Goal: Feedback & Contribution: Contribute content

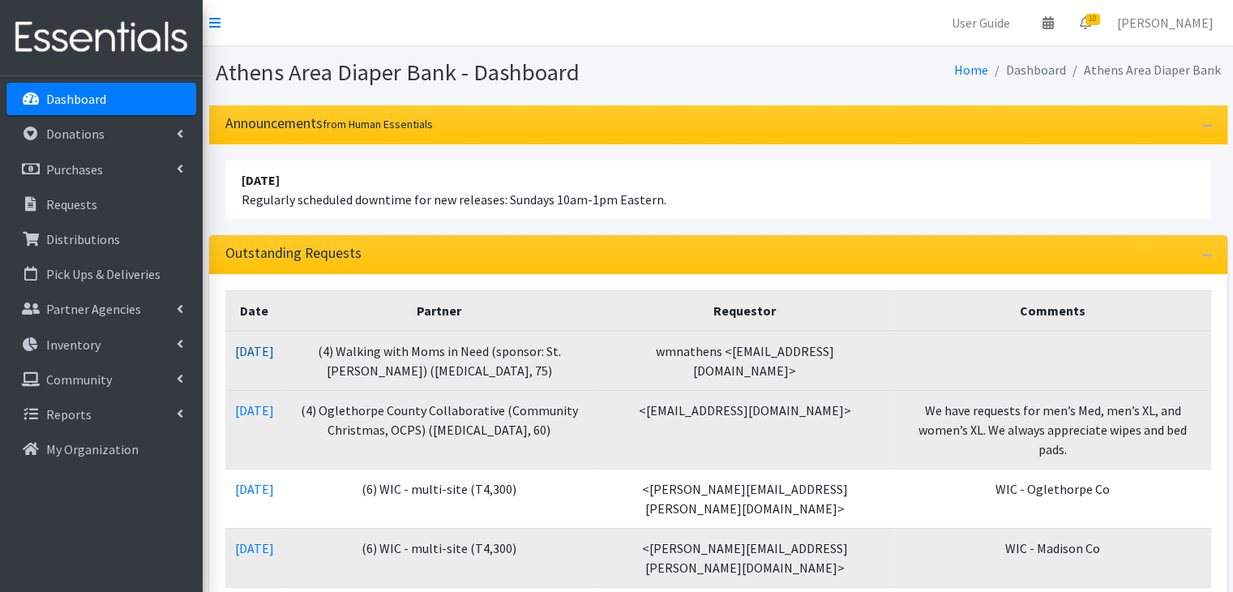
click at [270, 345] on link "10/08/2025" at bounding box center [254, 351] width 39 height 16
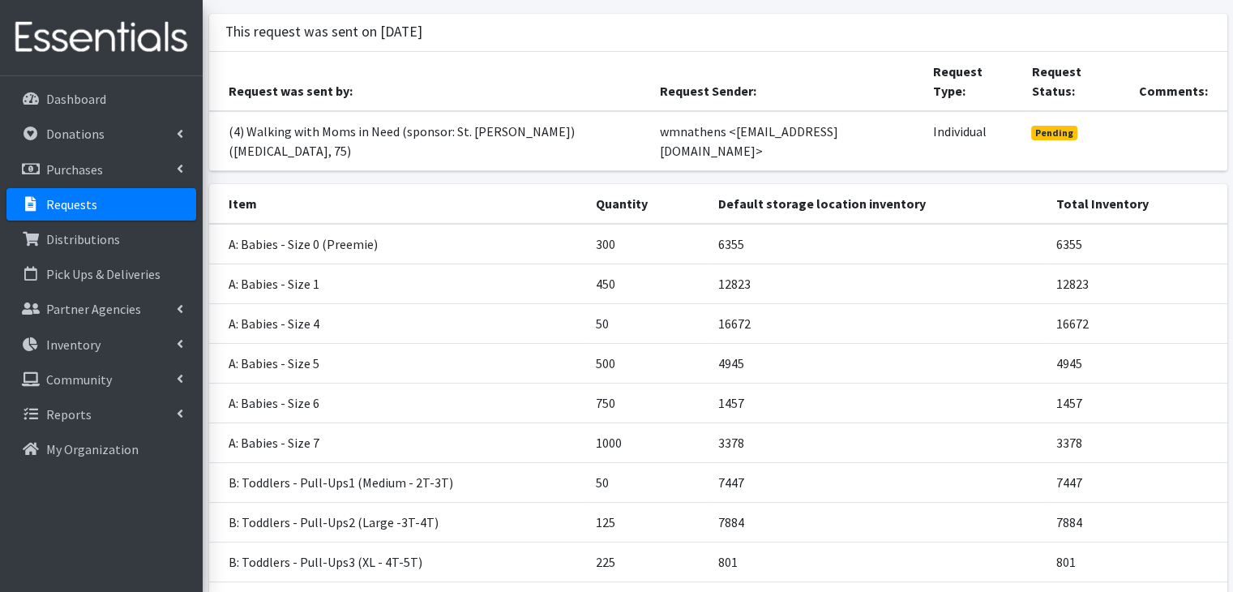
scroll to position [162, 0]
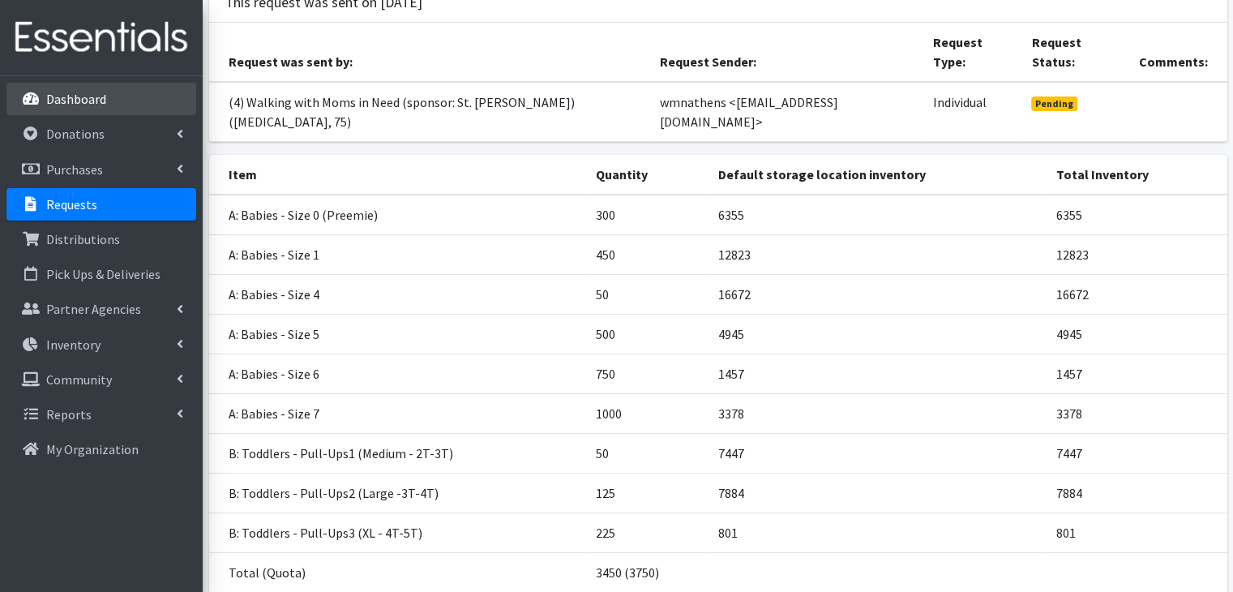
click at [122, 101] on link "Dashboard" at bounding box center [101, 99] width 190 height 32
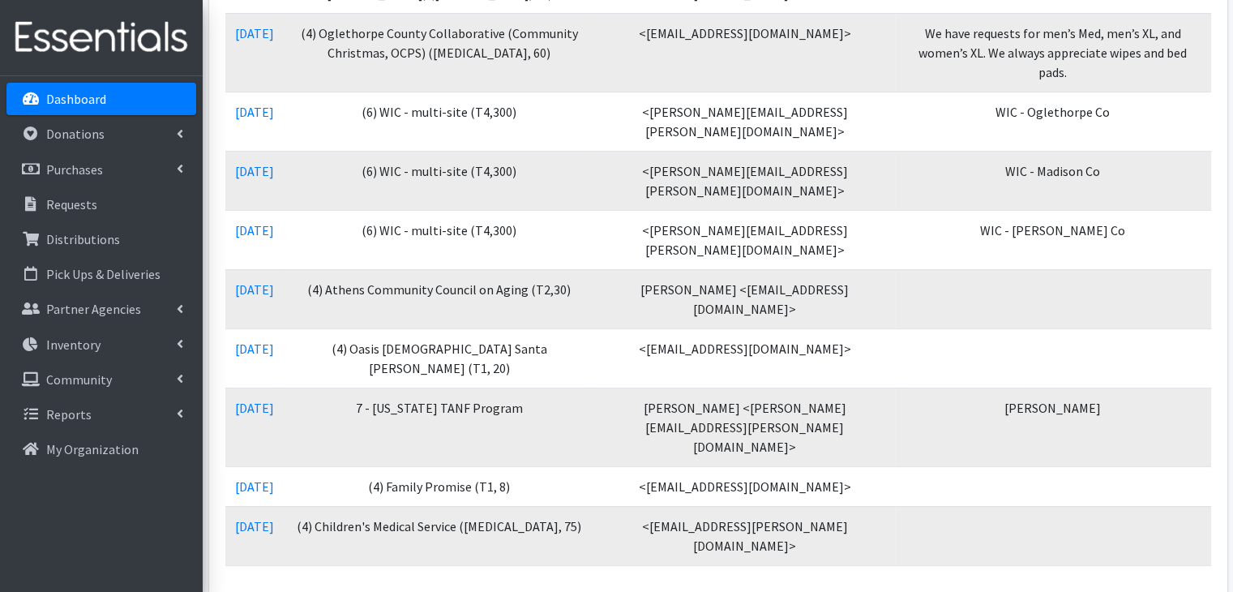
scroll to position [486, 0]
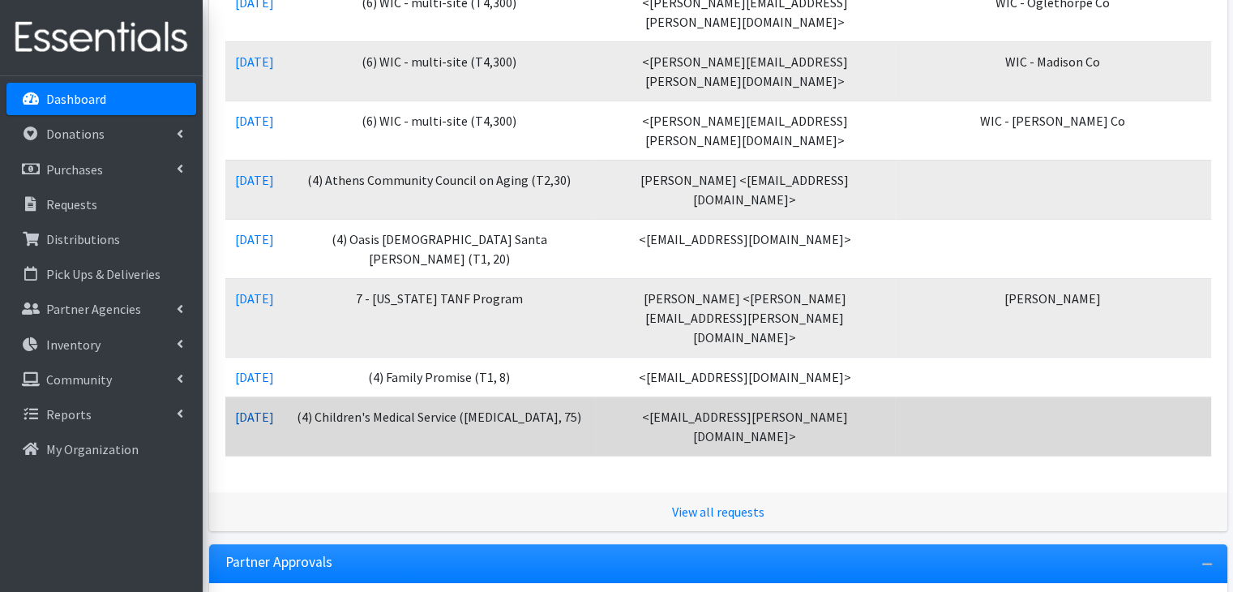
click at [272, 408] on link "[DATE]" at bounding box center [254, 416] width 39 height 16
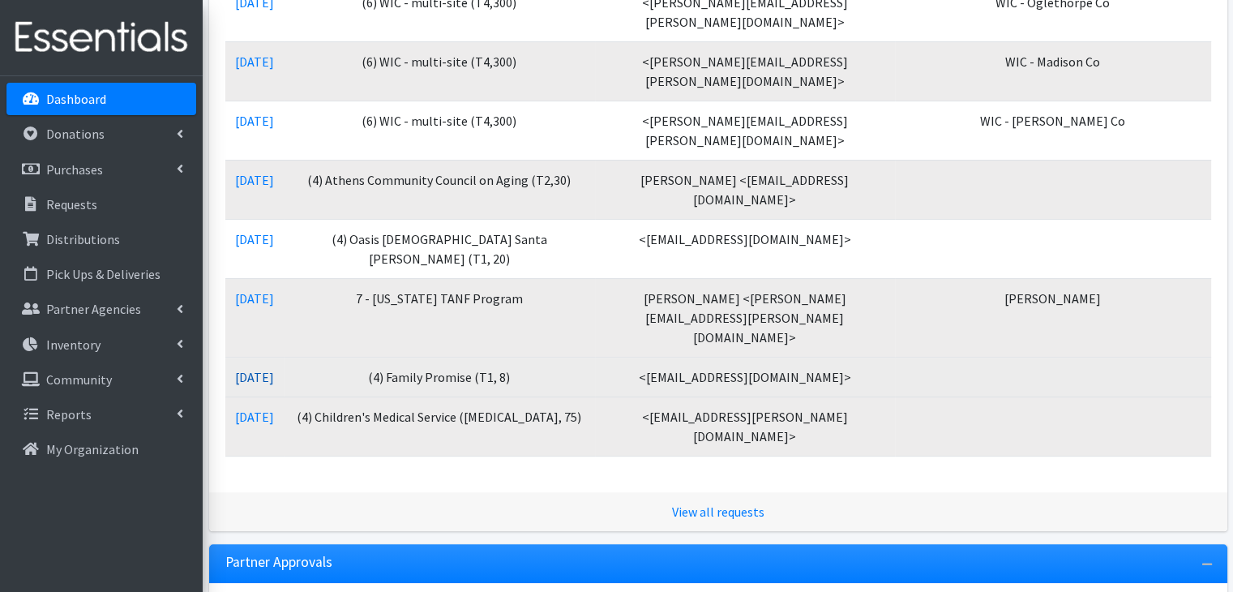
click at [274, 369] on link "10/01/2025" at bounding box center [254, 377] width 39 height 16
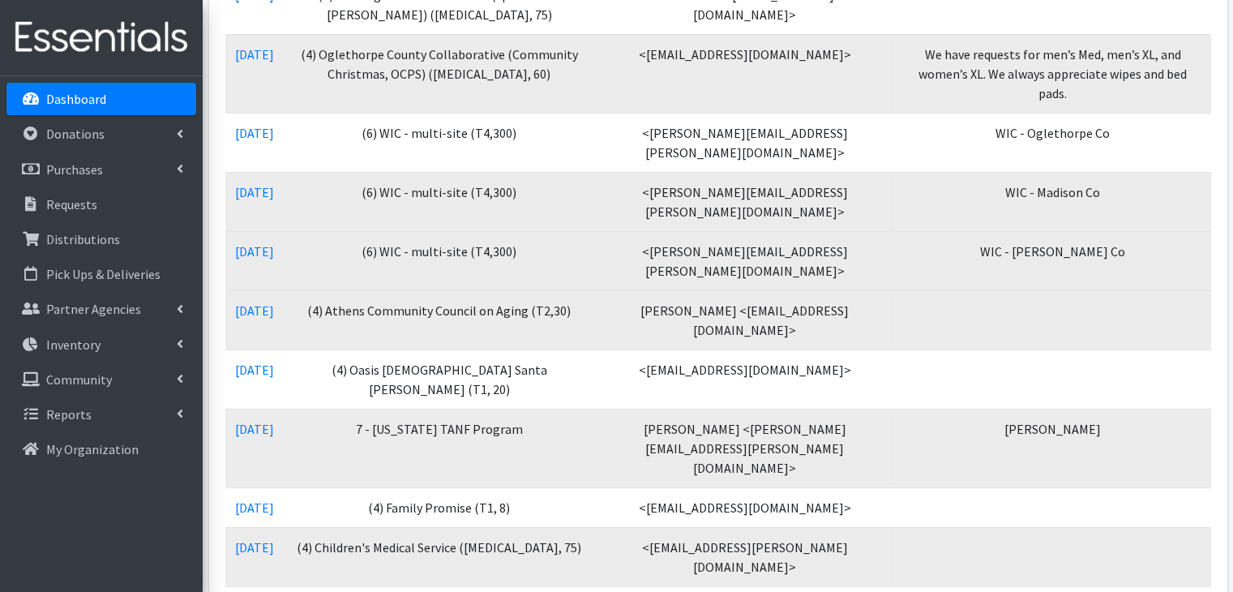
scroll to position [324, 0]
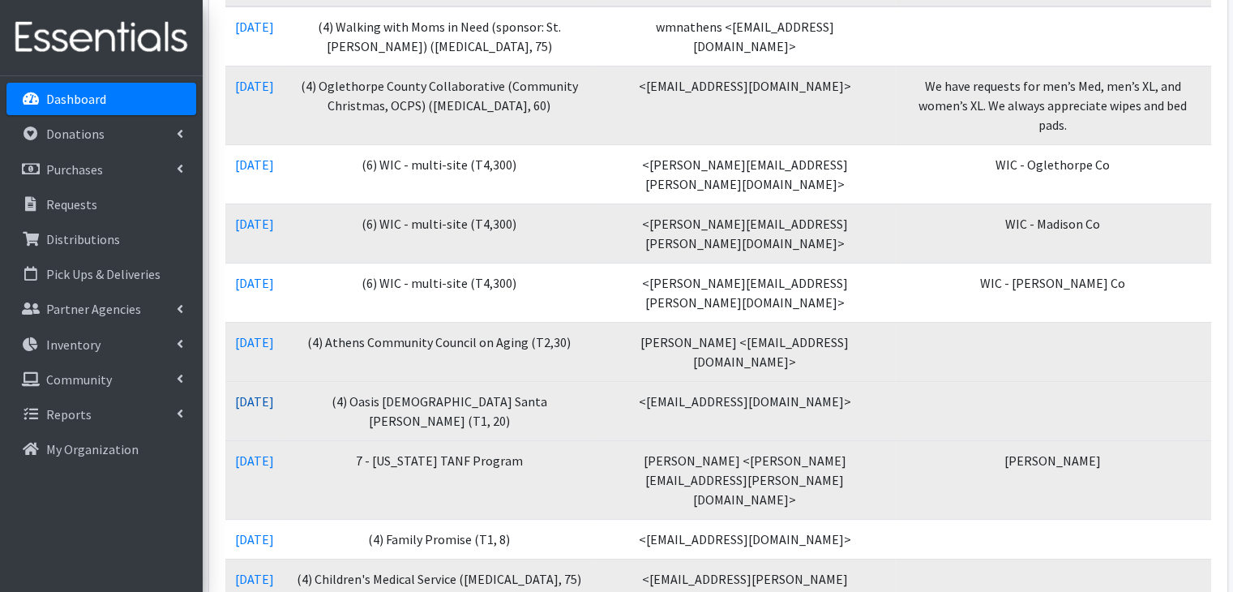
click at [260, 393] on link "10/02/2025" at bounding box center [254, 401] width 39 height 16
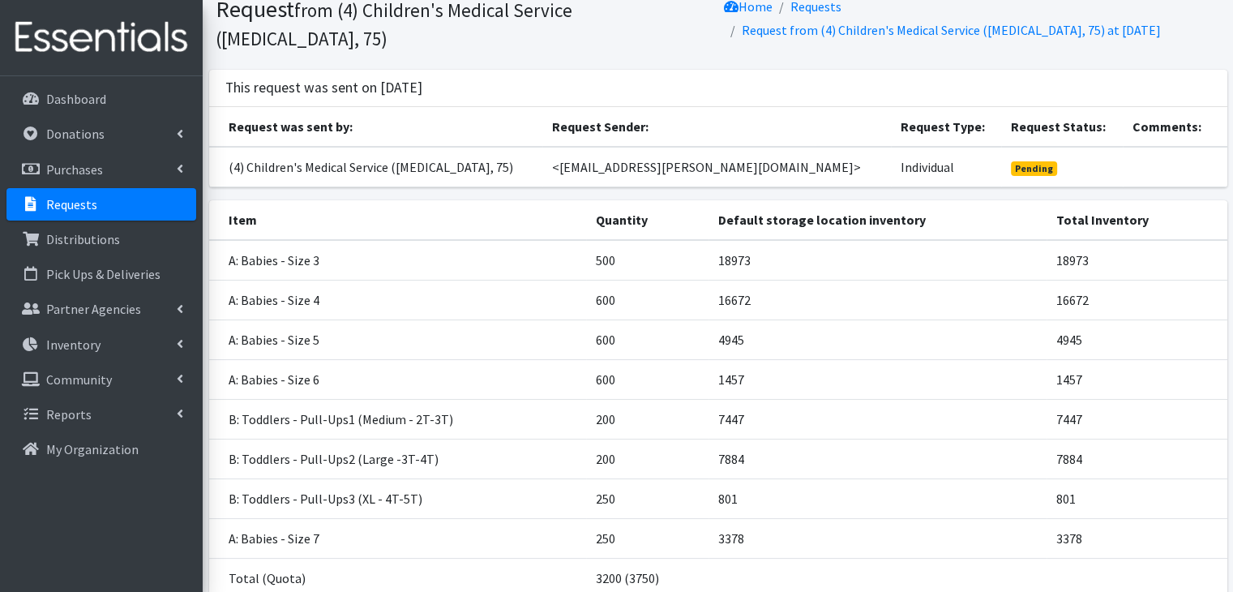
scroll to position [162, 0]
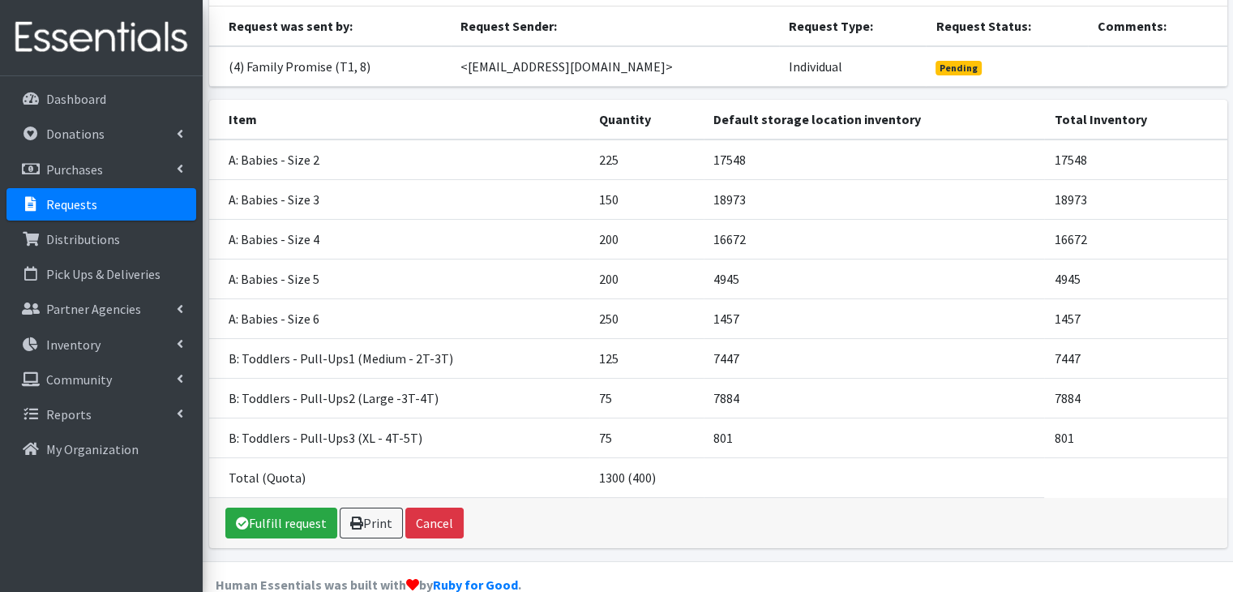
scroll to position [162, 0]
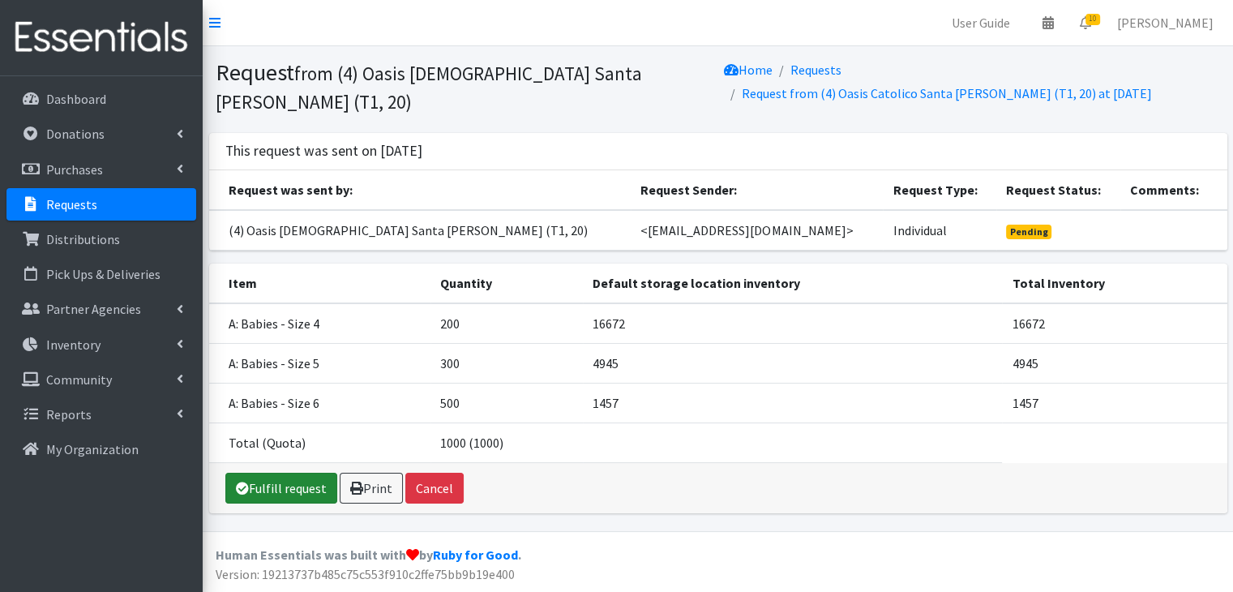
click at [247, 481] on icon at bounding box center [242, 487] width 13 height 13
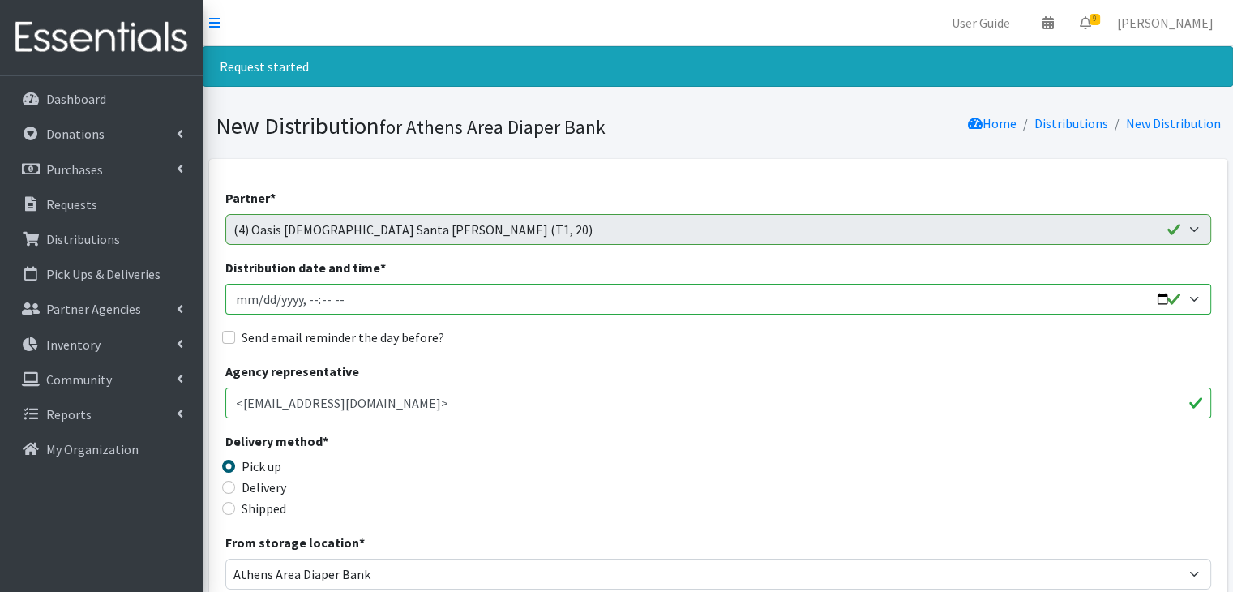
click at [256, 296] on input "Distribution date and time *" at bounding box center [718, 299] width 986 height 31
type input "2025-10-17T10:00"
click at [228, 334] on input "Send email reminder the day before?" at bounding box center [228, 337] width 13 height 13
checkbox input "true"
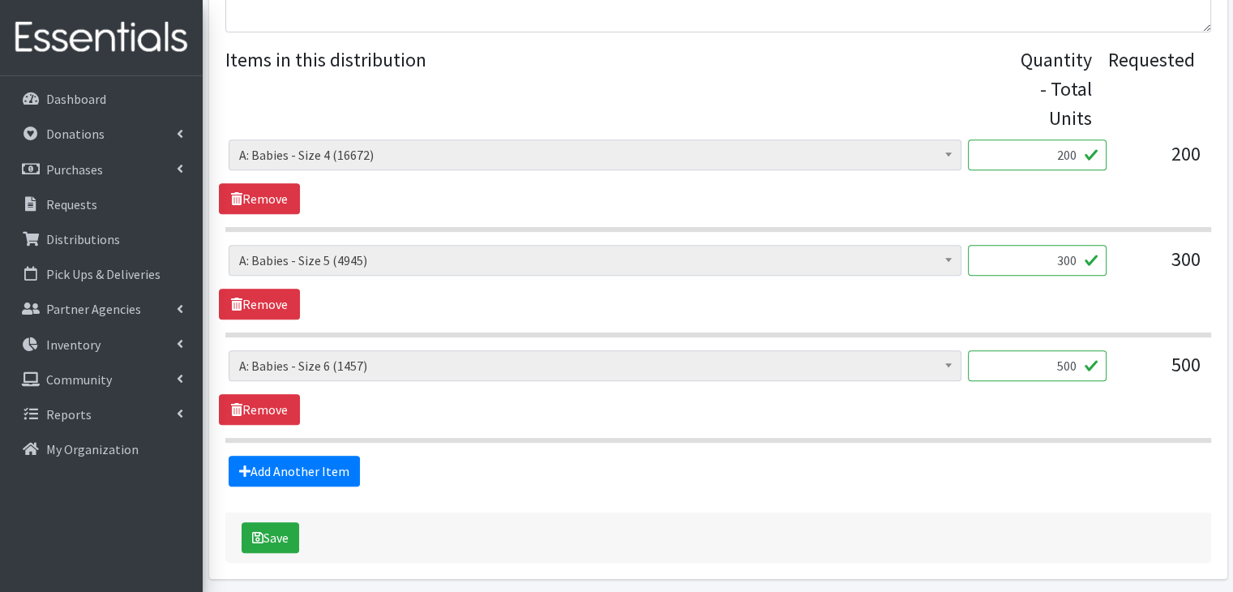
scroll to position [703, 0]
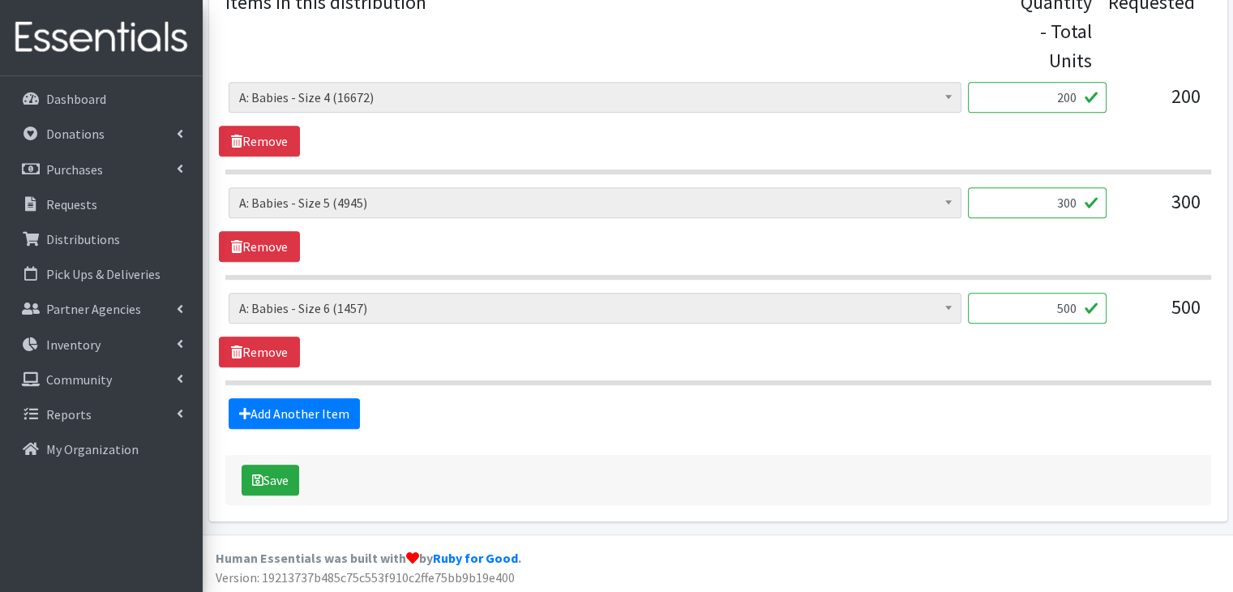
click at [285, 460] on div "Save" at bounding box center [718, 480] width 986 height 50
click at [276, 479] on button "Save" at bounding box center [271, 479] width 58 height 31
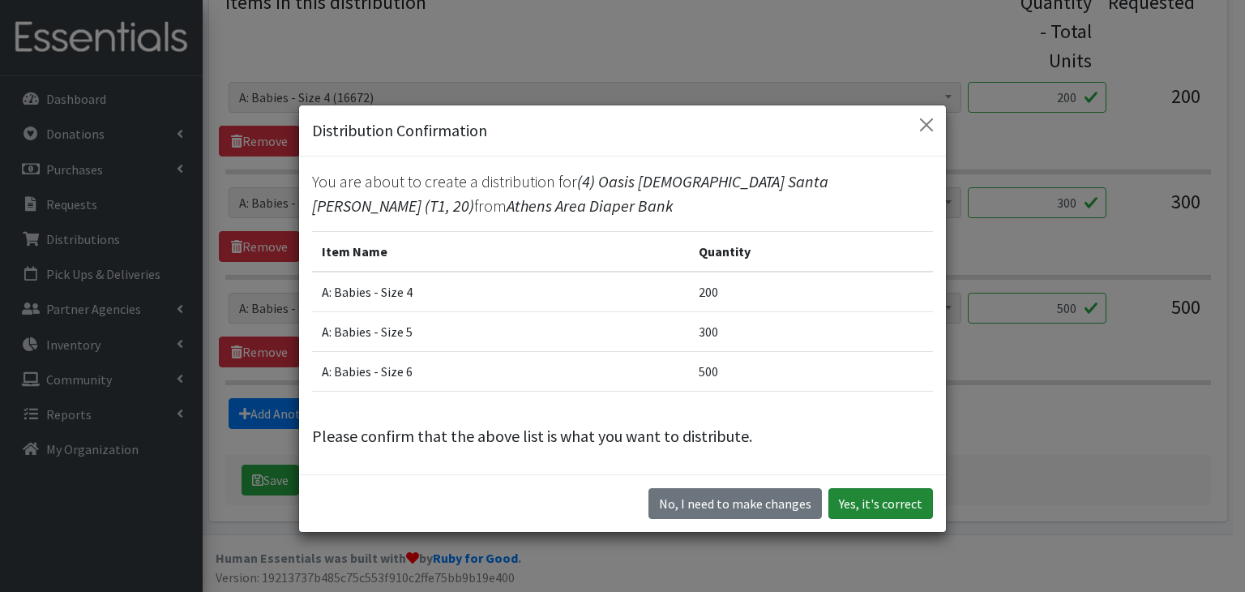
click at [893, 503] on button "Yes, it's correct" at bounding box center [880, 503] width 105 height 31
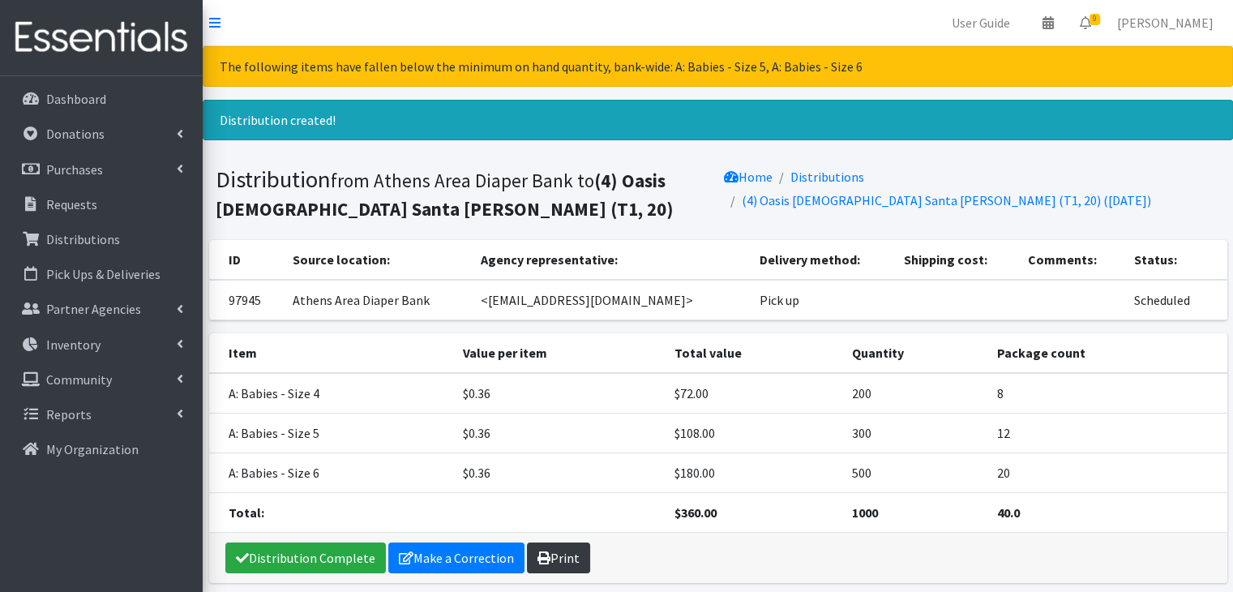
click at [554, 558] on link "Print" at bounding box center [558, 557] width 63 height 31
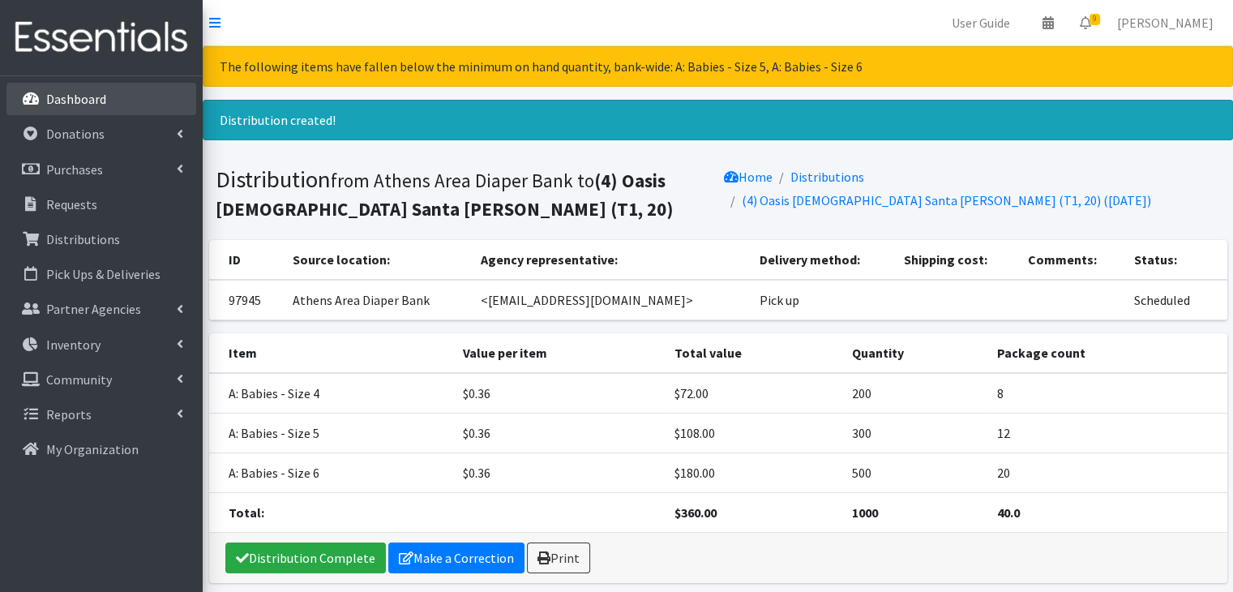
click at [92, 96] on p "Dashboard" at bounding box center [76, 99] width 60 height 16
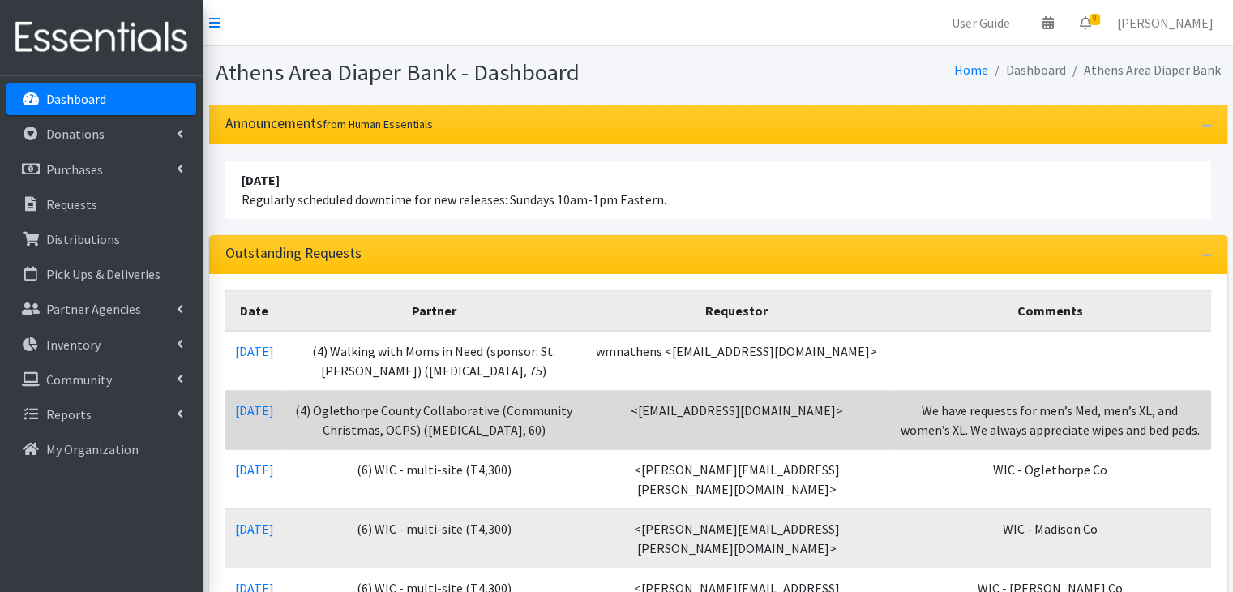
scroll to position [81, 0]
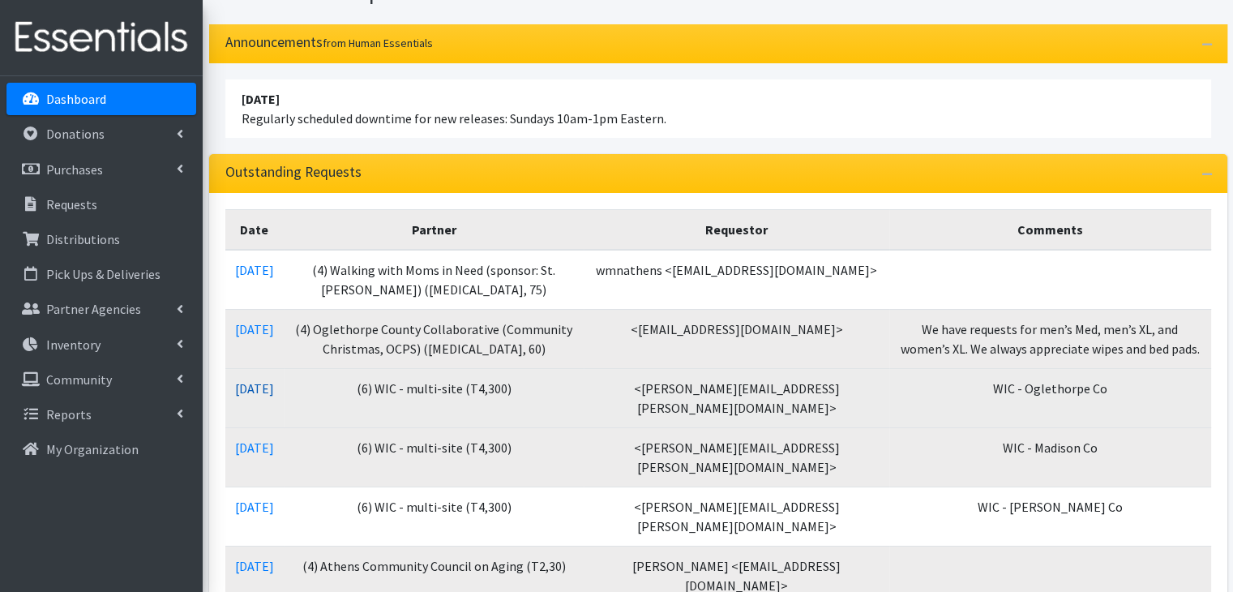
click at [272, 385] on link "10/07/2025" at bounding box center [254, 388] width 39 height 16
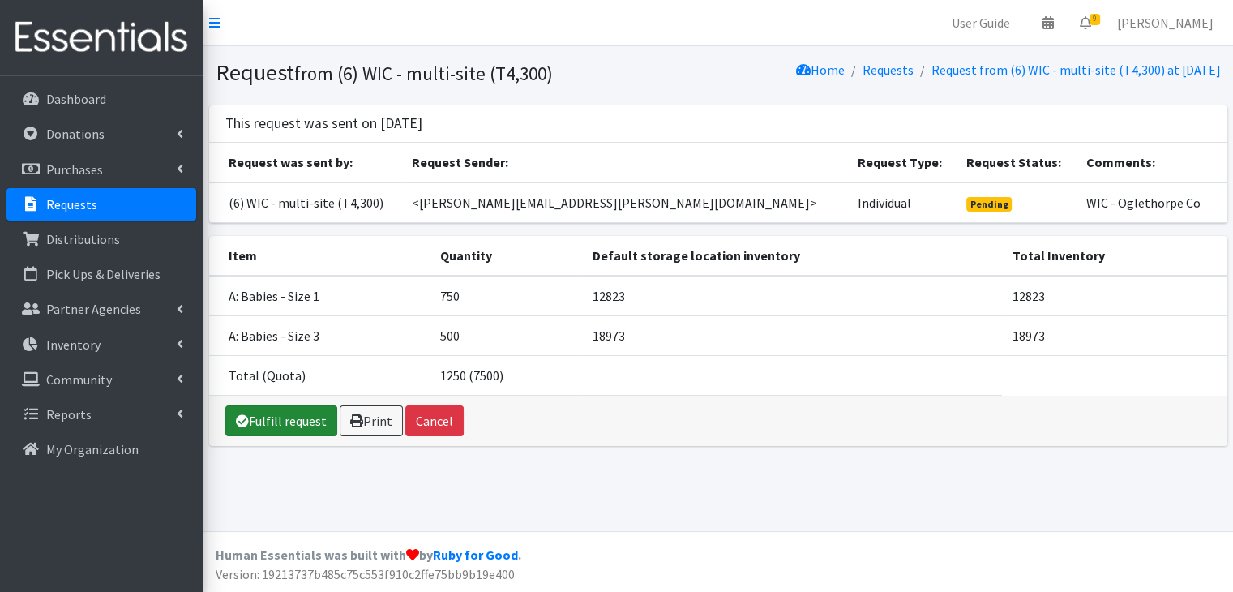
click at [276, 411] on link "Fulfill request" at bounding box center [281, 420] width 112 height 31
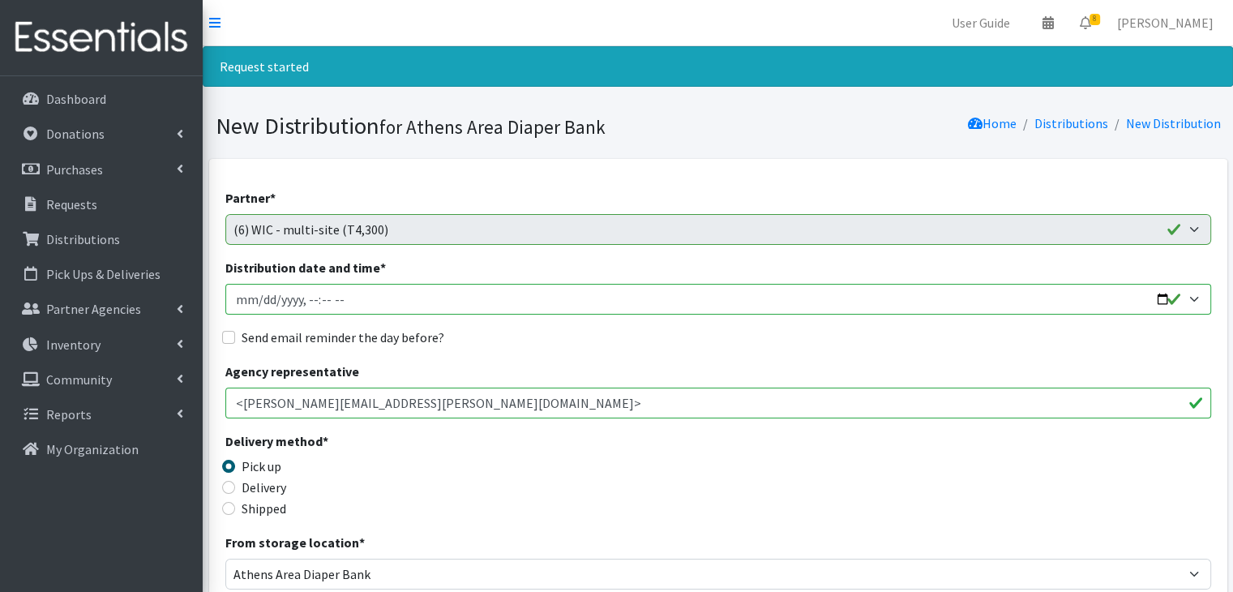
click at [258, 301] on input "Distribution date and time *" at bounding box center [718, 299] width 986 height 31
type input "2025-10-17T23:59"
click at [224, 340] on input "Send email reminder the day before?" at bounding box center [228, 337] width 13 height 13
checkbox input "true"
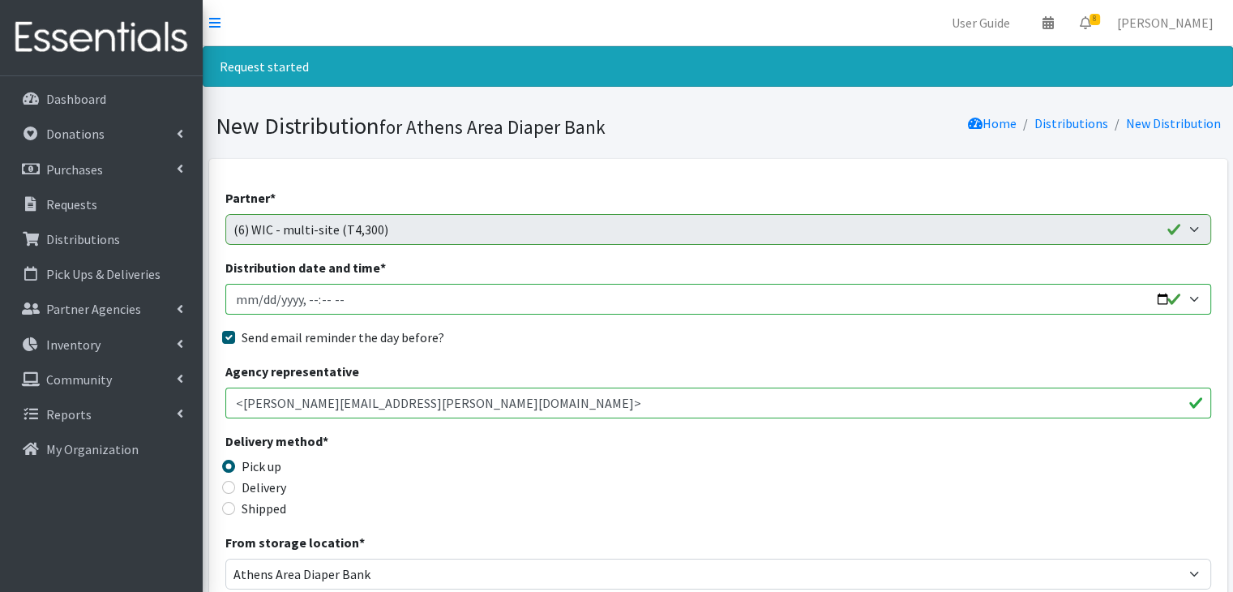
click at [302, 297] on input "Distribution date and time *" at bounding box center [718, 299] width 986 height 31
type input "[DATE]T22:00"
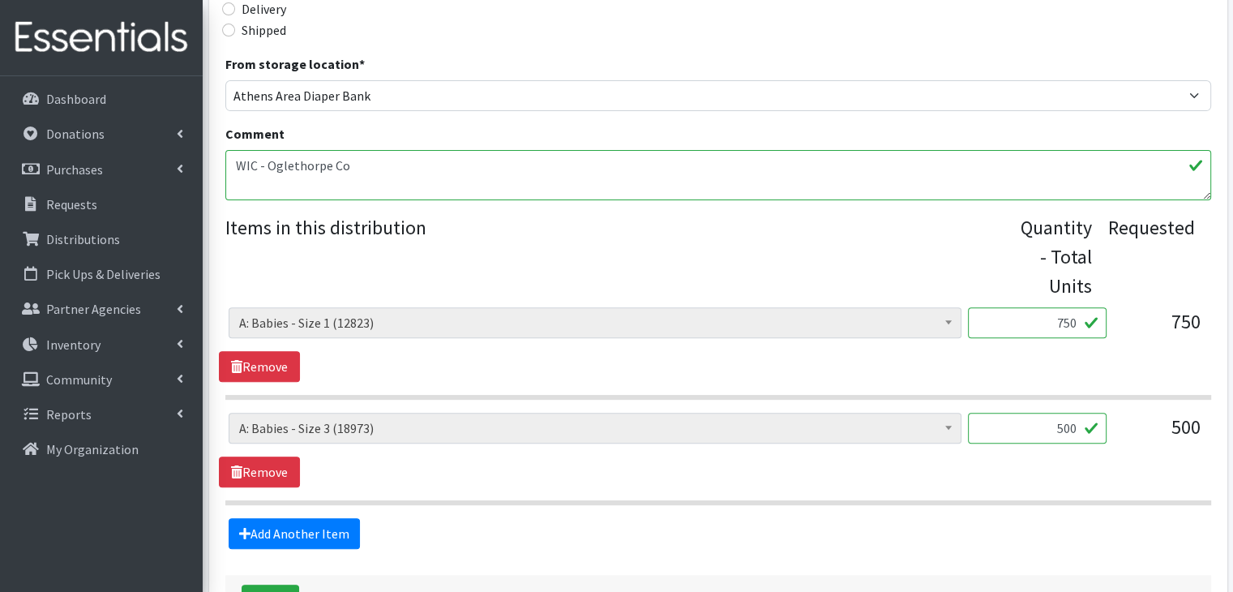
scroll to position [486, 0]
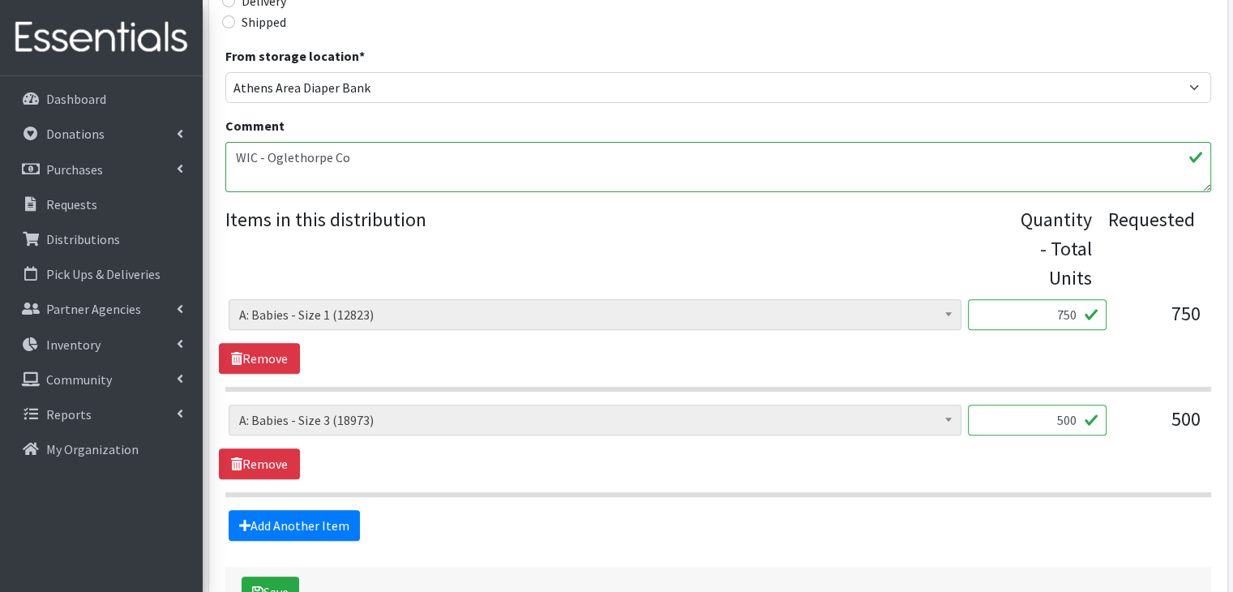
drag, startPoint x: 1046, startPoint y: 321, endPoint x: 1122, endPoint y: 309, distance: 77.1
click at [1122, 309] on div "A: Babies - Size 0 (Preemie) (6355) A: Babies - Size 01 (newborn) (8227) A: Bab…" at bounding box center [718, 321] width 978 height 44
type input "250"
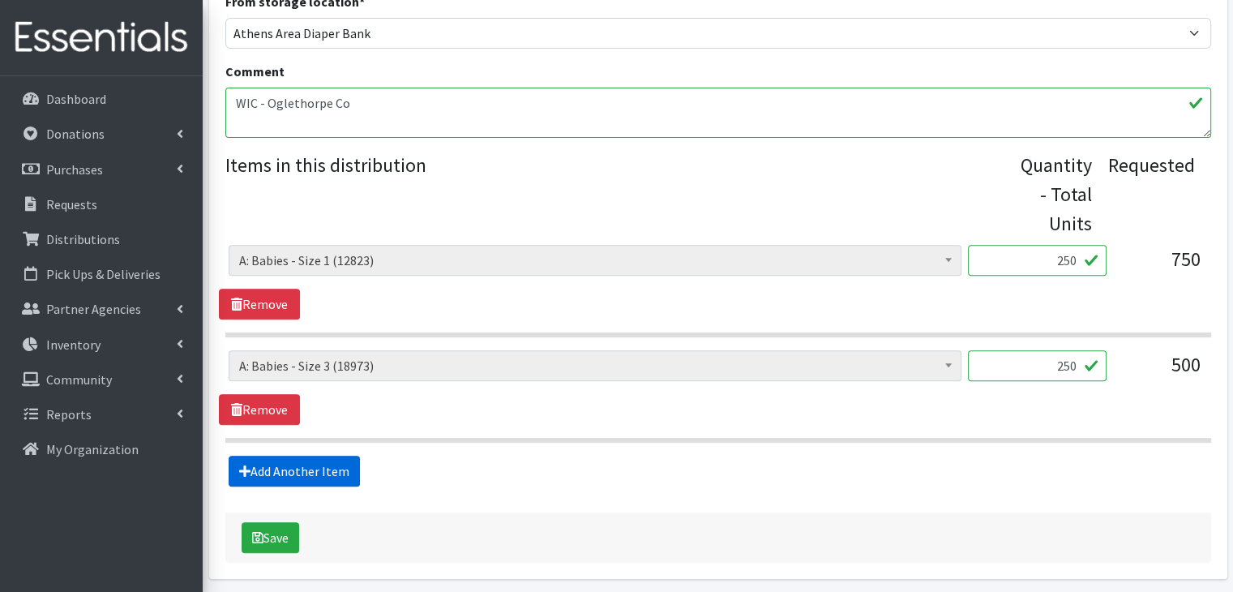
scroll to position [599, 0]
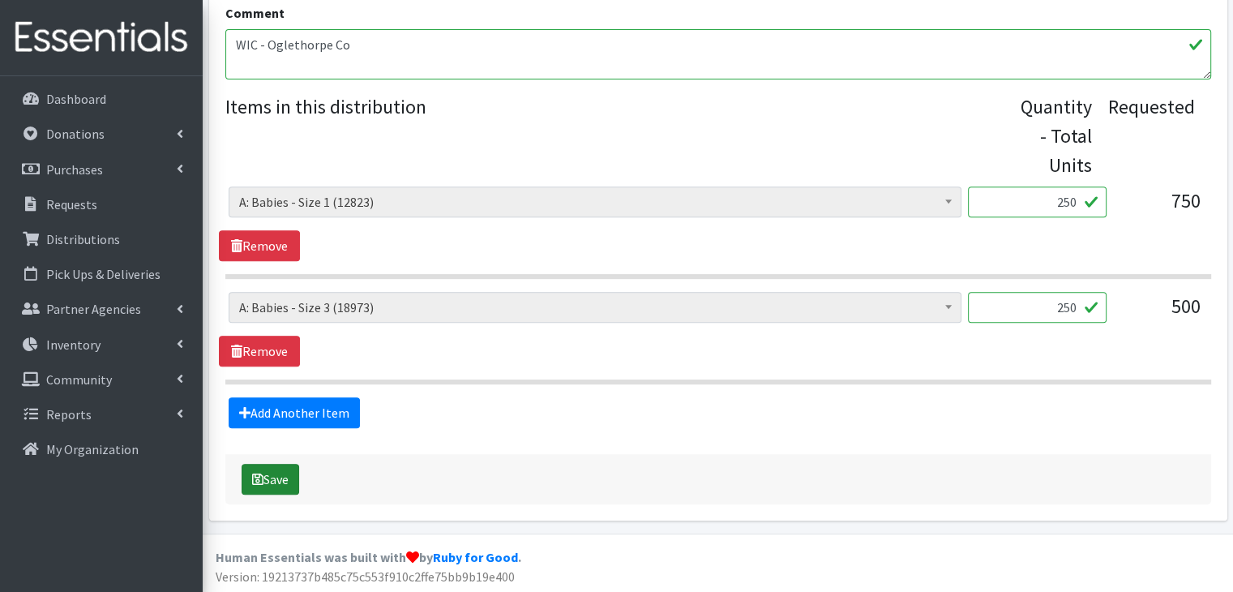
click at [267, 471] on button "Save" at bounding box center [271, 479] width 58 height 31
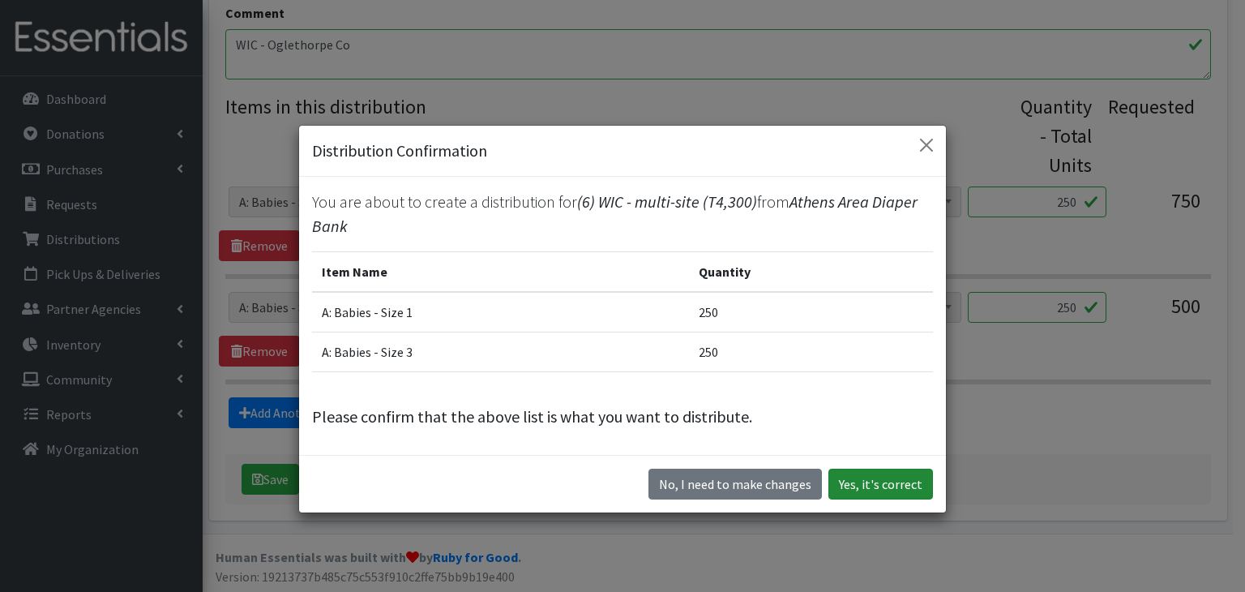
click at [894, 485] on button "Yes, it's correct" at bounding box center [880, 483] width 105 height 31
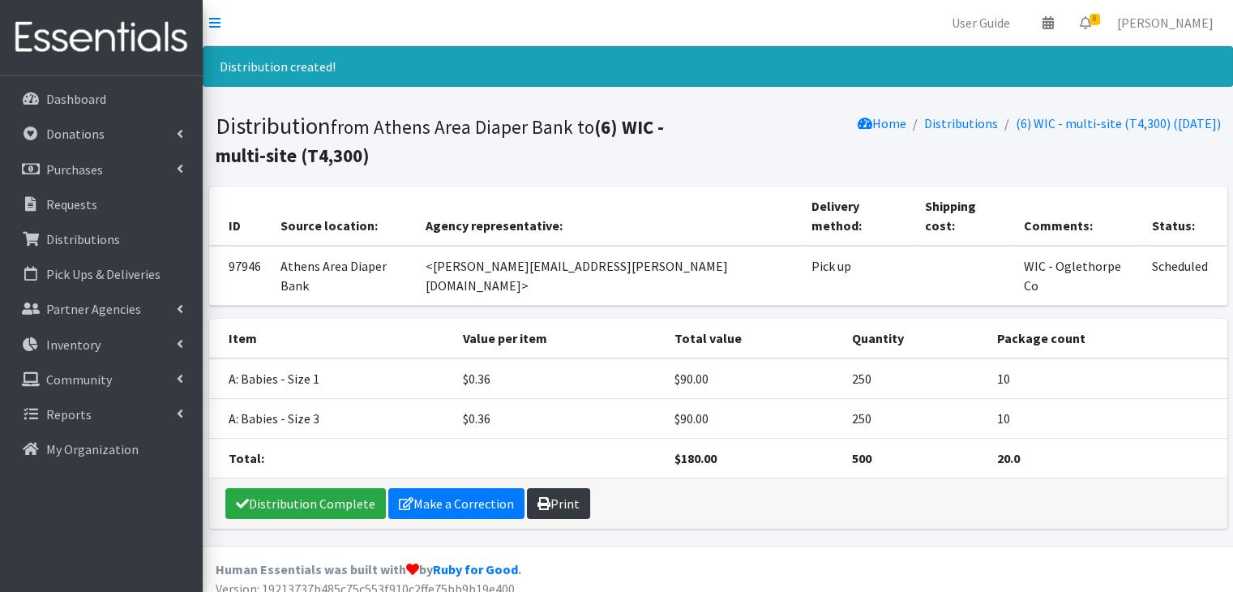
click at [575, 488] on link "Print" at bounding box center [558, 503] width 63 height 31
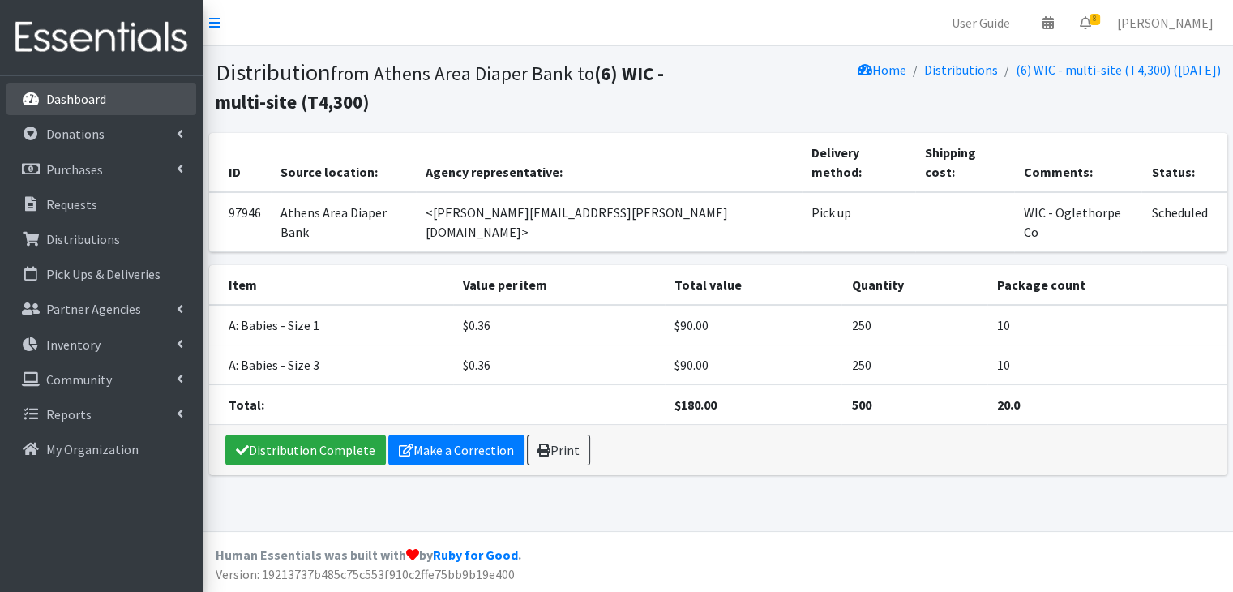
click at [94, 98] on p "Dashboard" at bounding box center [76, 99] width 60 height 16
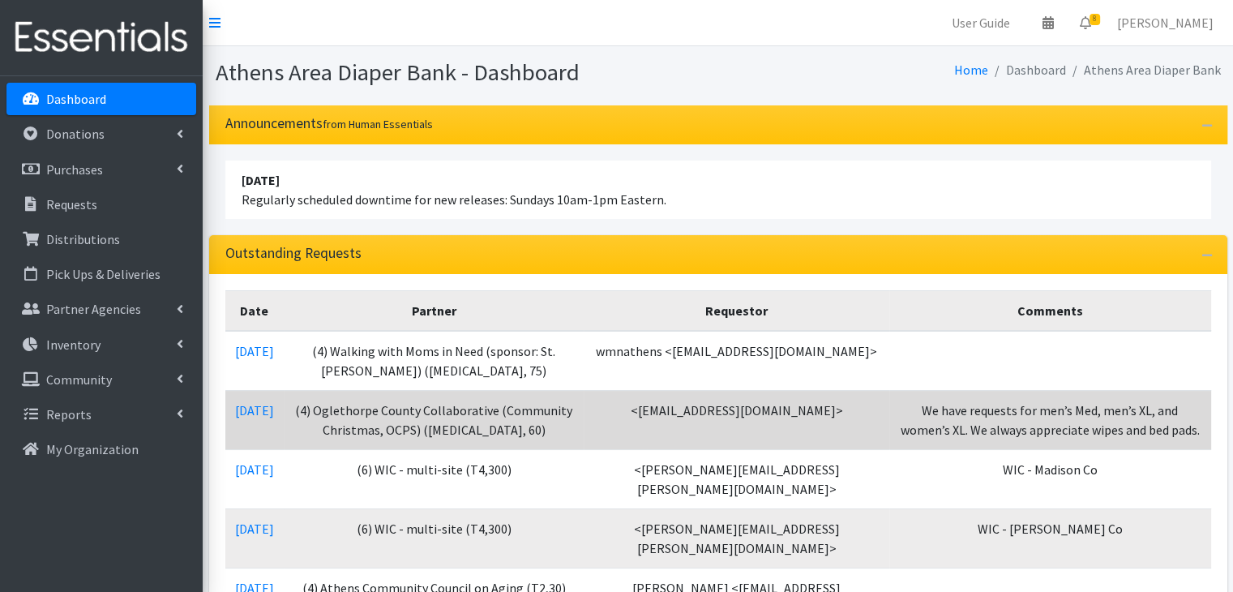
click at [265, 417] on td "[DATE]" at bounding box center [254, 419] width 58 height 59
click at [265, 412] on link "[DATE]" at bounding box center [254, 410] width 39 height 16
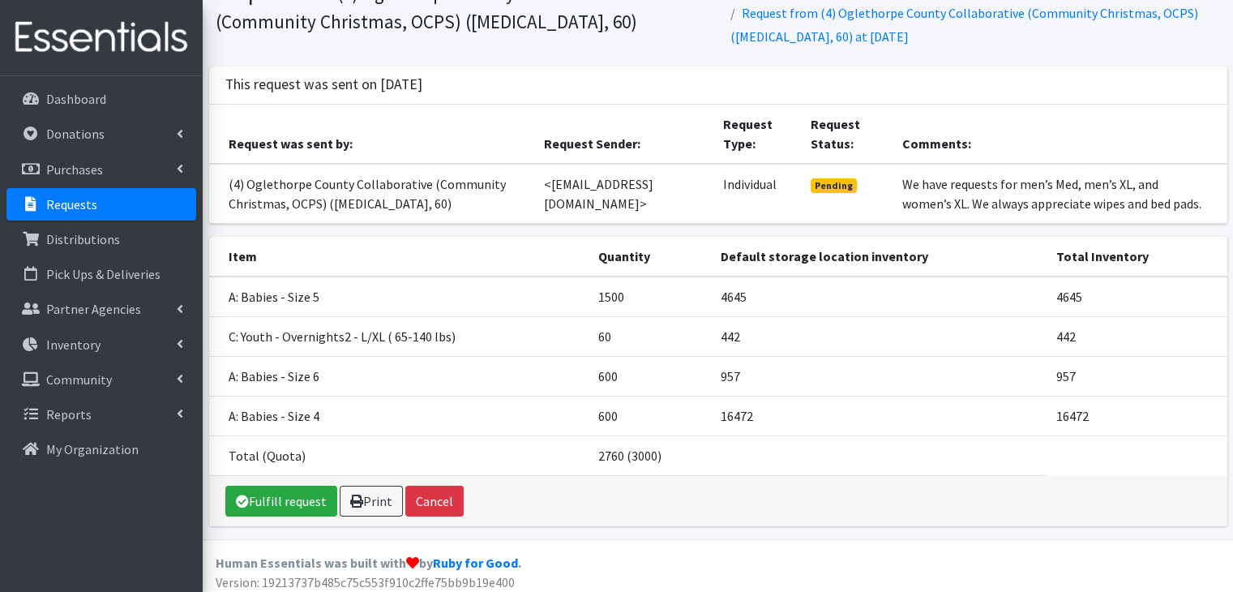
scroll to position [81, 0]
click at [259, 498] on link "Fulfill request" at bounding box center [281, 500] width 112 height 31
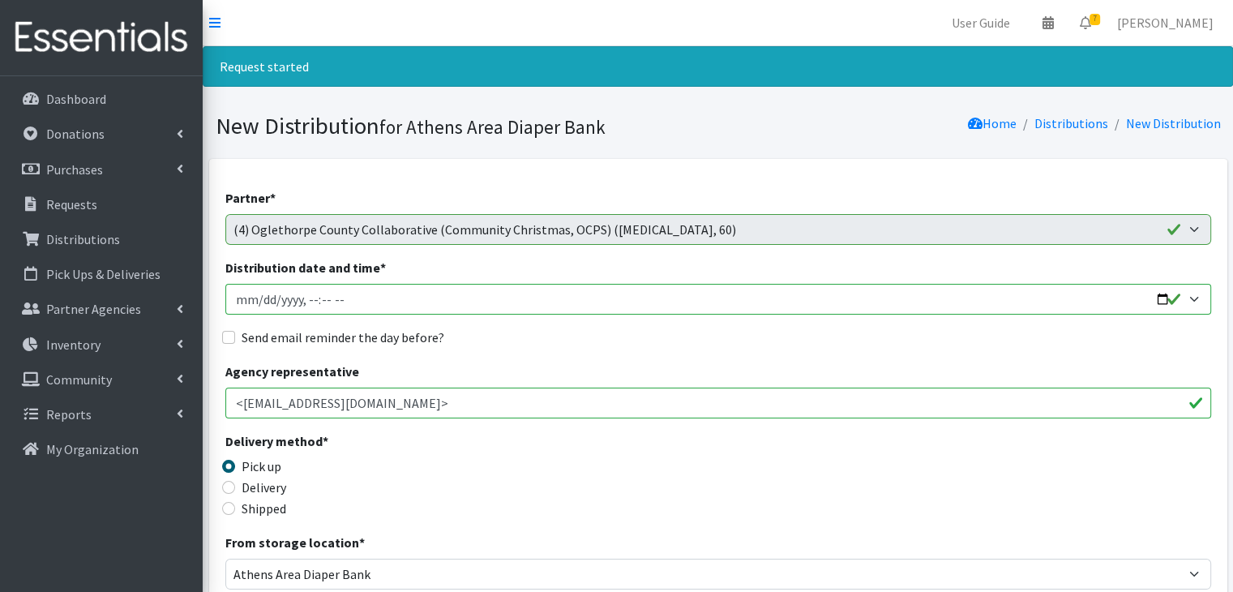
click at [270, 297] on input "Distribution date and time *" at bounding box center [718, 299] width 986 height 31
click at [266, 298] on input "Distribution date and time *" at bounding box center [718, 299] width 986 height 31
click at [263, 299] on input "Distribution date and time *" at bounding box center [718, 299] width 986 height 31
type input "[DATE]T10:00"
click at [231, 333] on input "Send email reminder the day before?" at bounding box center [228, 337] width 13 height 13
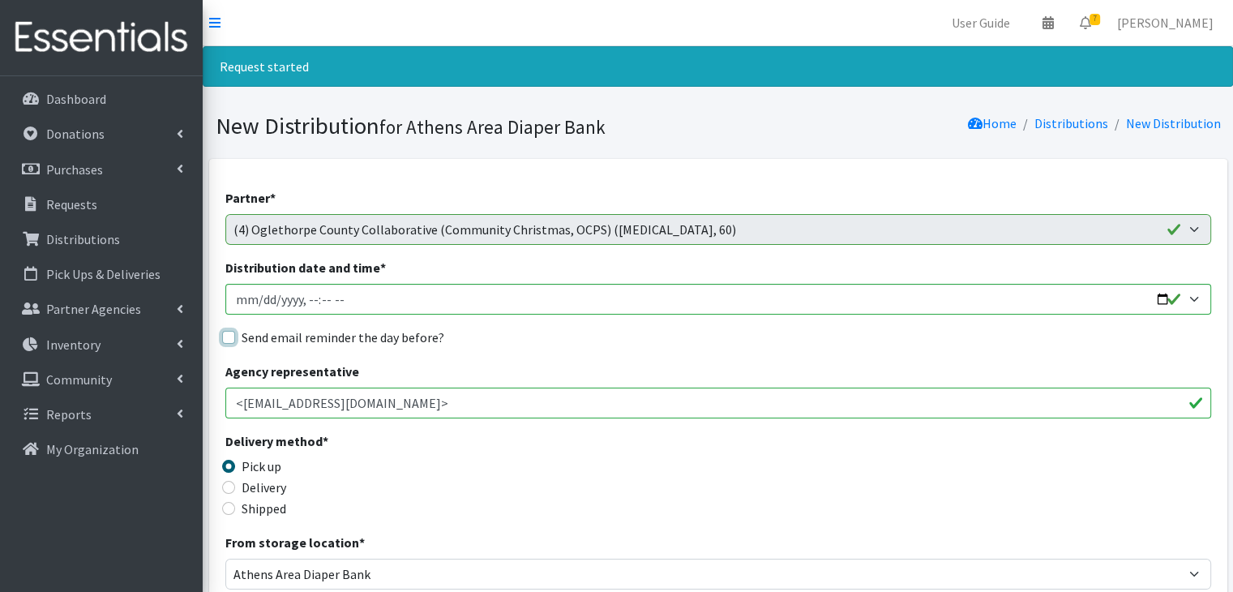
checkbox input "true"
click at [230, 483] on input "Delivery" at bounding box center [228, 487] width 13 height 13
radio input "true"
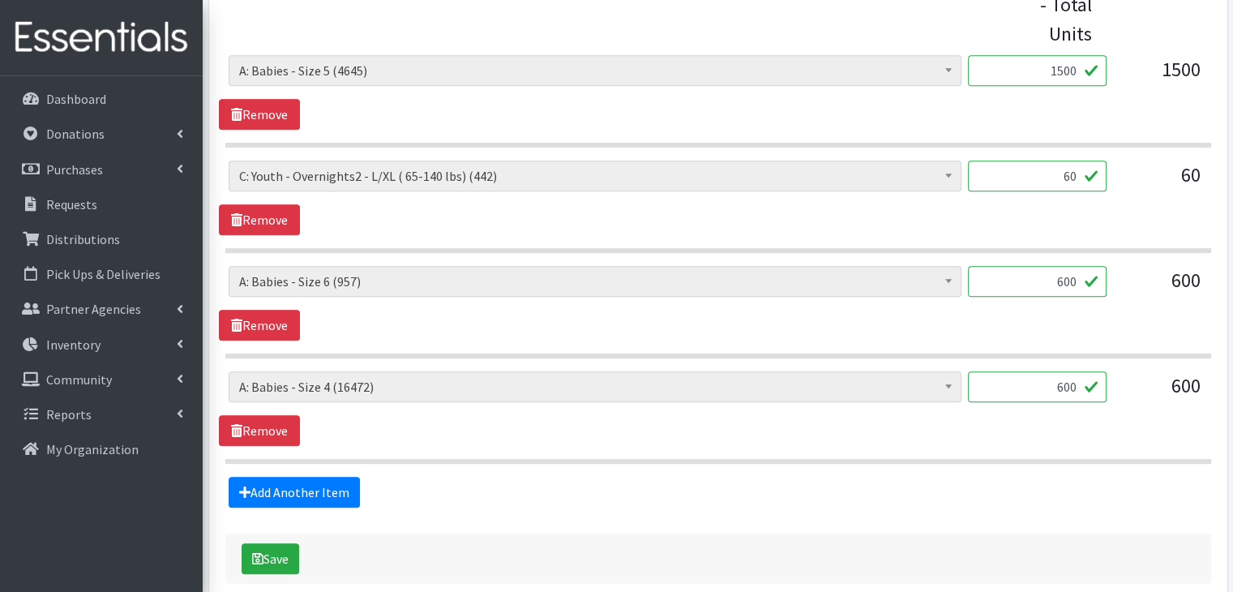
scroll to position [808, 0]
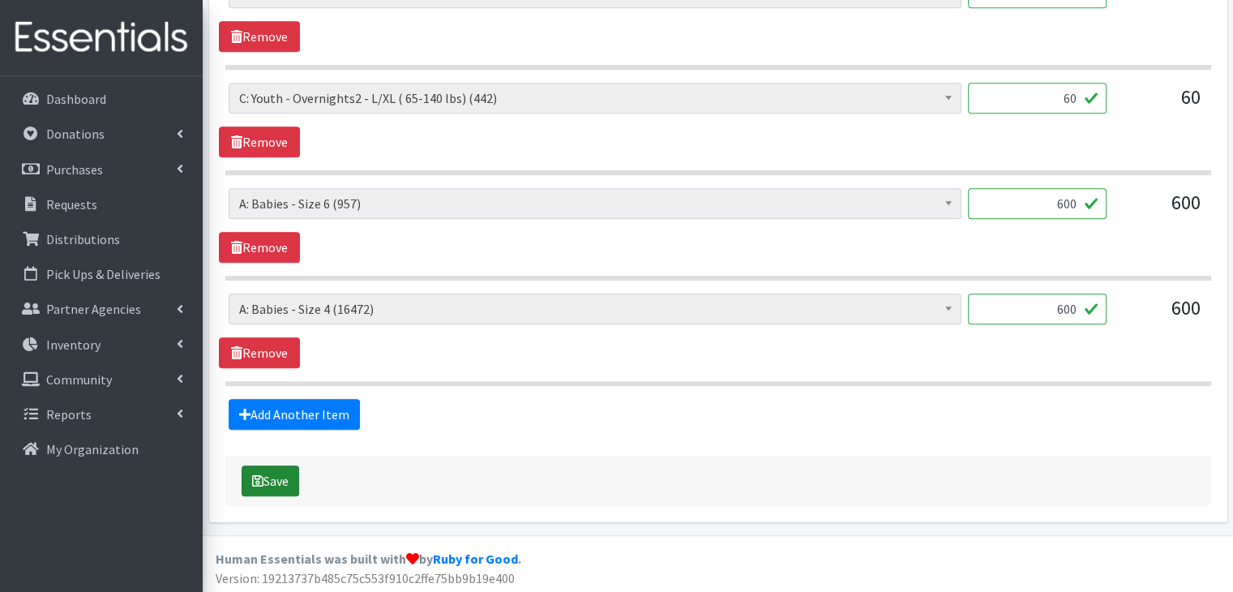
click at [264, 477] on button "Save" at bounding box center [271, 480] width 58 height 31
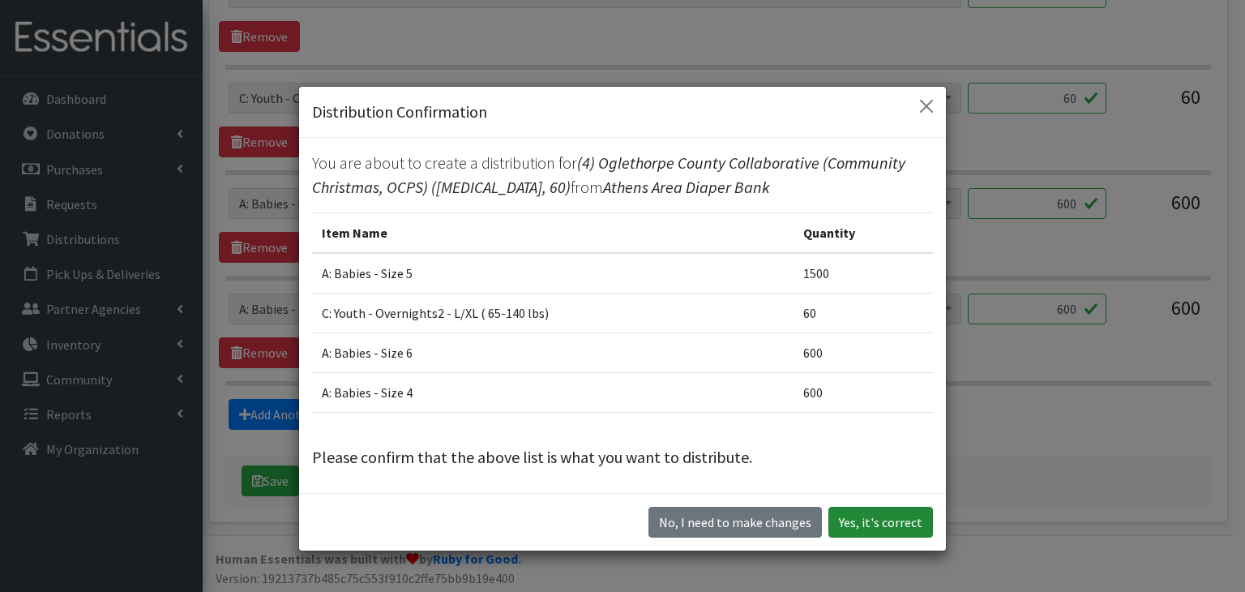
click at [879, 525] on button "Yes, it's correct" at bounding box center [880, 522] width 105 height 31
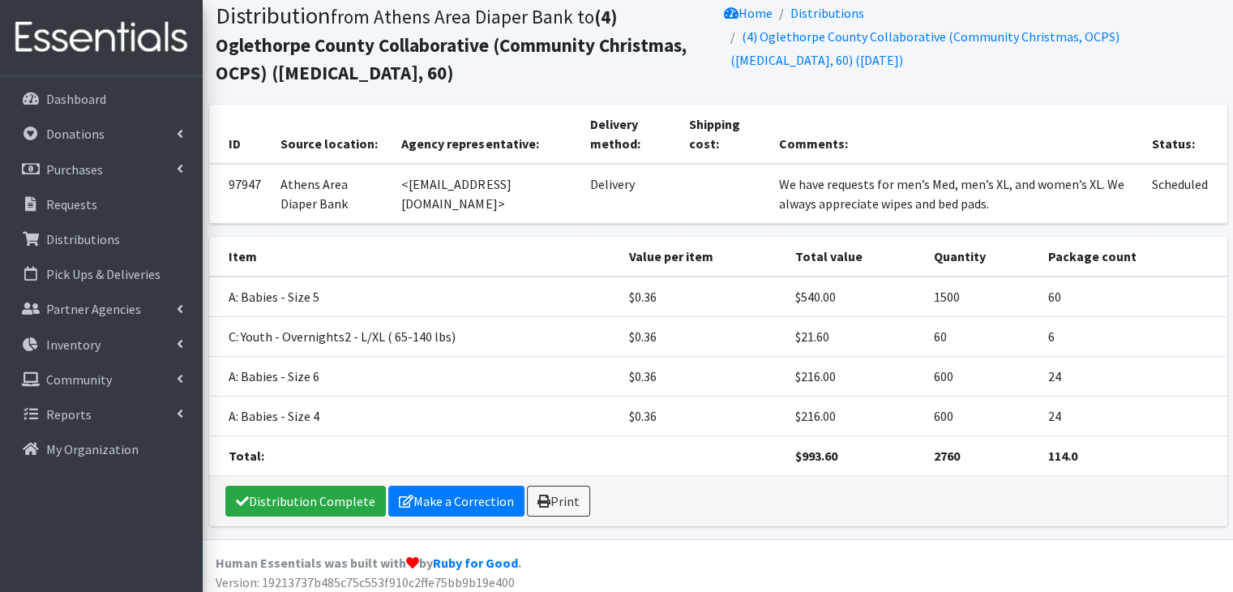
scroll to position [169, 0]
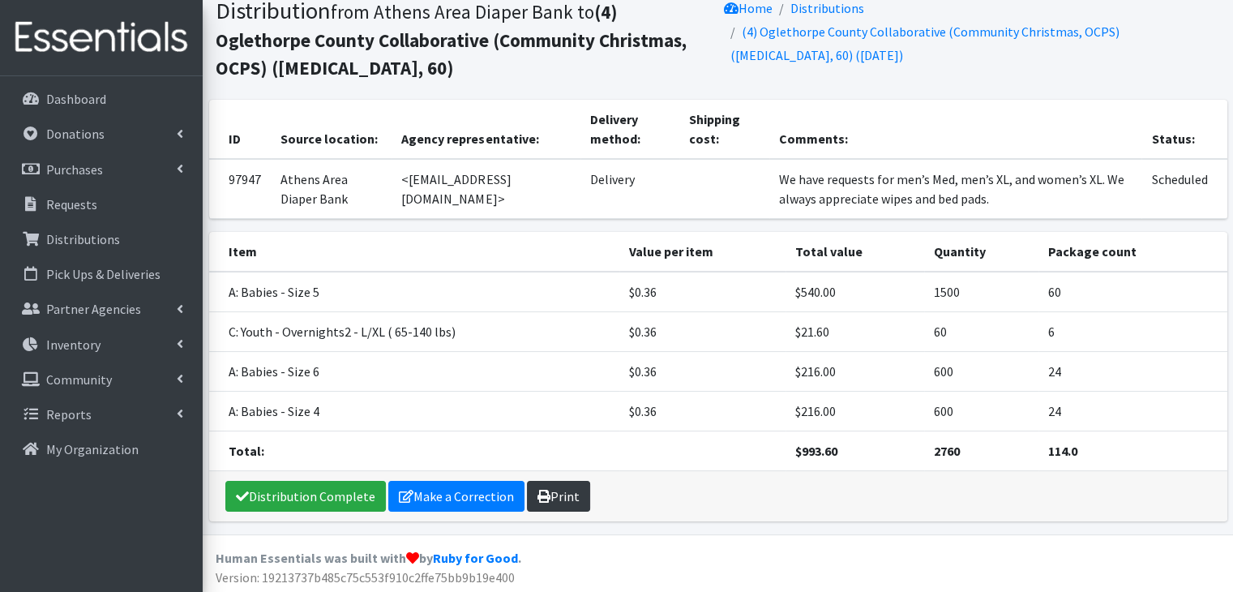
click at [539, 490] on icon at bounding box center [543, 496] width 13 height 13
click at [100, 96] on p "Dashboard" at bounding box center [76, 99] width 60 height 16
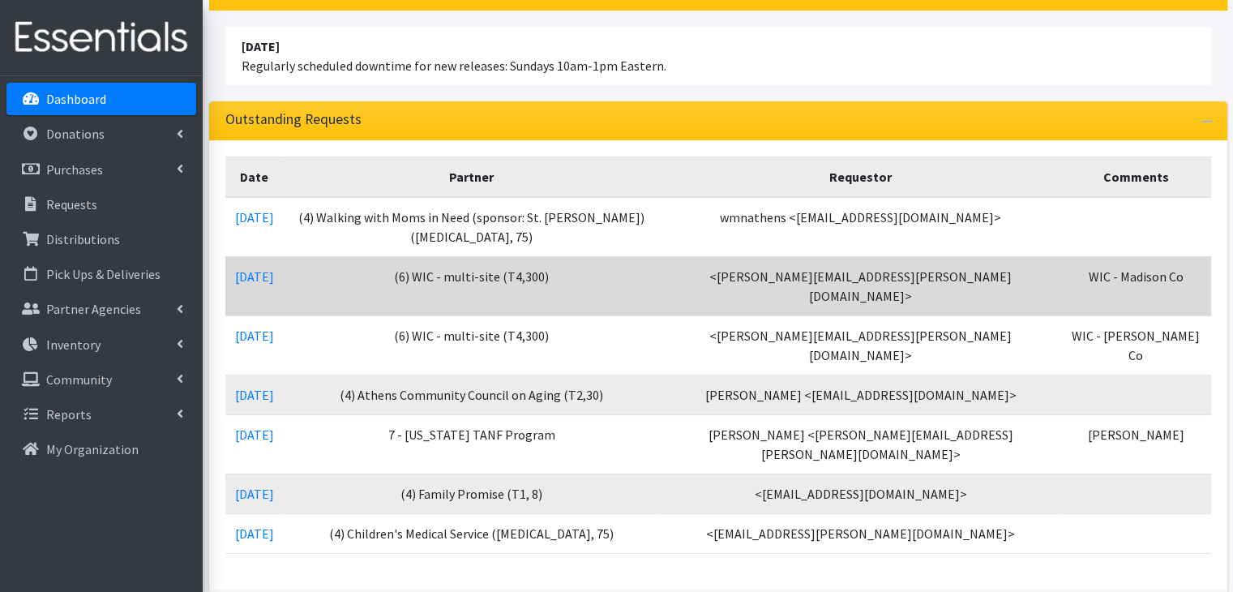
scroll to position [162, 0]
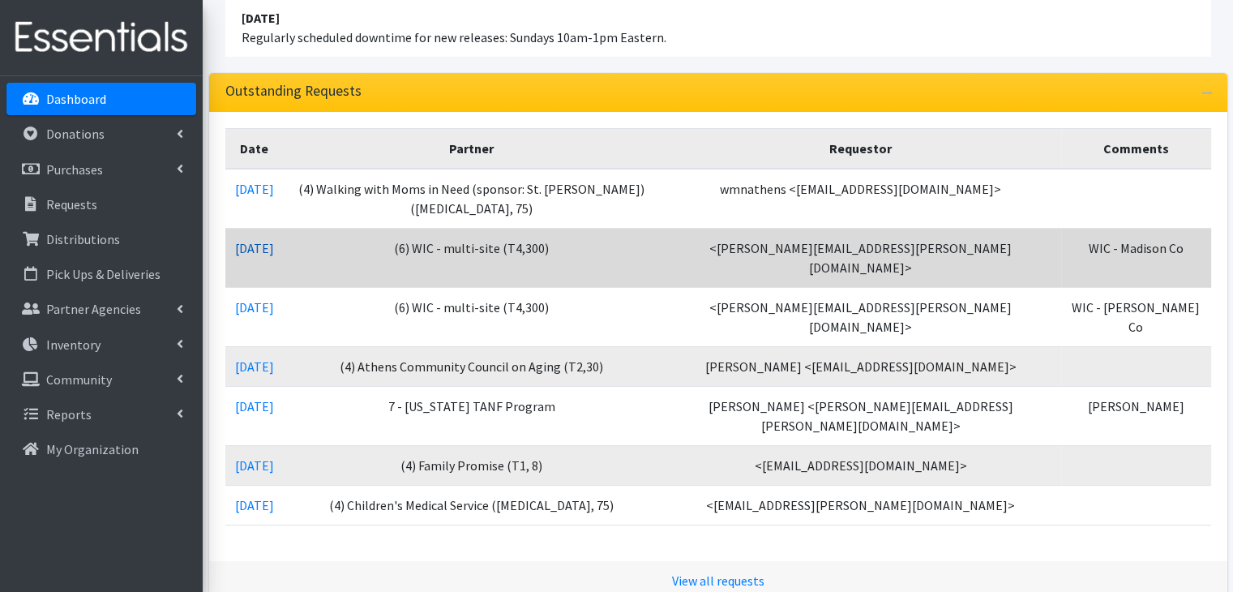
click at [265, 240] on link "10/07/2025" at bounding box center [254, 248] width 39 height 16
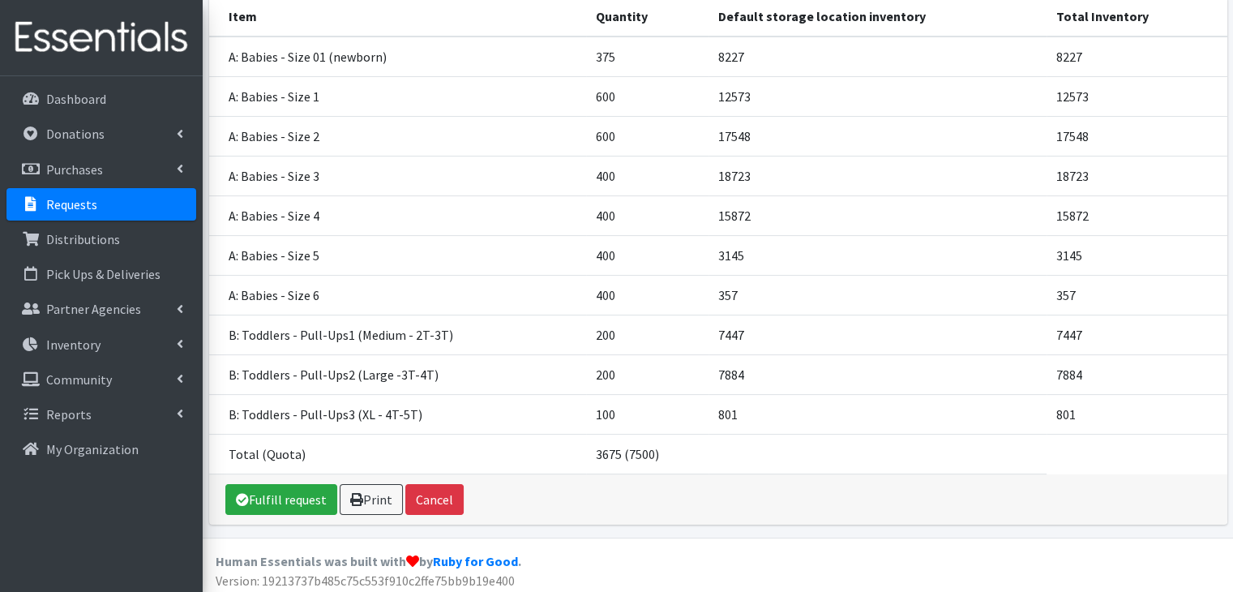
scroll to position [242, 0]
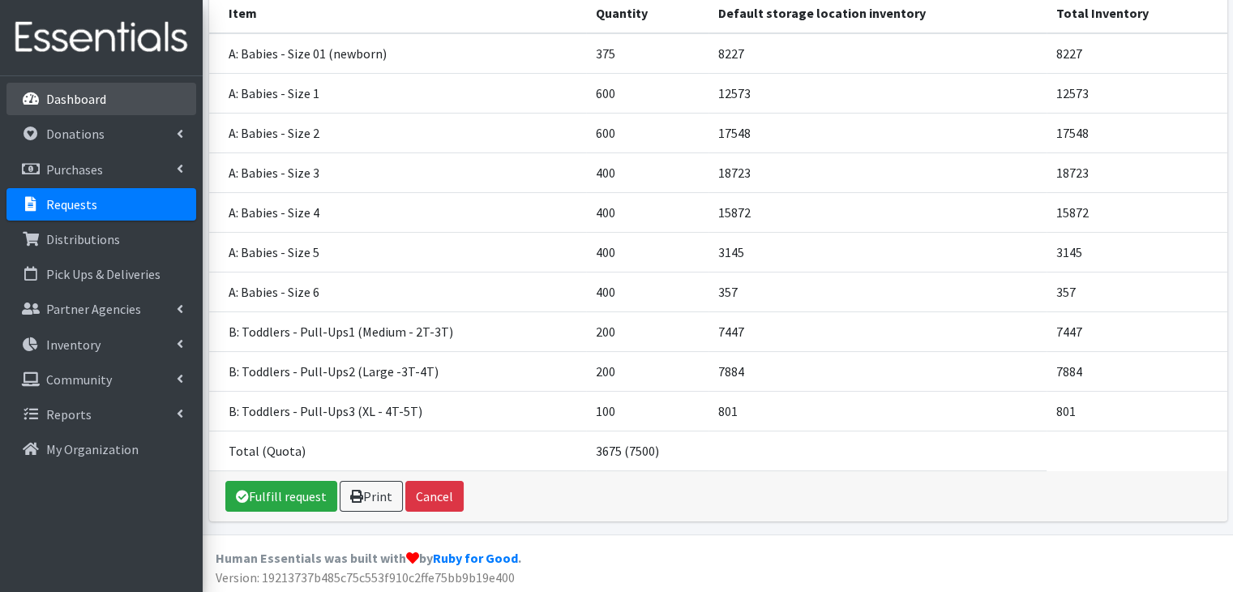
click at [53, 83] on link "Dashboard" at bounding box center [101, 99] width 190 height 32
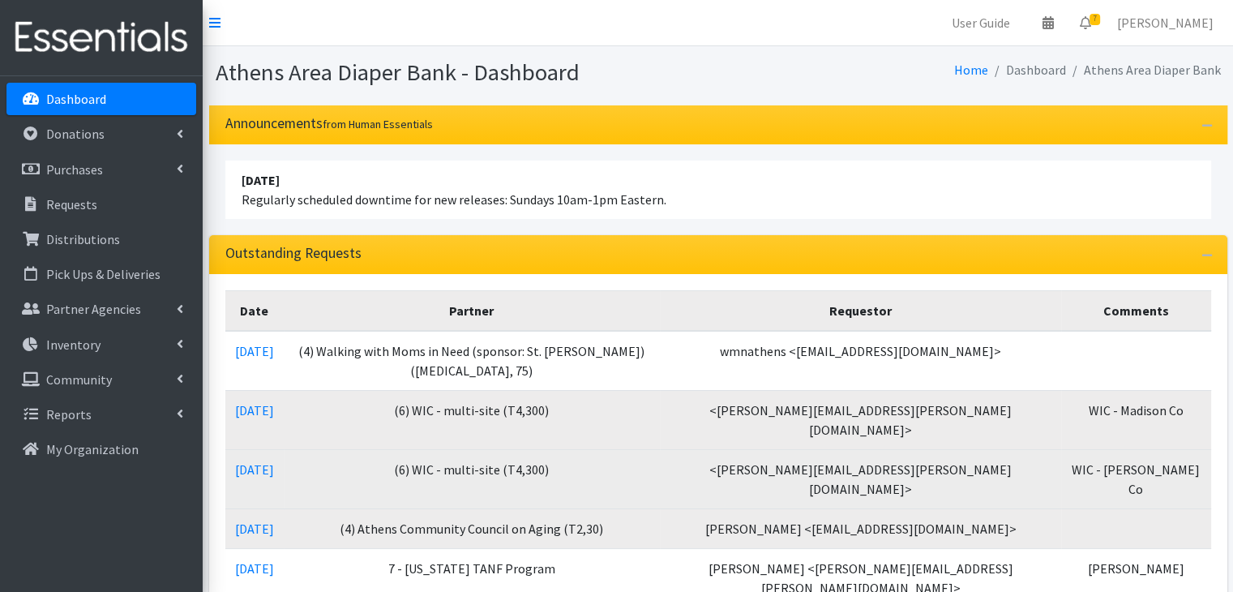
click at [256, 449] on td "[DATE]" at bounding box center [254, 478] width 58 height 59
click at [258, 461] on link "[DATE]" at bounding box center [254, 469] width 39 height 16
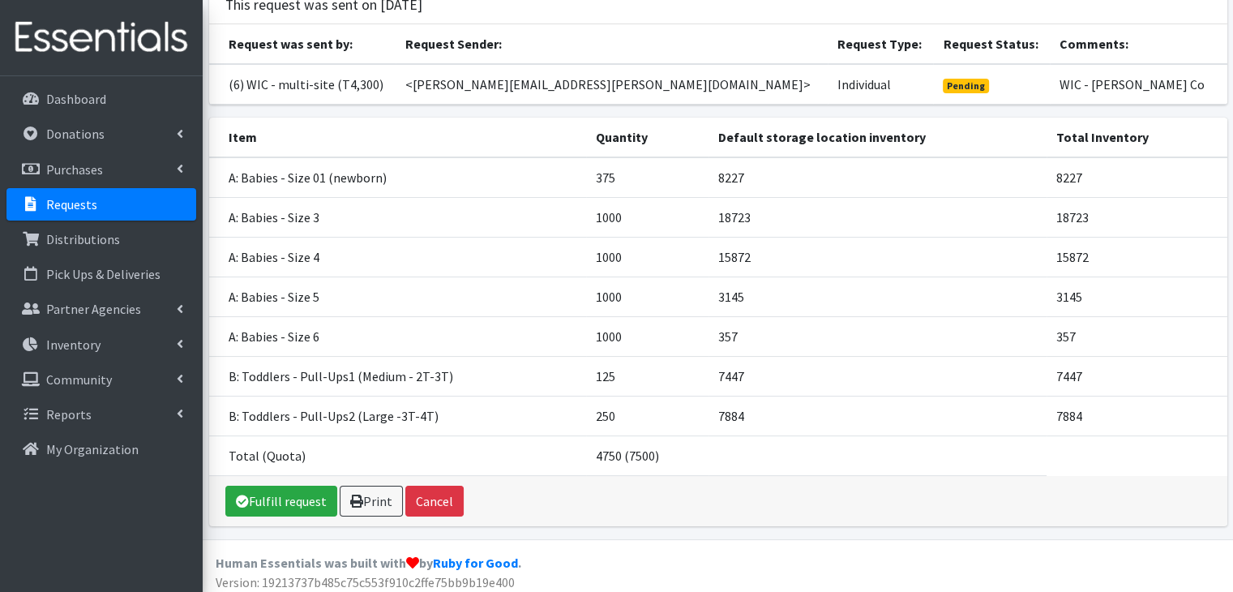
scroll to position [123, 0]
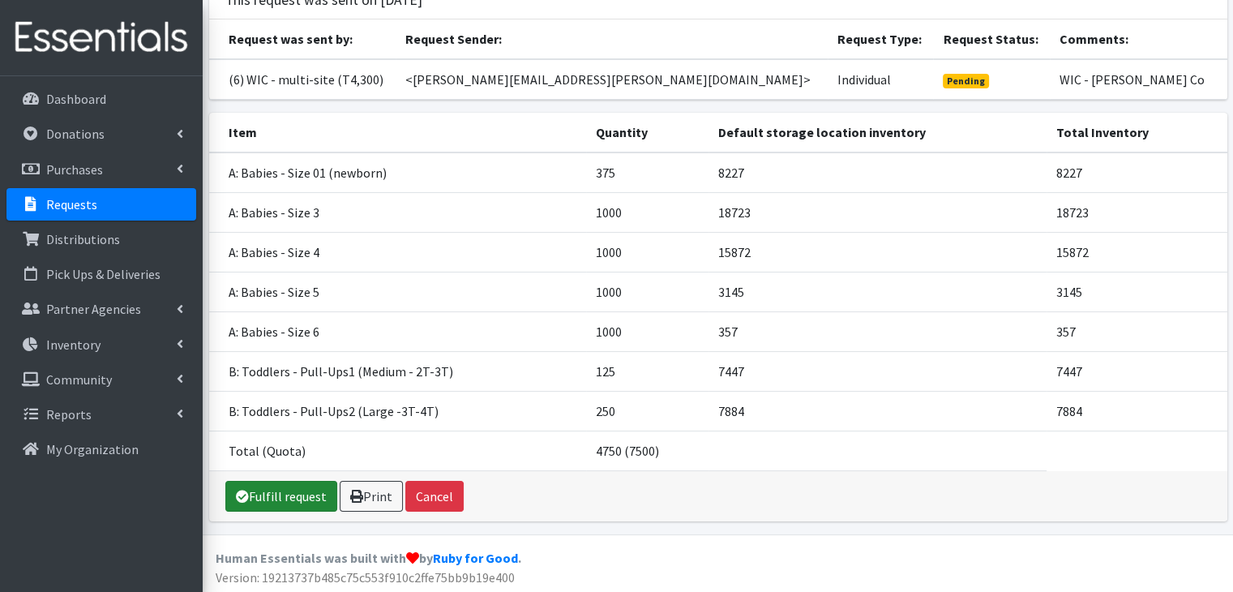
click at [292, 499] on link "Fulfill request" at bounding box center [281, 496] width 112 height 31
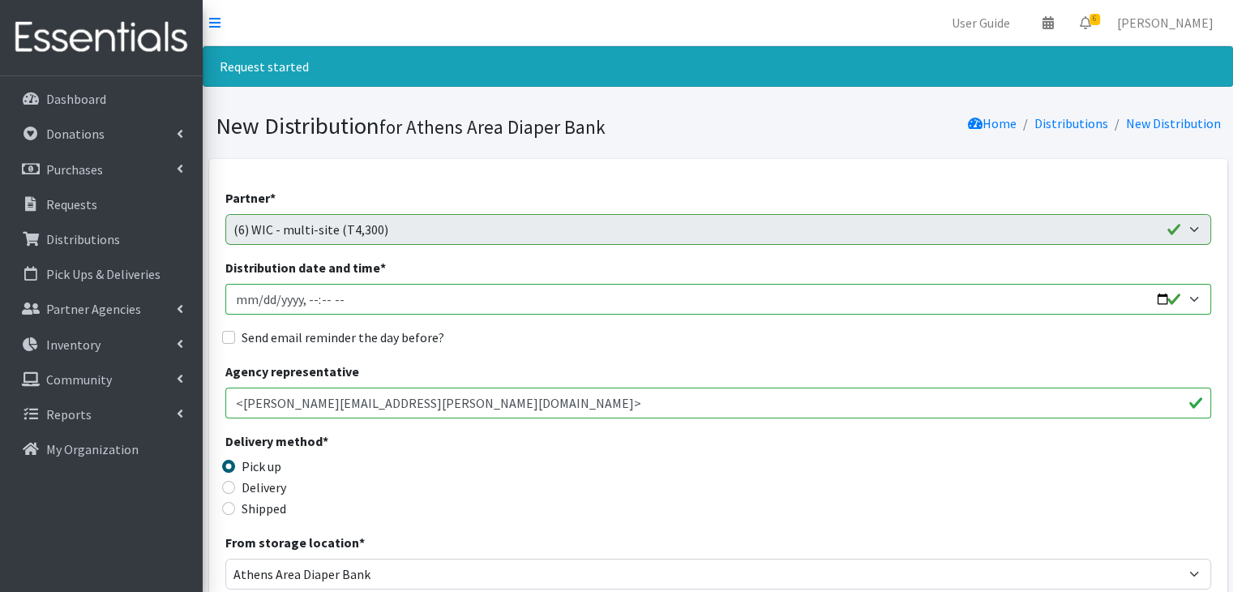
click at [258, 297] on input "Distribution date and time *" at bounding box center [718, 299] width 986 height 31
type input "2025-10-17T10:00"
click at [223, 336] on input "Send email reminder the day before?" at bounding box center [228, 337] width 13 height 13
checkbox input "true"
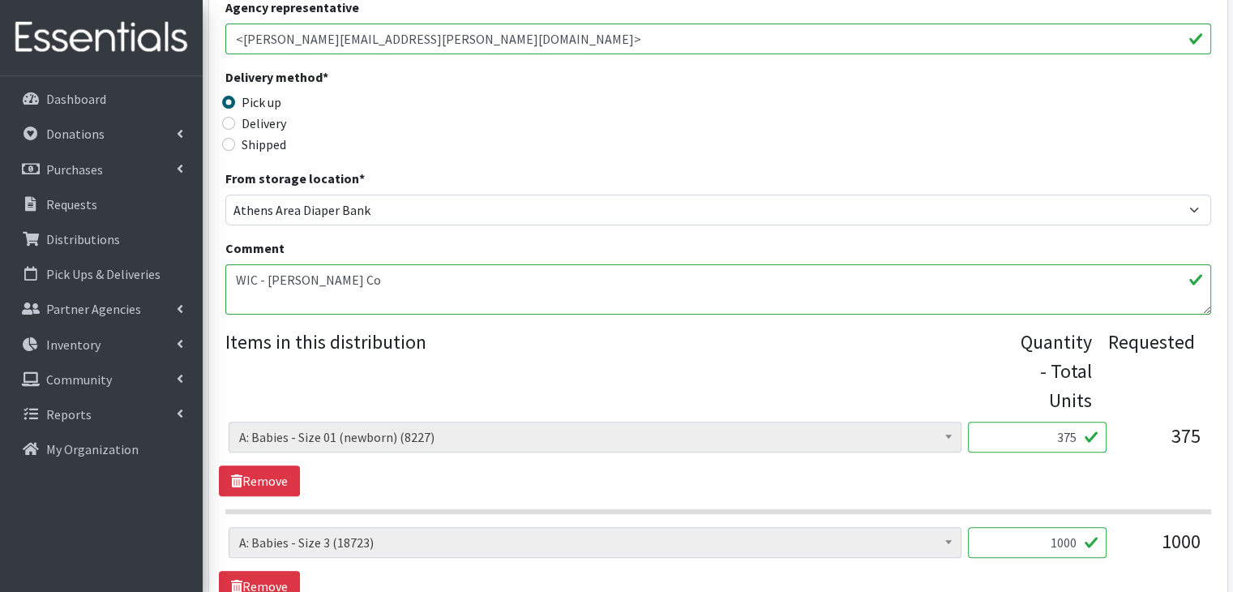
scroll to position [405, 0]
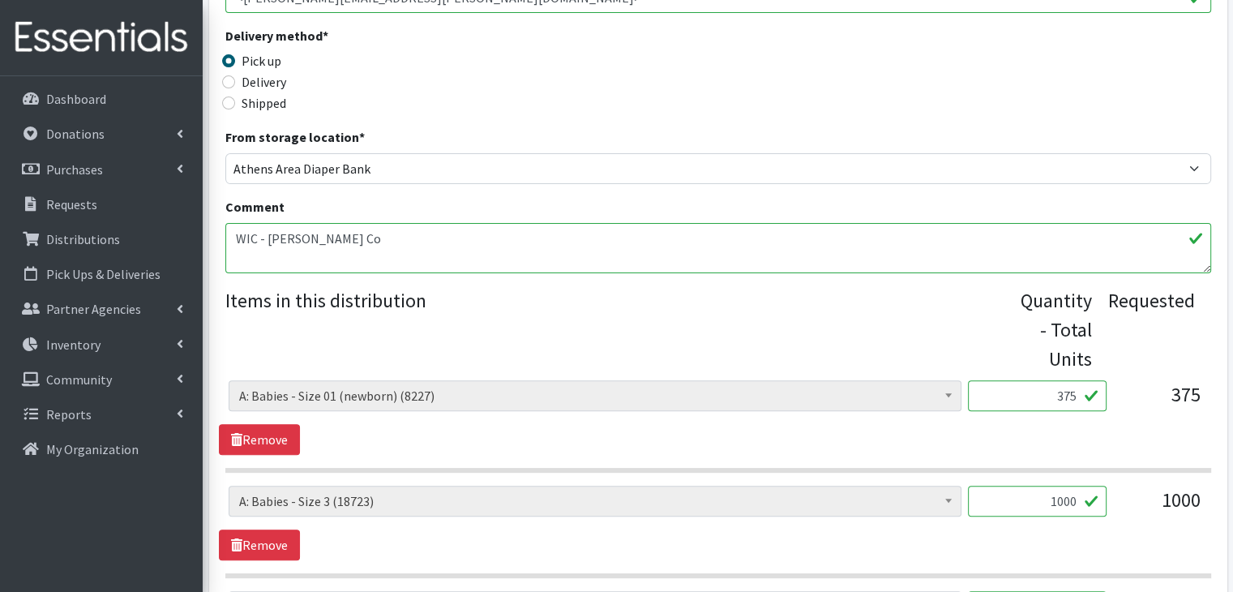
drag, startPoint x: 1044, startPoint y: 396, endPoint x: 1152, endPoint y: 393, distance: 108.7
click at [1152, 393] on div "A: Babies - Size 0 (Preemie) (6355) A: Babies - Size 01 (newborn) (8227) A: Bab…" at bounding box center [718, 402] width 978 height 44
type input "125"
type input "500"
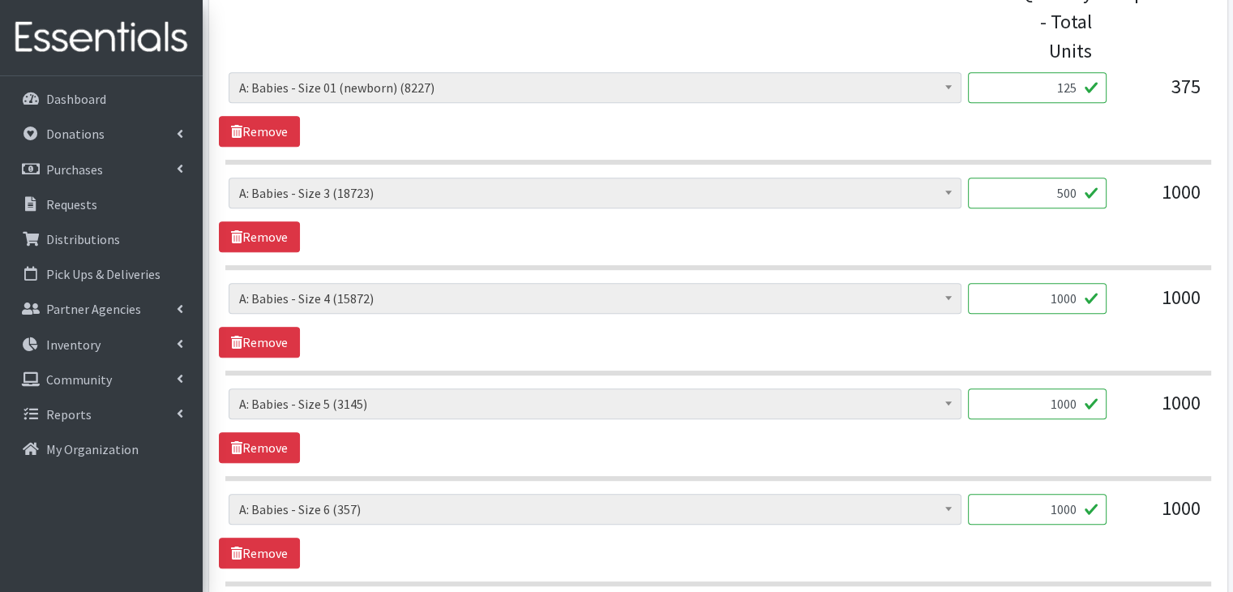
scroll to position [713, 0]
type input "500"
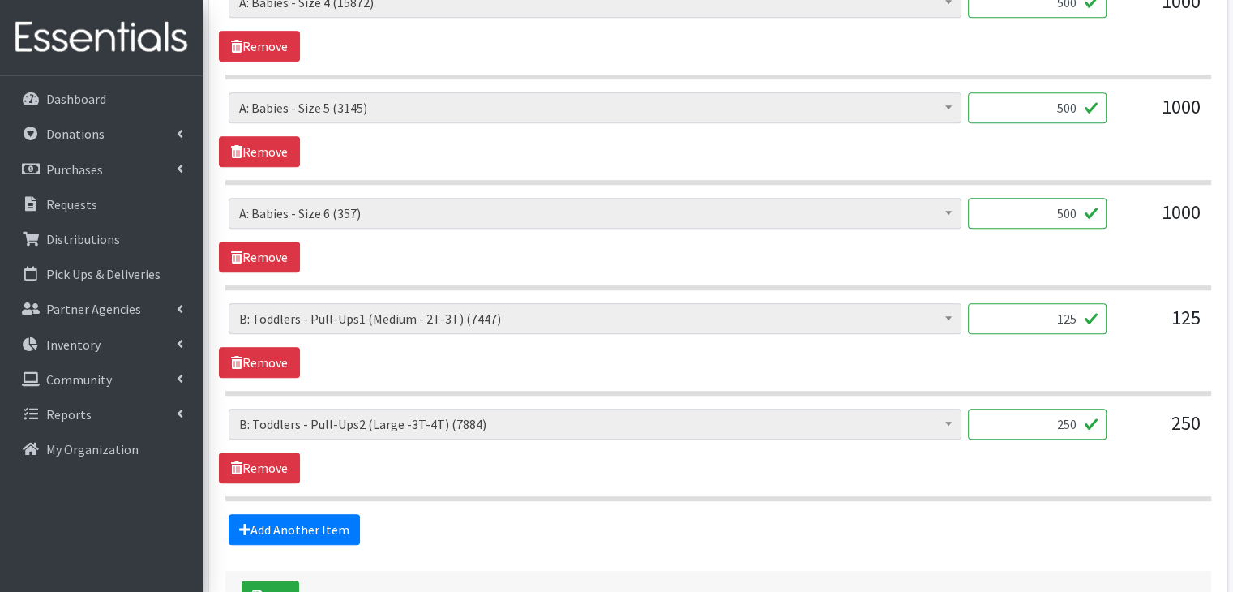
scroll to position [1028, 0]
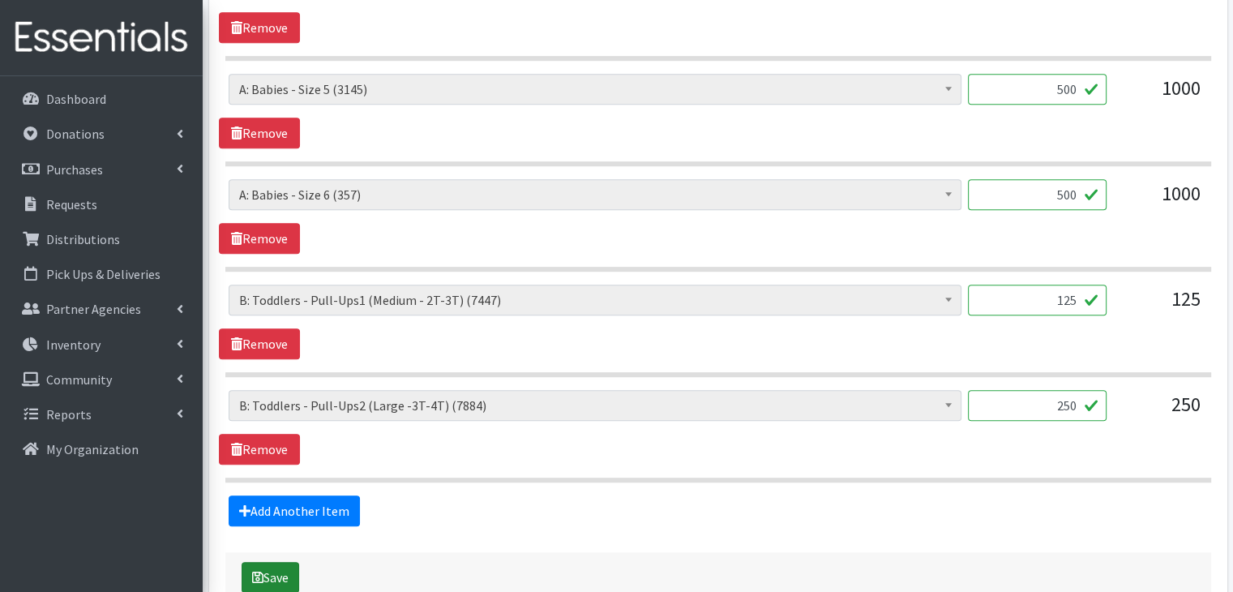
click at [276, 562] on button "Save" at bounding box center [271, 577] width 58 height 31
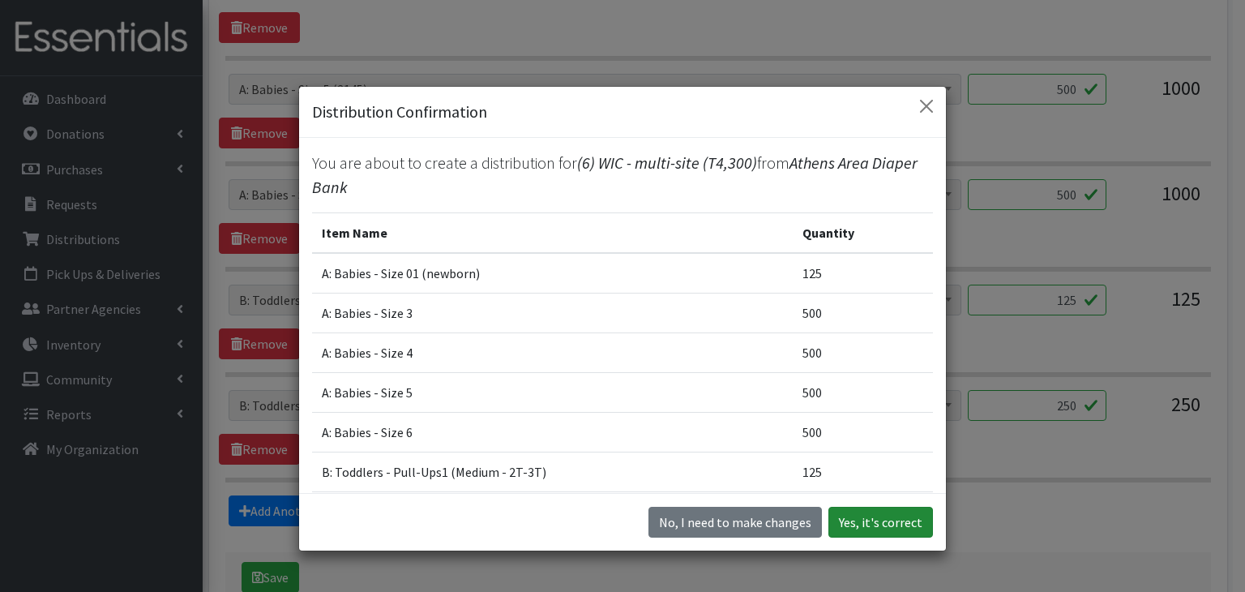
click at [903, 520] on button "Yes, it's correct" at bounding box center [880, 522] width 105 height 31
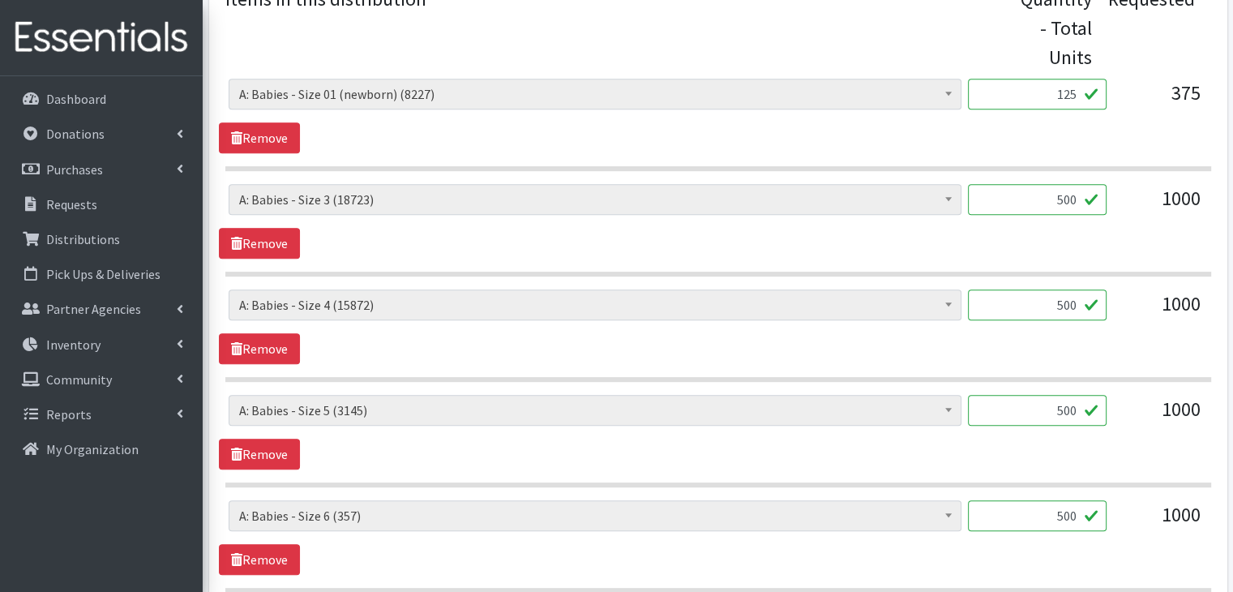
scroll to position [729, 0]
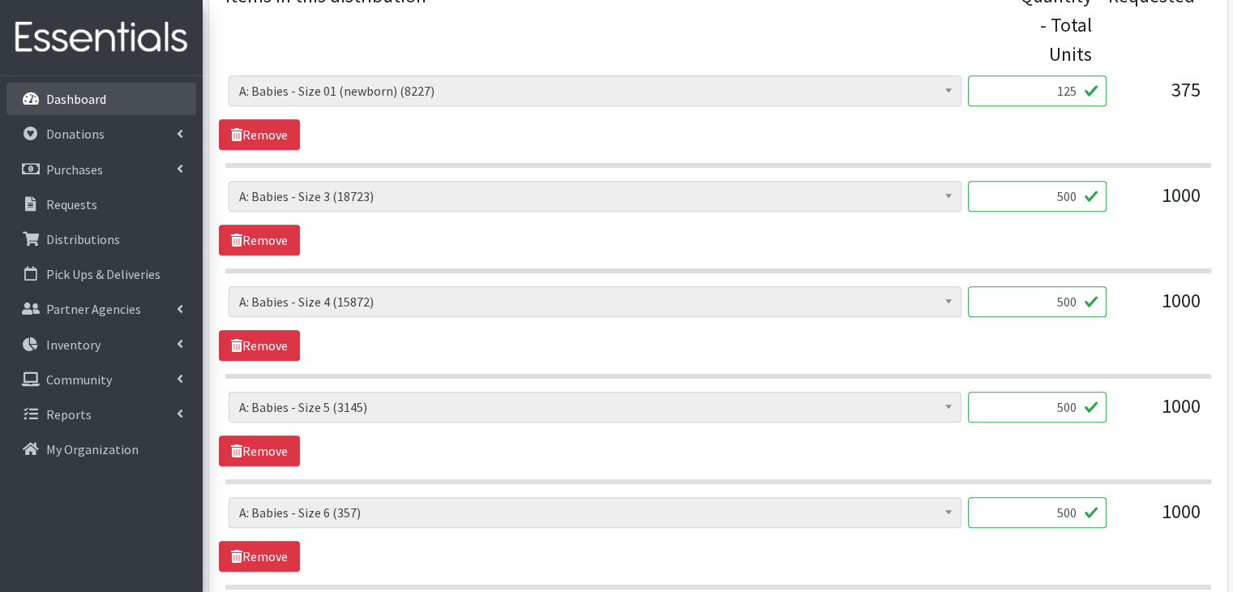
click at [58, 110] on link "Dashboard" at bounding box center [101, 99] width 190 height 32
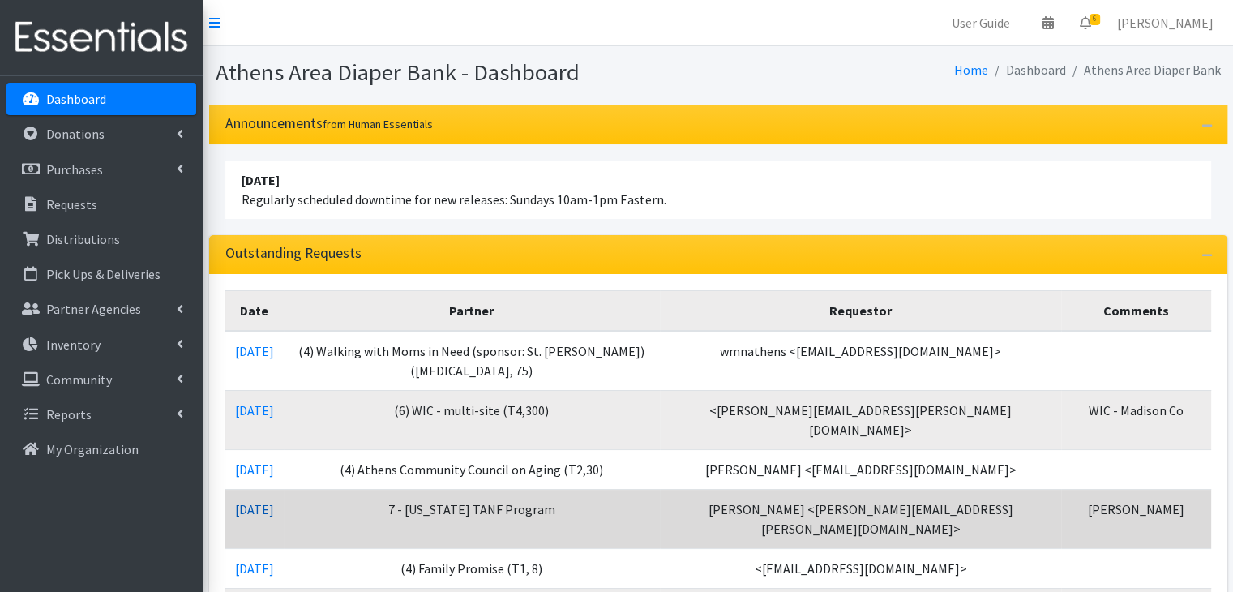
click at [267, 501] on link "10/02/2025" at bounding box center [254, 509] width 39 height 16
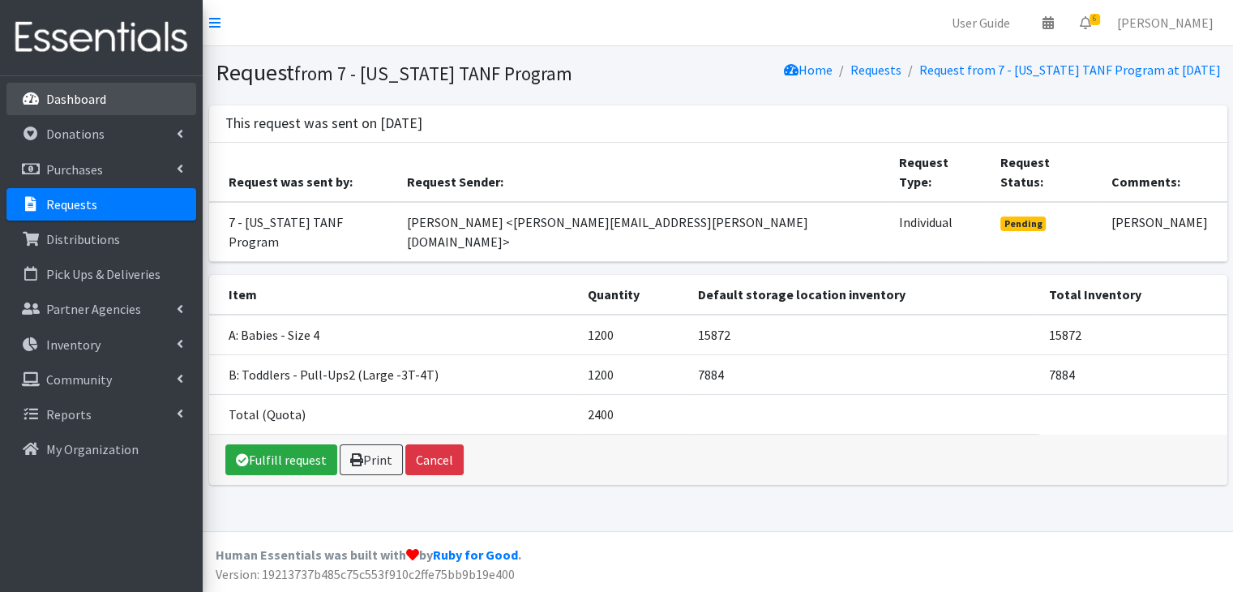
click at [66, 93] on p "Dashboard" at bounding box center [76, 99] width 60 height 16
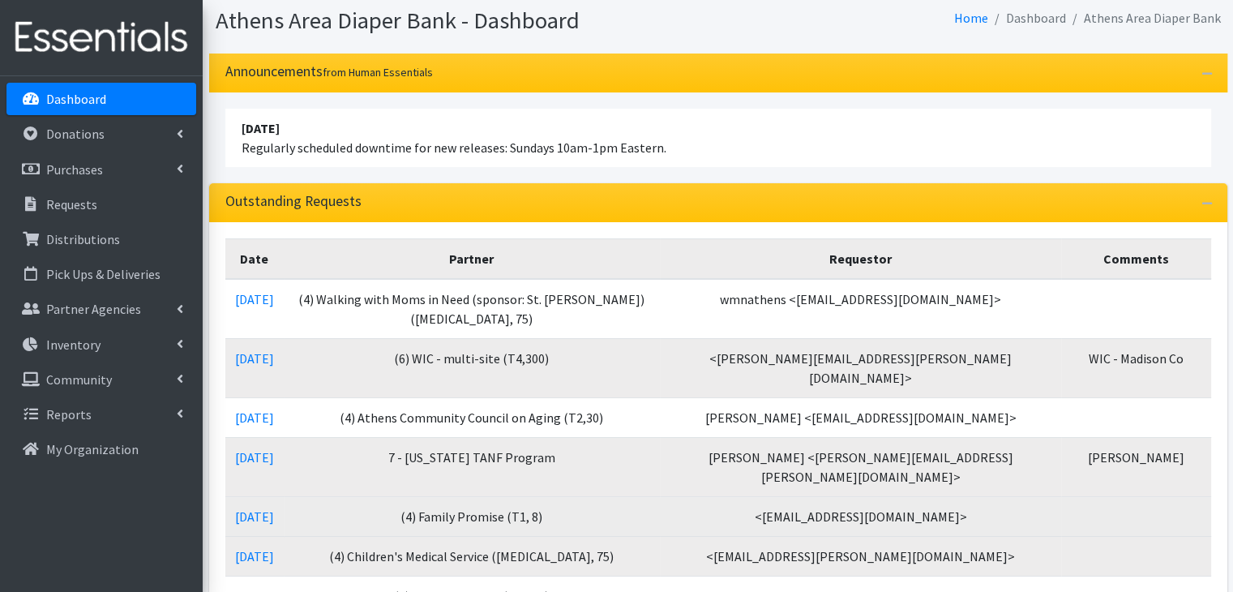
scroll to position [81, 0]
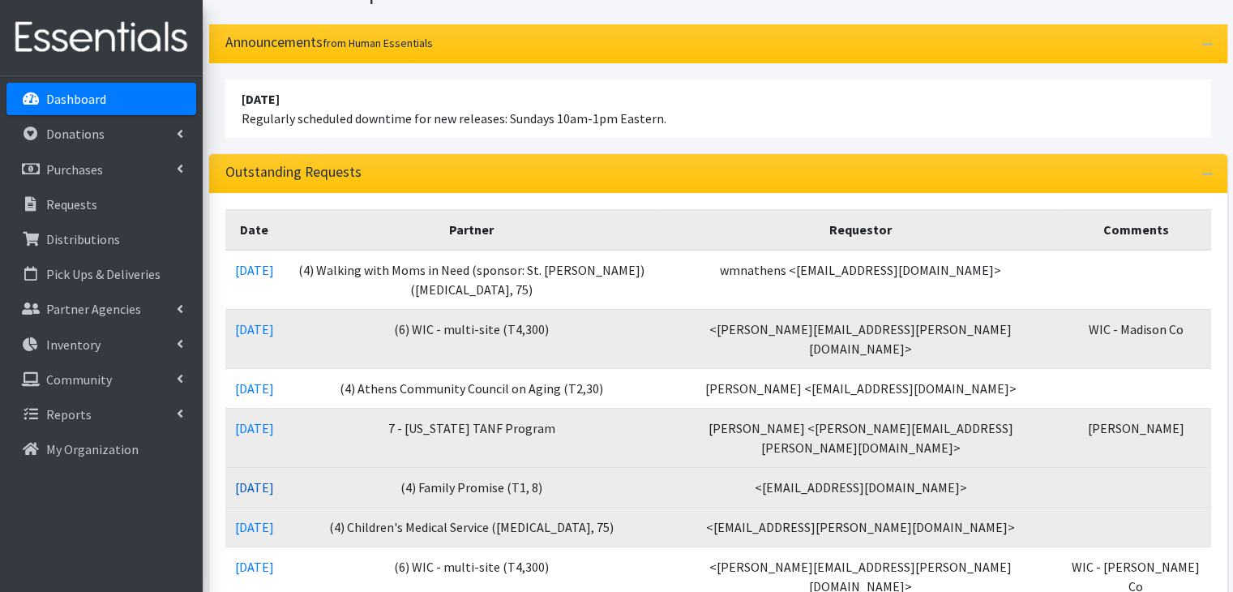
click at [274, 479] on link "10/01/2025" at bounding box center [254, 487] width 39 height 16
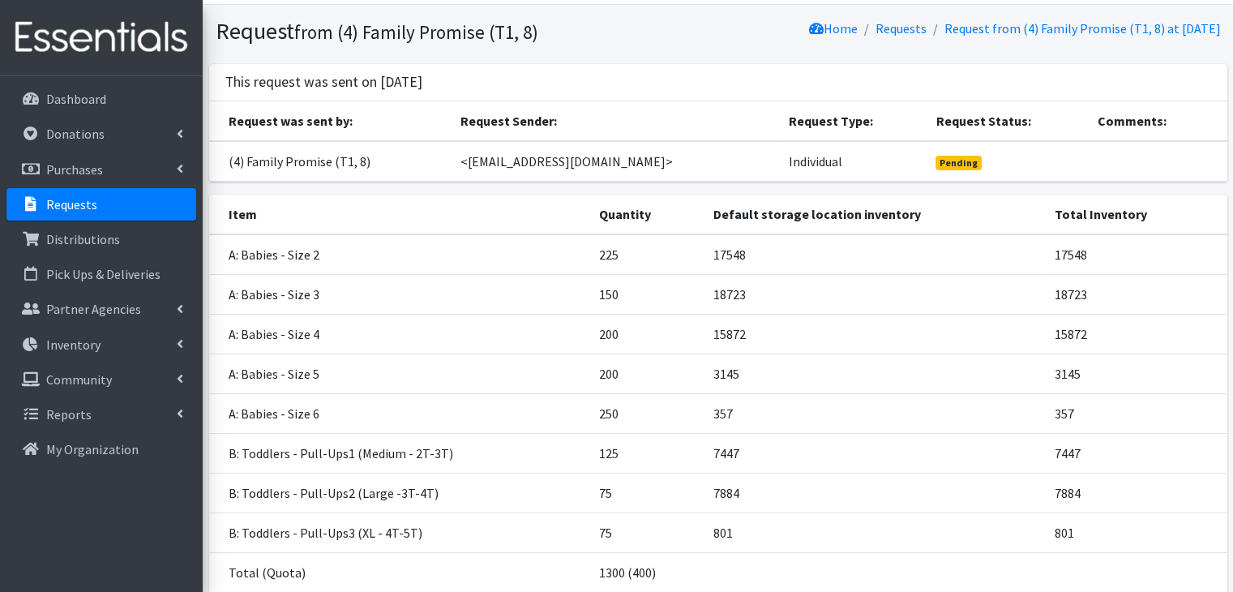
scroll to position [81, 0]
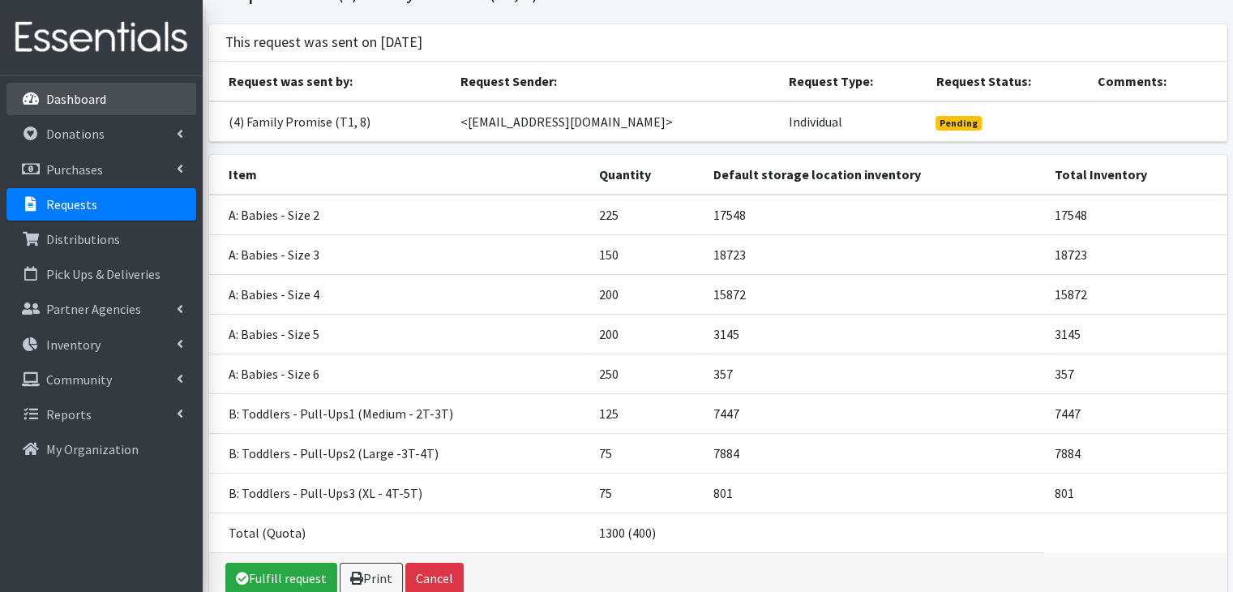
click at [42, 103] on link "Dashboard" at bounding box center [101, 99] width 190 height 32
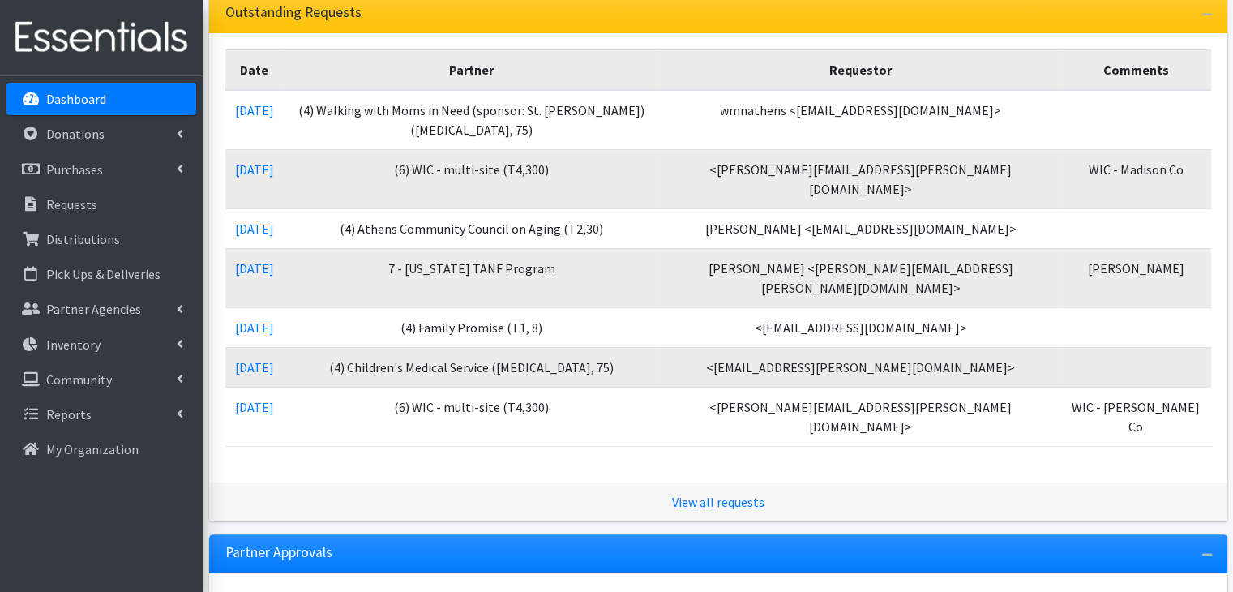
scroll to position [243, 0]
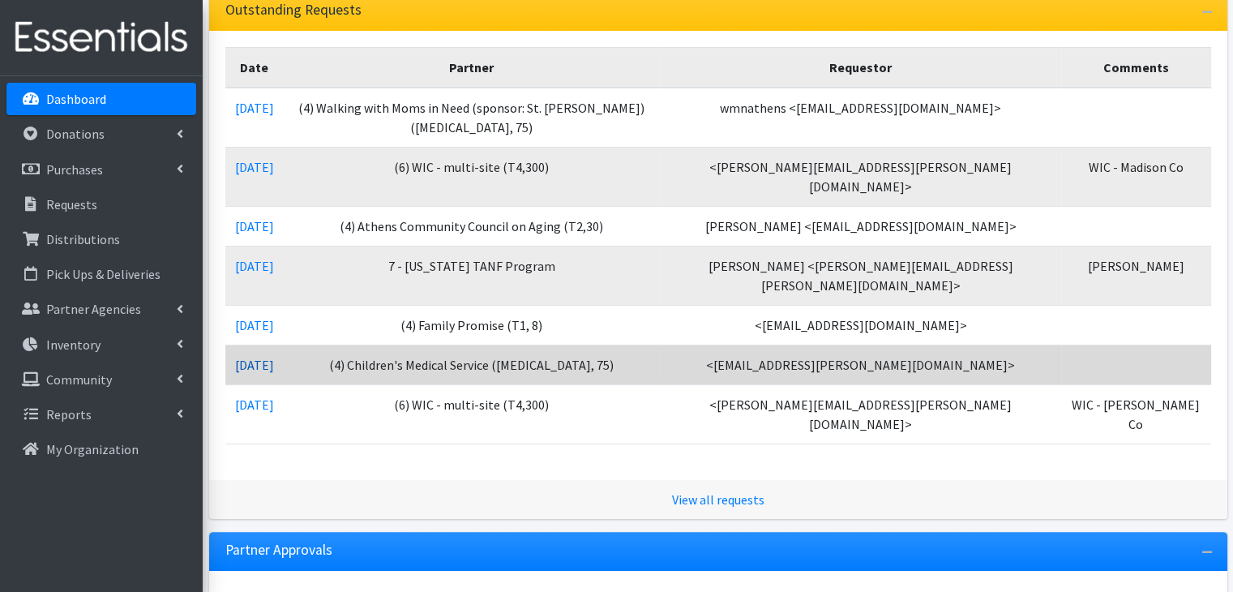
click at [250, 357] on link "09/30/2025" at bounding box center [254, 365] width 39 height 16
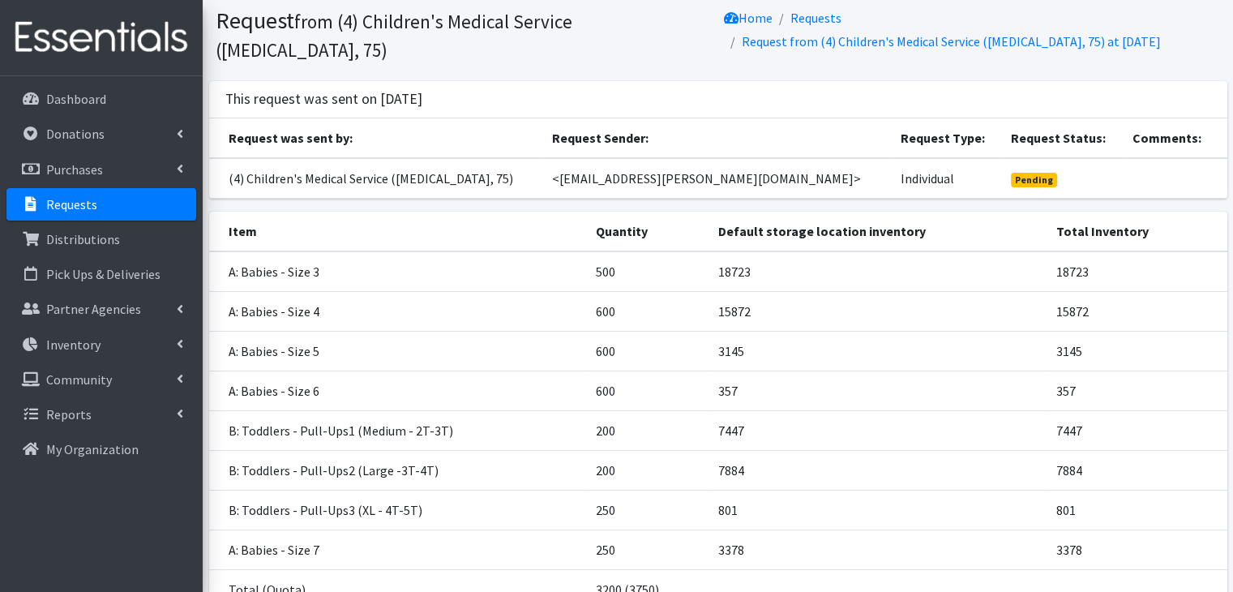
scroll to position [81, 0]
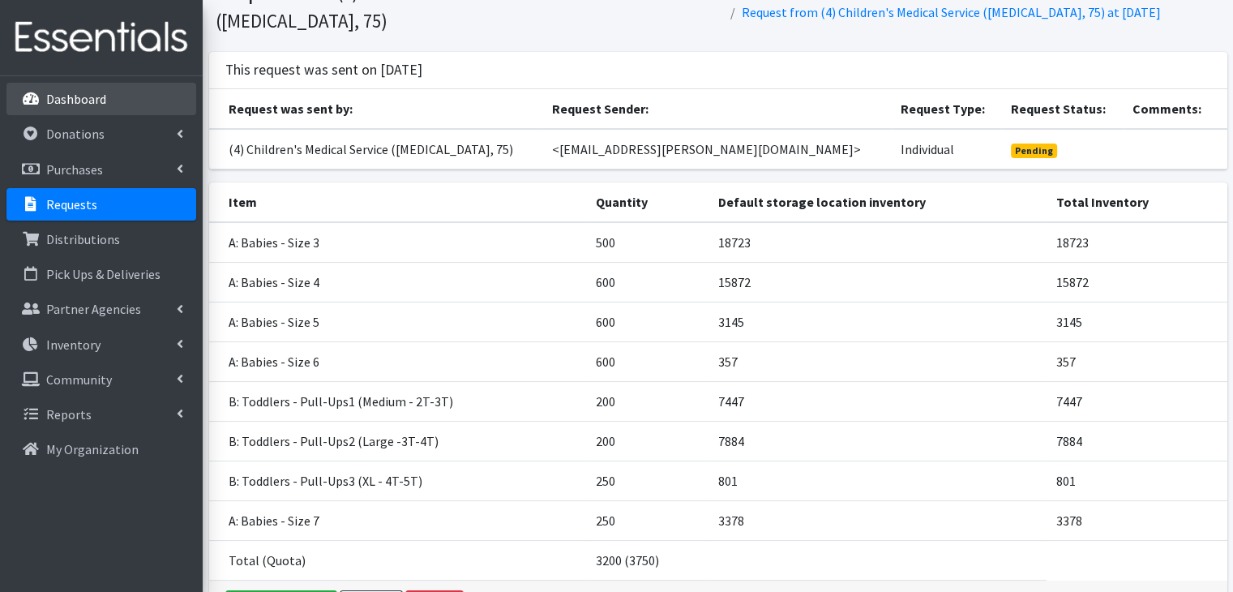
click at [60, 92] on p "Dashboard" at bounding box center [76, 99] width 60 height 16
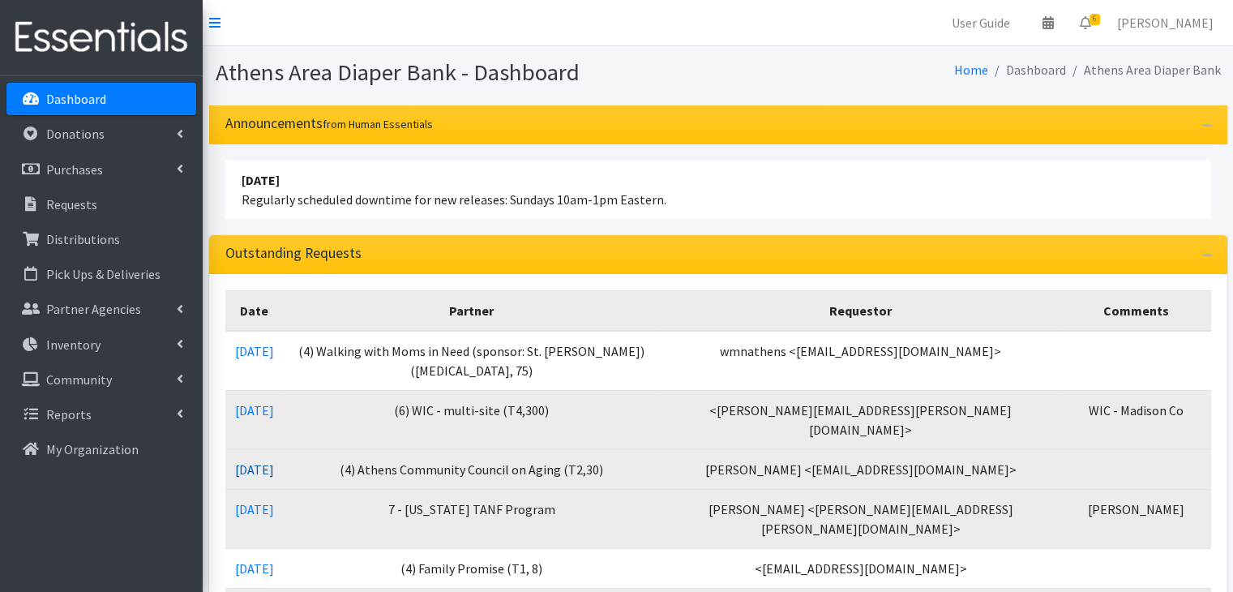
click at [252, 461] on link "[DATE]" at bounding box center [254, 469] width 39 height 16
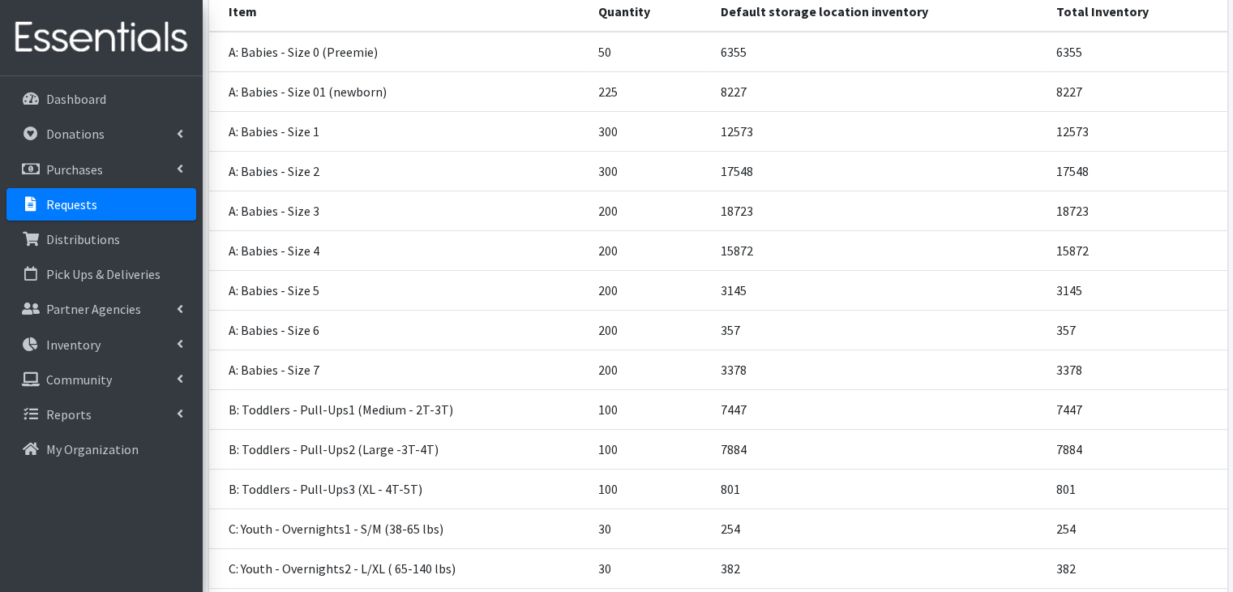
scroll to position [243, 0]
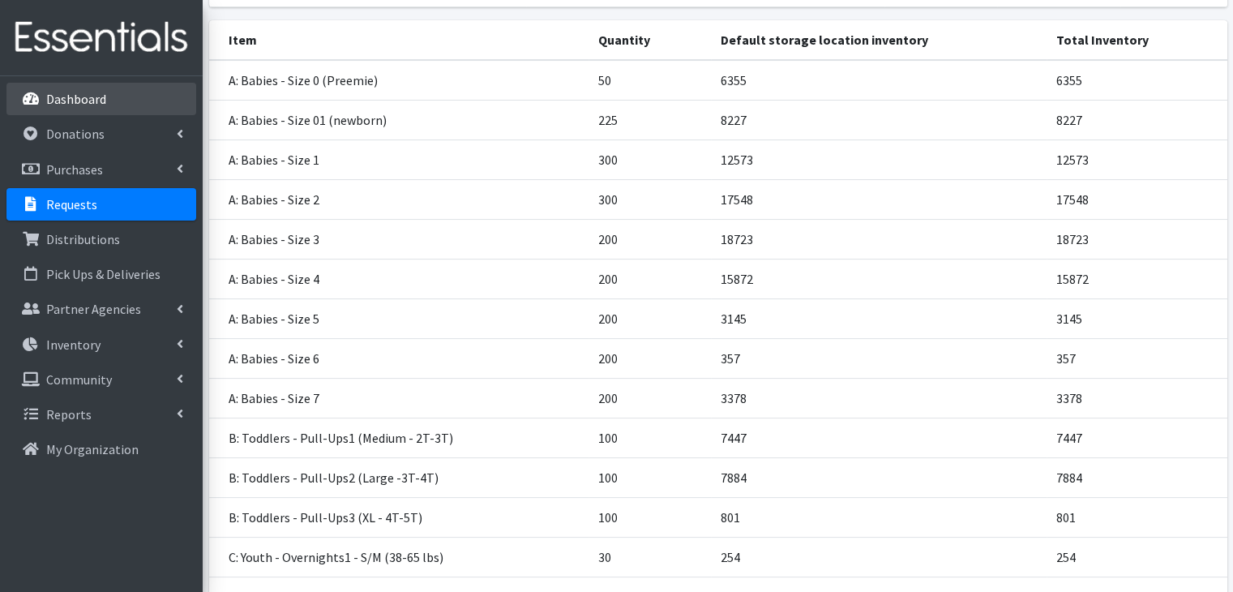
click at [100, 108] on link "Dashboard" at bounding box center [101, 99] width 190 height 32
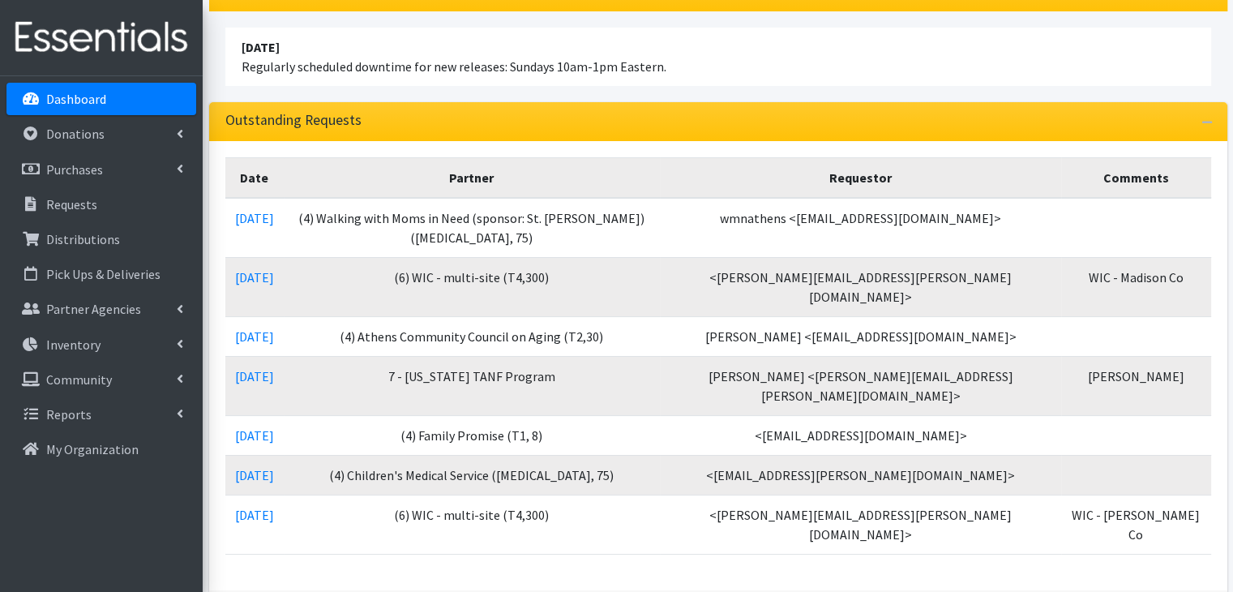
scroll to position [162, 0]
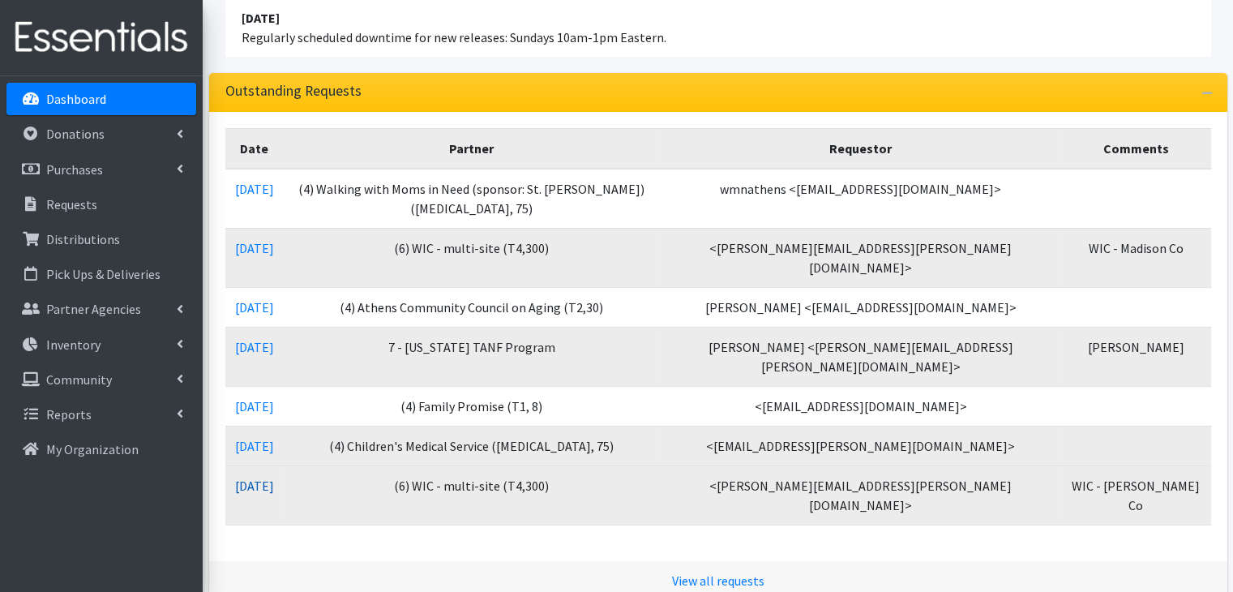
click at [274, 477] on link "[DATE]" at bounding box center [254, 485] width 39 height 16
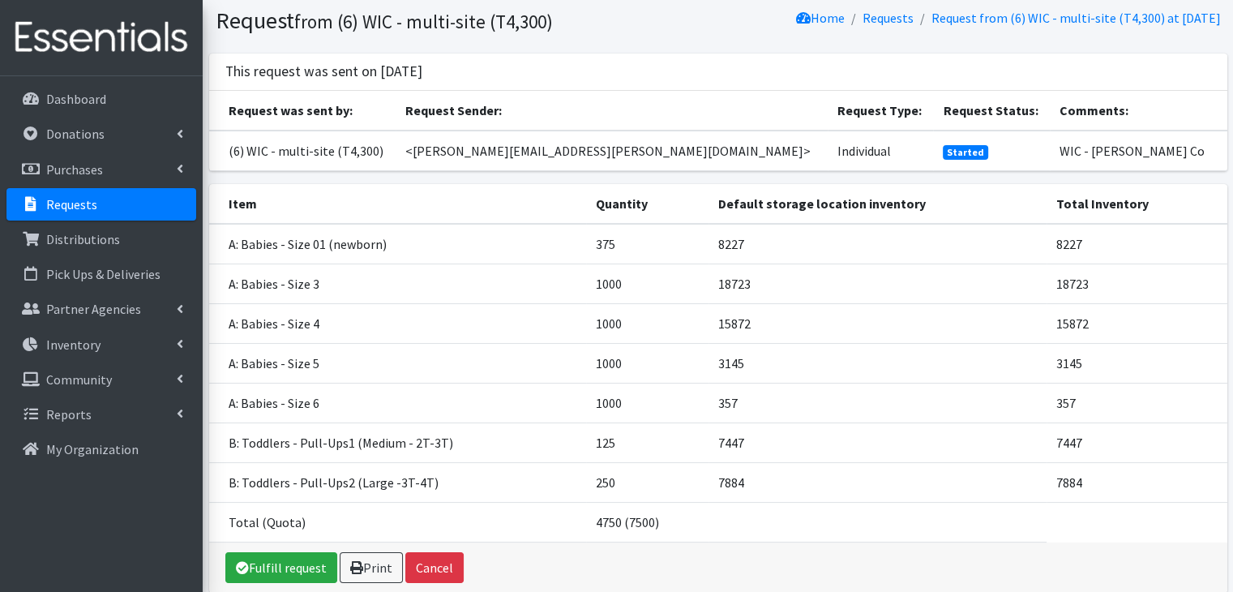
scroll to position [81, 0]
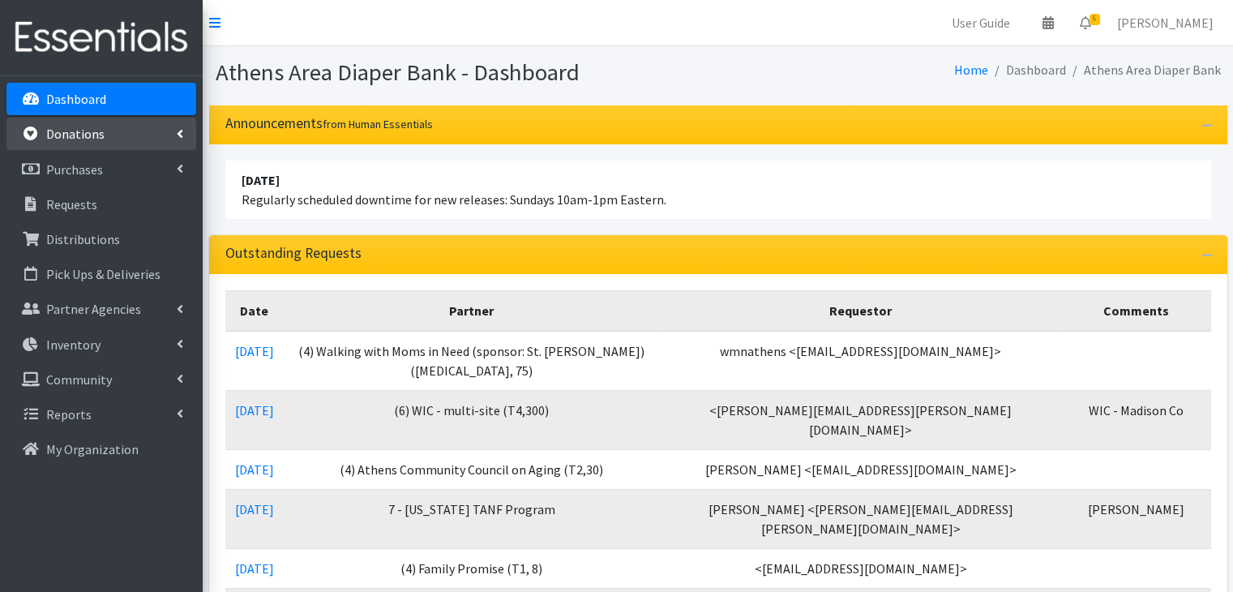
click at [91, 132] on p "Donations" at bounding box center [75, 134] width 58 height 16
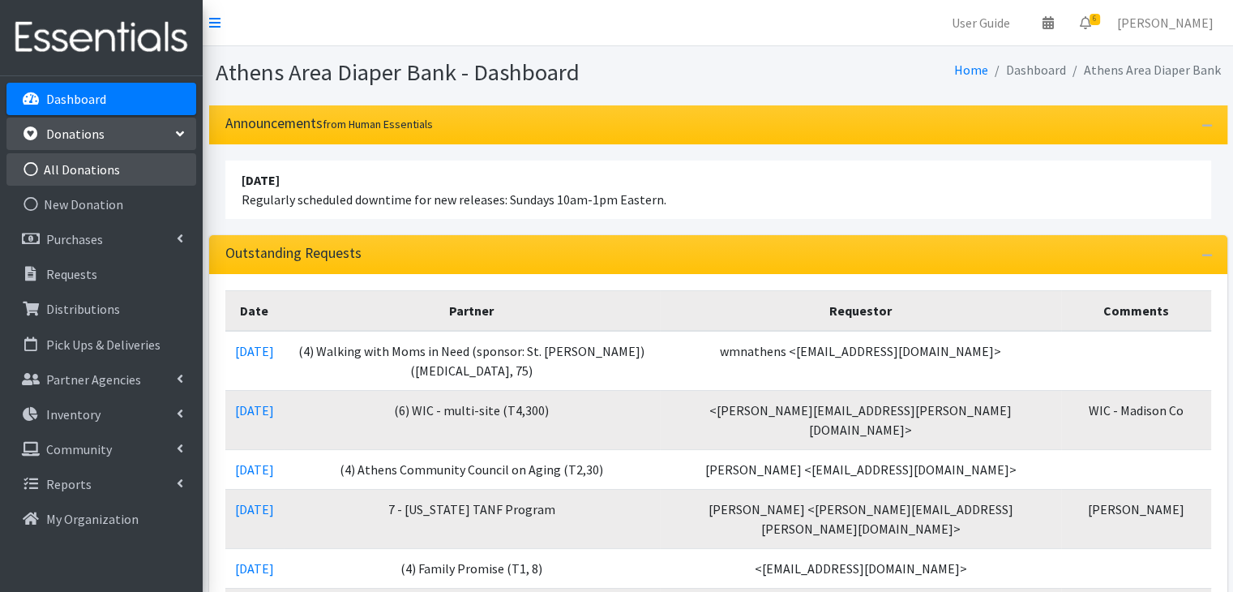
click at [69, 173] on link "All Donations" at bounding box center [101, 169] width 190 height 32
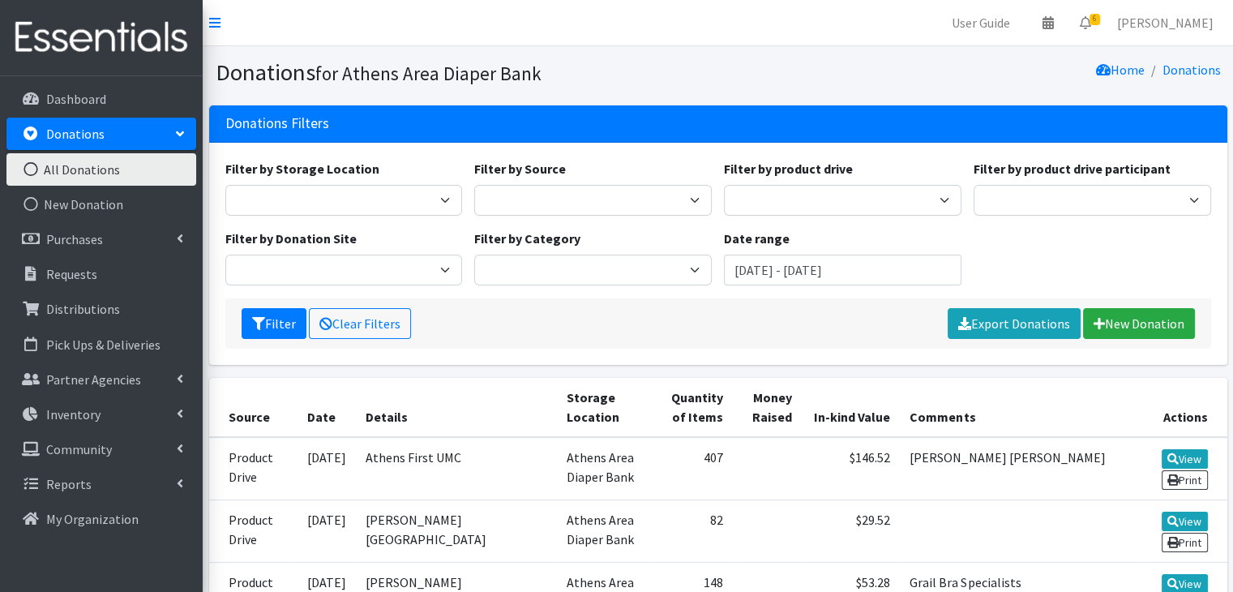
scroll to position [162, 0]
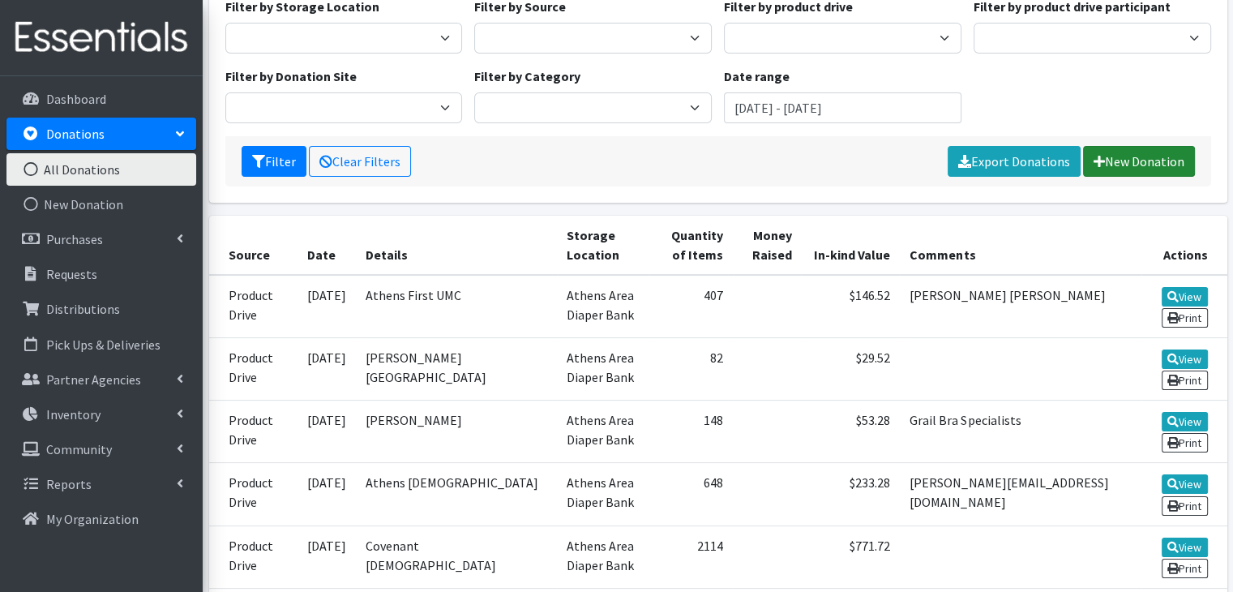
click at [1122, 159] on link "New Donation" at bounding box center [1139, 161] width 112 height 31
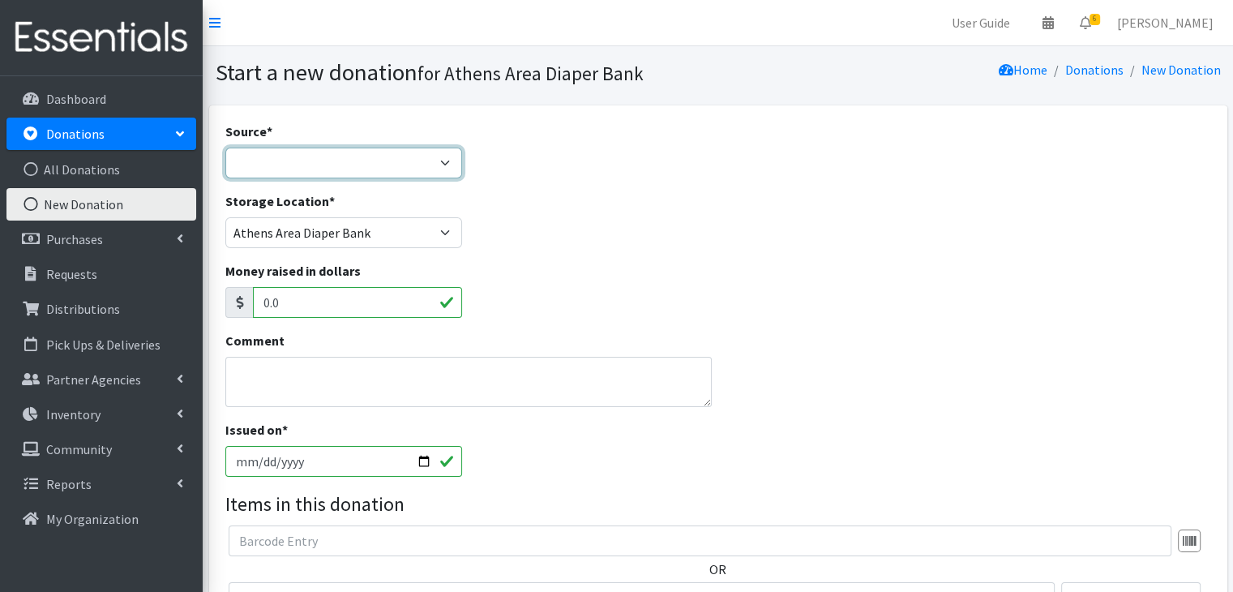
click at [373, 153] on select "Product Drive Manufacturer Donation Site Misc. Donation" at bounding box center [343, 163] width 237 height 31
click at [225, 148] on select "Product Drive Manufacturer Donation Site Misc. Donation" at bounding box center [343, 163] width 237 height 31
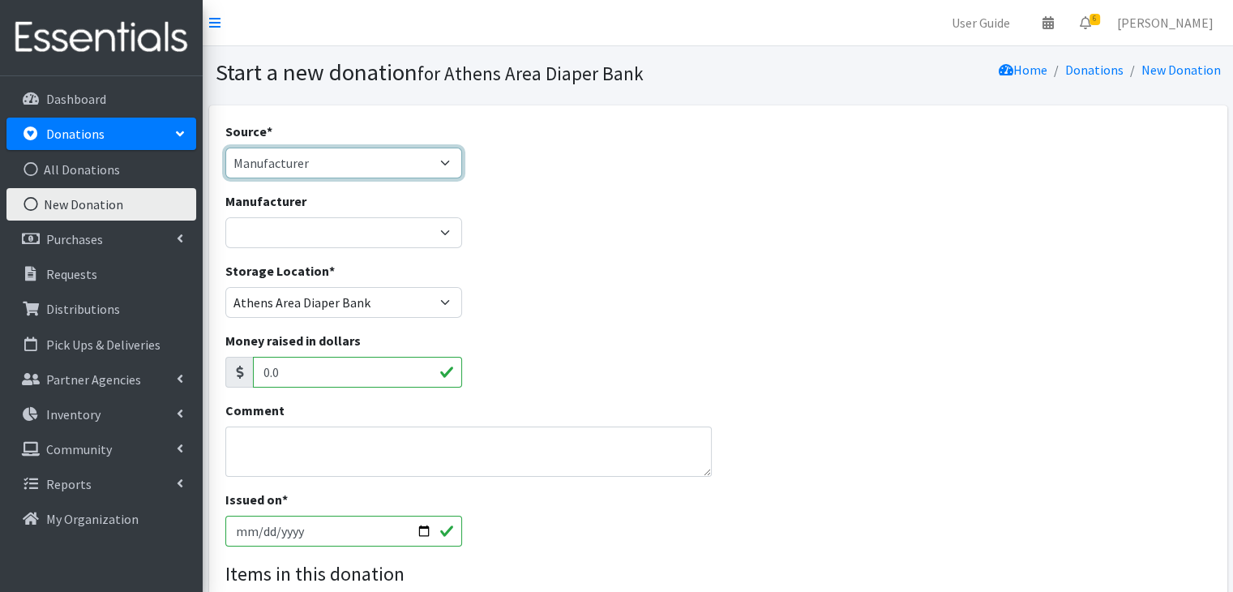
click at [372, 168] on select "Product Drive Manufacturer Donation Site Misc. Donation" at bounding box center [343, 163] width 237 height 31
click at [225, 148] on select "Product Drive Manufacturer Donation Site Misc. Donation" at bounding box center [343, 163] width 237 height 31
click at [369, 151] on select "Product Drive Manufacturer Donation Site Misc. Donation" at bounding box center [343, 163] width 237 height 31
select select "Product Drive"
click at [225, 148] on select "Product Drive Manufacturer Donation Site Misc. Donation" at bounding box center [343, 163] width 237 height 31
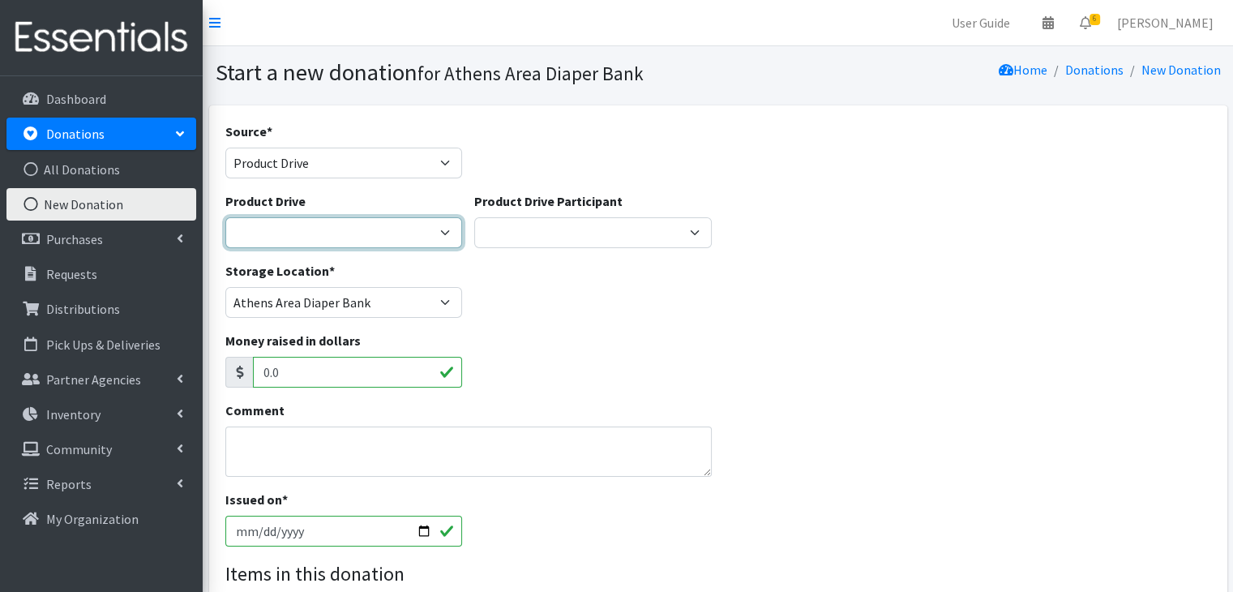
click at [328, 237] on select "ACAD Preschool Alstory & Bird Apple Tree Prep Arrow Preschool [GEOGRAPHIC_DATA]…" at bounding box center [343, 232] width 237 height 31
select select "2959"
click at [225, 217] on select "ACAD Preschool Alstory & Bird Apple Tree Prep Arrow Preschool Ashford Aesthtics…" at bounding box center [343, 232] width 237 height 31
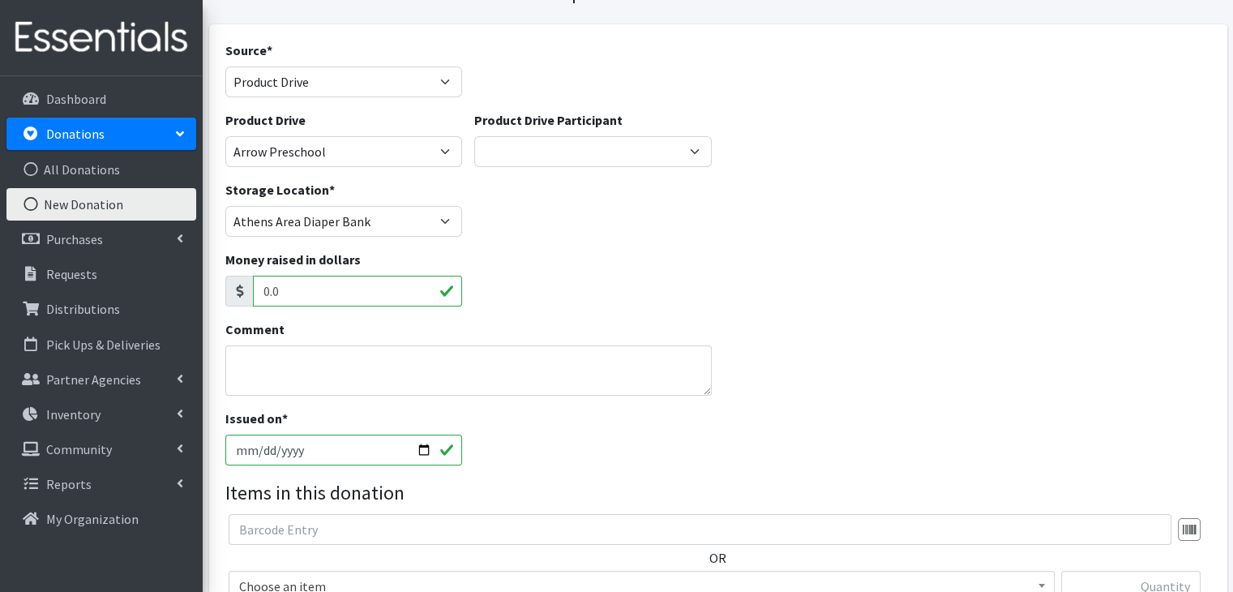
click at [242, 445] on input "2025-10-09" at bounding box center [343, 449] width 237 height 31
type input "2025-09-15"
click at [785, 404] on div "Comment" at bounding box center [718, 363] width 998 height 89
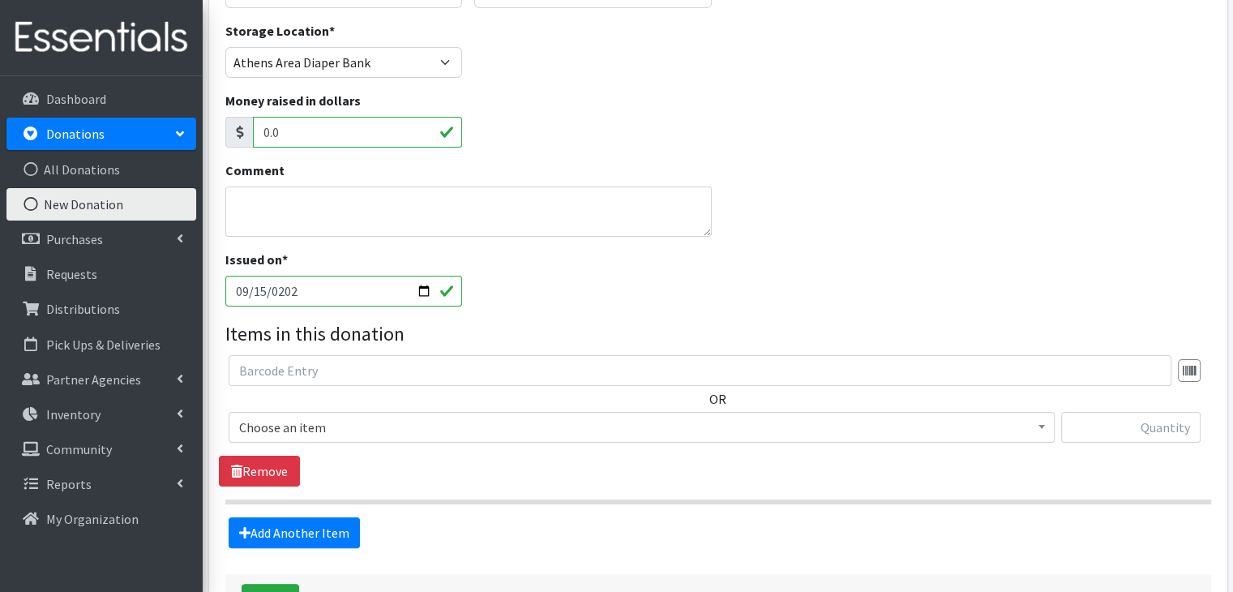
scroll to position [243, 0]
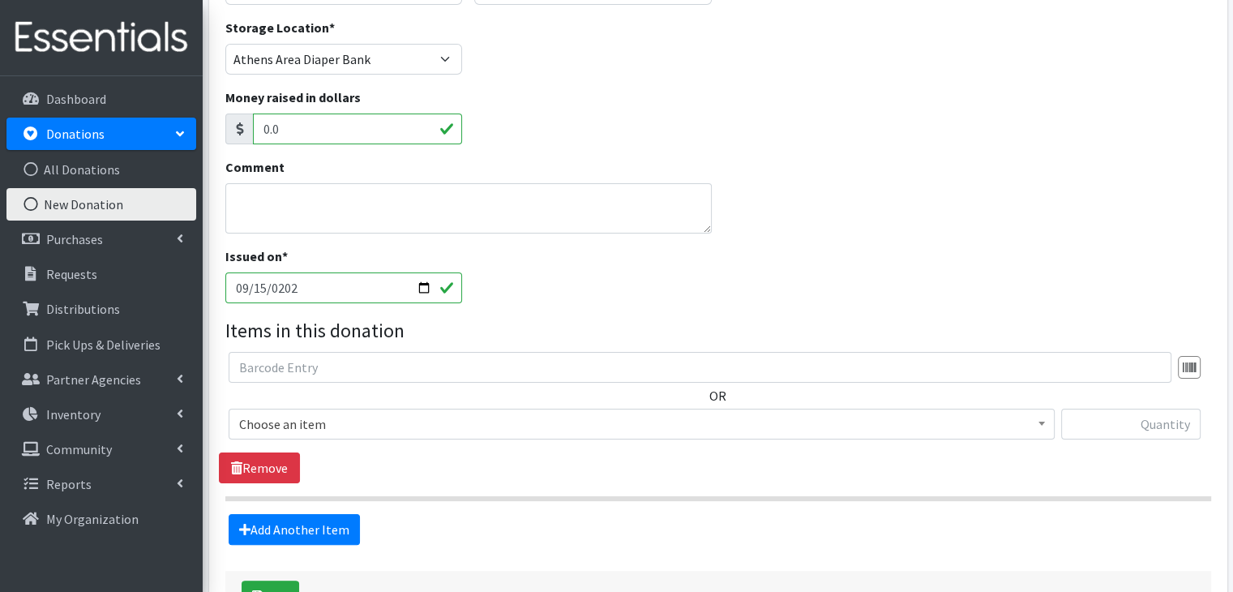
click at [301, 429] on span "Choose an item" at bounding box center [641, 424] width 805 height 23
click at [366, 429] on span "A: Babies - Size 0 (Preemie)" at bounding box center [641, 424] width 805 height 23
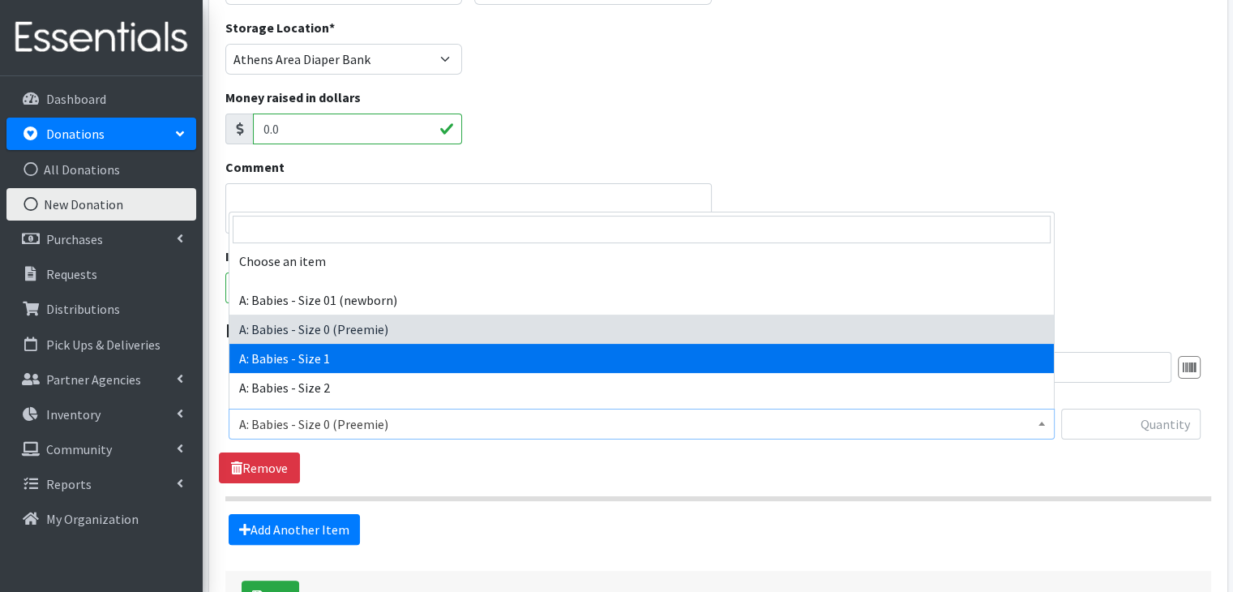
select select "5611"
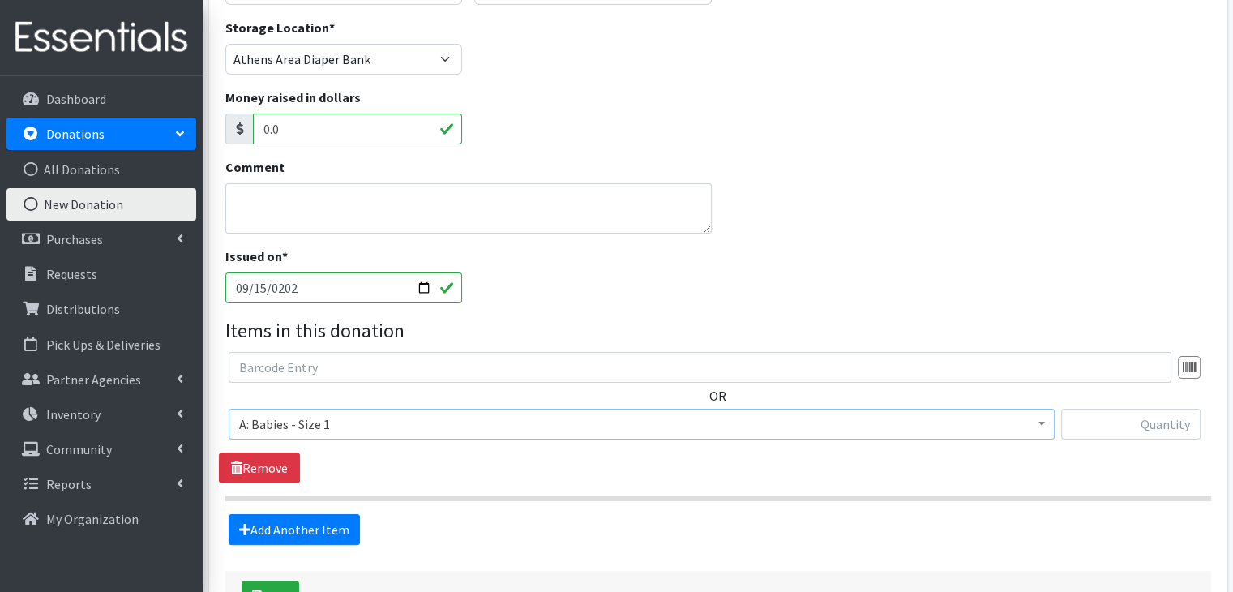
click at [448, 507] on fieldset "Items in this donation OR Choose an item A: Babies - Size 01 (newborn) A: Babie…" at bounding box center [718, 430] width 986 height 229
click at [327, 528] on link "Add Another Item" at bounding box center [294, 529] width 131 height 31
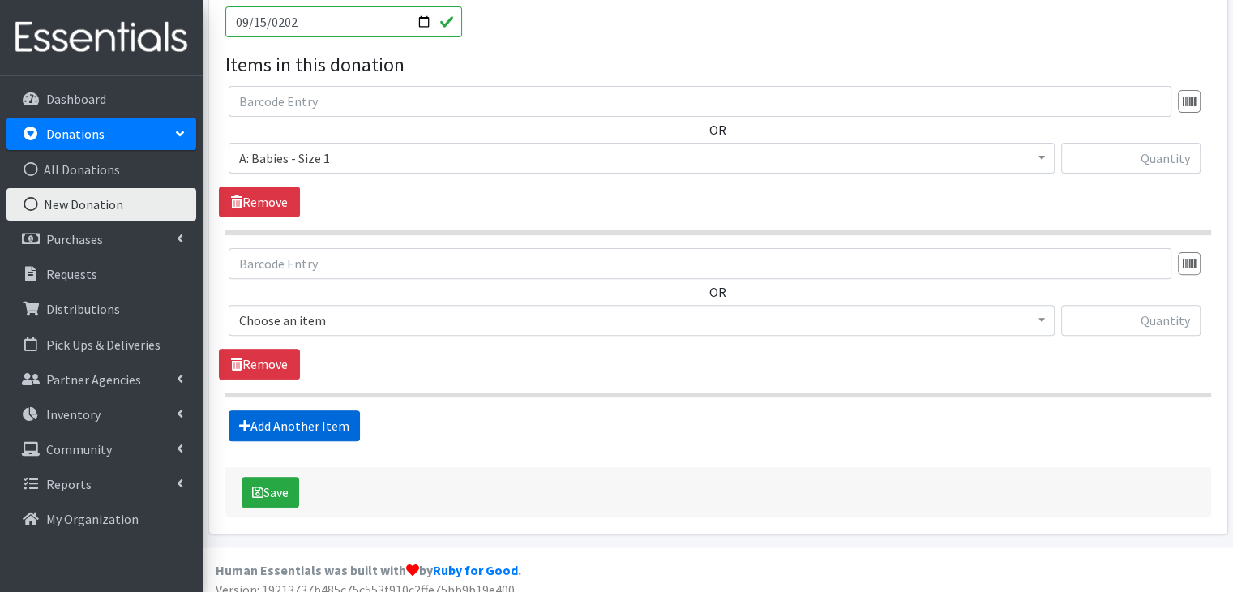
scroll to position [522, 0]
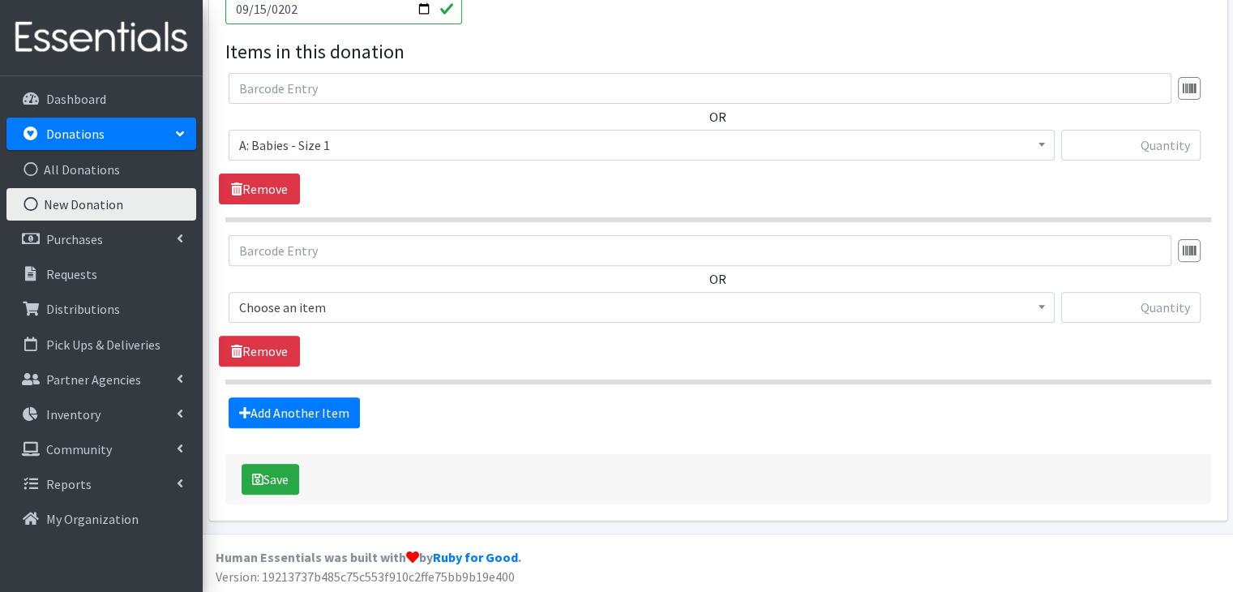
click at [386, 300] on span "Choose an item" at bounding box center [641, 307] width 805 height 23
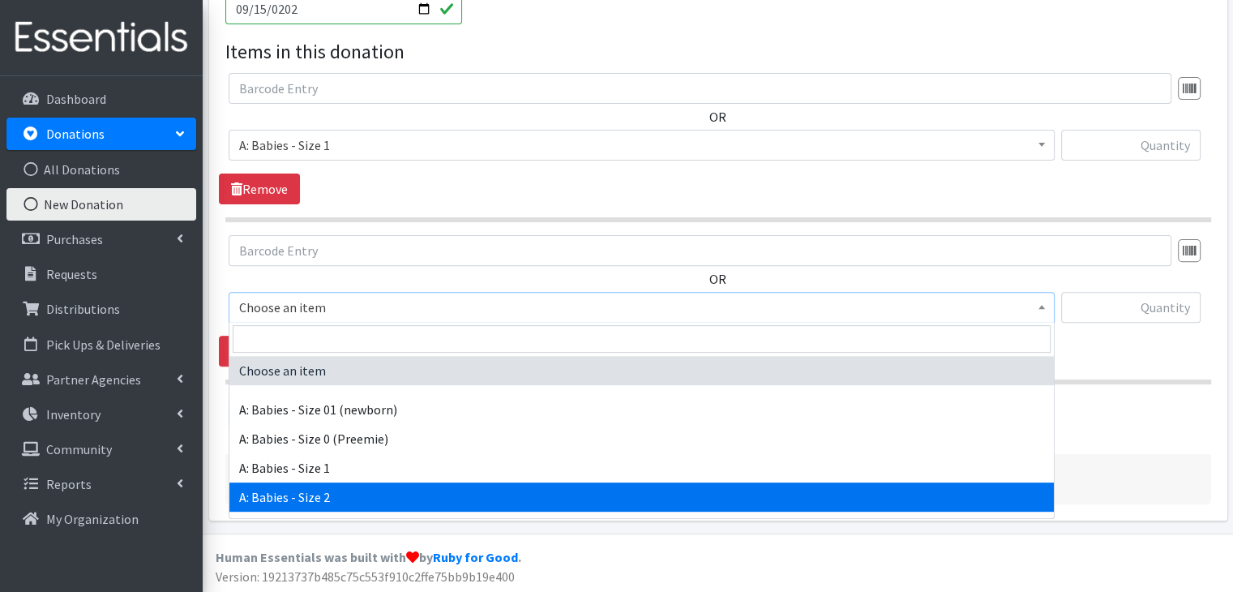
select select "5612"
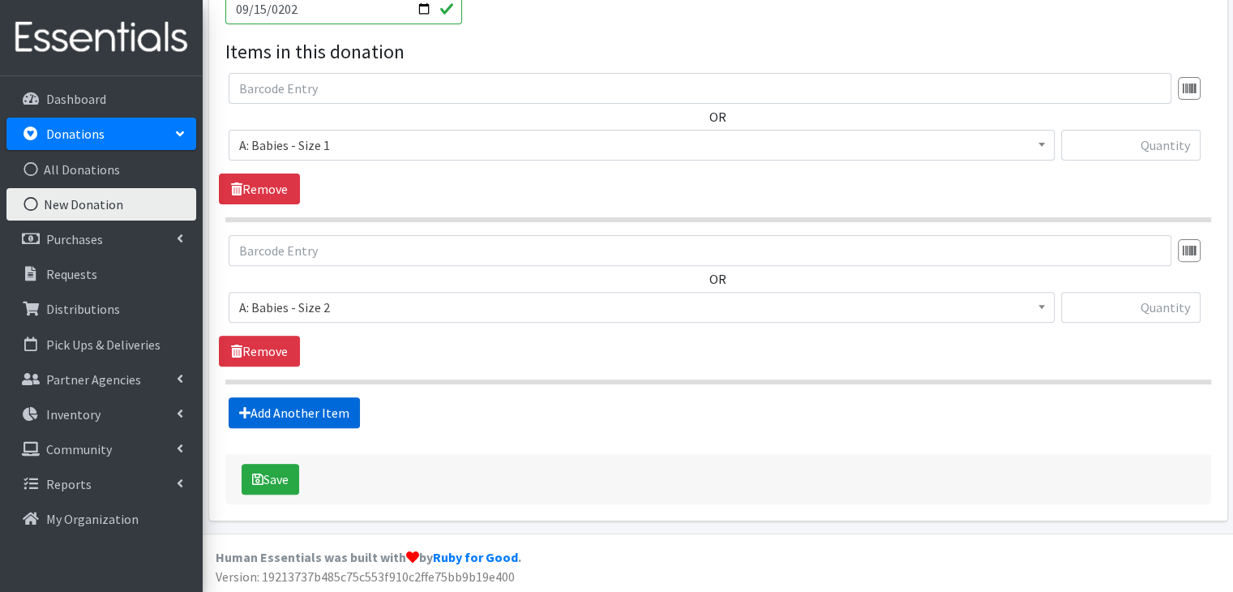
click at [317, 405] on link "Add Another Item" at bounding box center [294, 412] width 131 height 31
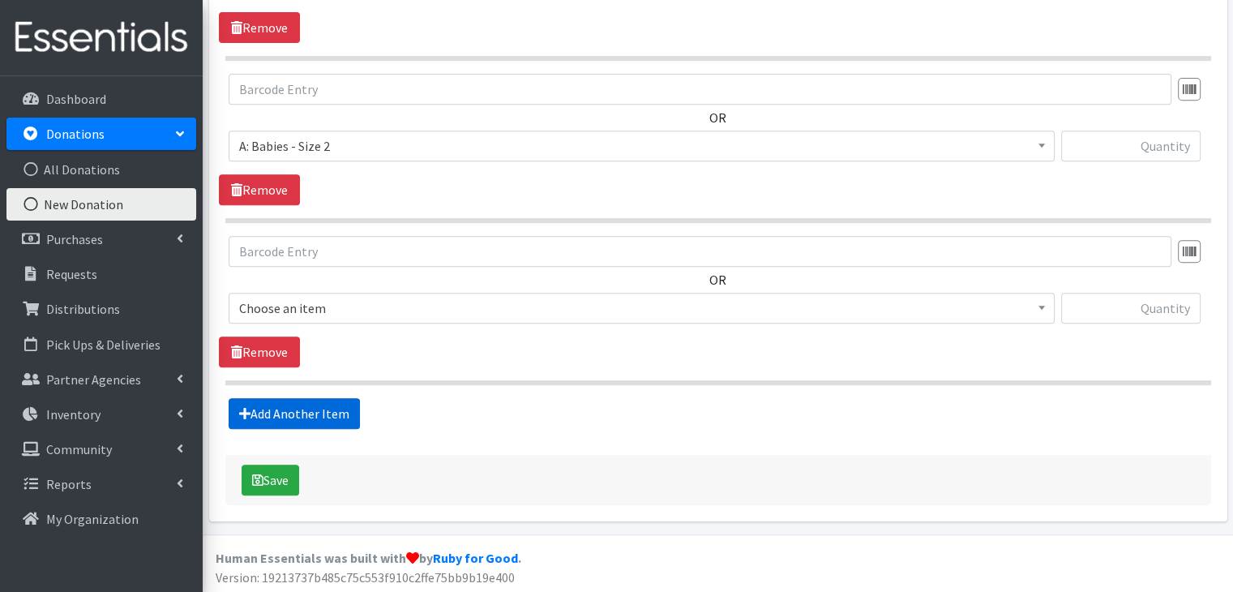
scroll to position [684, 0]
click at [363, 306] on span "Choose an item" at bounding box center [641, 307] width 805 height 23
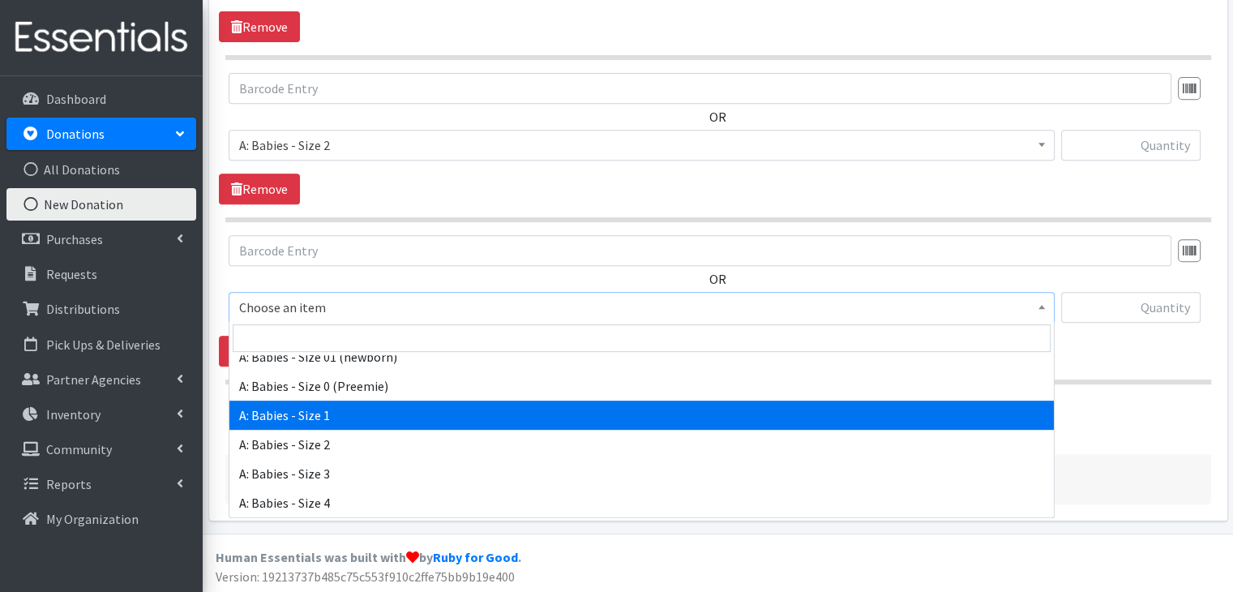
scroll to position [81, 0]
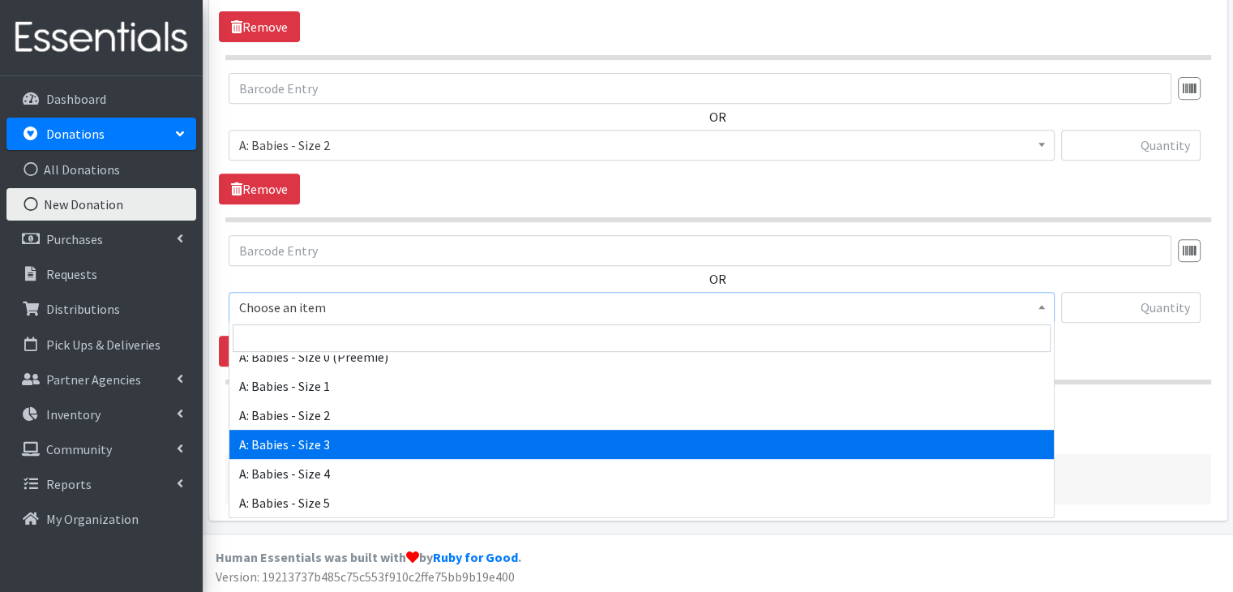
select select "5613"
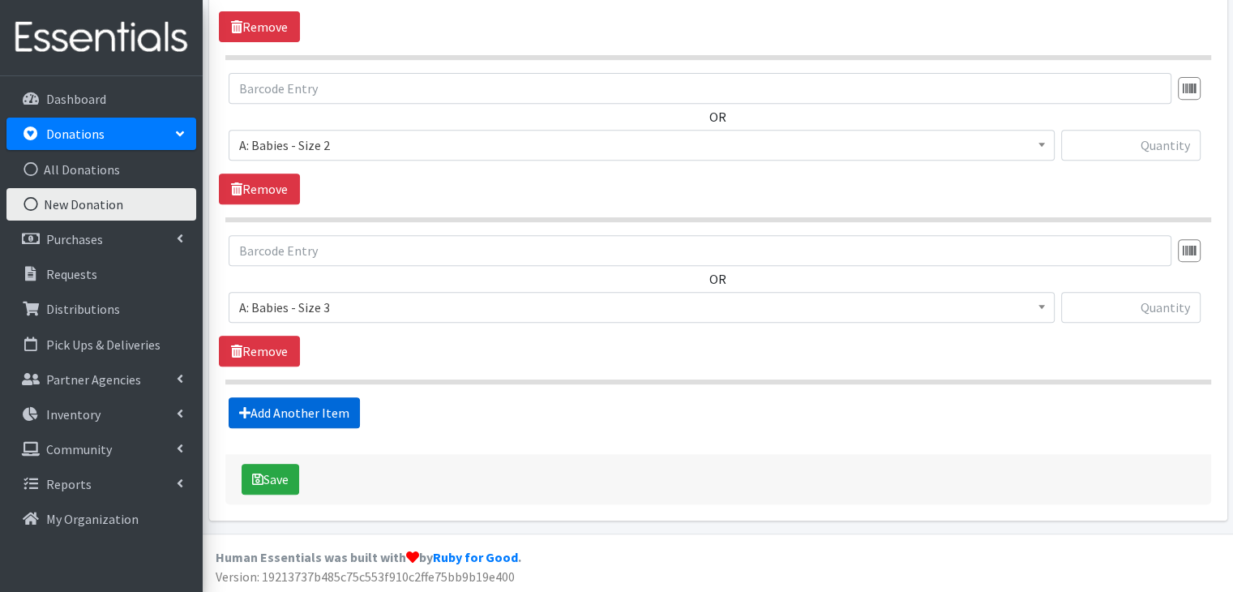
click at [324, 404] on link "Add Another Item" at bounding box center [294, 412] width 131 height 31
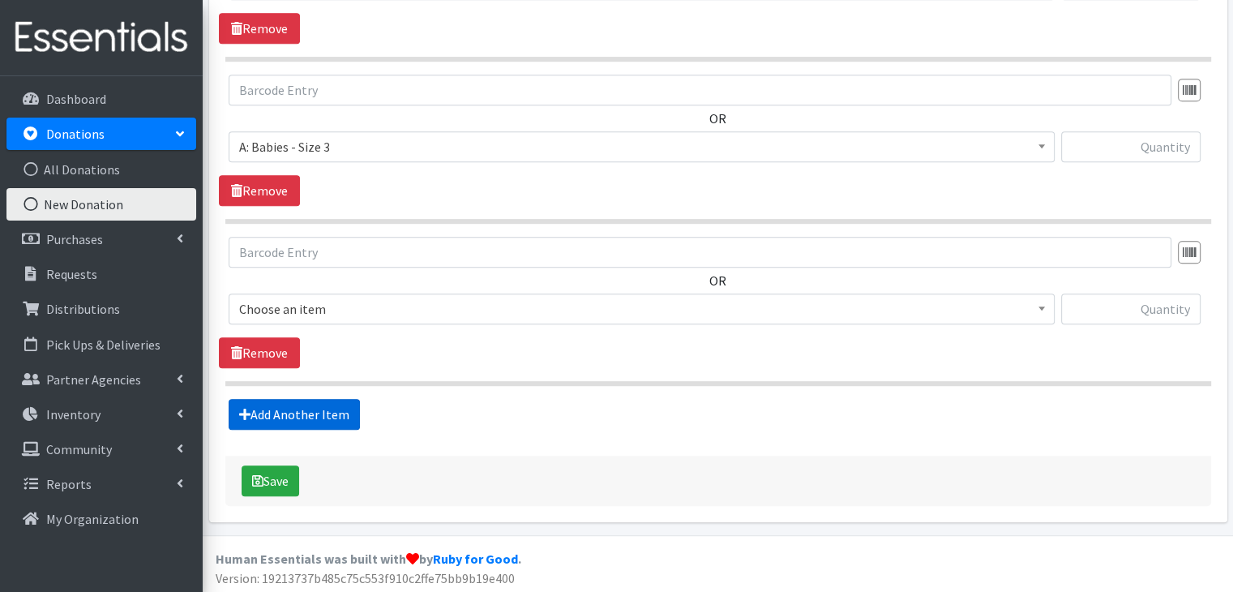
scroll to position [845, 0]
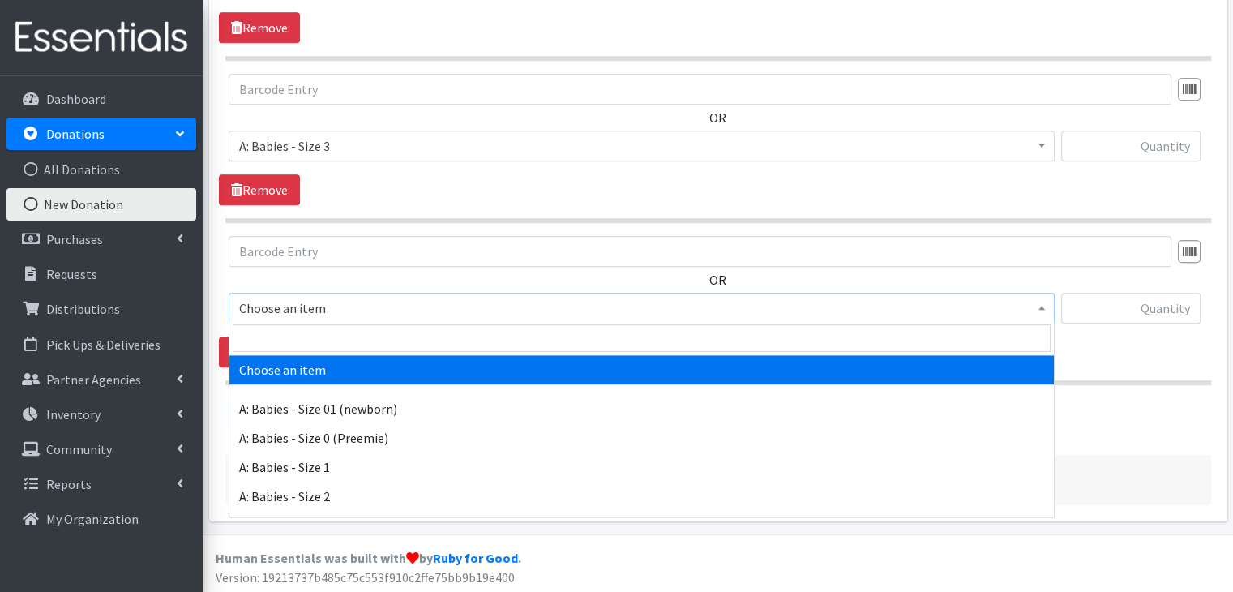
click at [339, 312] on span "Choose an item" at bounding box center [641, 308] width 805 height 23
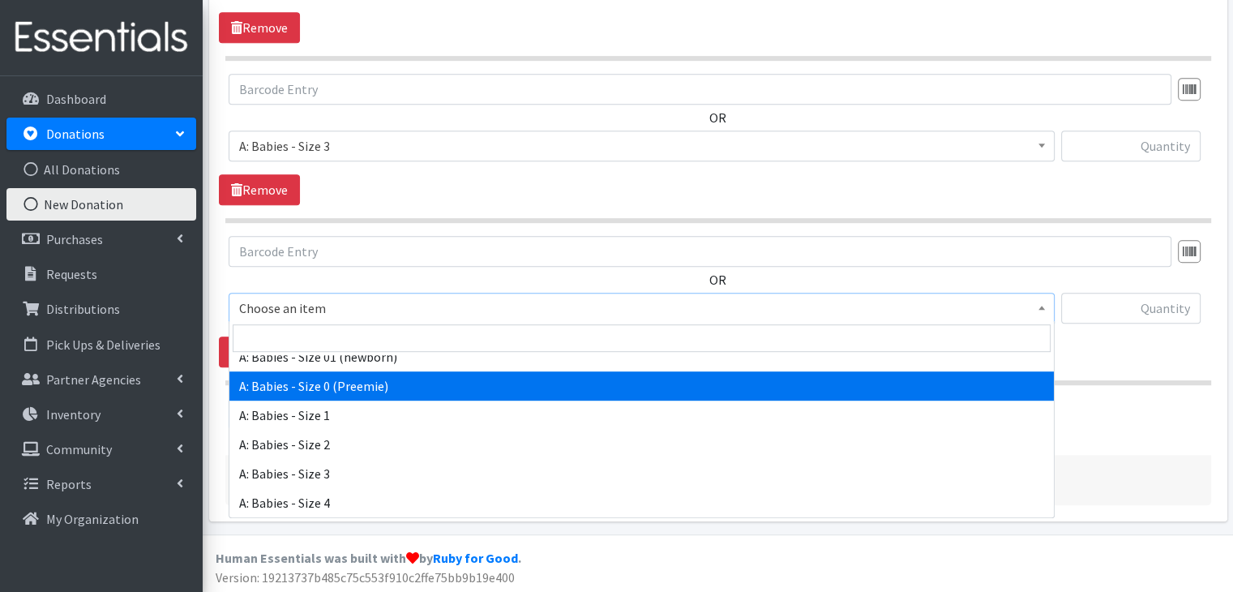
scroll to position [162, 0]
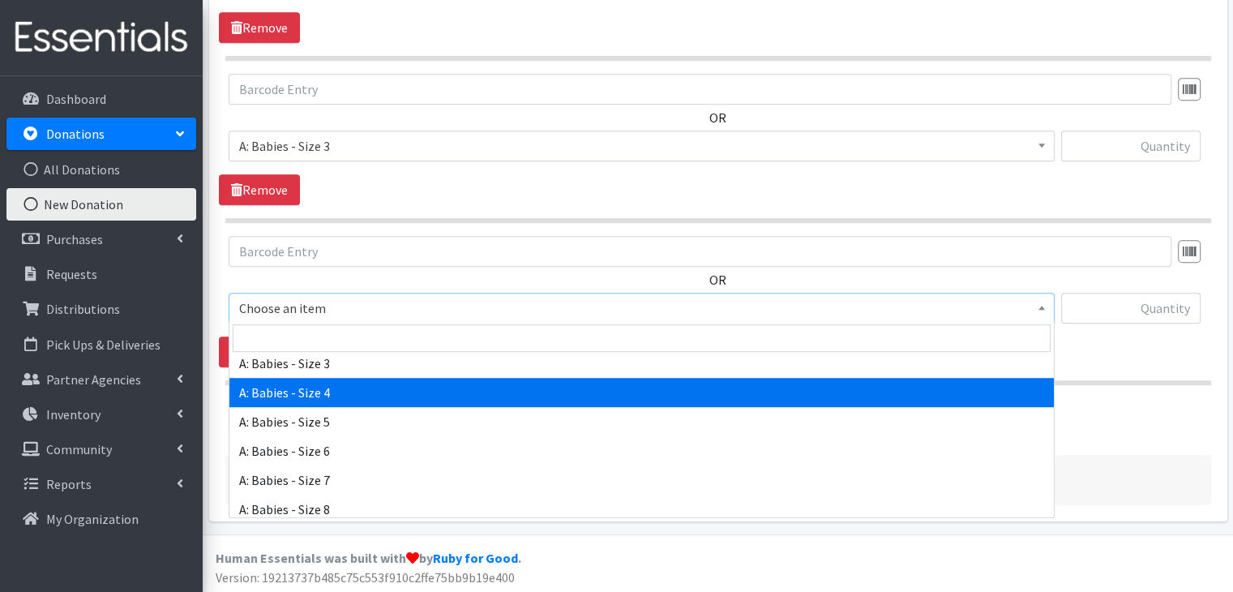
select select "5614"
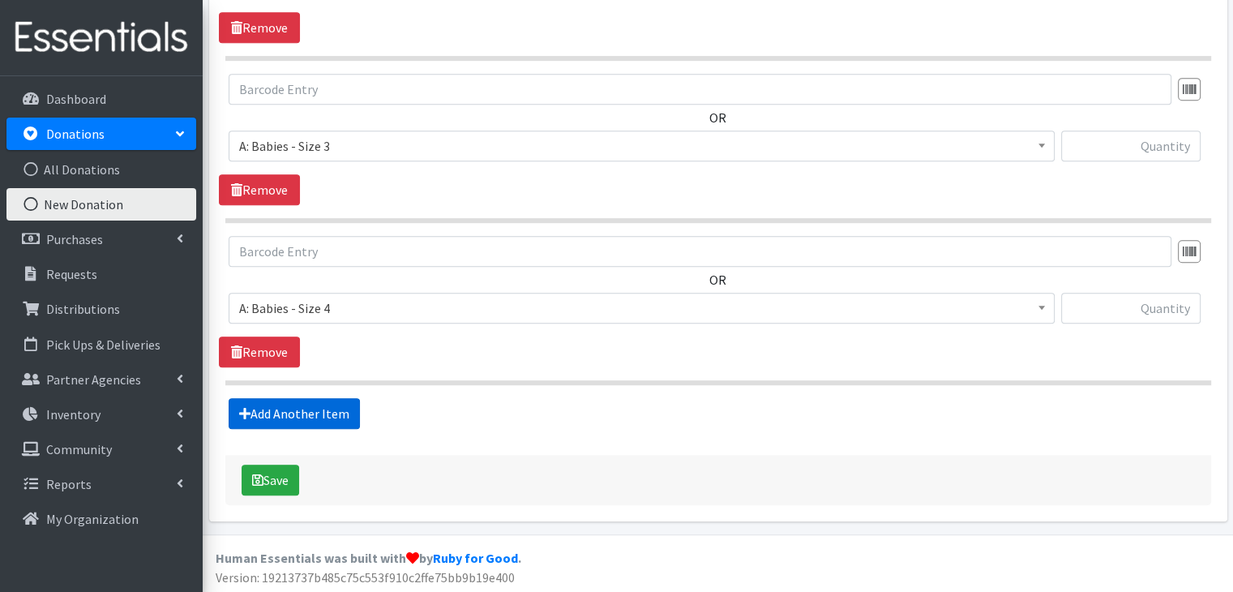
click at [340, 411] on link "Add Another Item" at bounding box center [294, 413] width 131 height 31
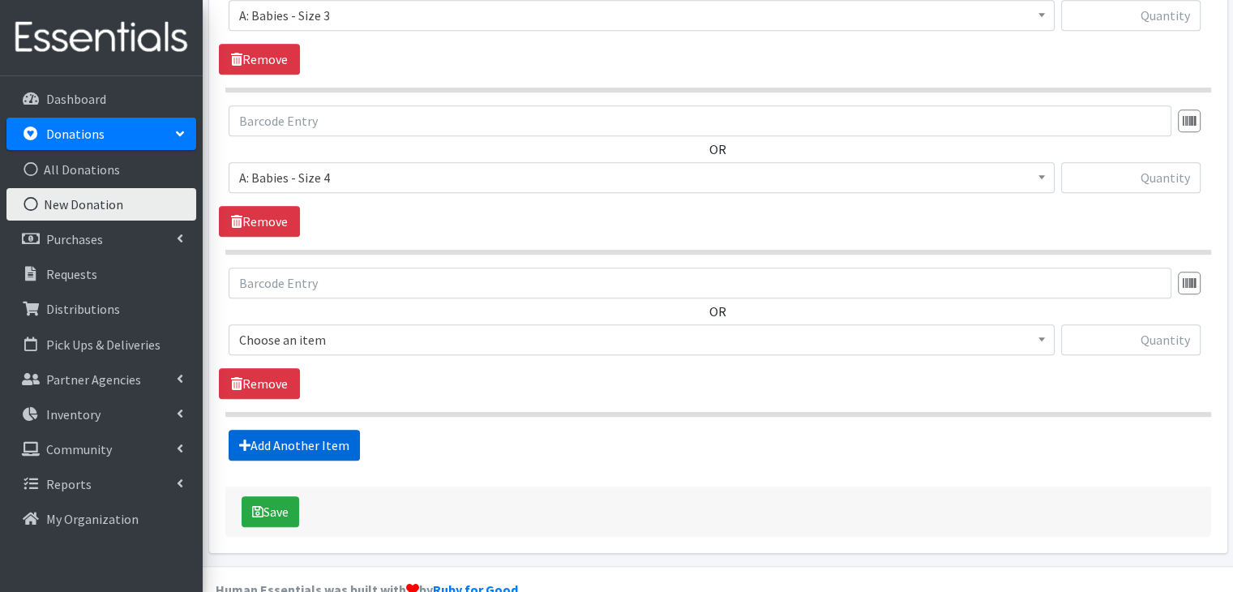
scroll to position [1007, 0]
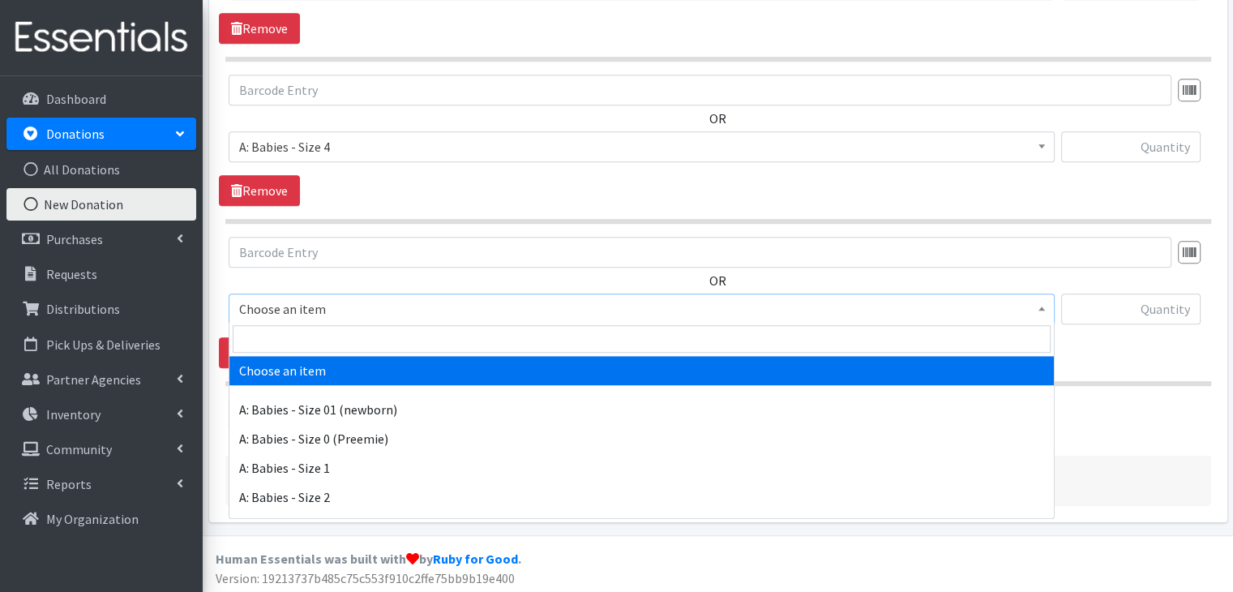
click at [339, 318] on span "Choose an item" at bounding box center [642, 308] width 826 height 31
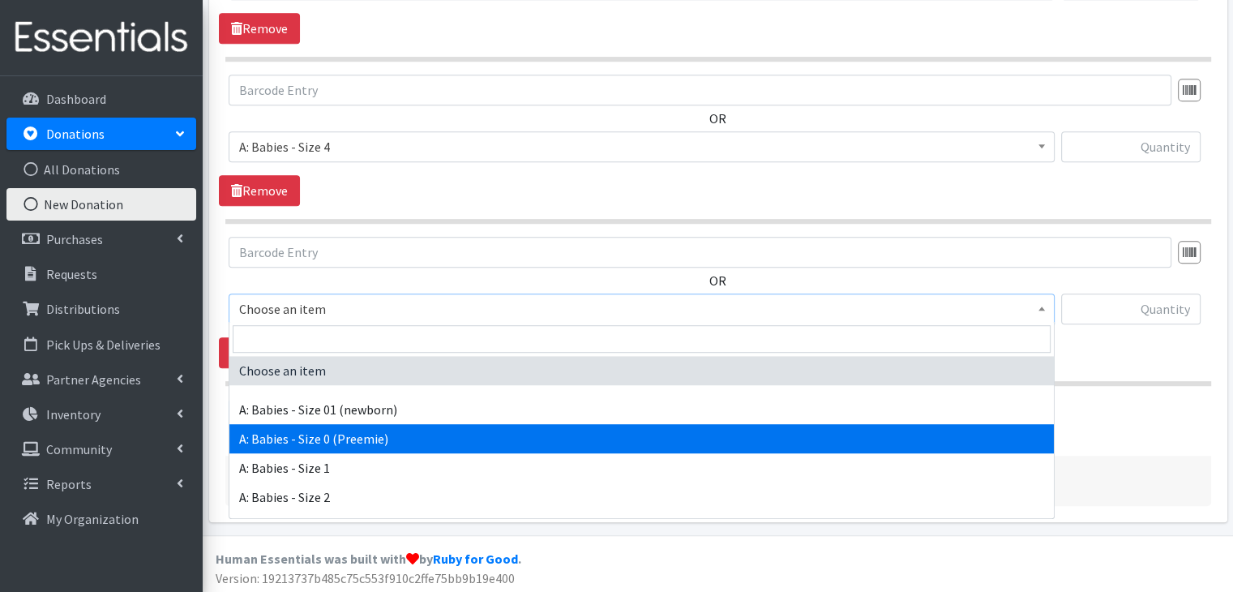
scroll to position [162, 0]
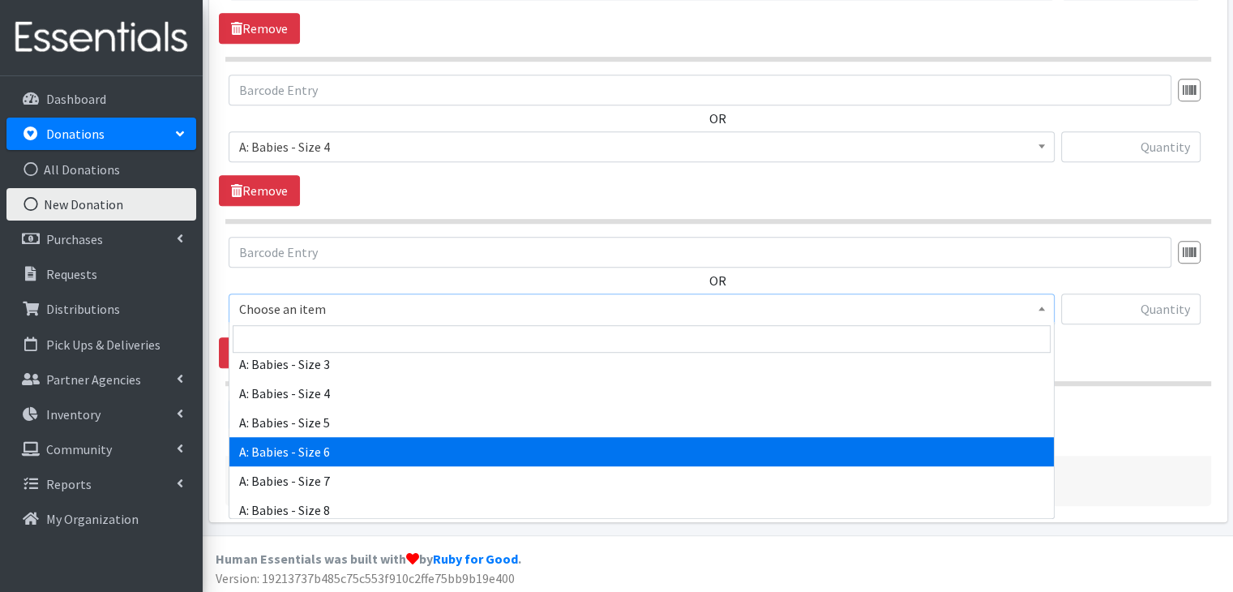
select select "5617"
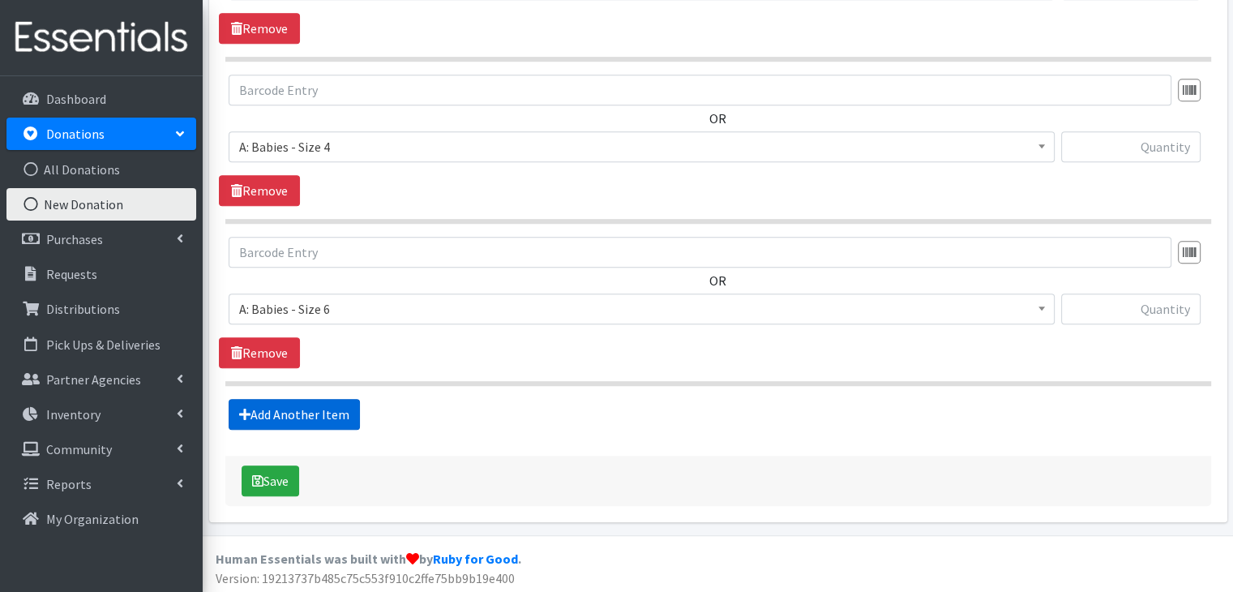
click at [334, 410] on link "Add Another Item" at bounding box center [294, 414] width 131 height 31
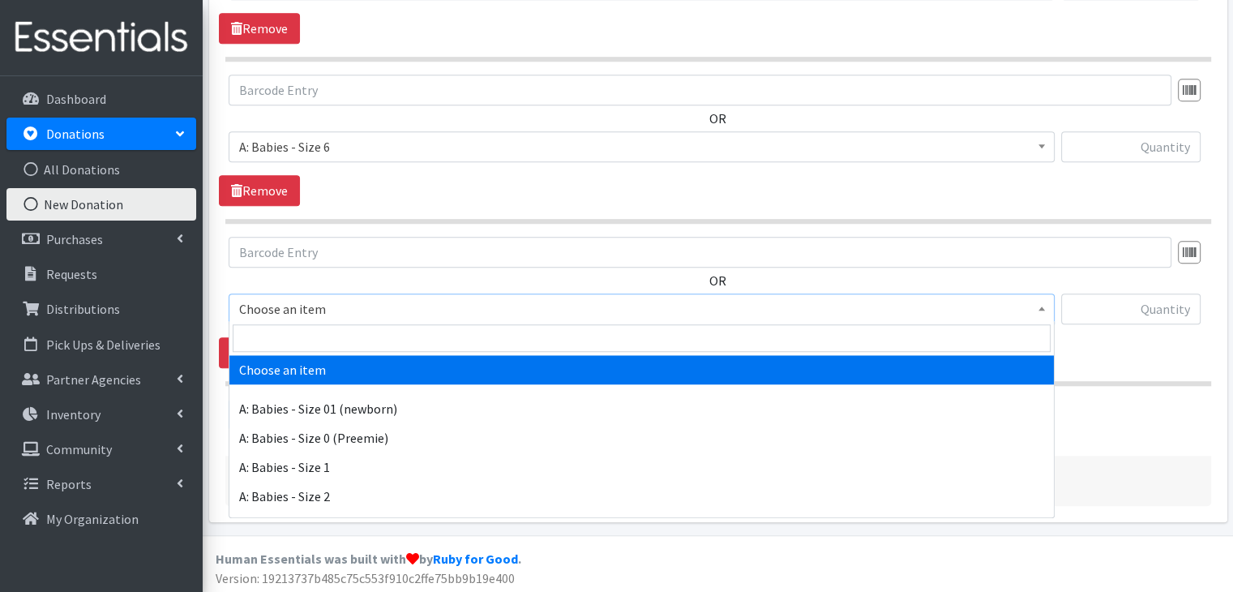
click at [344, 299] on span "Choose an item" at bounding box center [641, 308] width 805 height 23
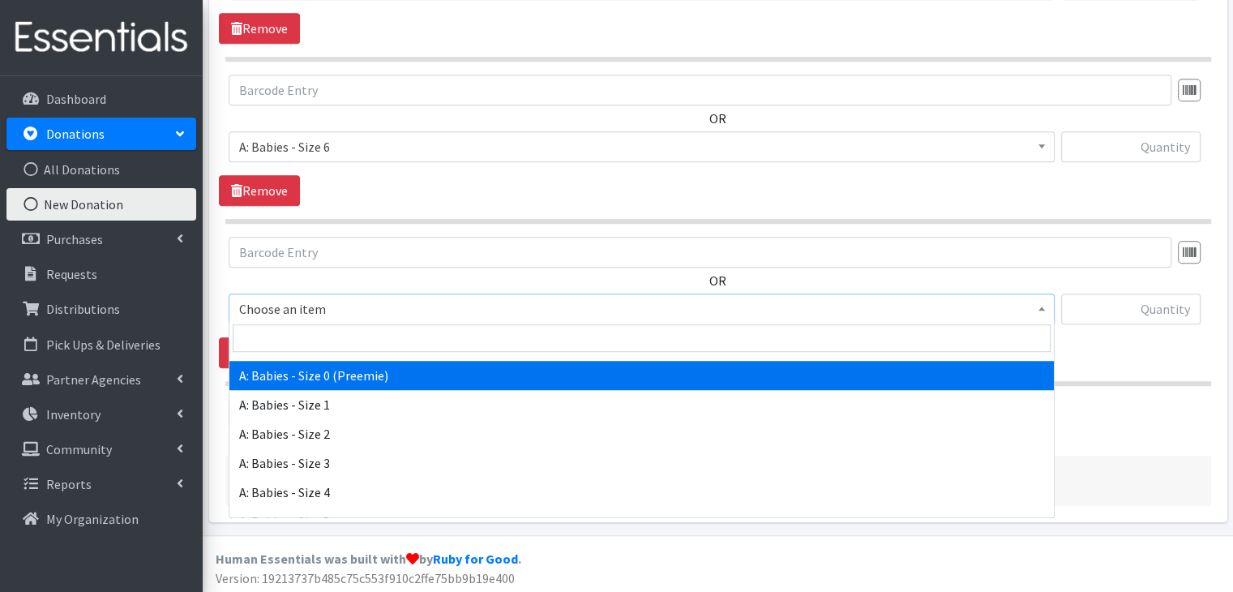
scroll to position [162, 0]
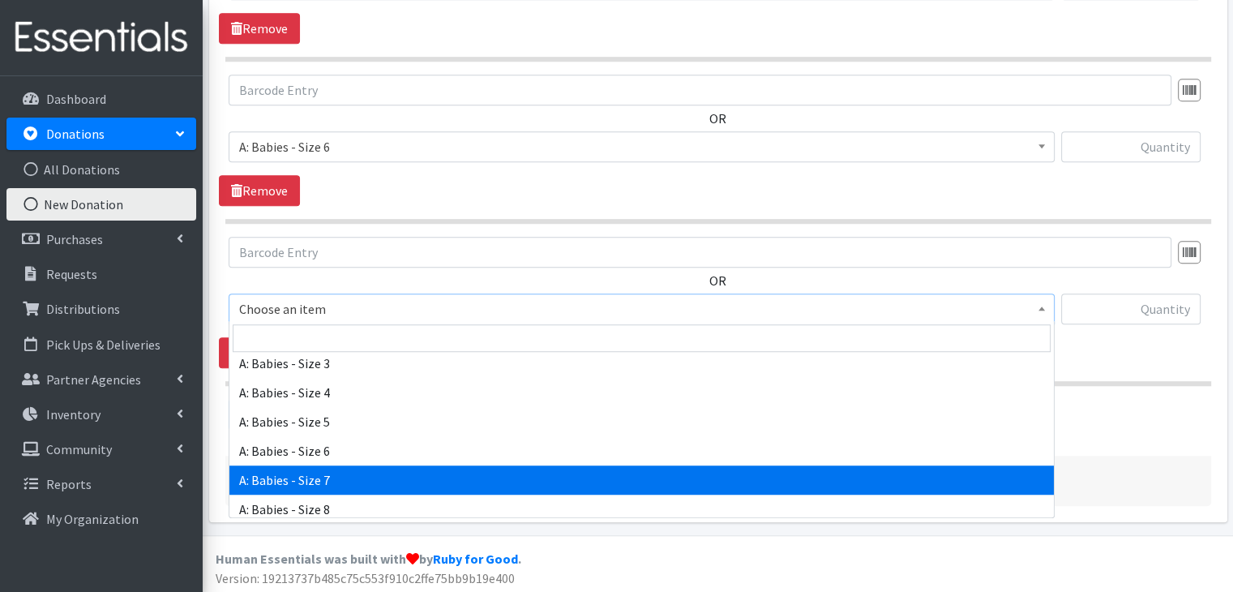
select select "8888"
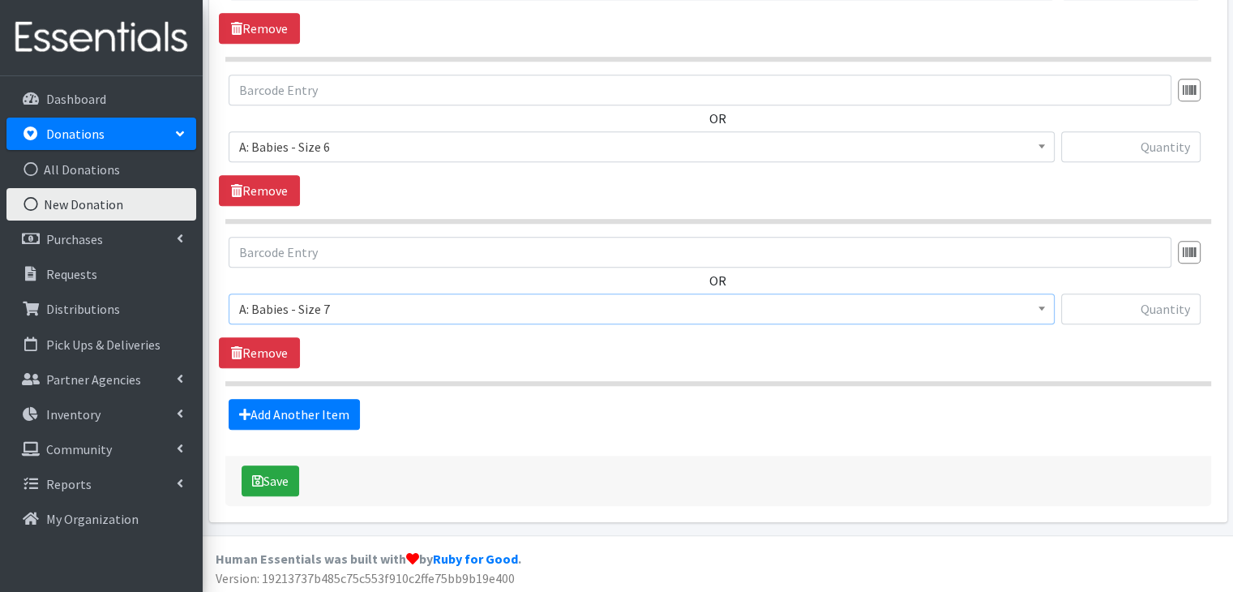
click at [528, 359] on div "OR Choose an item A: Babies - Size 01 (newborn) A: Babies - Size 0 (Preemie) A:…" at bounding box center [718, 302] width 998 height 131
click at [317, 412] on link "Add Another Item" at bounding box center [294, 414] width 131 height 31
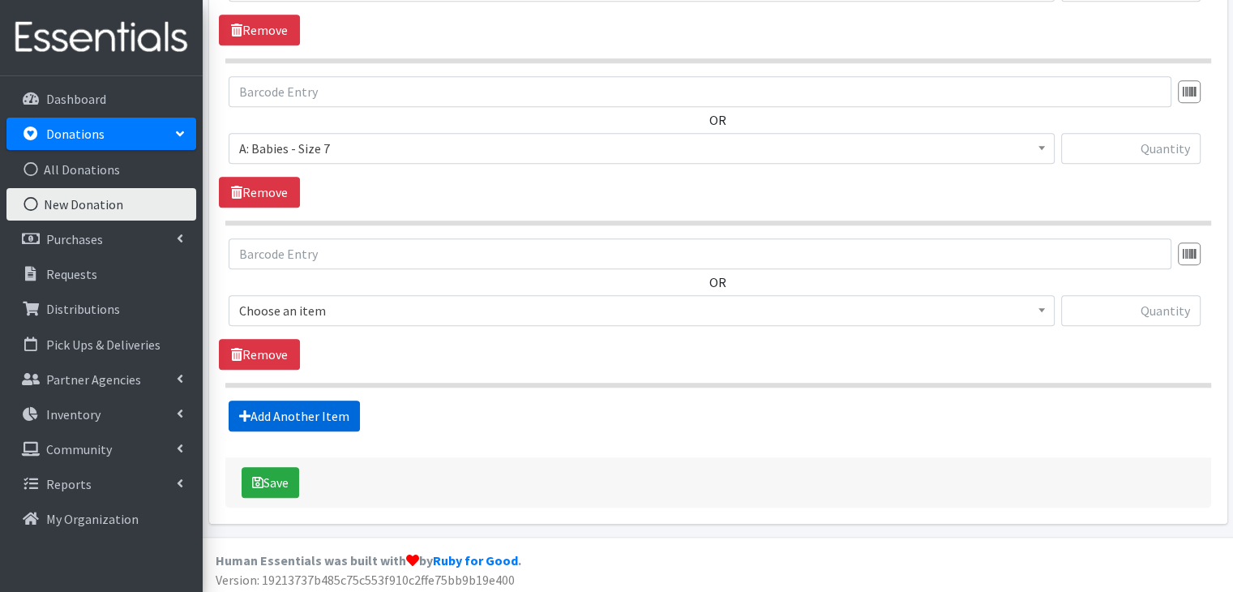
scroll to position [1330, 0]
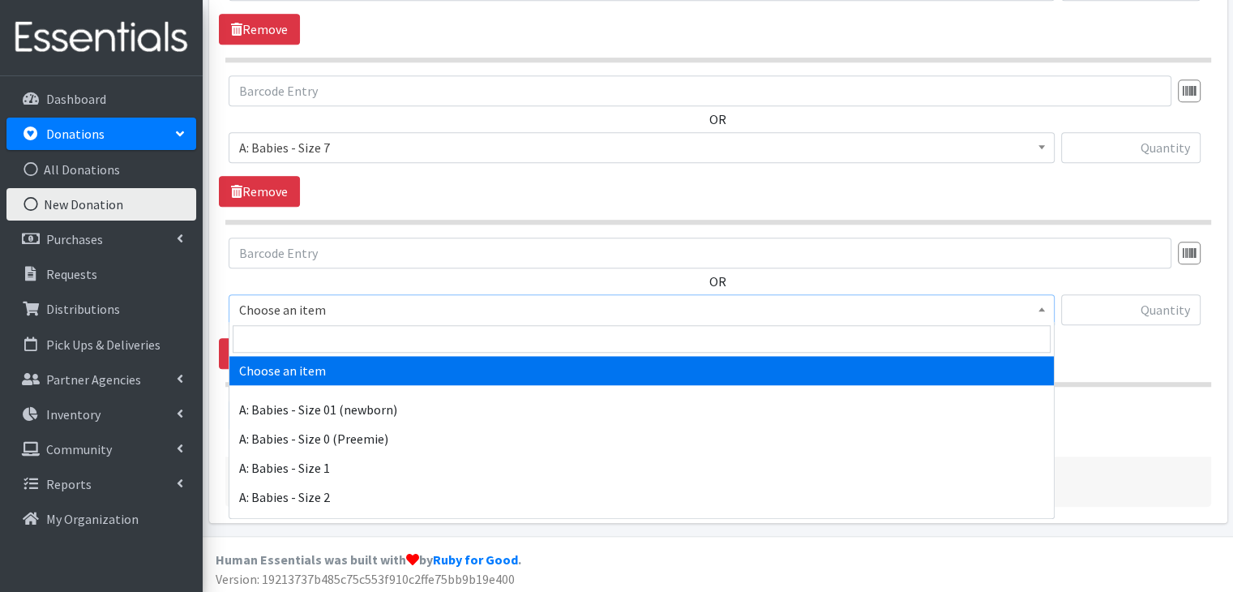
click at [364, 298] on span "Choose an item" at bounding box center [641, 309] width 805 height 23
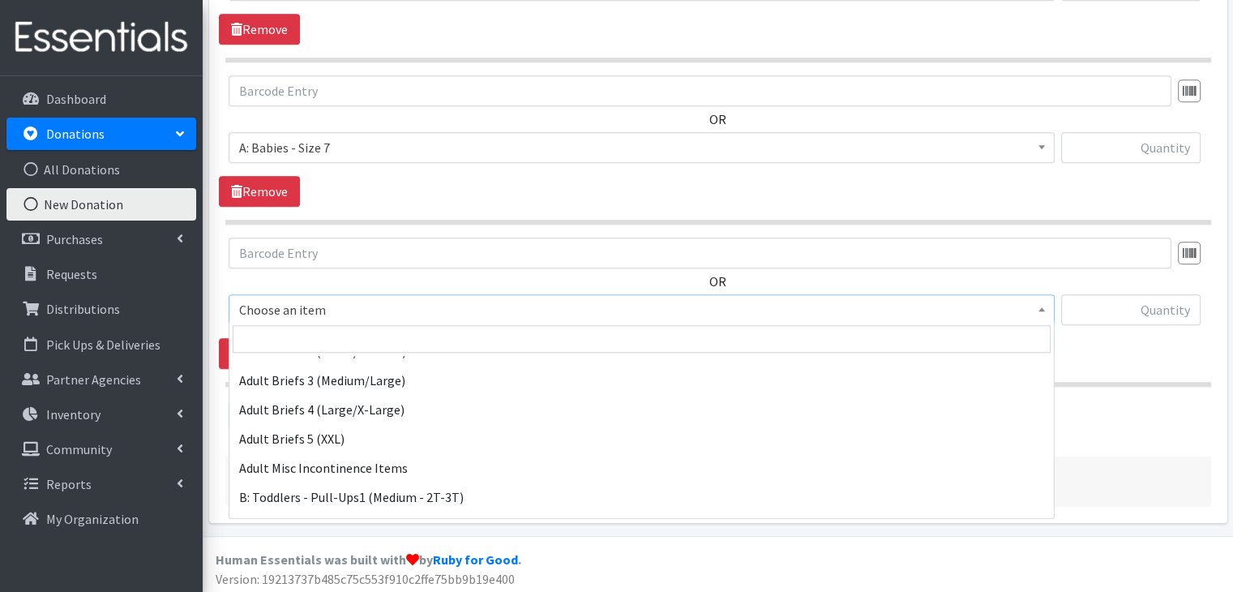
scroll to position [405, 0]
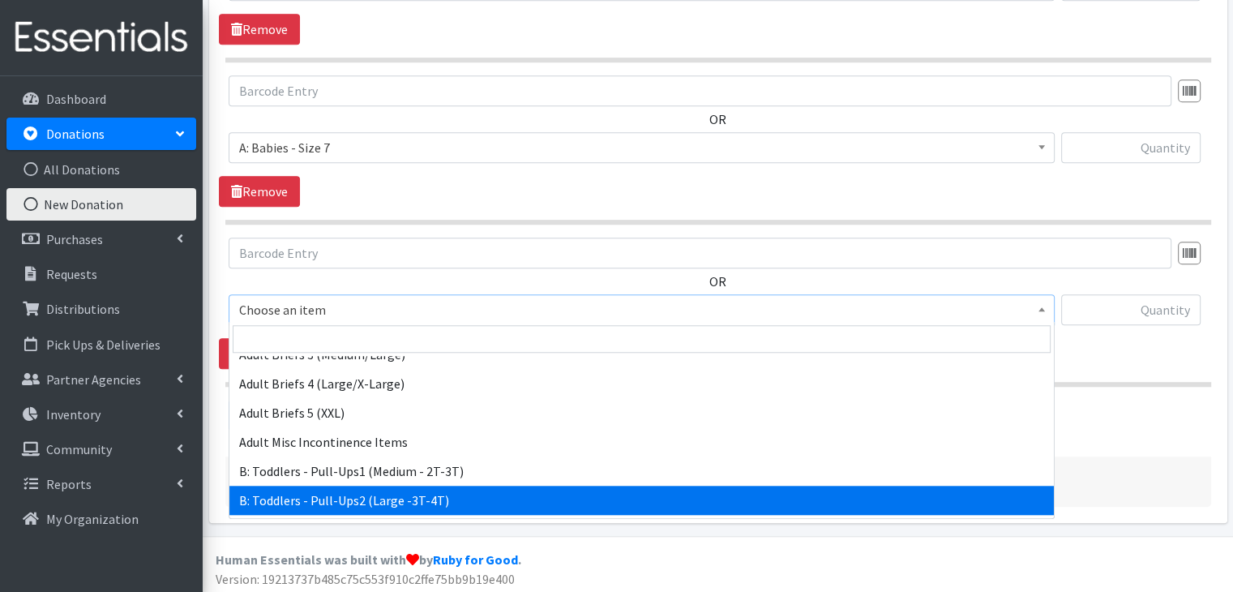
select select "5598"
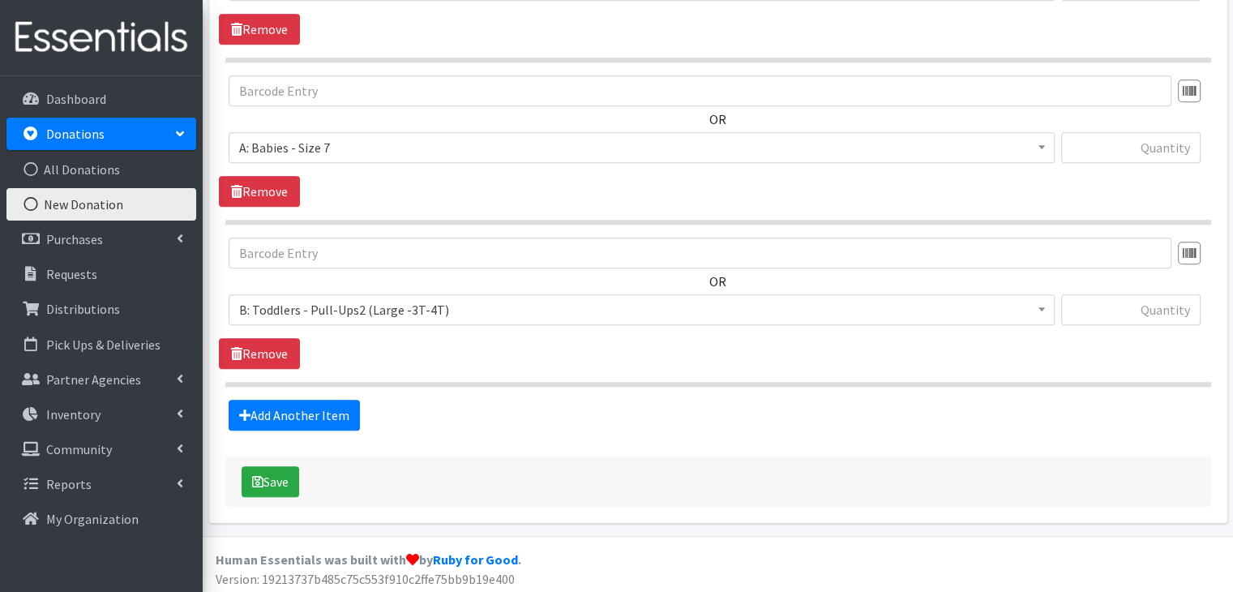
click at [503, 405] on div "Add Another Item" at bounding box center [718, 415] width 998 height 31
click at [282, 407] on link "Add Another Item" at bounding box center [294, 415] width 131 height 31
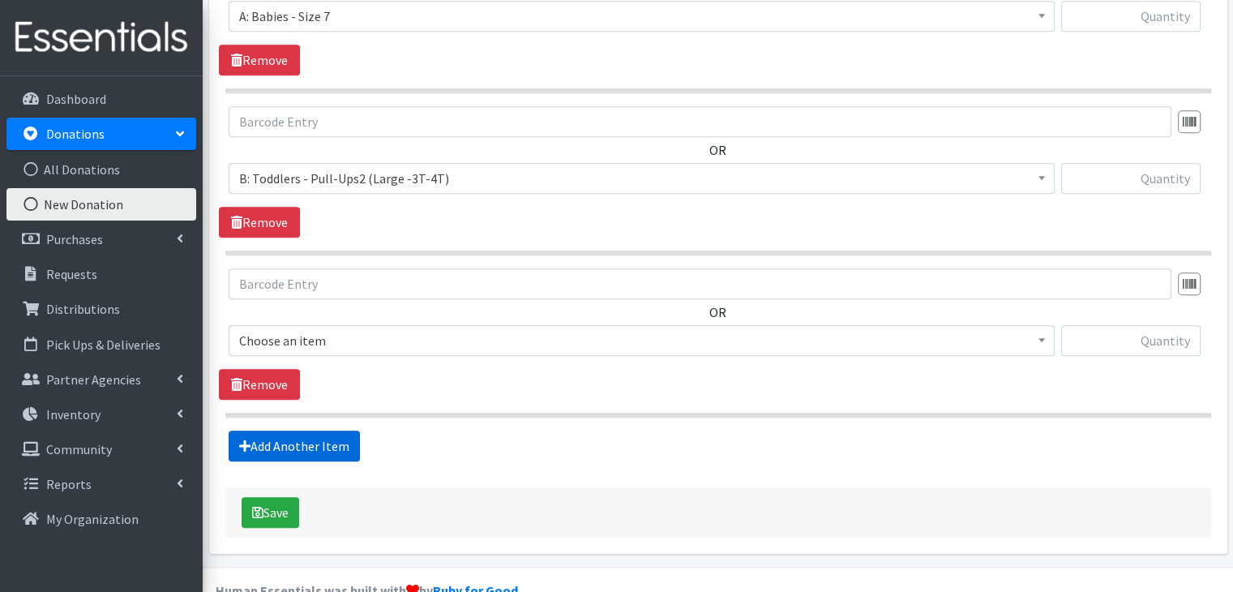
scroll to position [1491, 0]
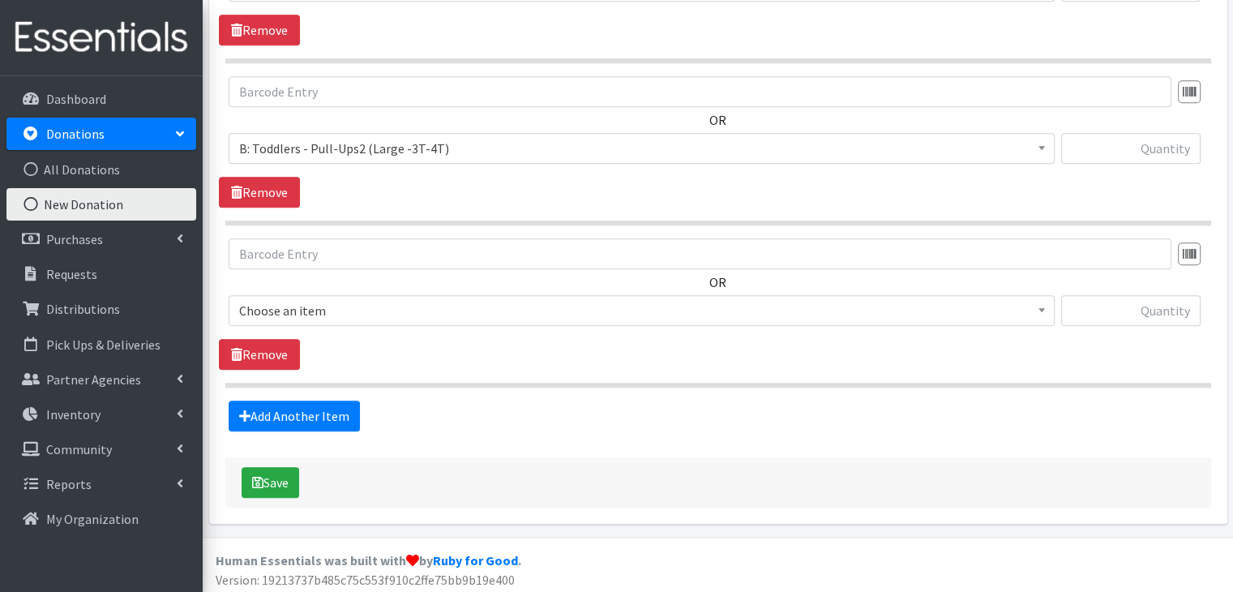
click at [350, 299] on span "Choose an item" at bounding box center [641, 310] width 805 height 23
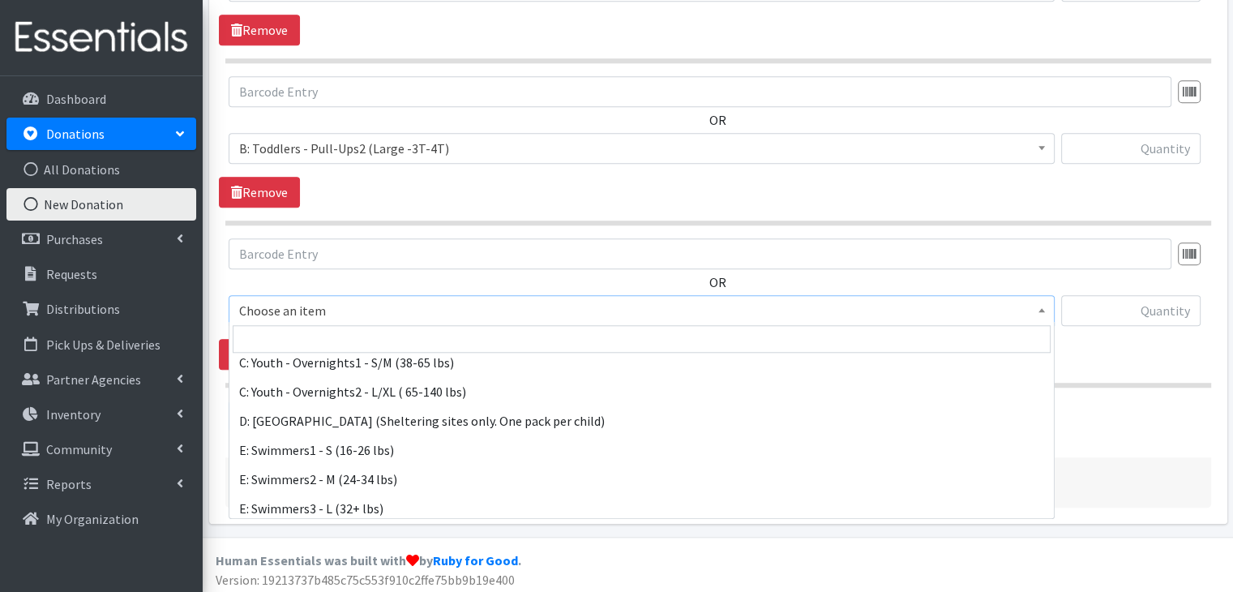
scroll to position [694, 0]
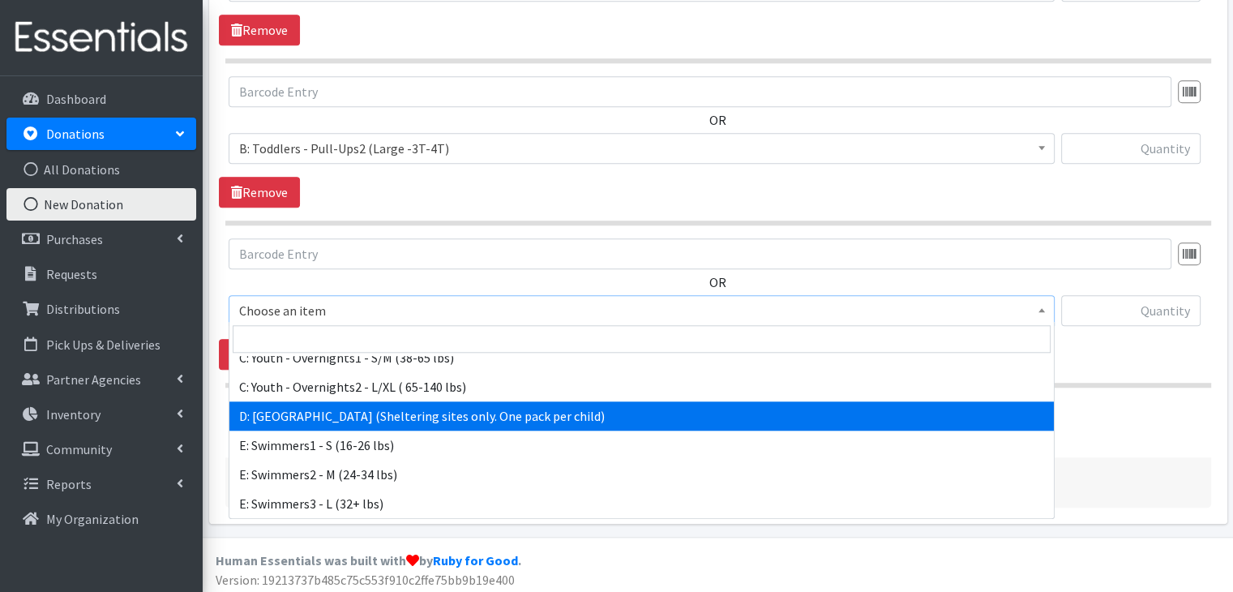
select select "5604"
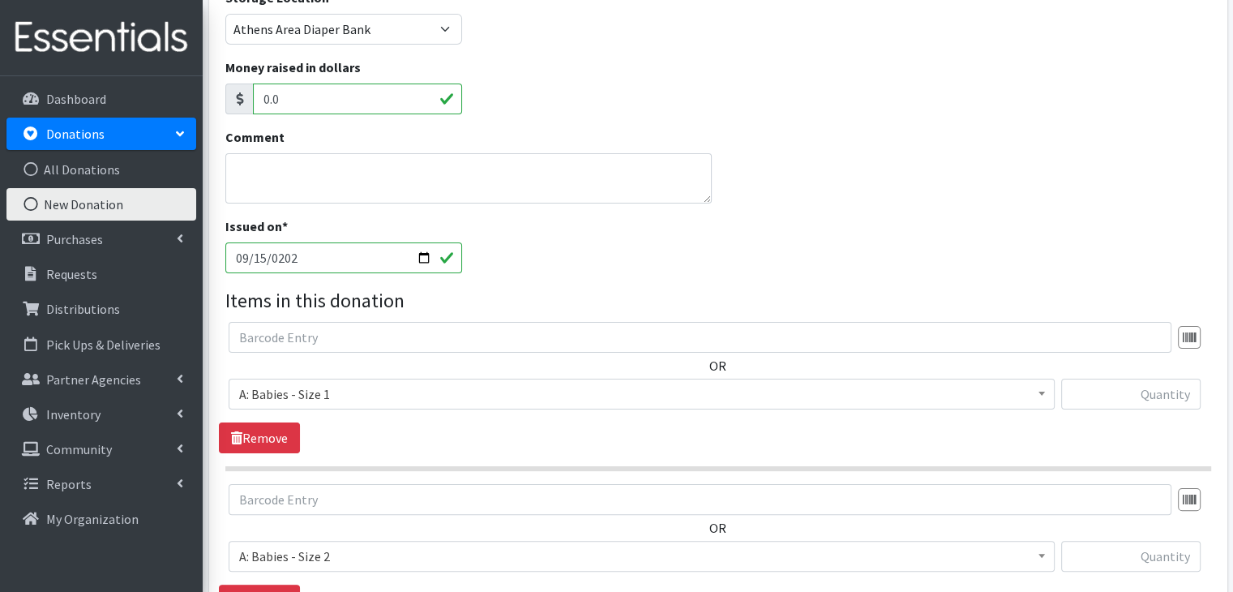
scroll to position [276, 0]
click at [1151, 399] on input "text" at bounding box center [1130, 391] width 139 height 31
type input "96"
type input "260"
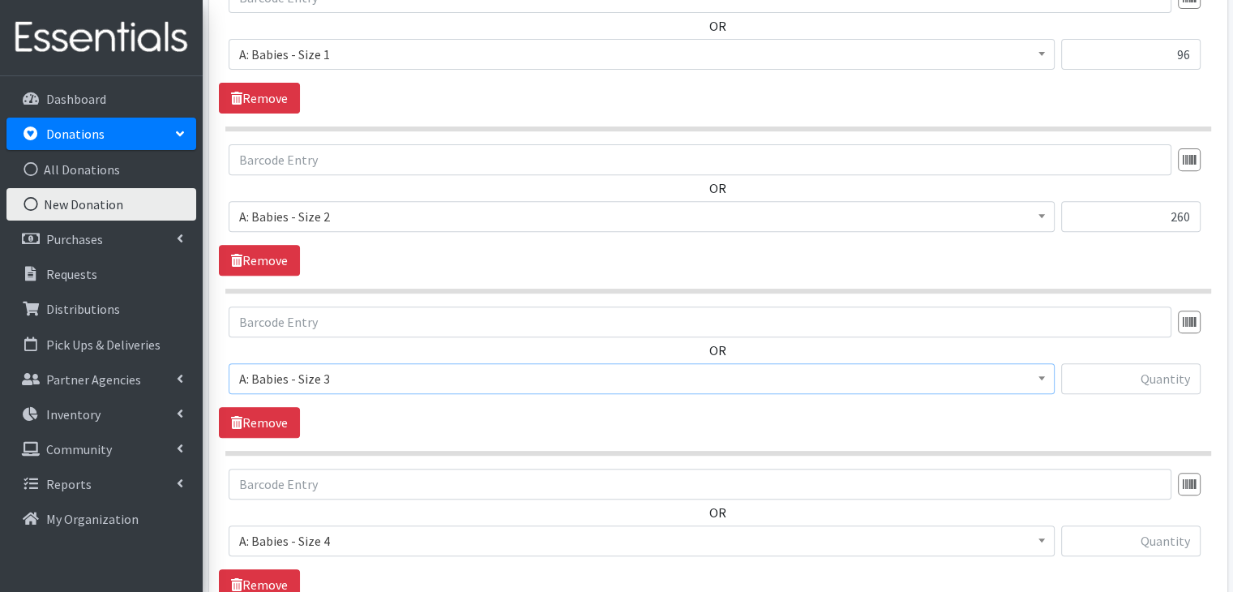
scroll to position [637, 0]
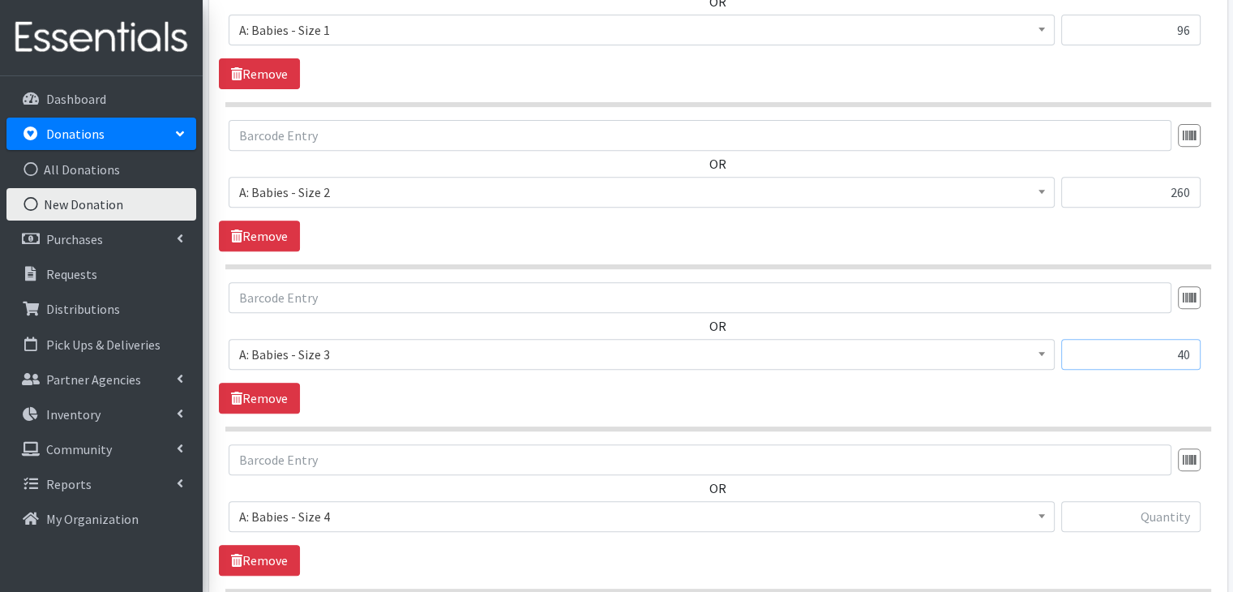
type input "40"
type input "46"
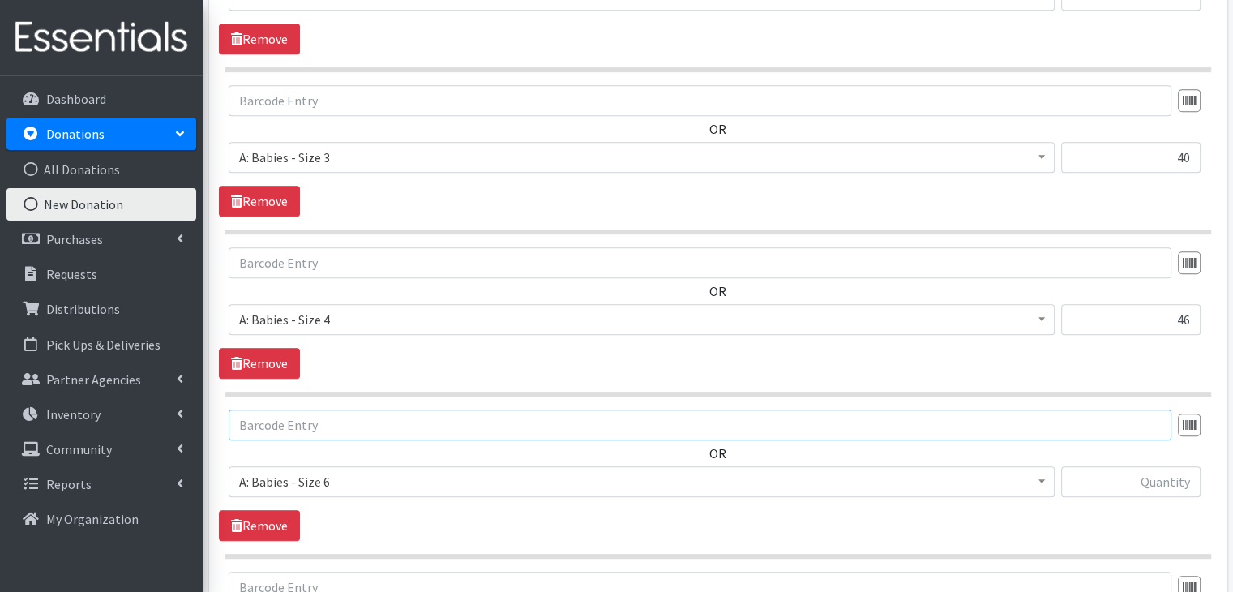
scroll to position [960, 0]
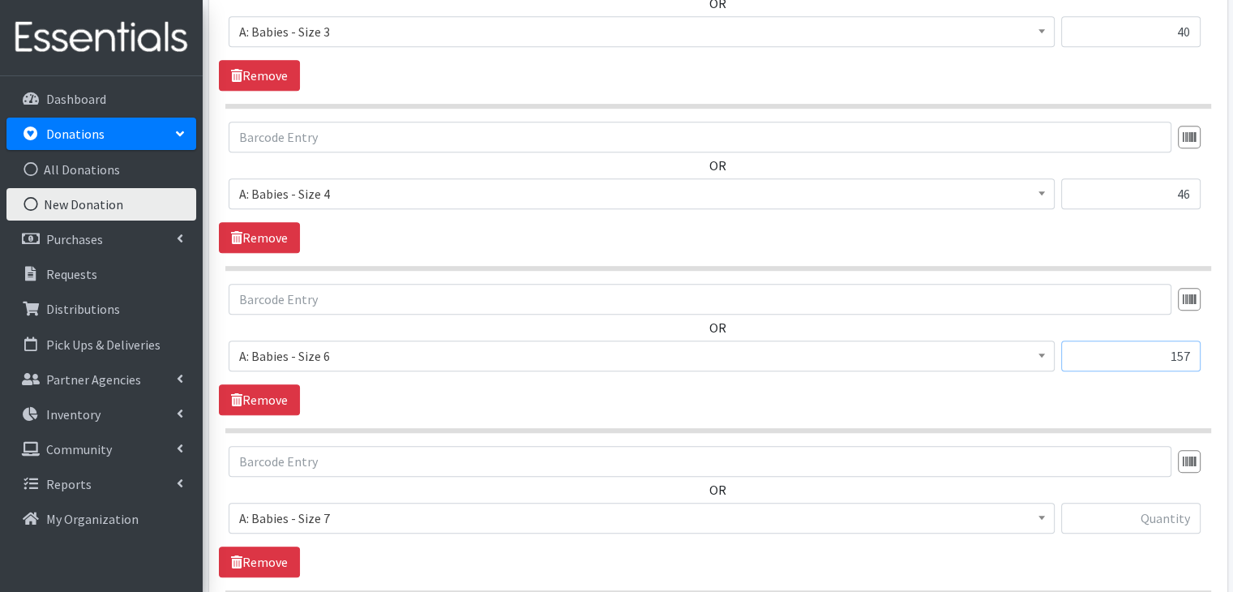
type input "157"
type input "29"
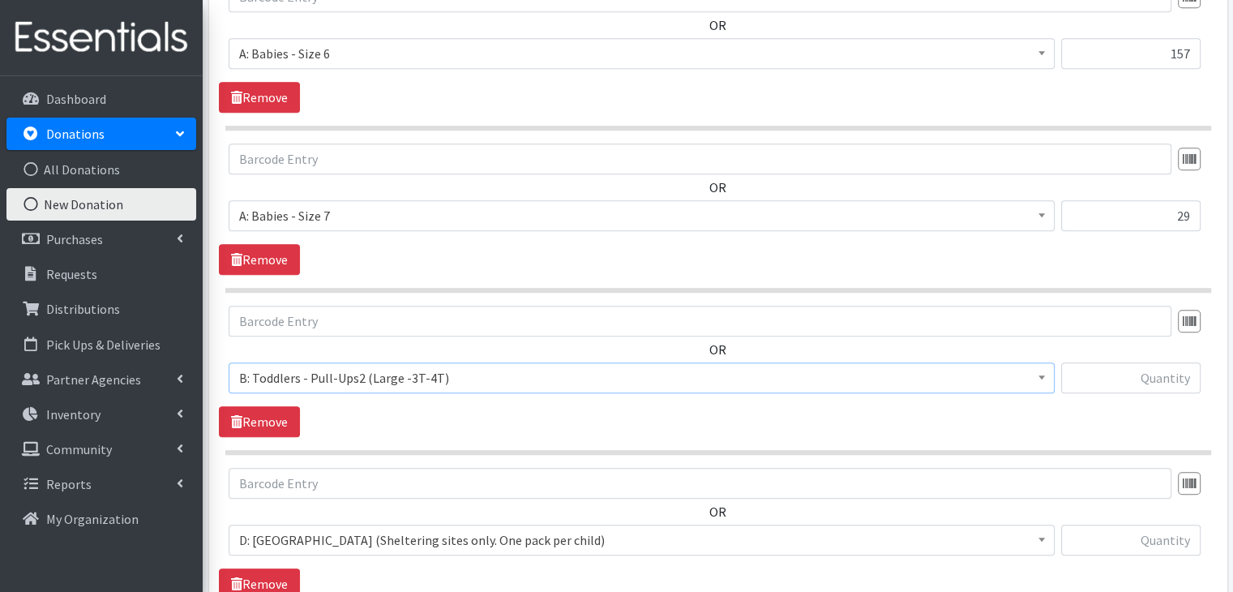
scroll to position [1284, 0]
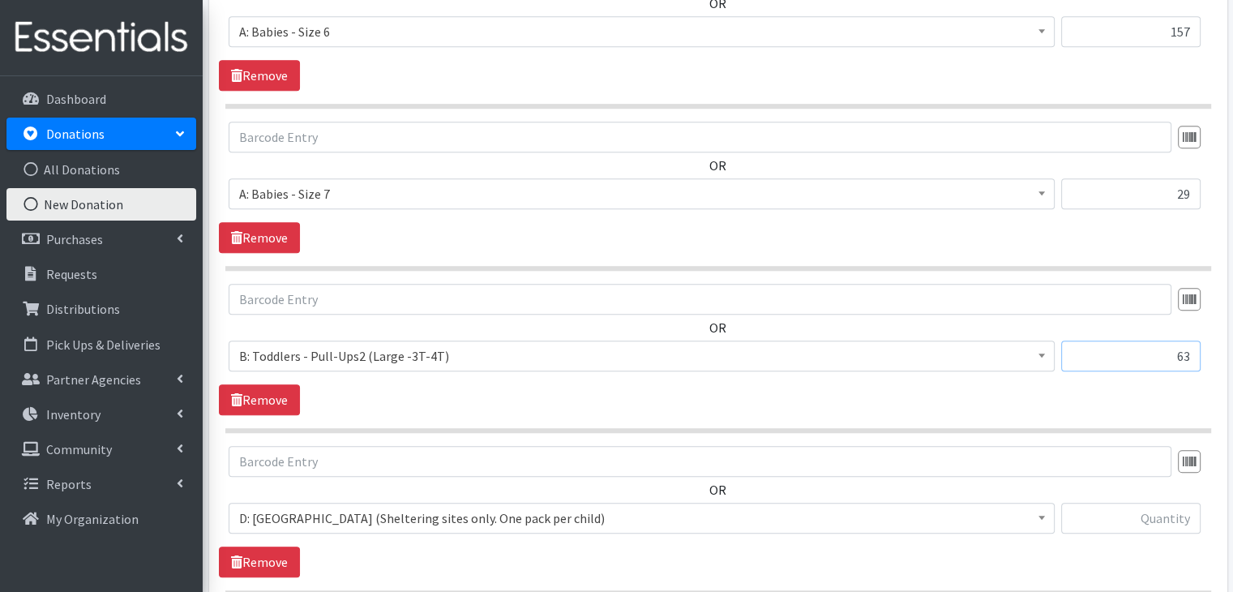
type input "63"
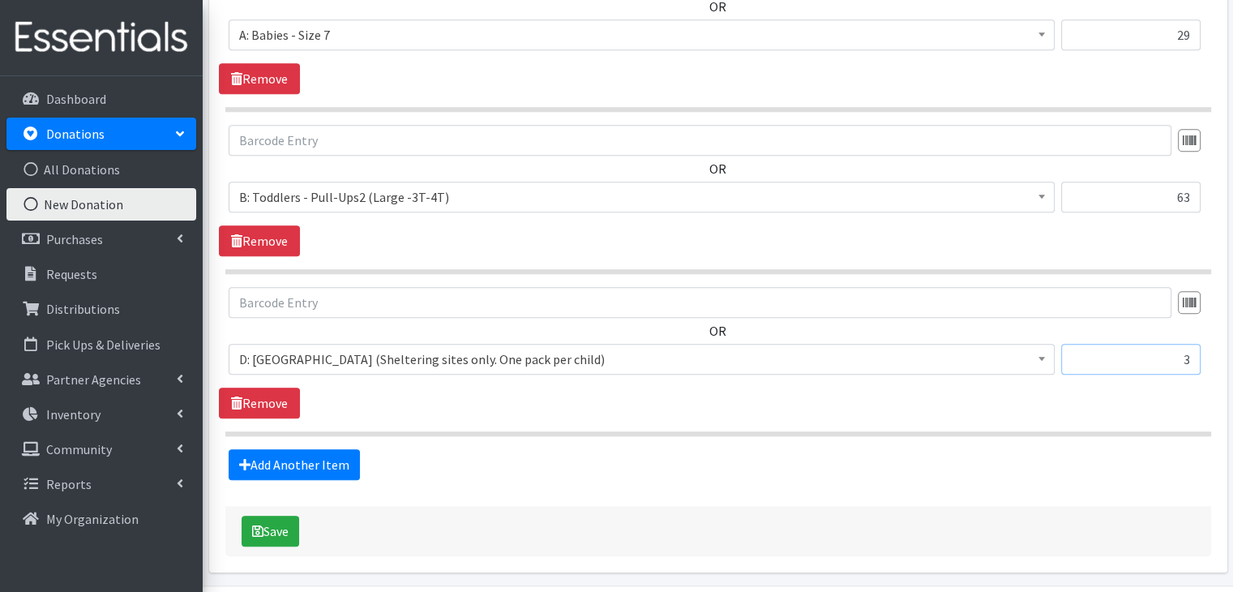
scroll to position [1446, 0]
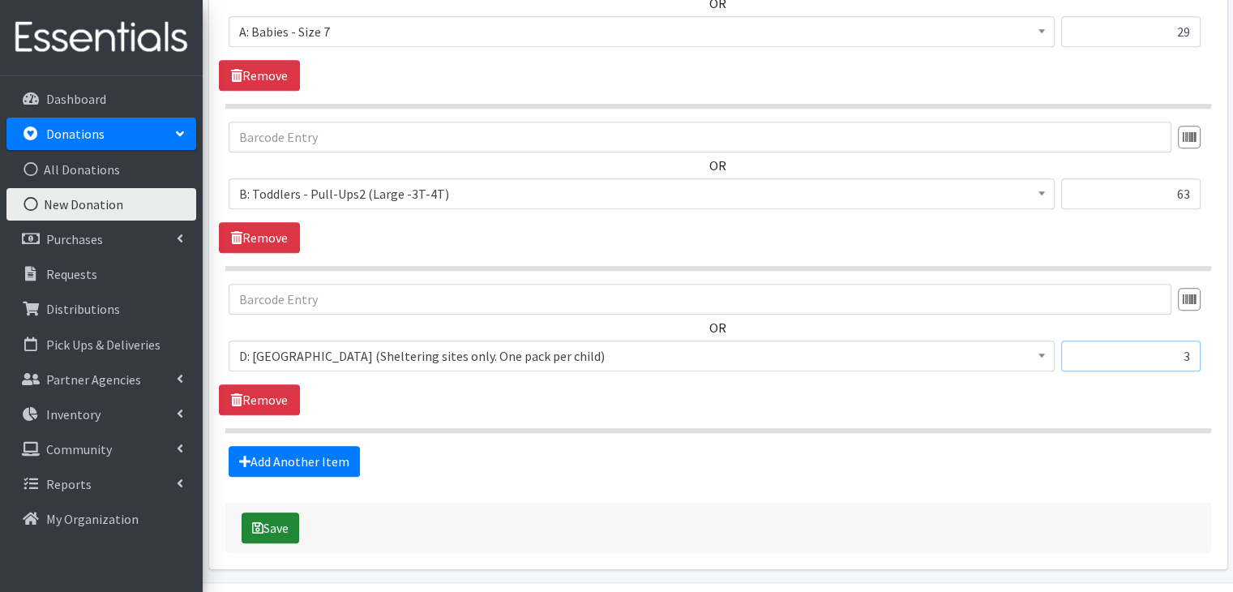
type input "3"
click at [268, 521] on button "Save" at bounding box center [271, 527] width 58 height 31
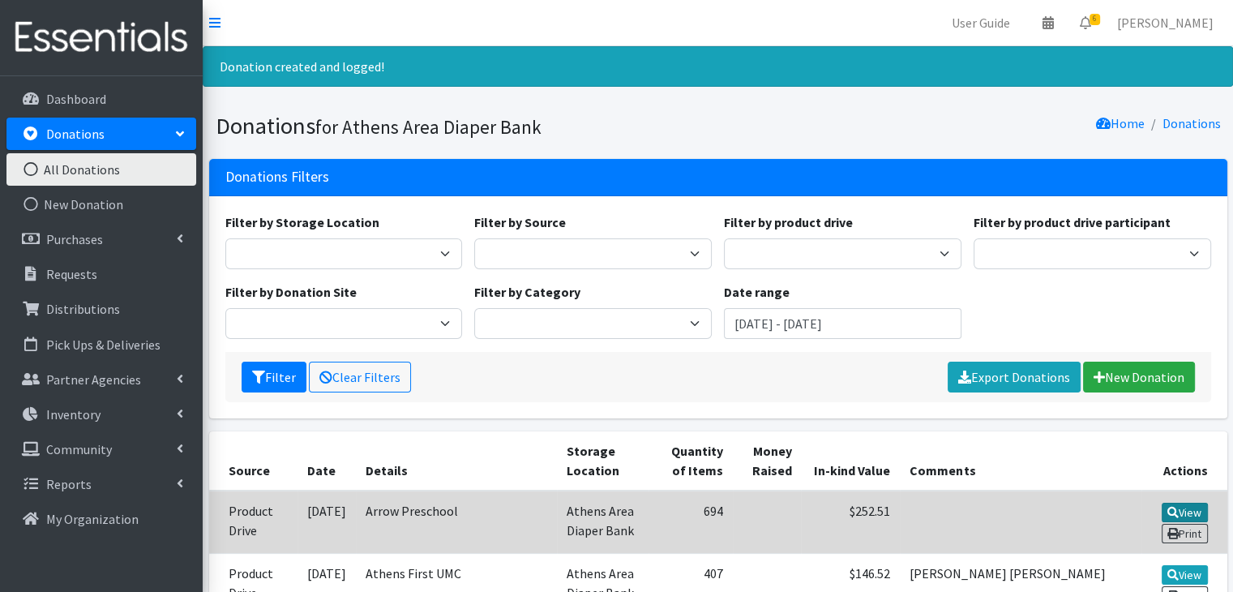
click at [1175, 507] on icon at bounding box center [1172, 512] width 11 height 11
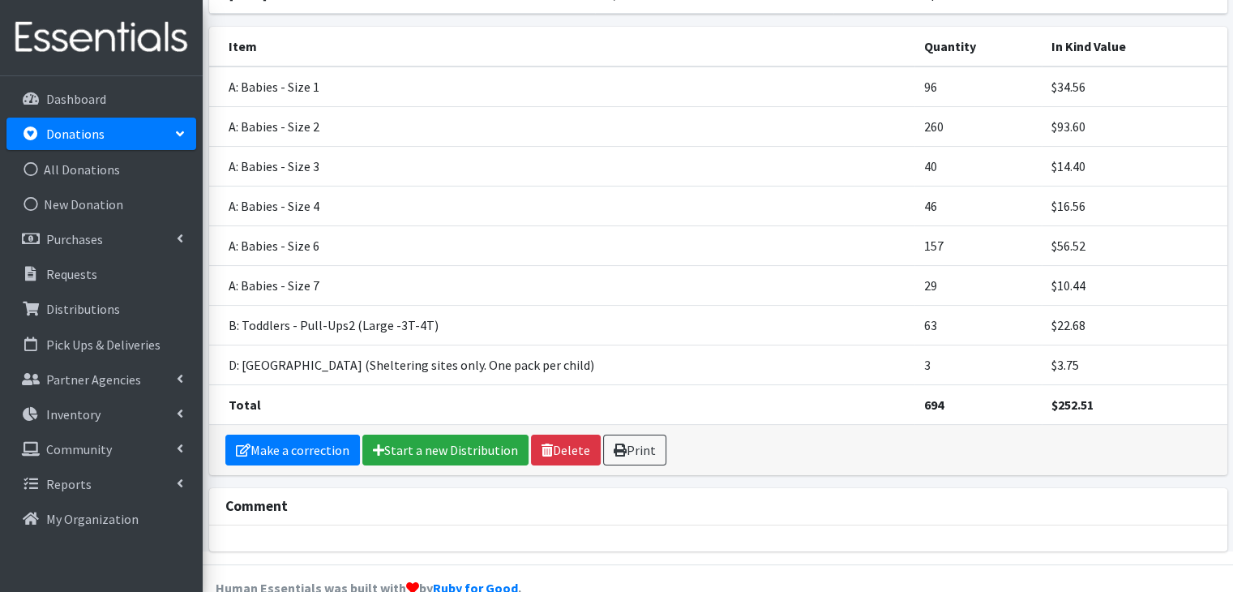
scroll to position [202, 0]
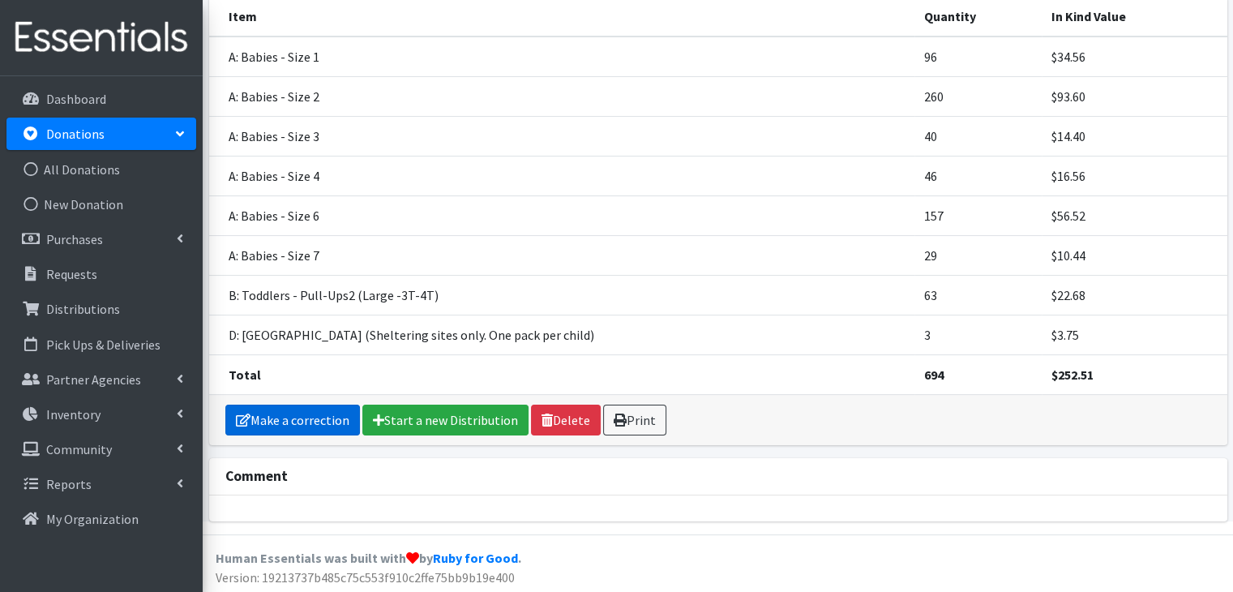
click at [297, 419] on link "Make a correction" at bounding box center [292, 419] width 135 height 31
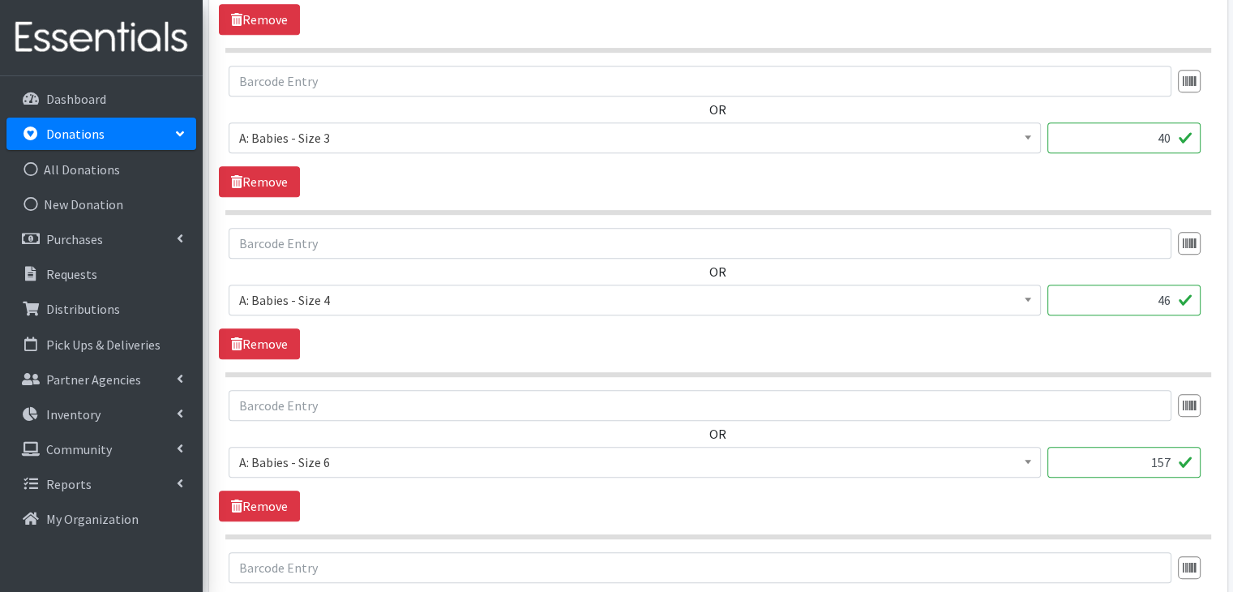
scroll to position [892, 0]
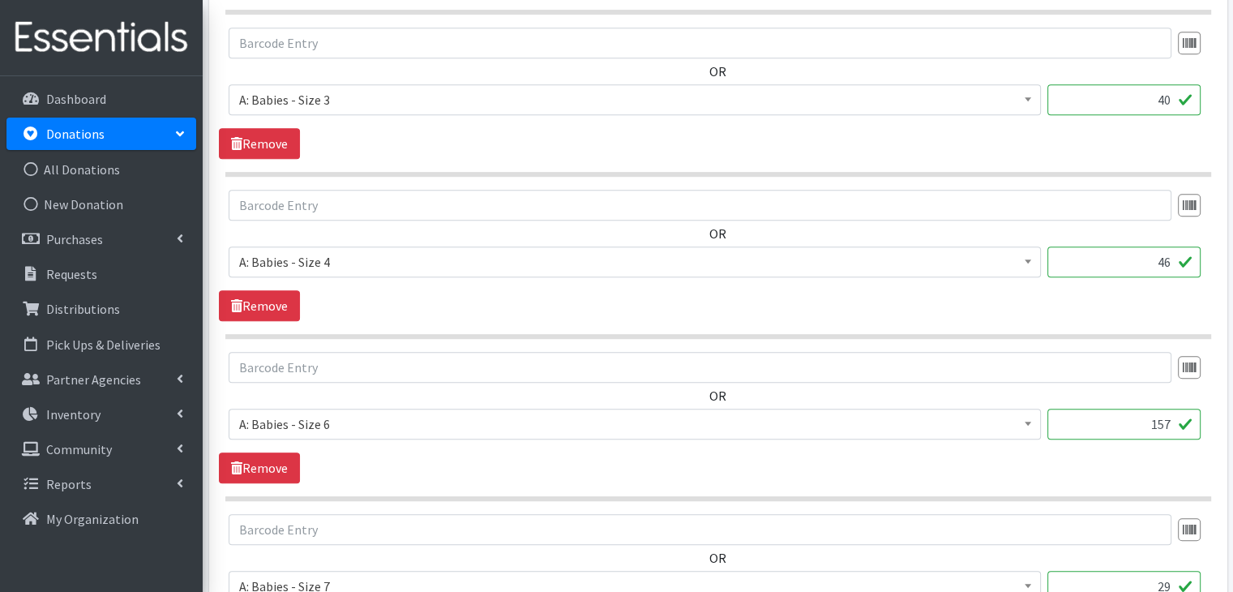
click at [1170, 425] on input "157" at bounding box center [1123, 423] width 153 height 31
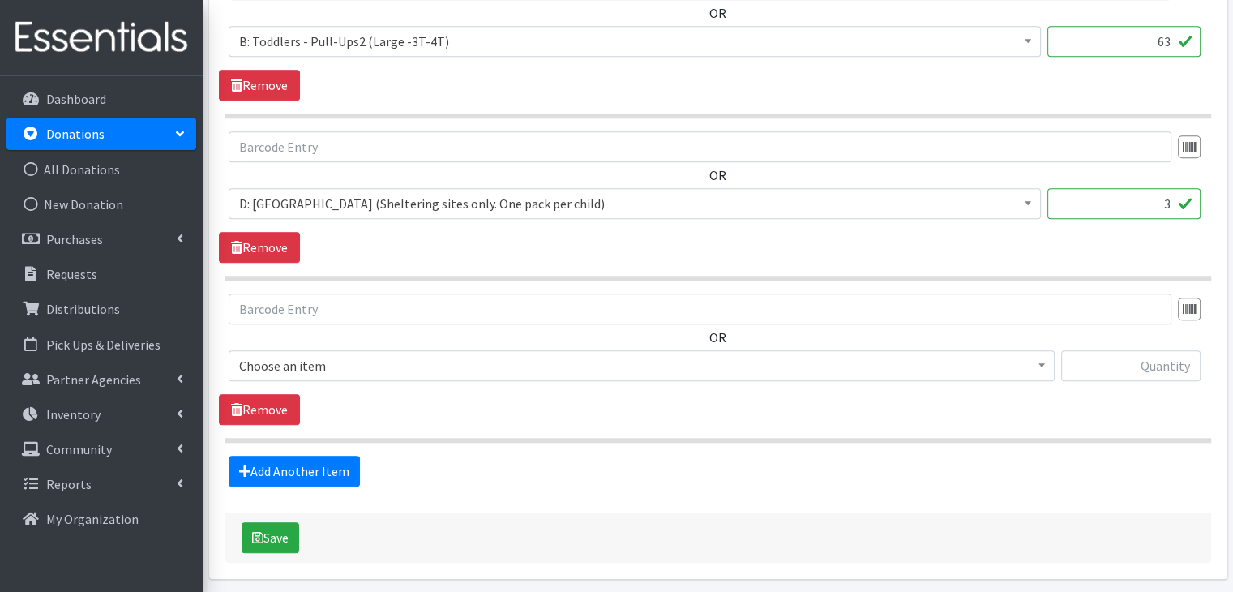
scroll to position [1653, 0]
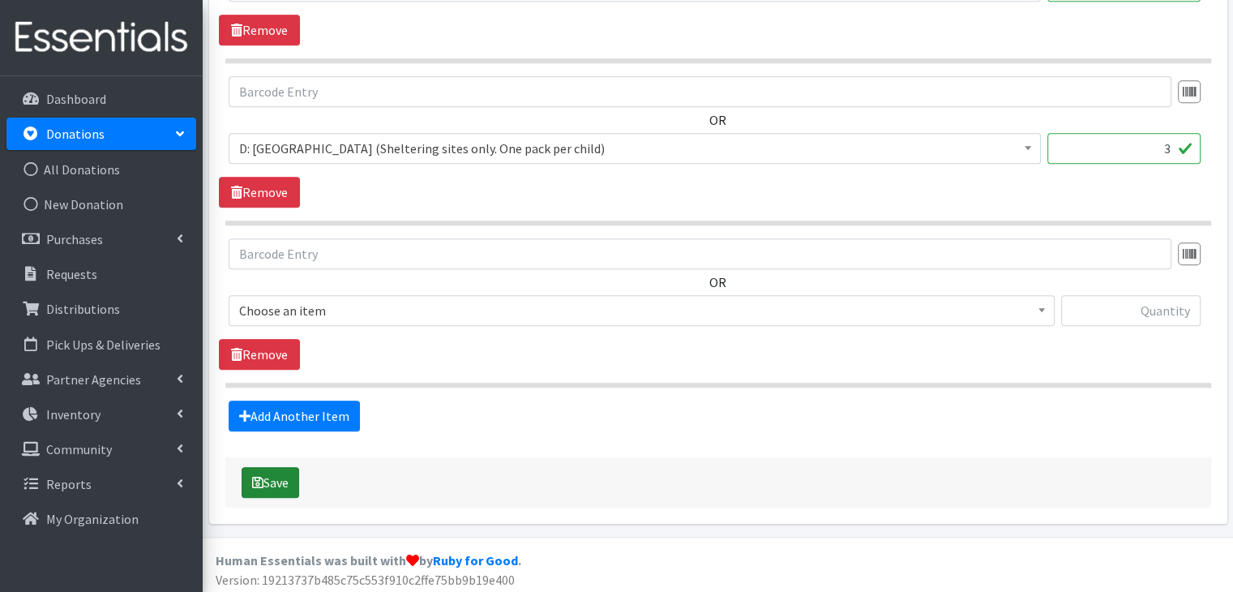
type input "151"
click at [272, 480] on button "Save" at bounding box center [271, 482] width 58 height 31
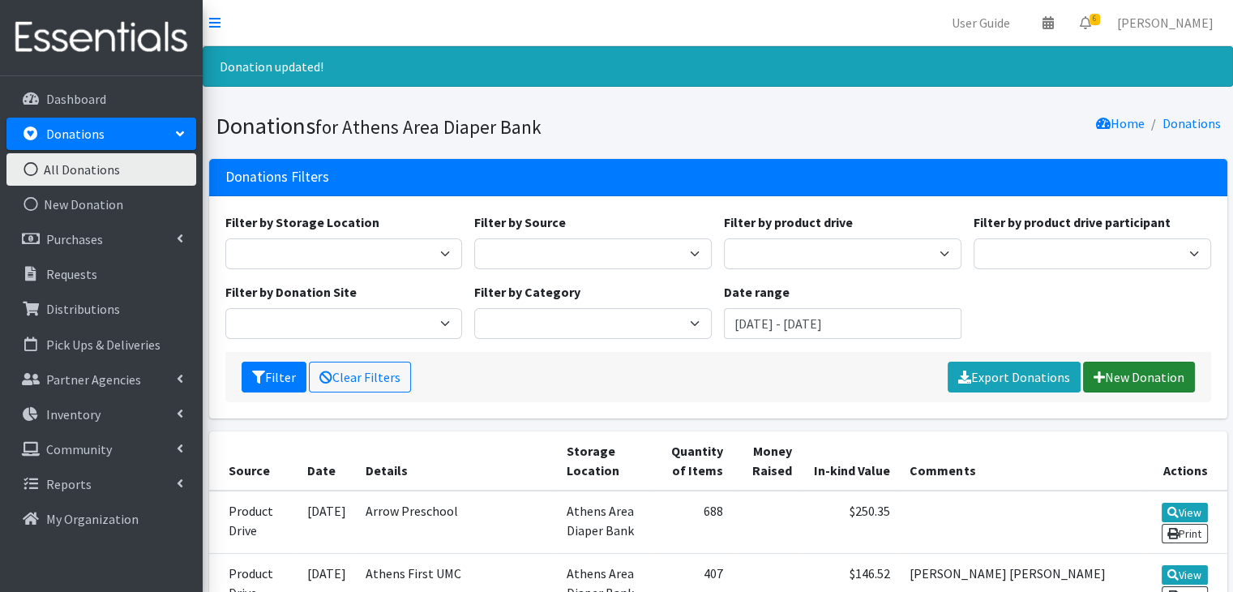
click at [1152, 377] on link "New Donation" at bounding box center [1139, 376] width 112 height 31
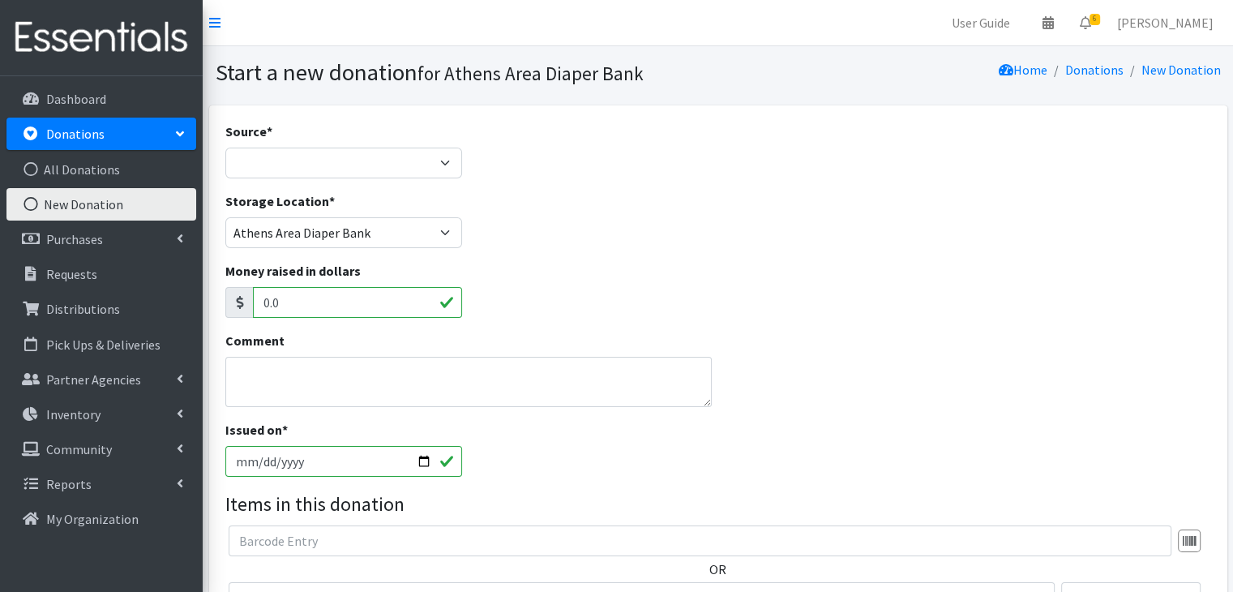
click at [381, 139] on div "Source * Product Drive Manufacturer Donation Site Misc. Donation" at bounding box center [343, 150] width 237 height 57
click at [377, 152] on select "Product Drive Manufacturer Donation Site Misc. Donation" at bounding box center [343, 163] width 237 height 31
click at [225, 148] on select "Product Drive Manufacturer Donation Site Misc. Donation" at bounding box center [343, 163] width 237 height 31
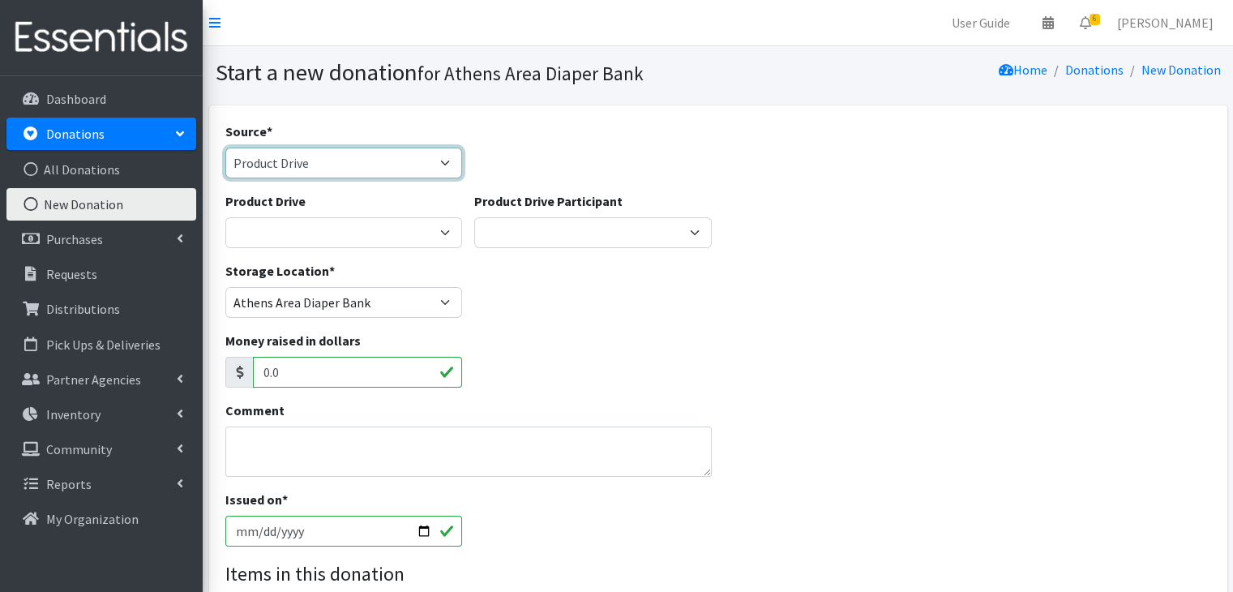
click at [350, 165] on select "Product Drive Manufacturer Donation Site Misc. Donation" at bounding box center [343, 163] width 237 height 31
select select "Donation Site"
click at [225, 148] on select "Product Drive Manufacturer Donation Site Misc. Donation" at bounding box center [343, 163] width 237 height 31
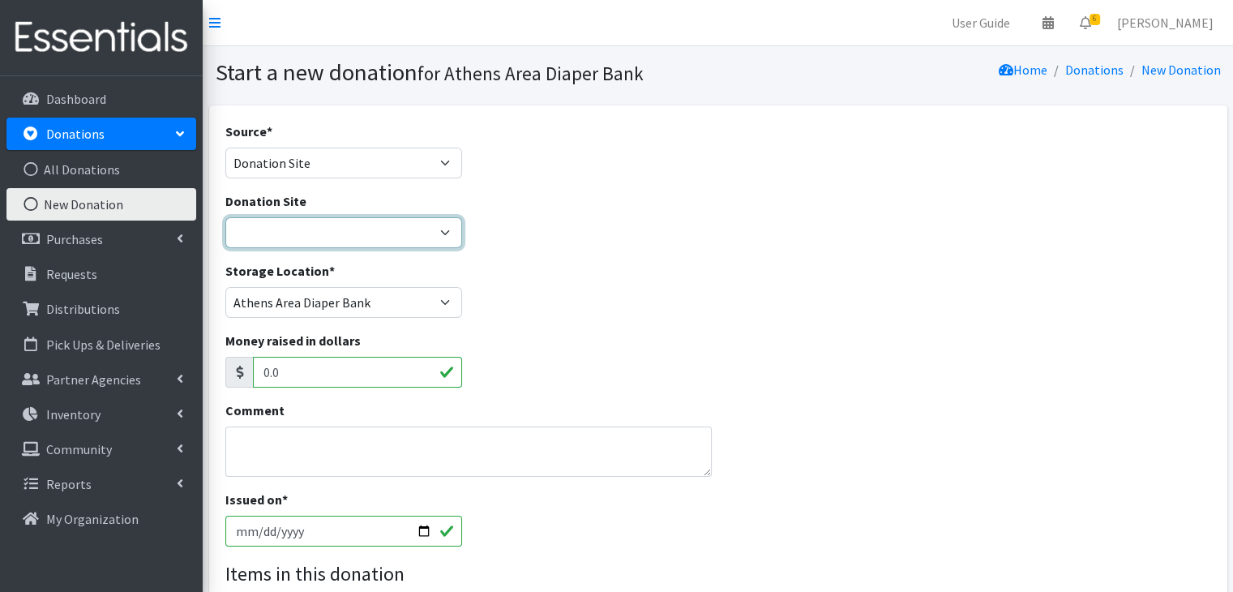
click at [328, 239] on select "Allstate insurance - Merryn Walker Athens Parent Wellbeing Athens Regional Libr…" at bounding box center [343, 232] width 237 height 31
select select "944"
click at [225, 217] on select "Allstate insurance - Merryn Walker Athens Parent Wellbeing Athens Regional Libr…" at bounding box center [343, 232] width 237 height 31
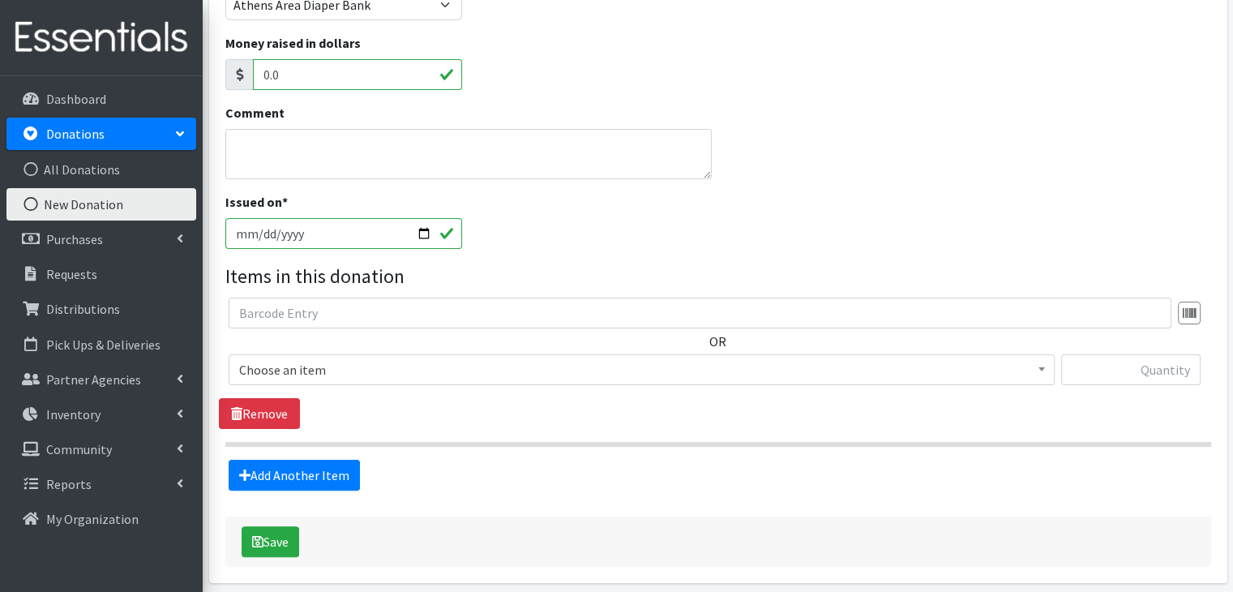
scroll to position [324, 0]
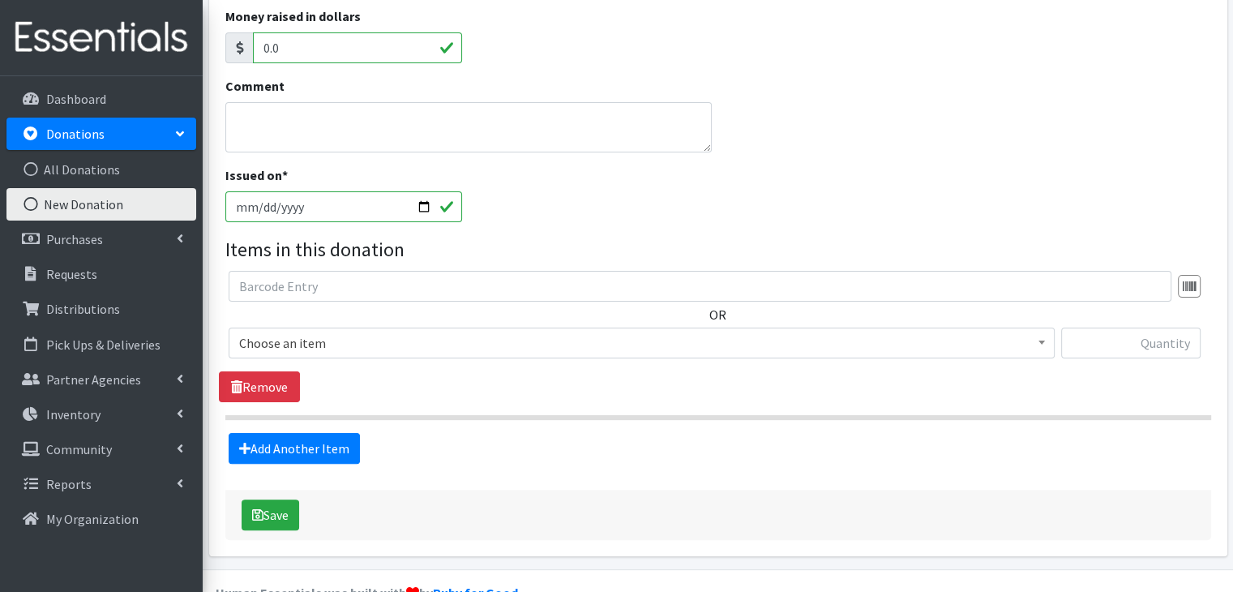
click at [340, 360] on span "Choose an item A: Babies - Size 01 (newborn) A: Babies - Size 0 (Preemie) A: Ba…" at bounding box center [642, 349] width 826 height 44
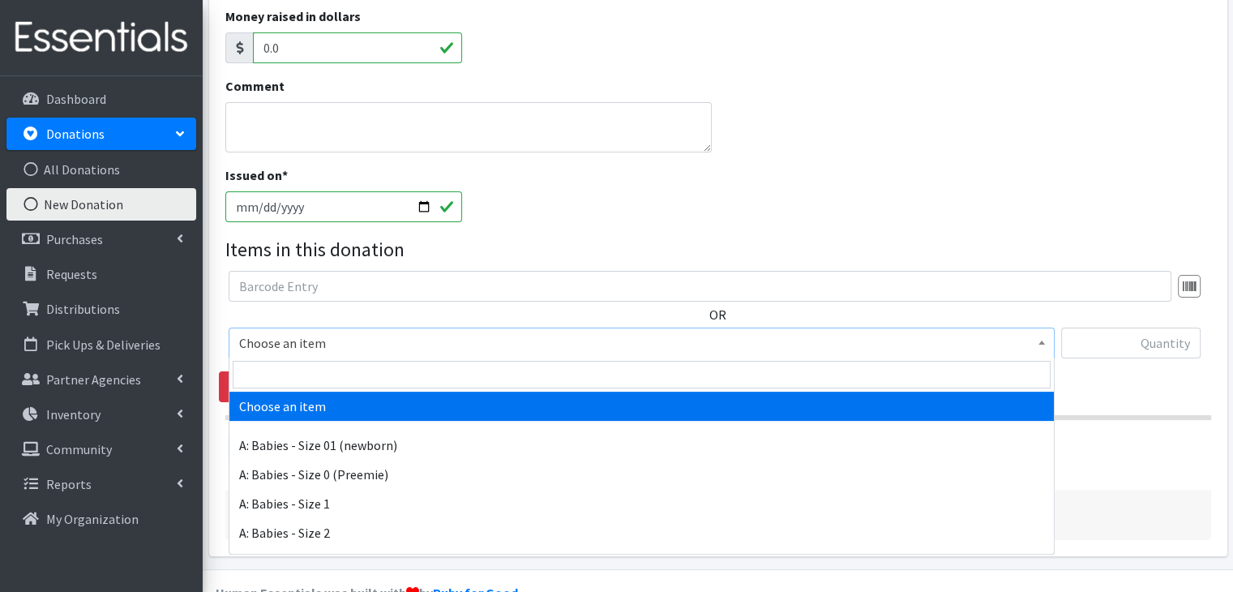
click at [342, 348] on span "Choose an item" at bounding box center [641, 342] width 805 height 23
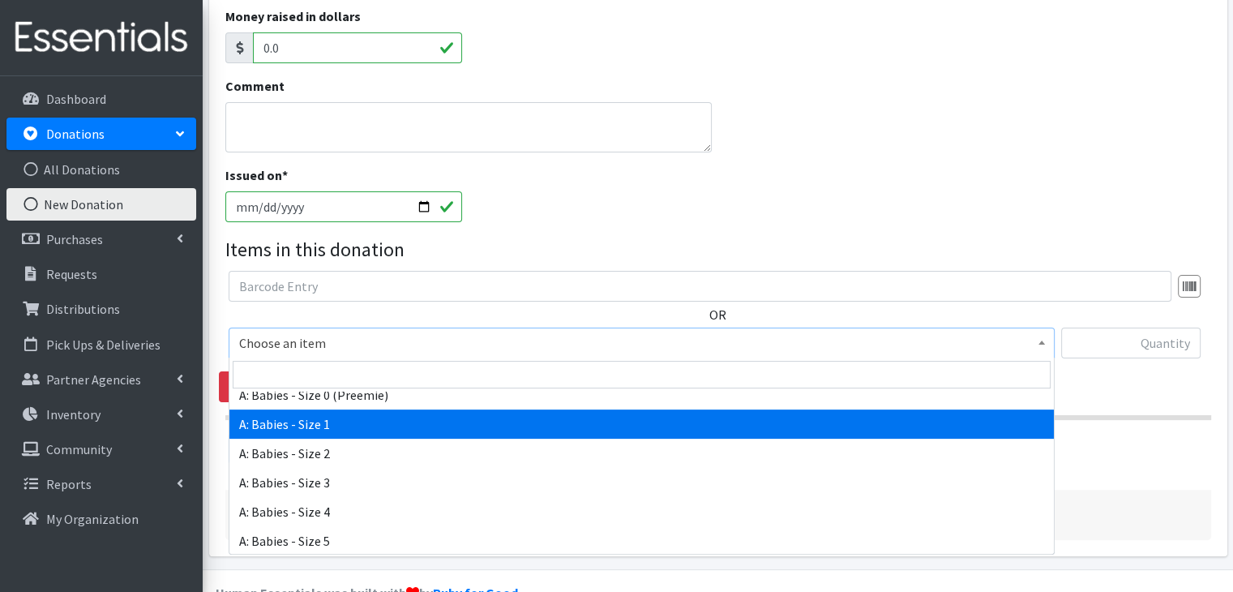
scroll to position [0, 0]
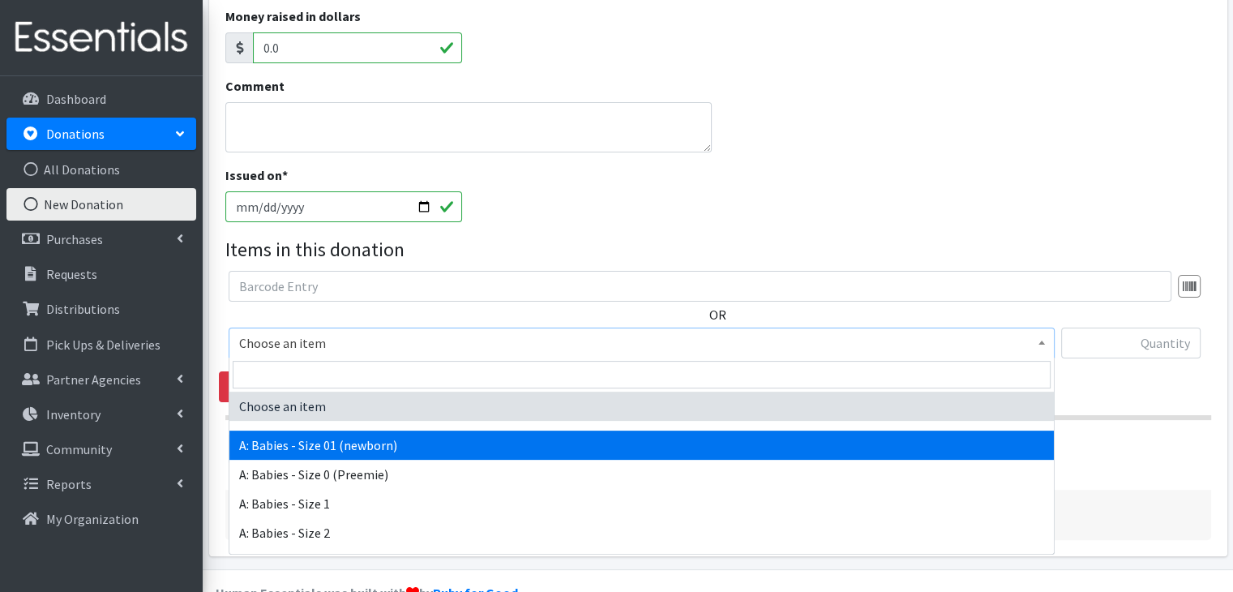
select select "5610"
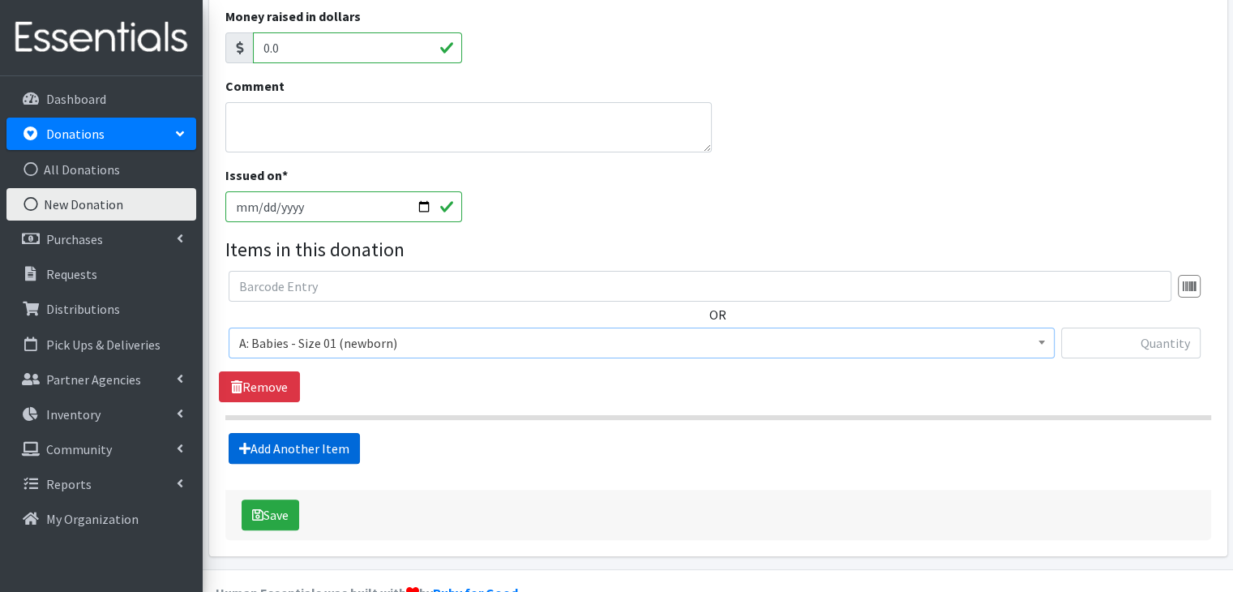
click at [352, 434] on link "Add Another Item" at bounding box center [294, 448] width 131 height 31
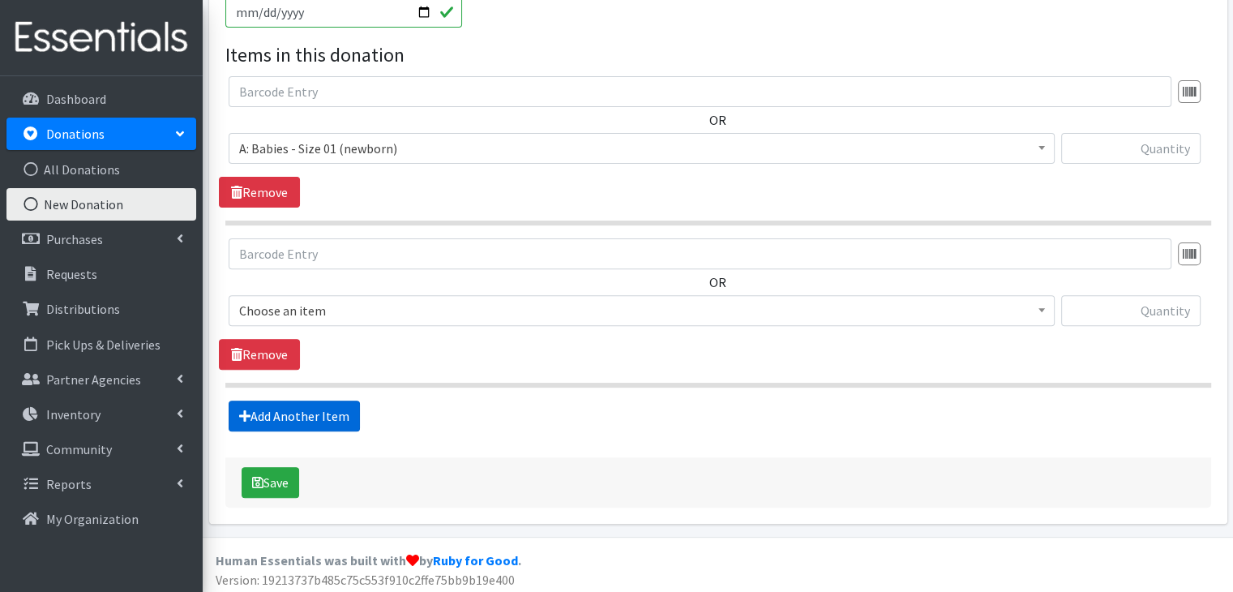
scroll to position [522, 0]
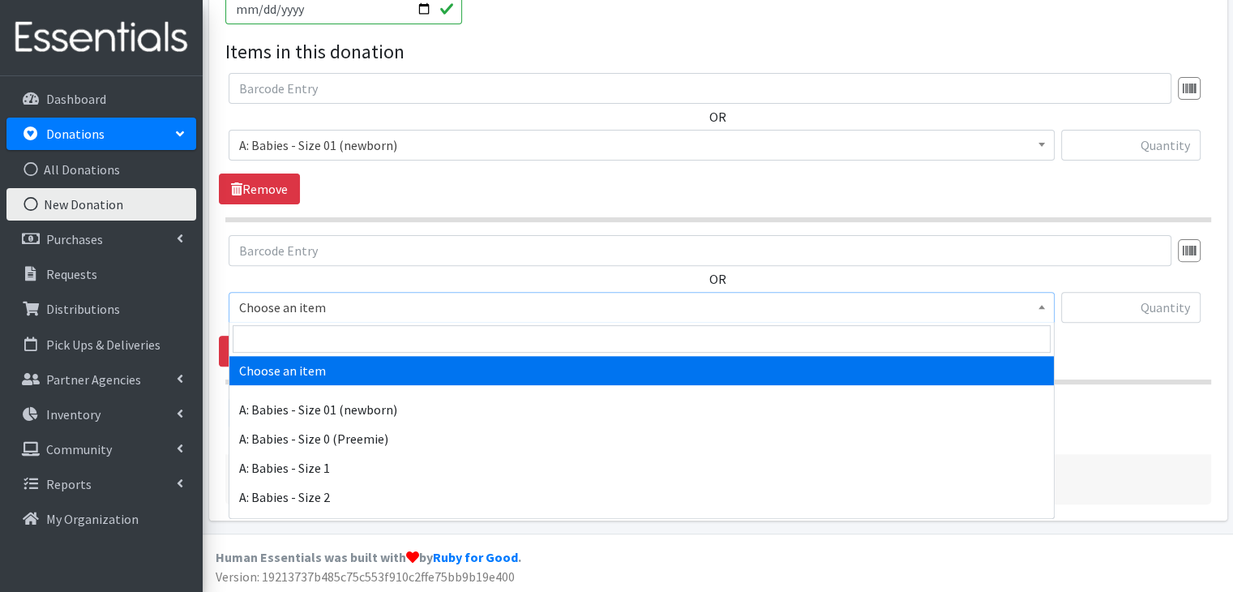
click at [390, 306] on span "Choose an item" at bounding box center [641, 307] width 805 height 23
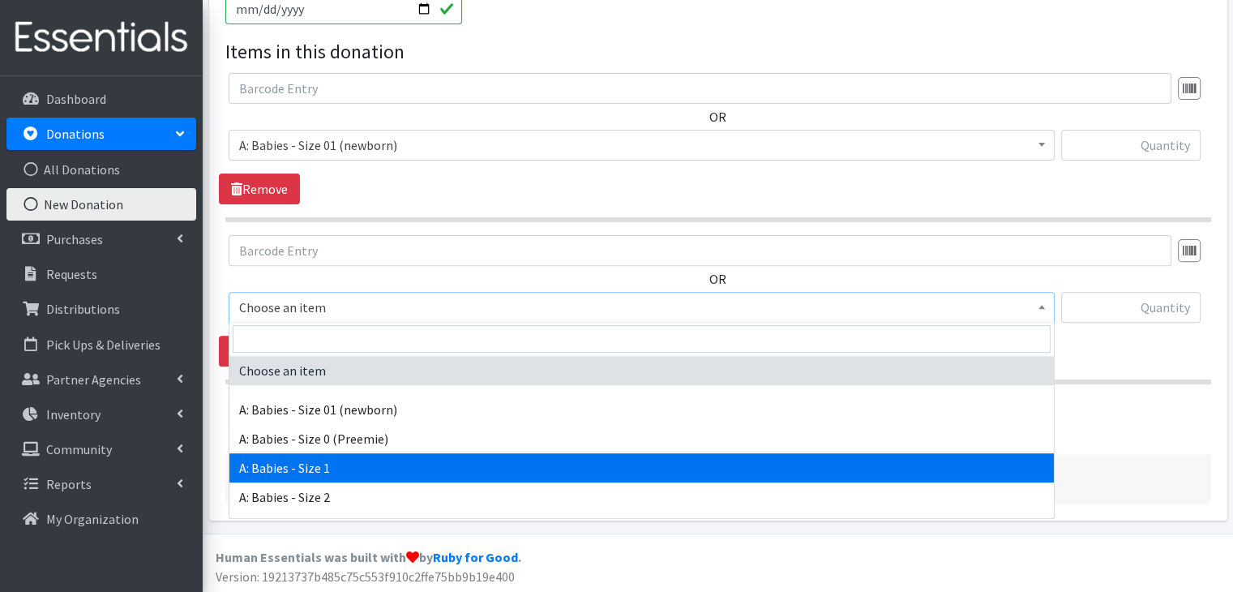
select select "5611"
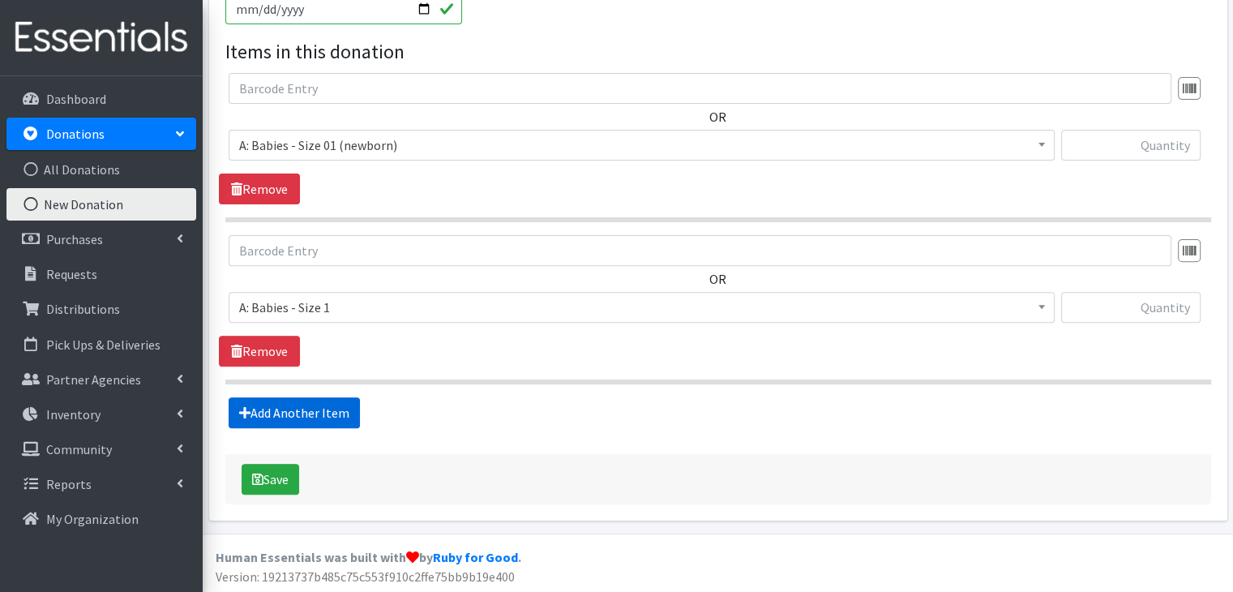
click at [315, 416] on link "Add Another Item" at bounding box center [294, 412] width 131 height 31
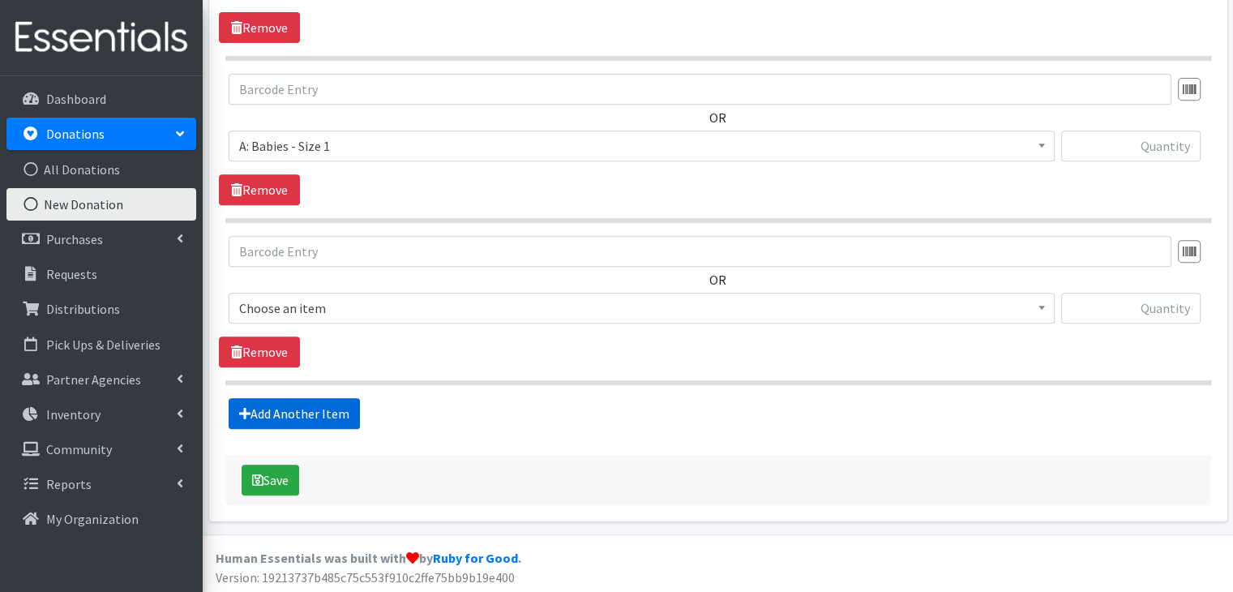
scroll to position [684, 0]
click at [376, 299] on span "Choose an item" at bounding box center [641, 307] width 805 height 23
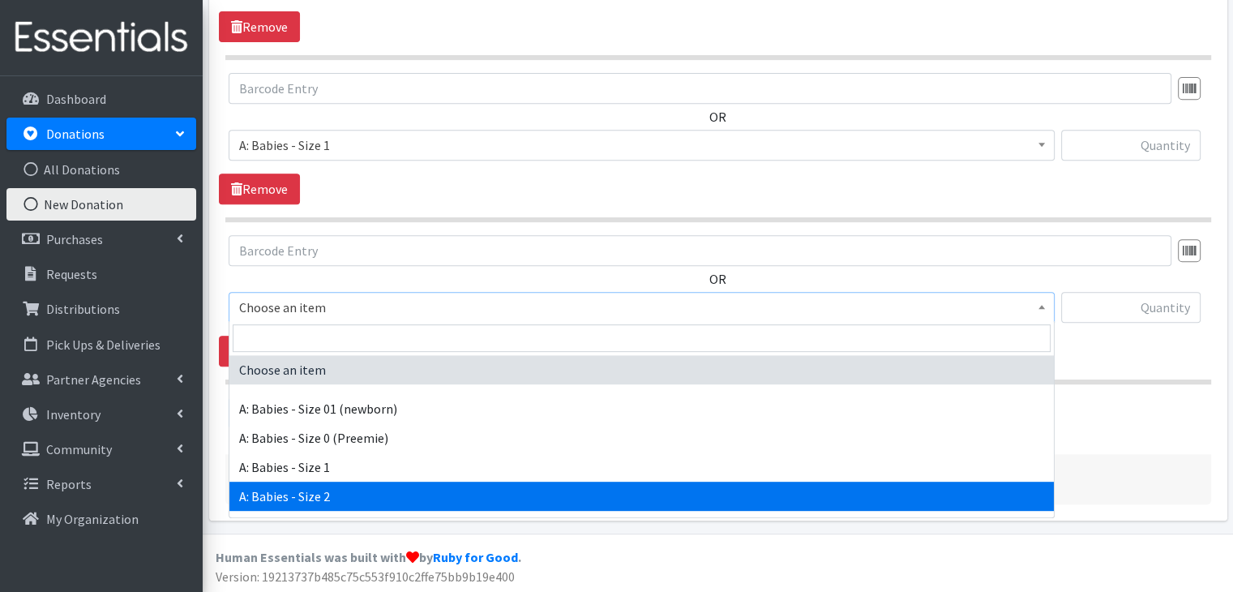
select select "5612"
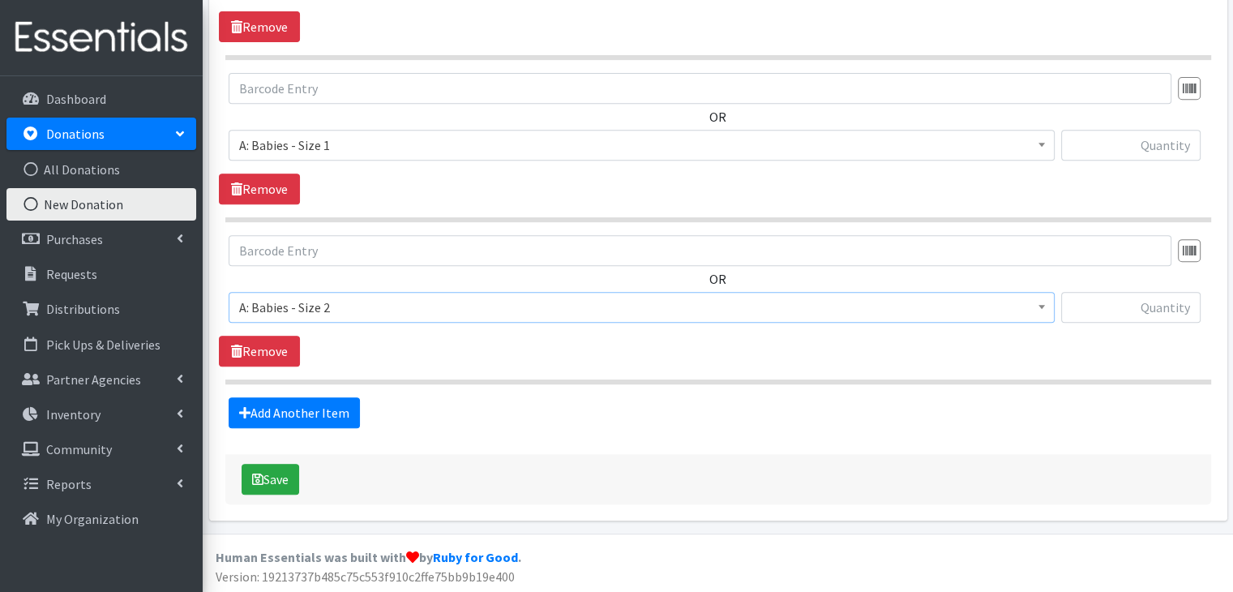
click at [353, 370] on section "OR Choose an item A: Babies - Size 01 (newborn) A: Babies - Size 0 (Preemie) A:…" at bounding box center [718, 309] width 986 height 149
click at [345, 402] on link "Add Another Item" at bounding box center [294, 412] width 131 height 31
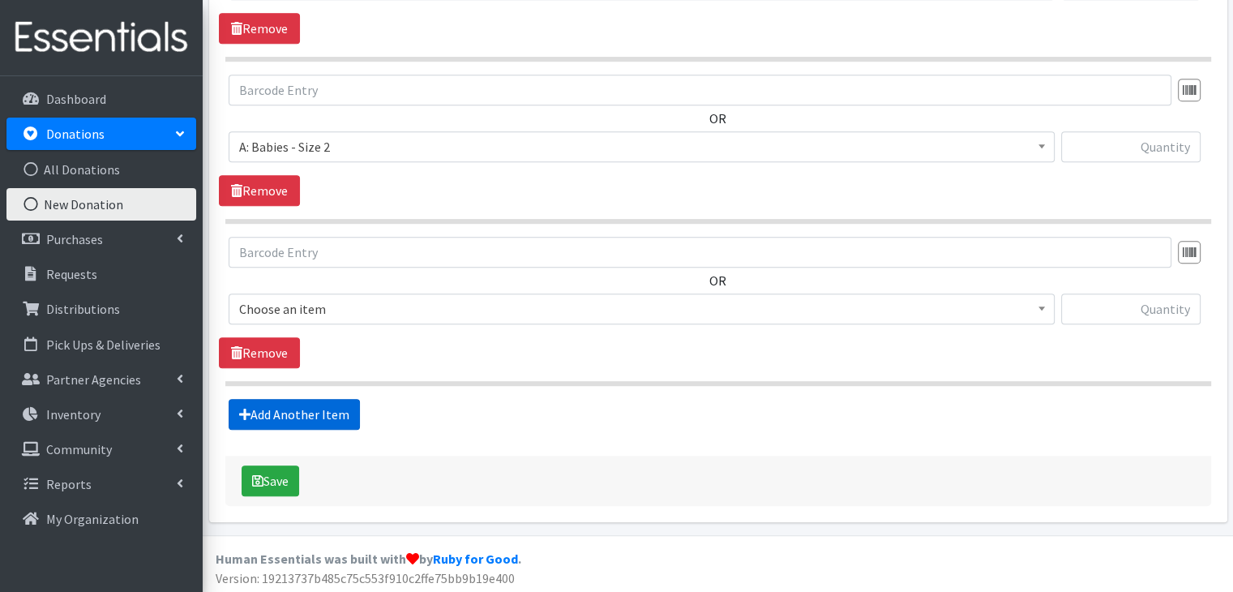
scroll to position [845, 0]
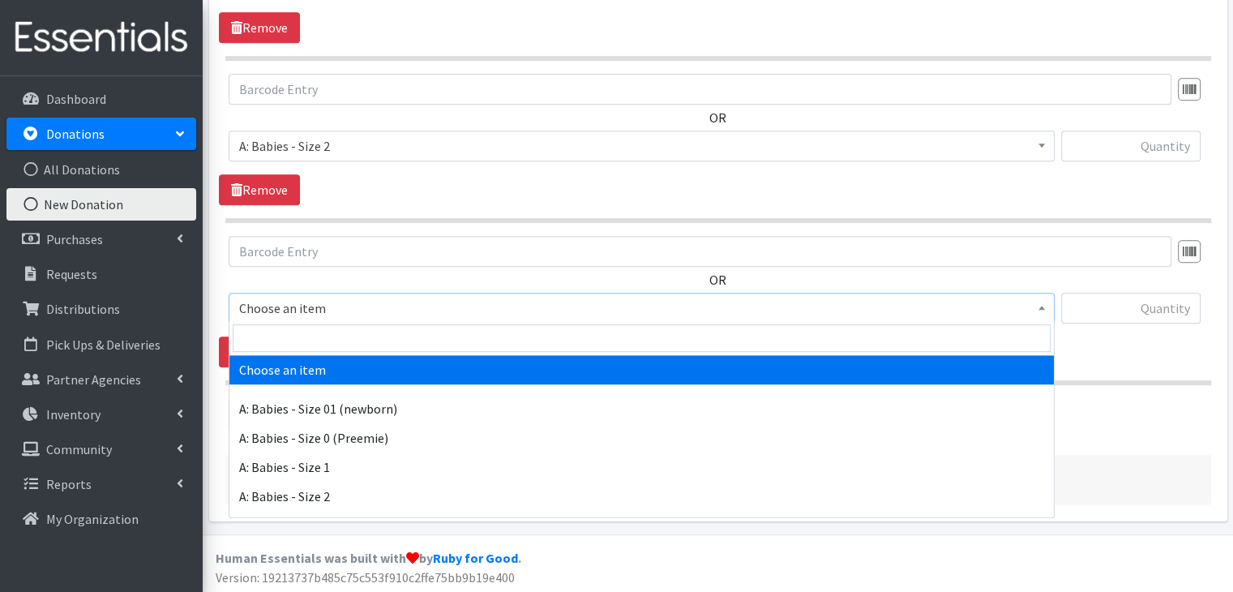
click at [400, 304] on span "Choose an item" at bounding box center [641, 308] width 805 height 23
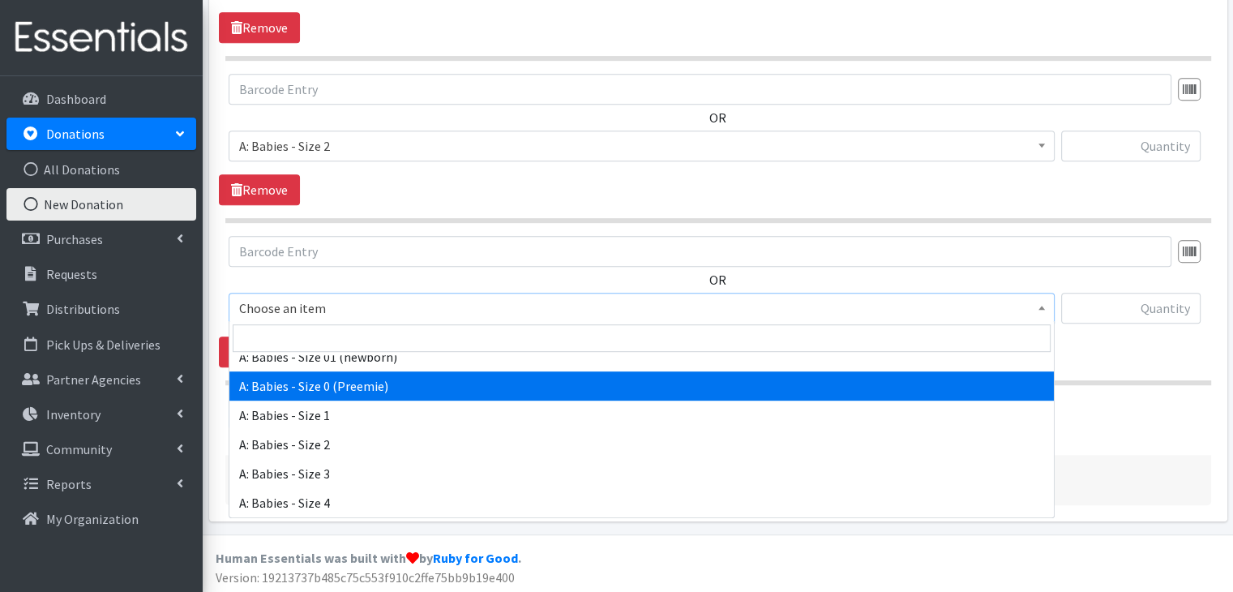
scroll to position [81, 0]
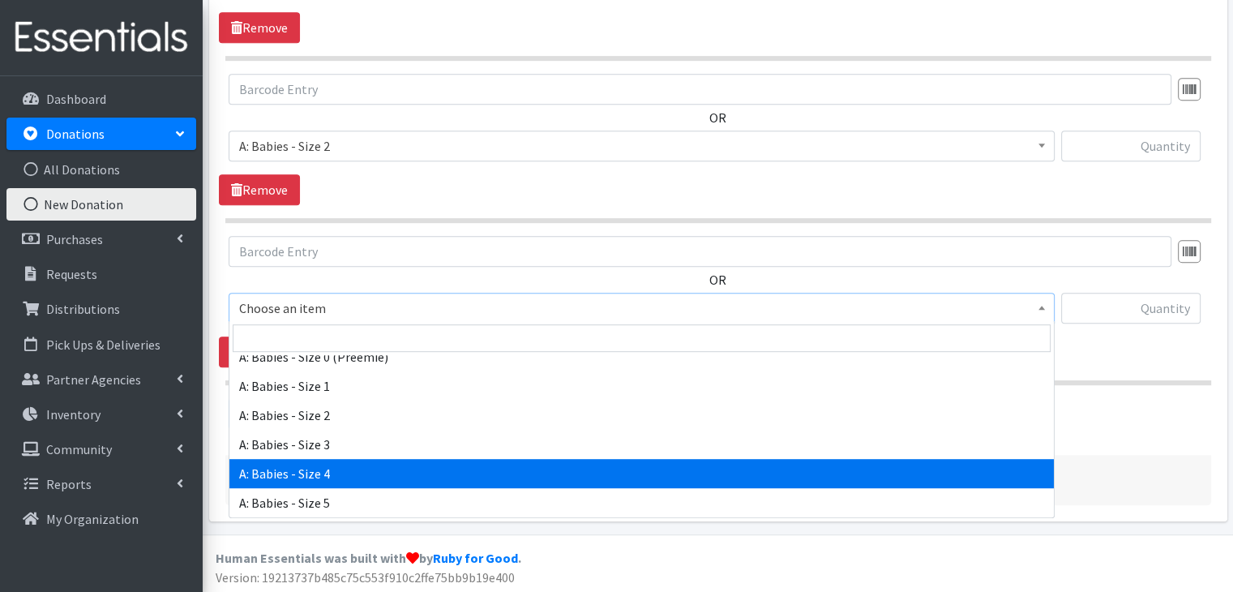
select select "5614"
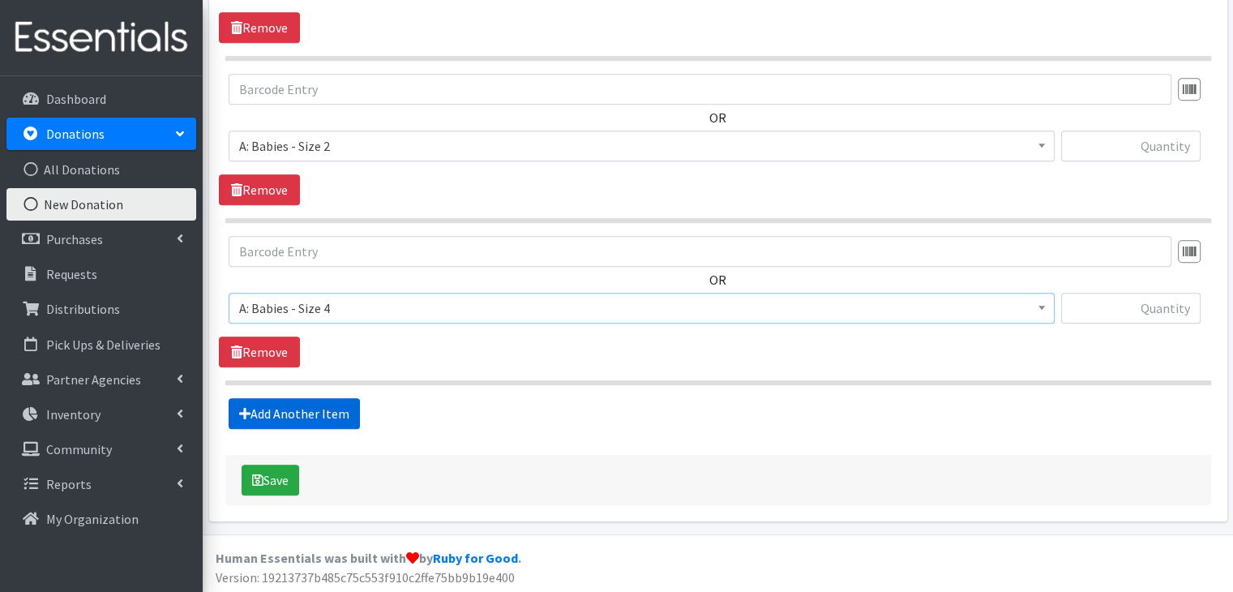
click at [281, 409] on link "Add Another Item" at bounding box center [294, 413] width 131 height 31
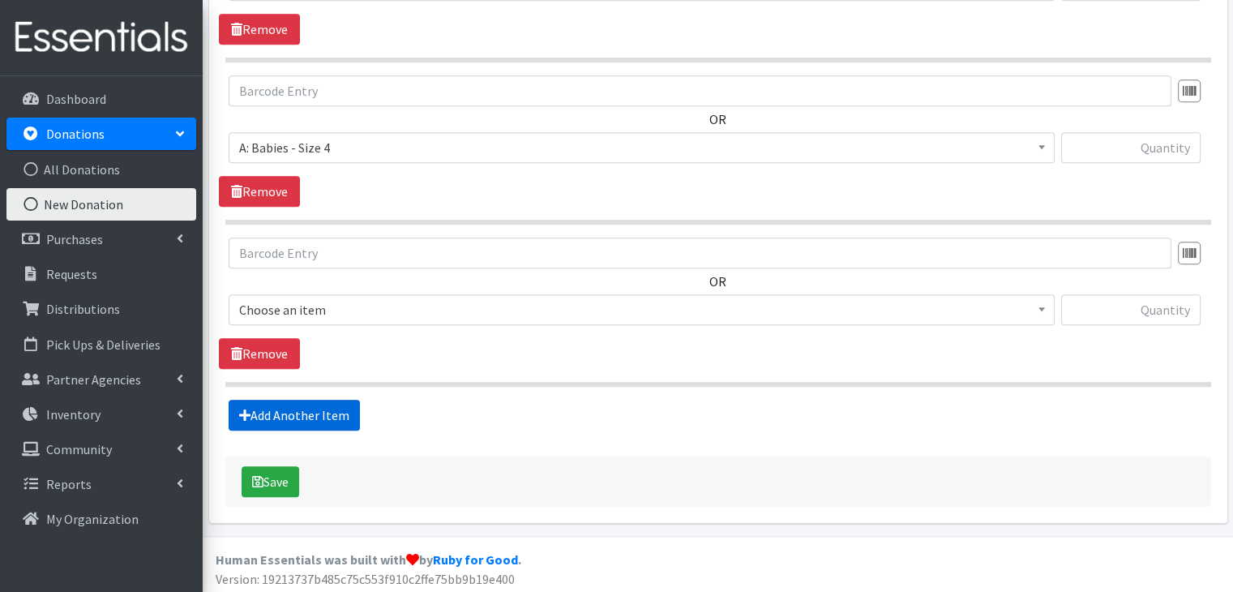
scroll to position [1007, 0]
click at [348, 302] on span "Choose an item" at bounding box center [641, 308] width 805 height 23
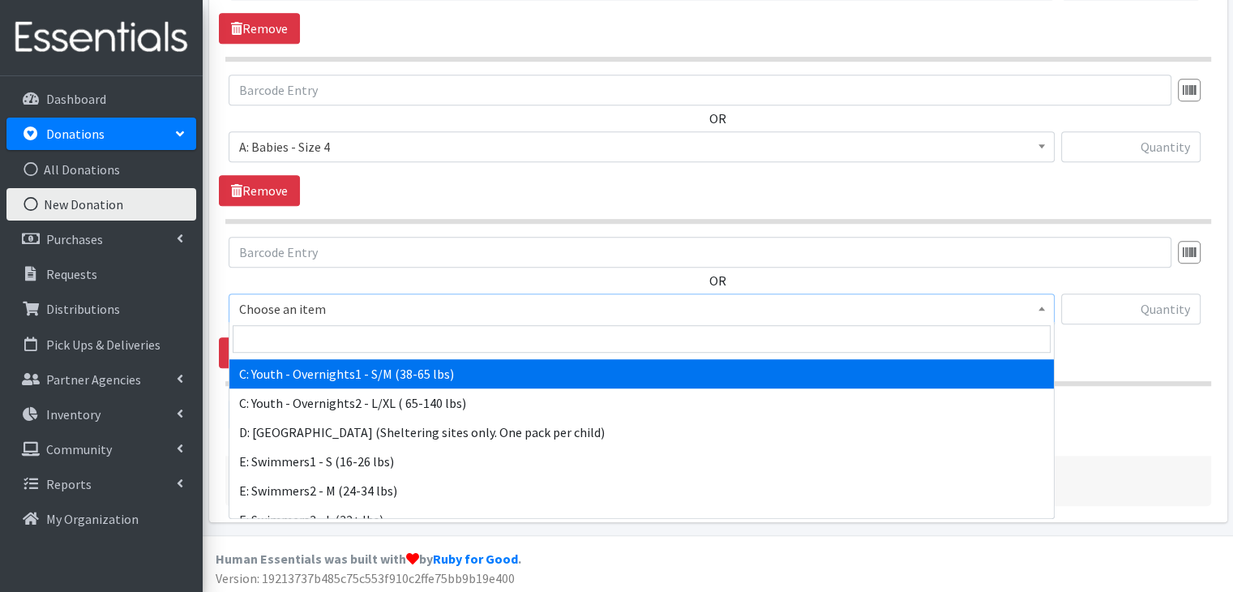
scroll to position [694, 0]
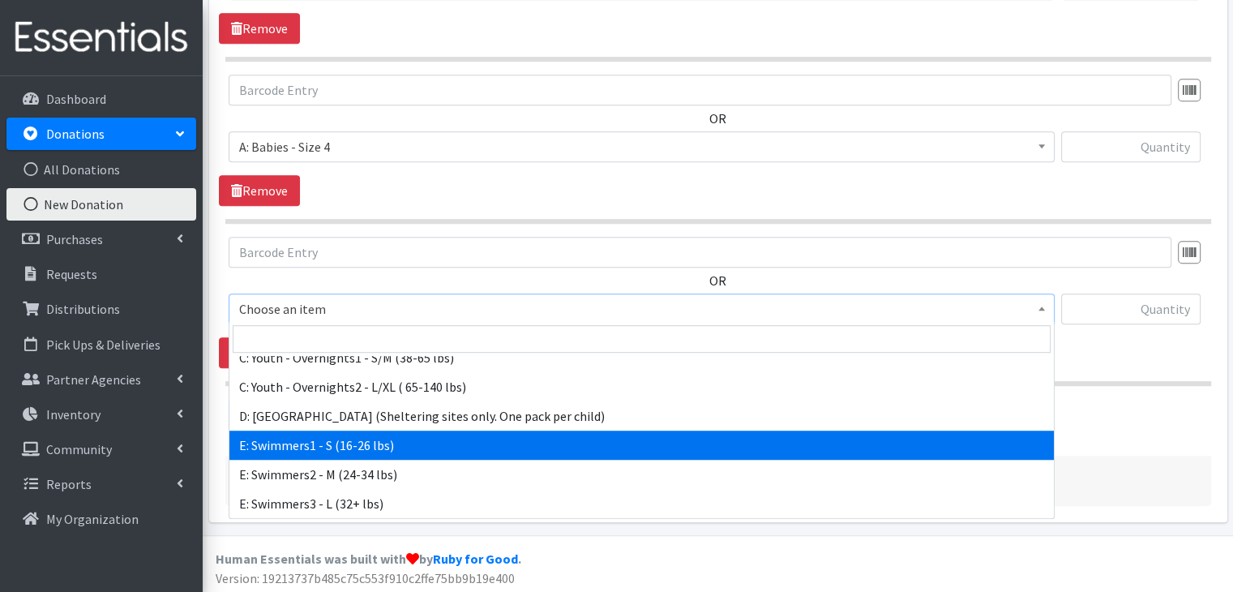
select select "5606"
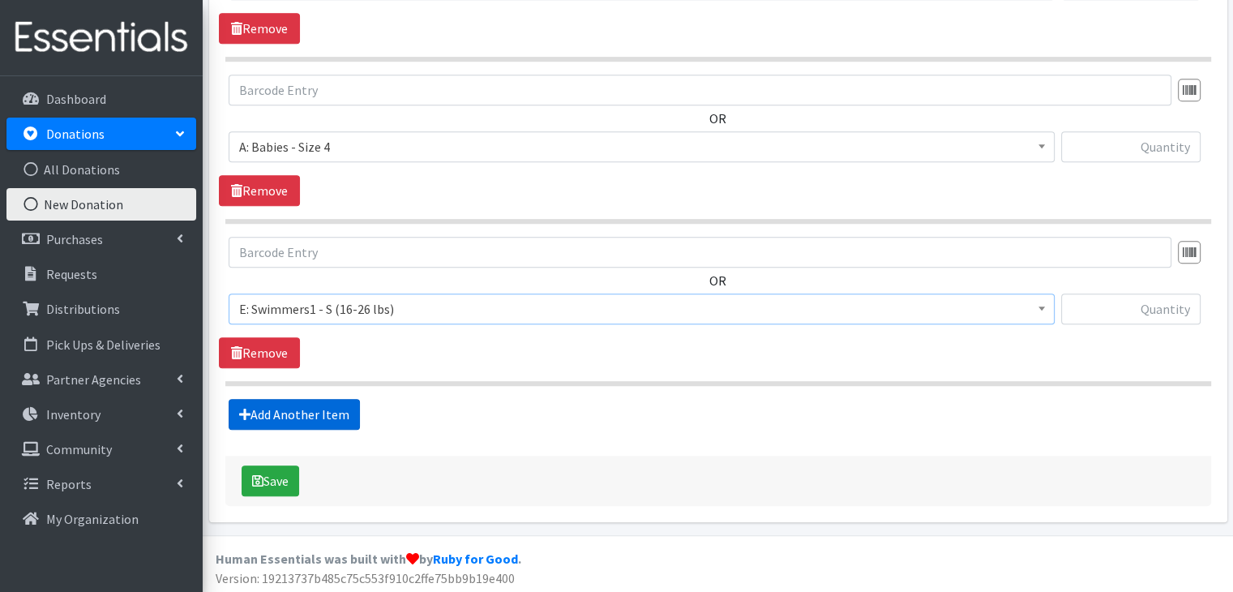
click at [314, 417] on link "Add Another Item" at bounding box center [294, 414] width 131 height 31
click at [374, 307] on span "Choose an item" at bounding box center [641, 308] width 805 height 23
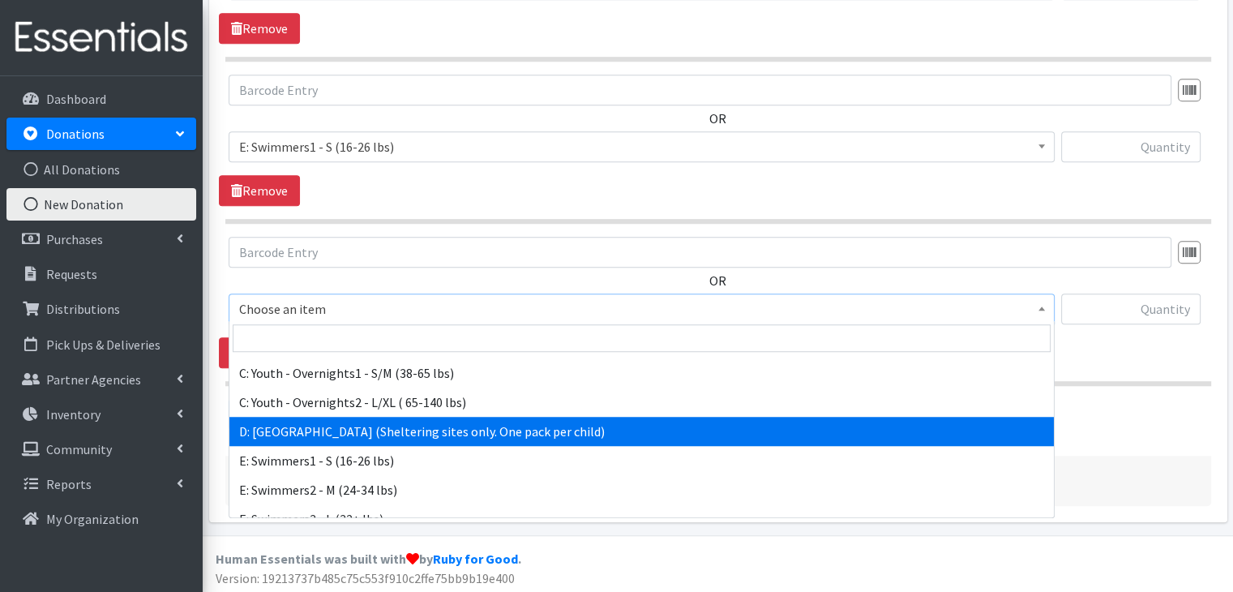
scroll to position [694, 0]
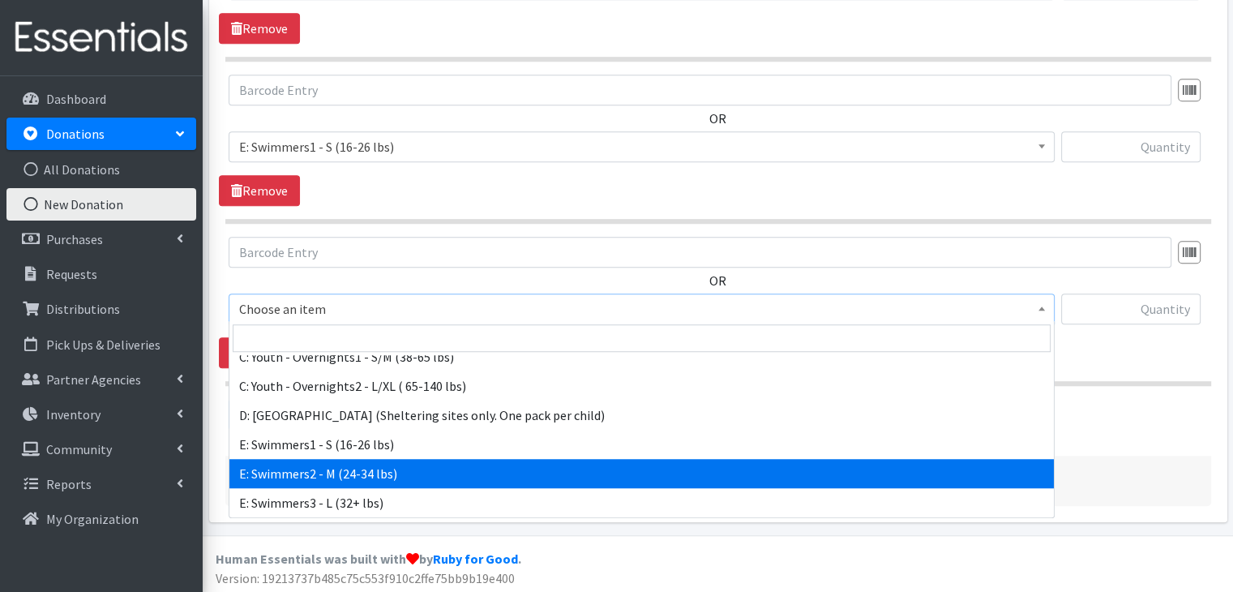
select select "8890"
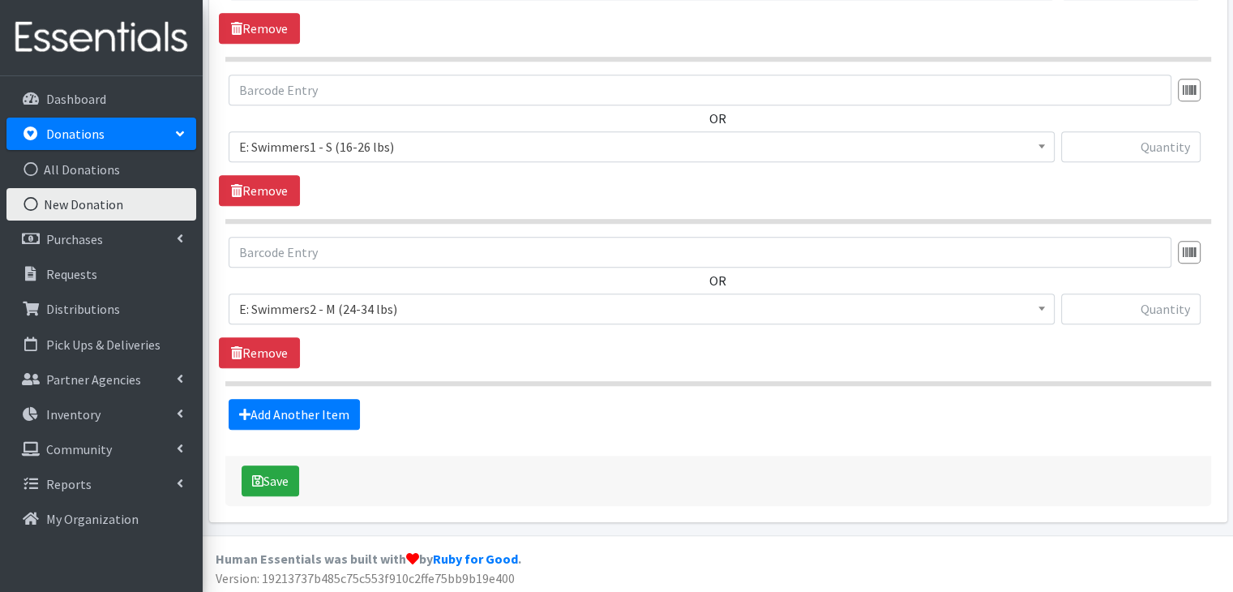
click at [734, 361] on div "OR Choose an item A: Babies - Size 01 (newborn) A: Babies - Size 0 (Preemie) A:…" at bounding box center [718, 302] width 998 height 131
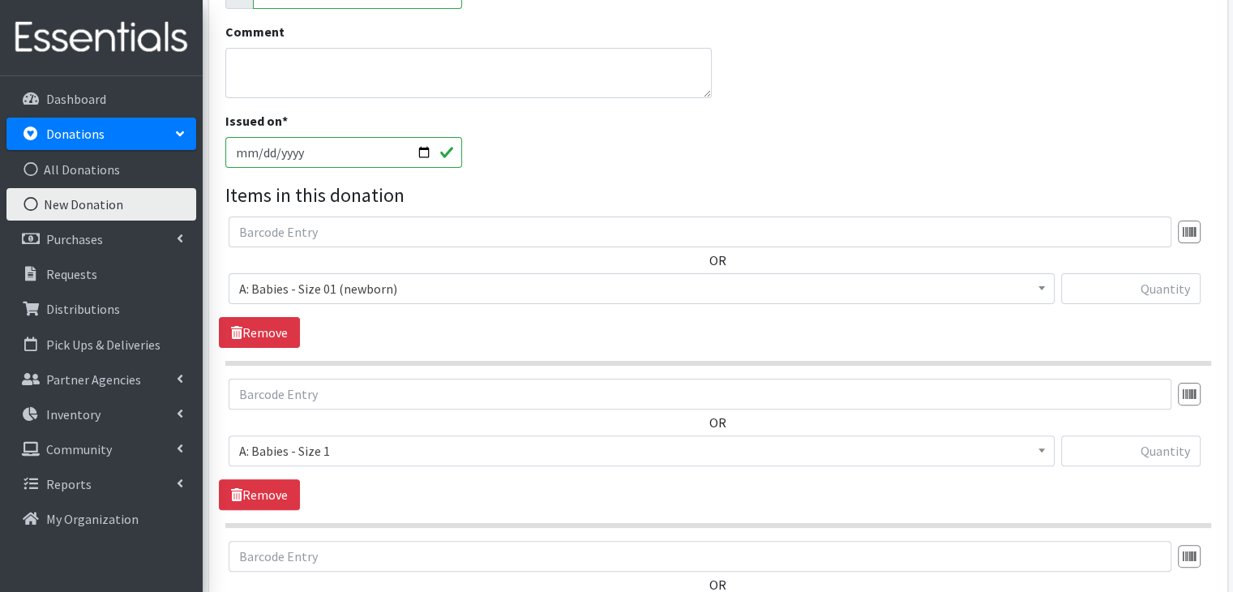
scroll to position [405, 0]
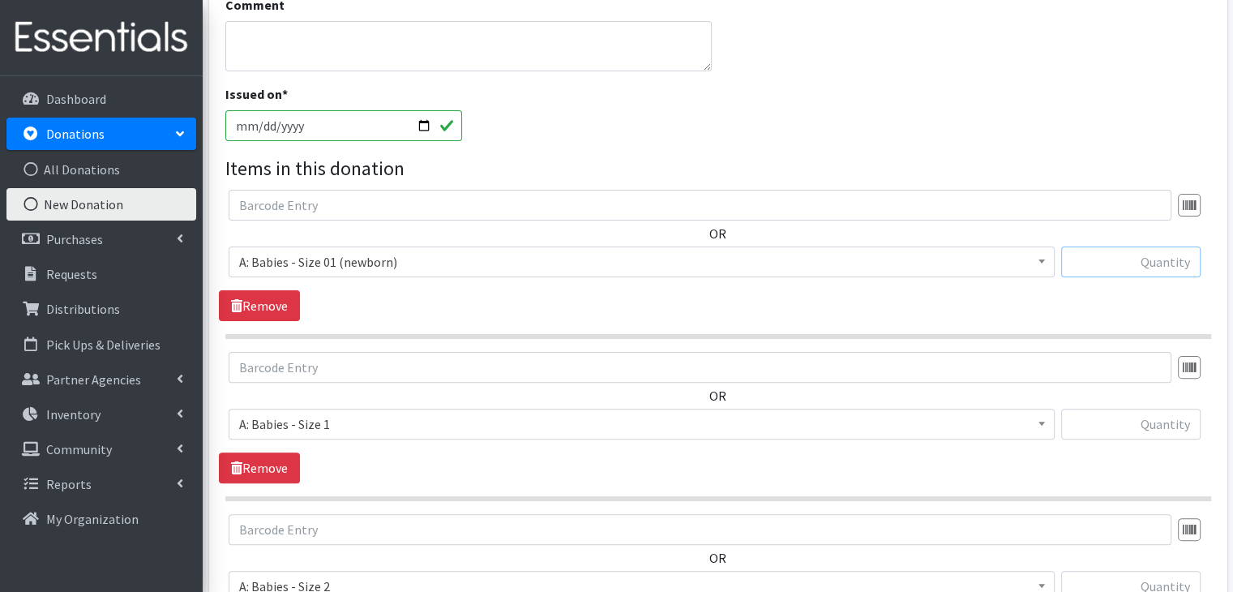
click at [1136, 266] on input "text" at bounding box center [1130, 261] width 139 height 31
type input "19"
type input "517"
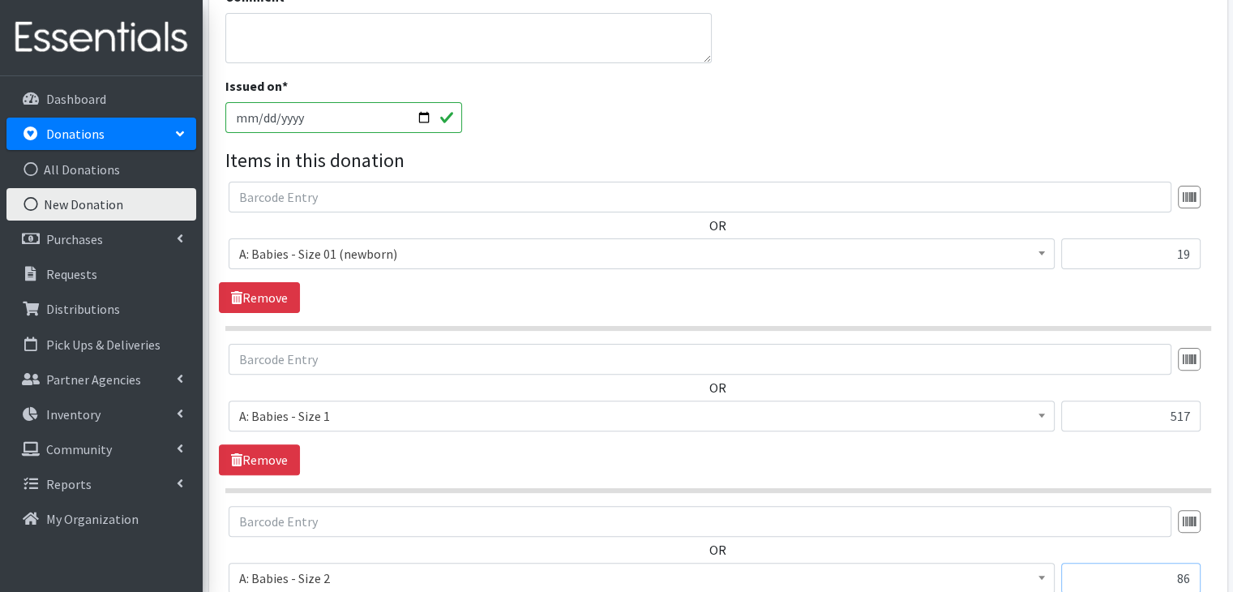
type input "86"
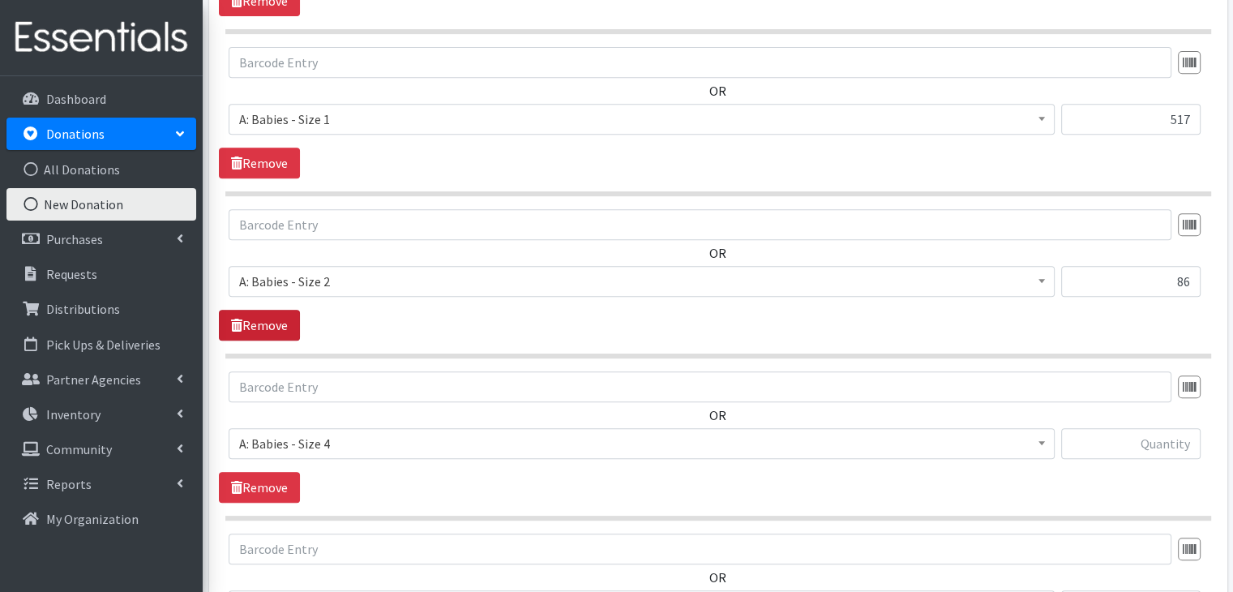
scroll to position [737, 0]
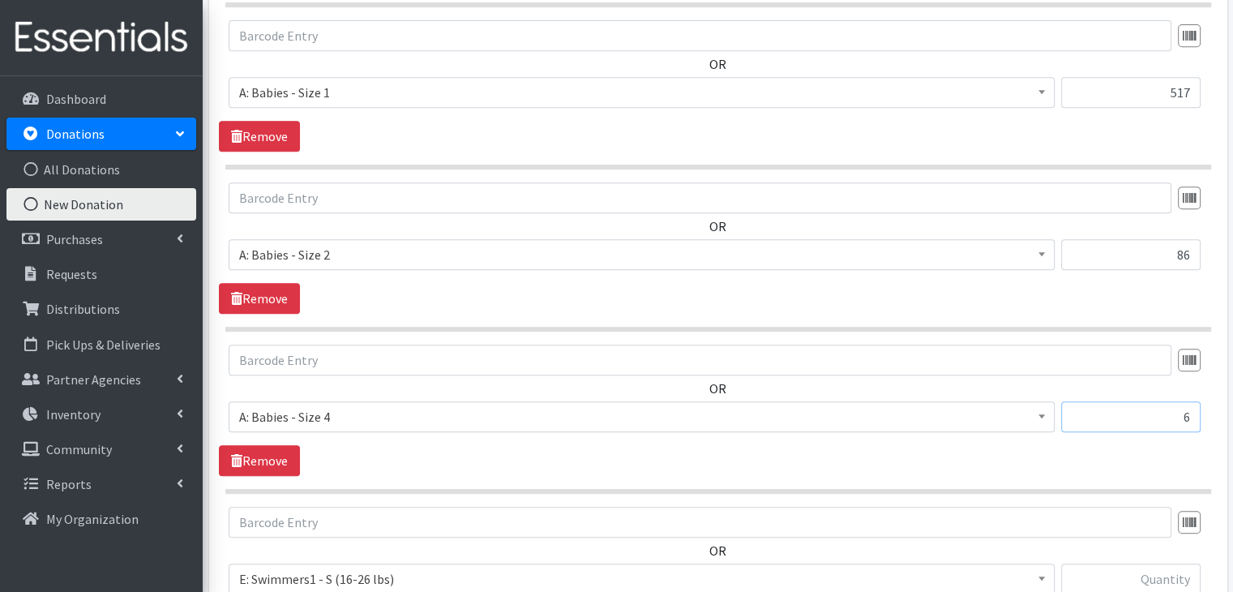
type input "6"
type input "1"
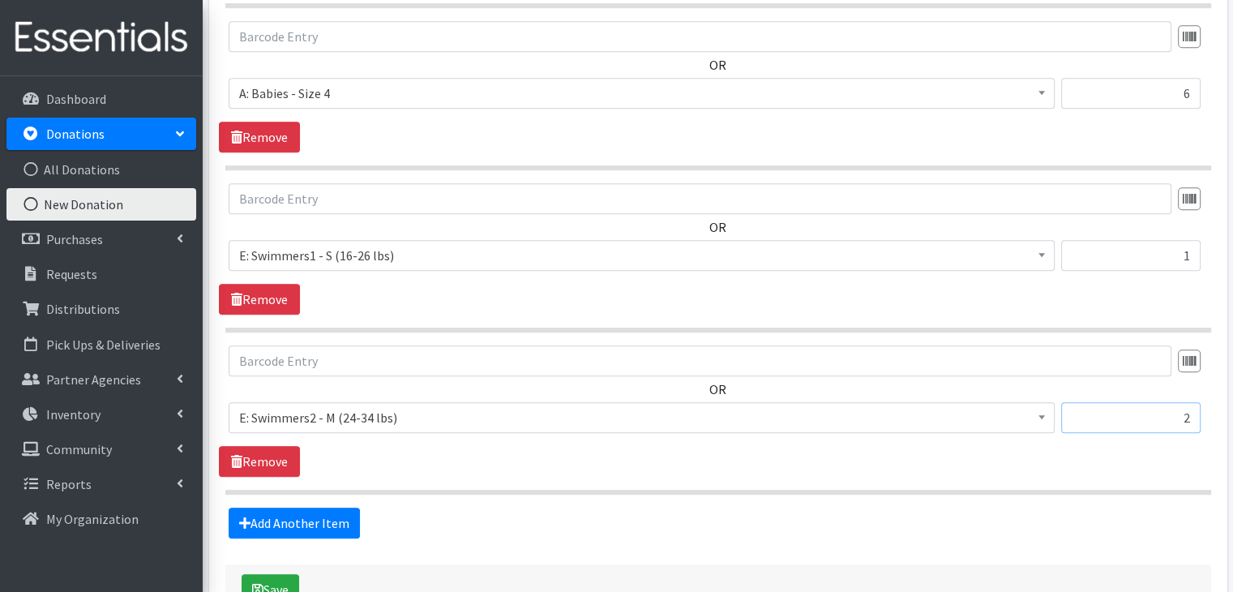
scroll to position [1169, 0]
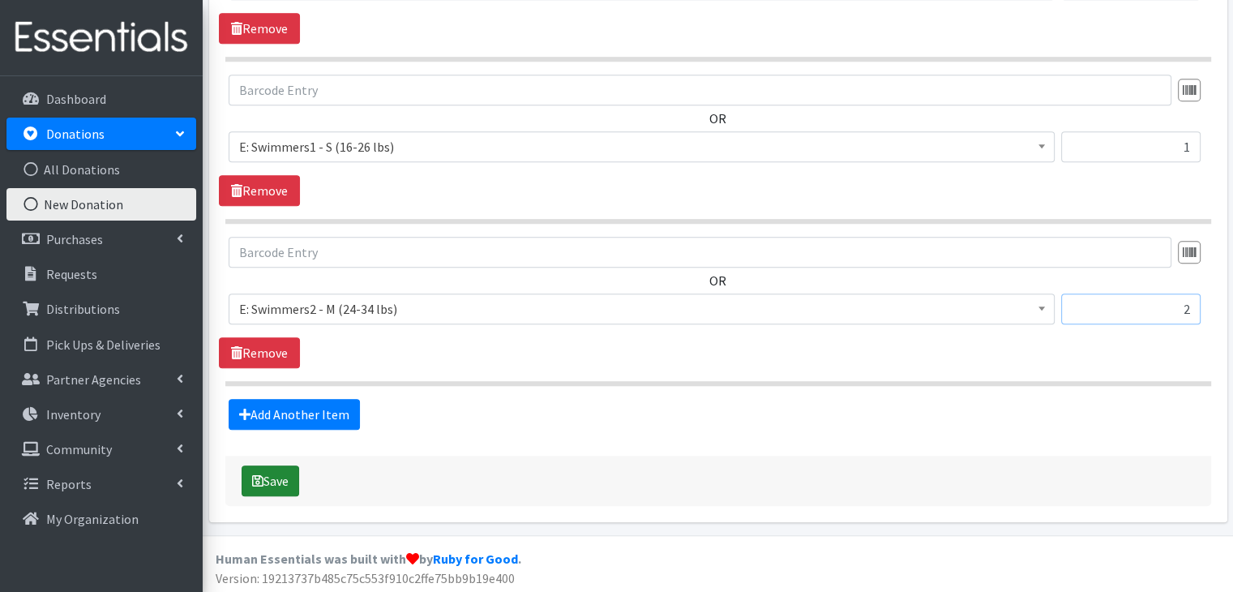
type input "2"
click at [267, 473] on button "Save" at bounding box center [271, 480] width 58 height 31
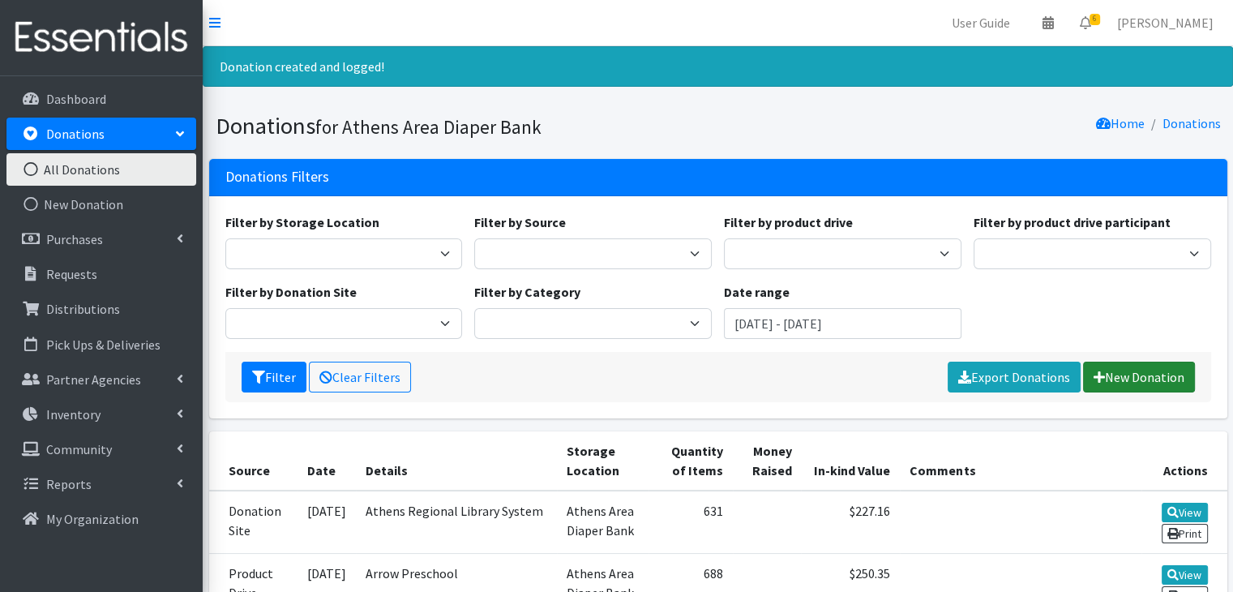
click at [1139, 383] on link "New Donation" at bounding box center [1139, 376] width 112 height 31
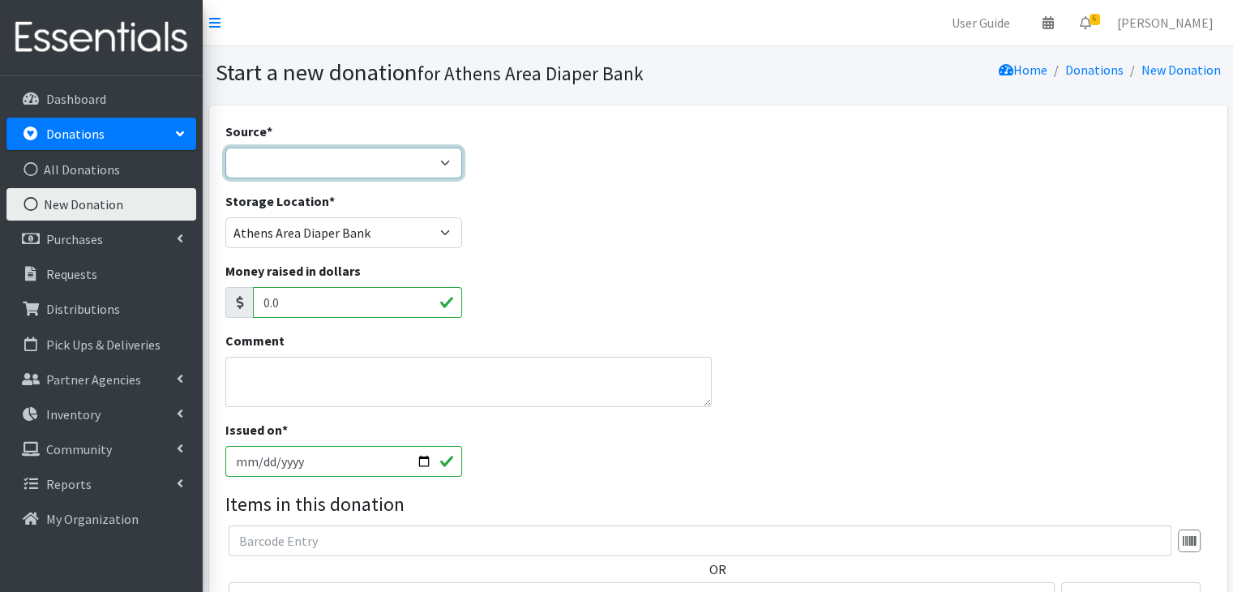
click at [299, 160] on select "Product Drive Manufacturer Donation Site Misc. Donation" at bounding box center [343, 163] width 237 height 31
select select "Product Drive"
click at [225, 148] on select "Product Drive Manufacturer Donation Site Misc. Donation" at bounding box center [343, 163] width 237 height 31
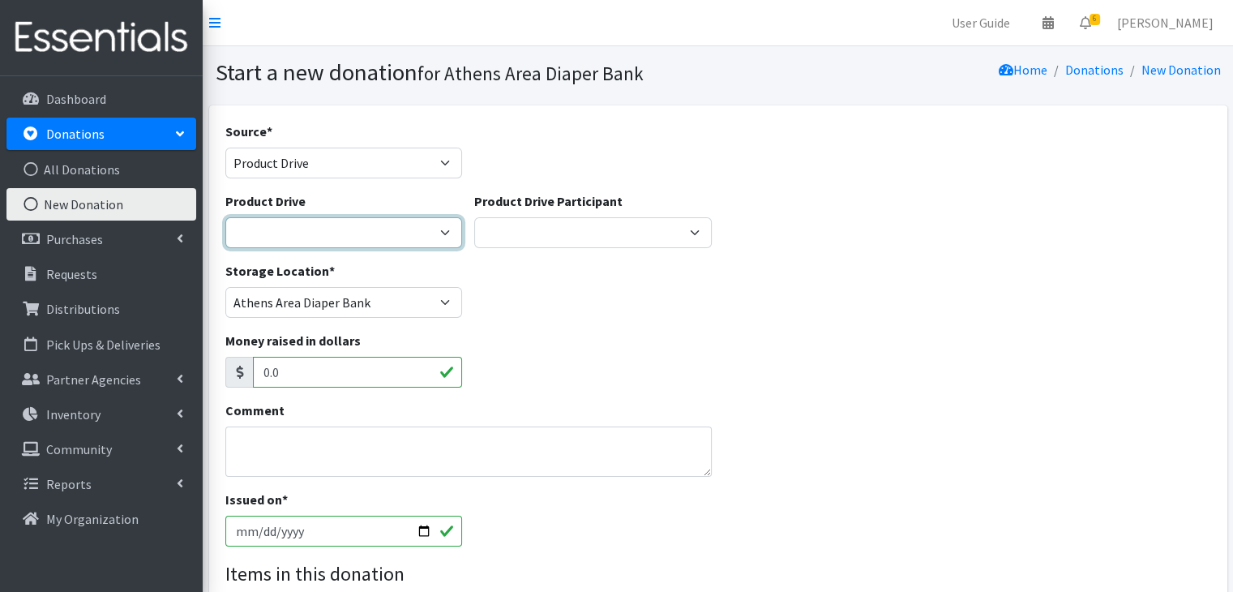
click at [310, 228] on select "ACAD Preschool Alstory & Bird Apple Tree Prep Arrow Preschool [GEOGRAPHIC_DATA]…" at bounding box center [343, 232] width 237 height 31
select select "2954"
click at [225, 217] on select "ACAD Preschool Alstory & Bird Apple Tree Prep Arrow Preschool [GEOGRAPHIC_DATA]…" at bounding box center [343, 232] width 237 height 31
click at [714, 316] on div "Storage Location * [GEOGRAPHIC_DATA] Area Diaper Bank Brightpaths - [GEOGRAPHIC…" at bounding box center [718, 296] width 998 height 70
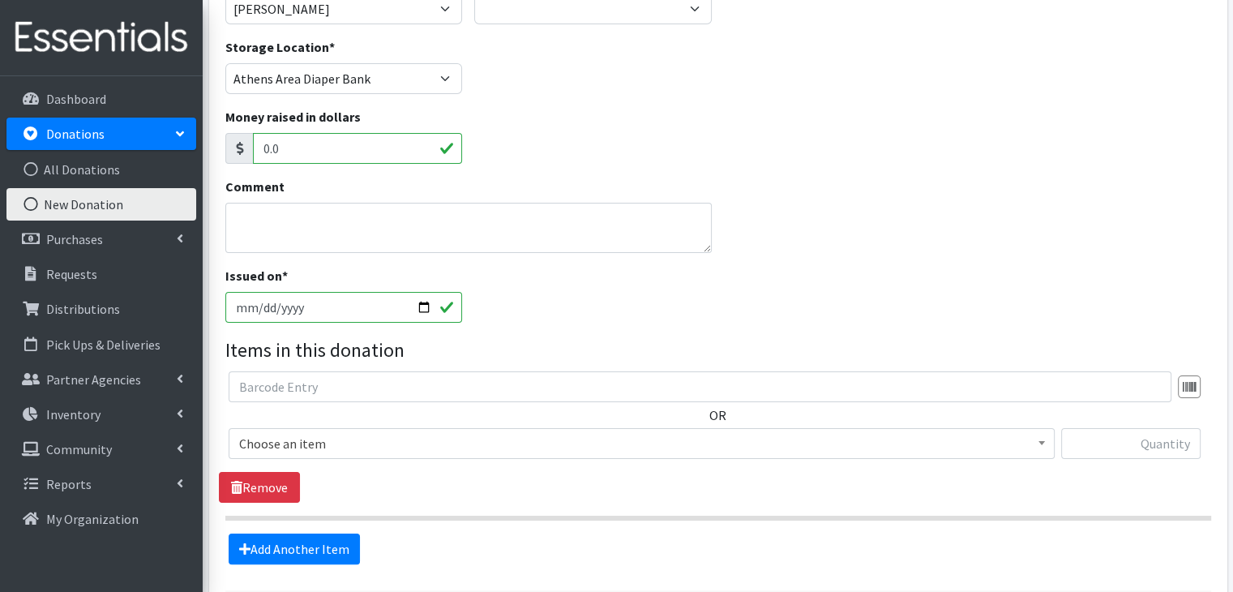
scroll to position [243, 0]
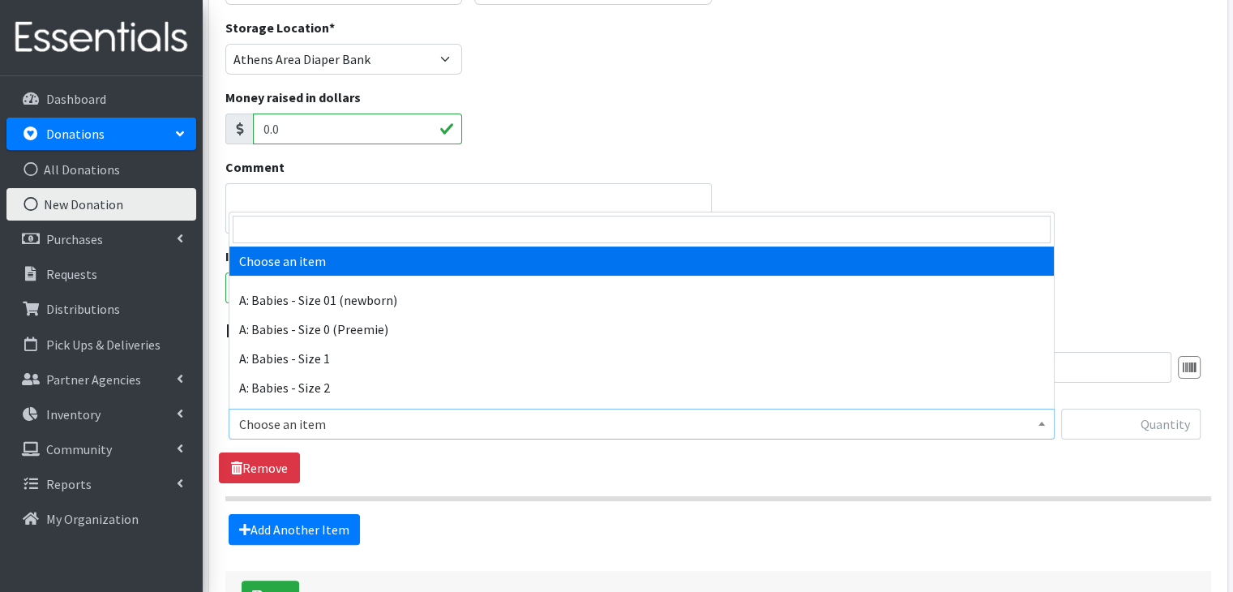
click at [325, 427] on span "Choose an item" at bounding box center [641, 424] width 805 height 23
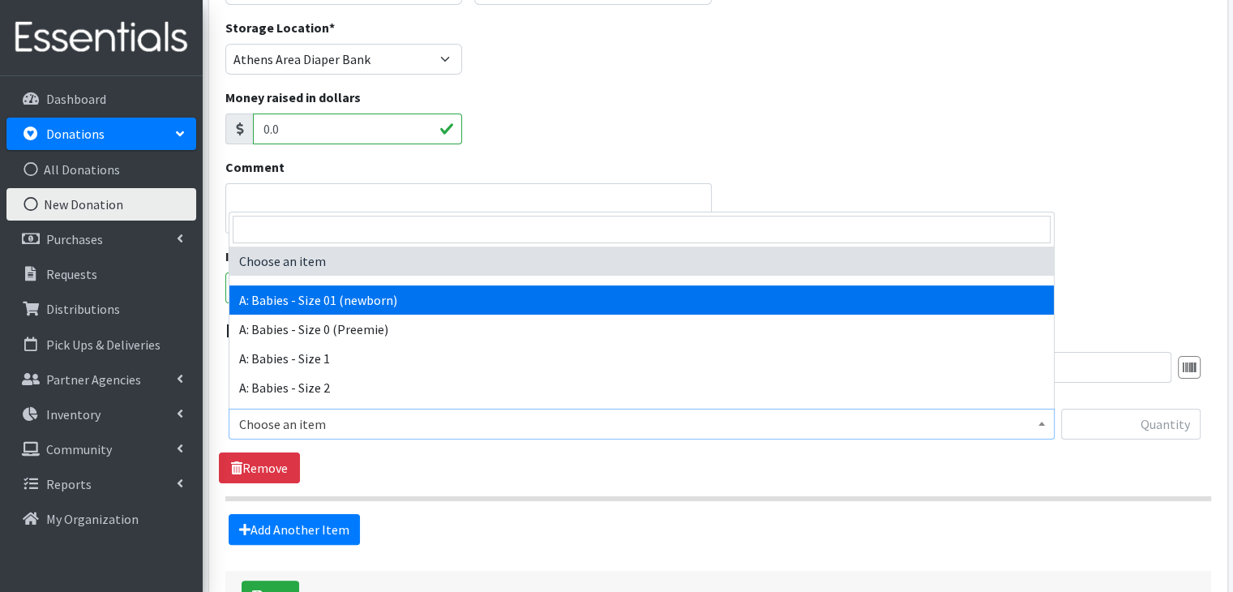
select select "5610"
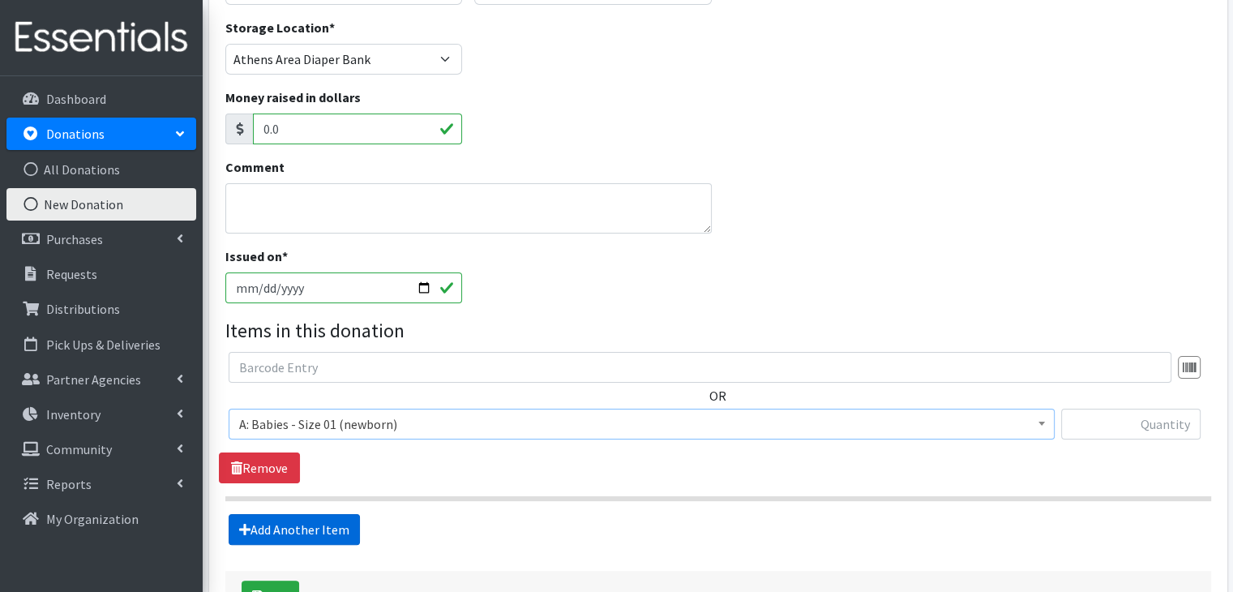
click at [314, 526] on link "Add Another Item" at bounding box center [294, 529] width 131 height 31
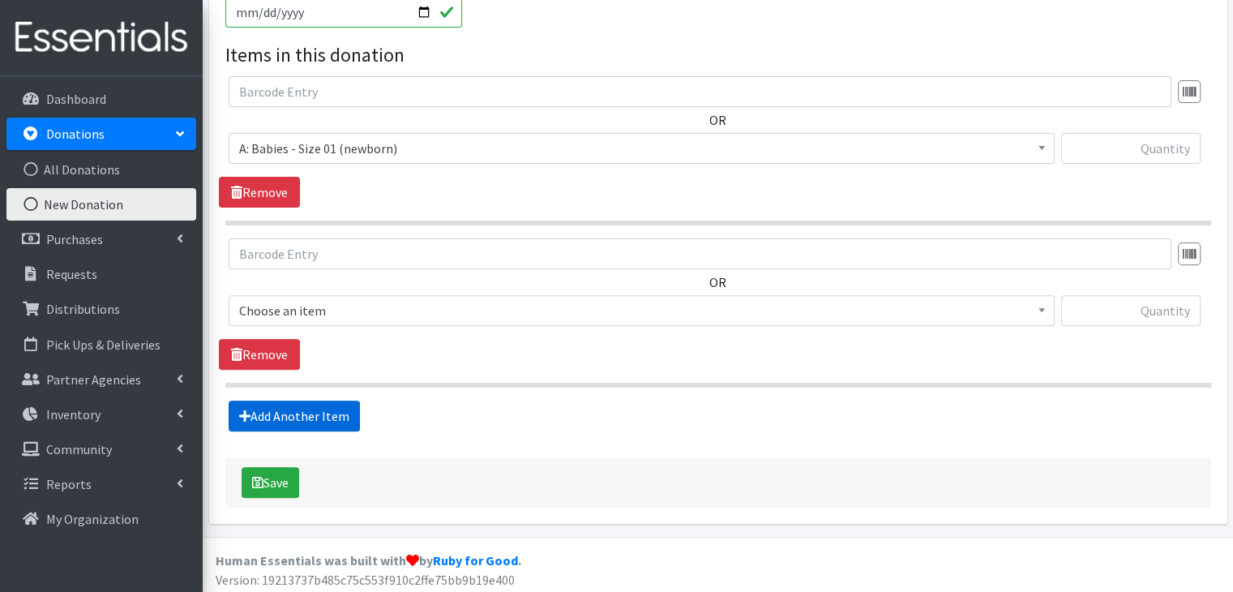
scroll to position [522, 0]
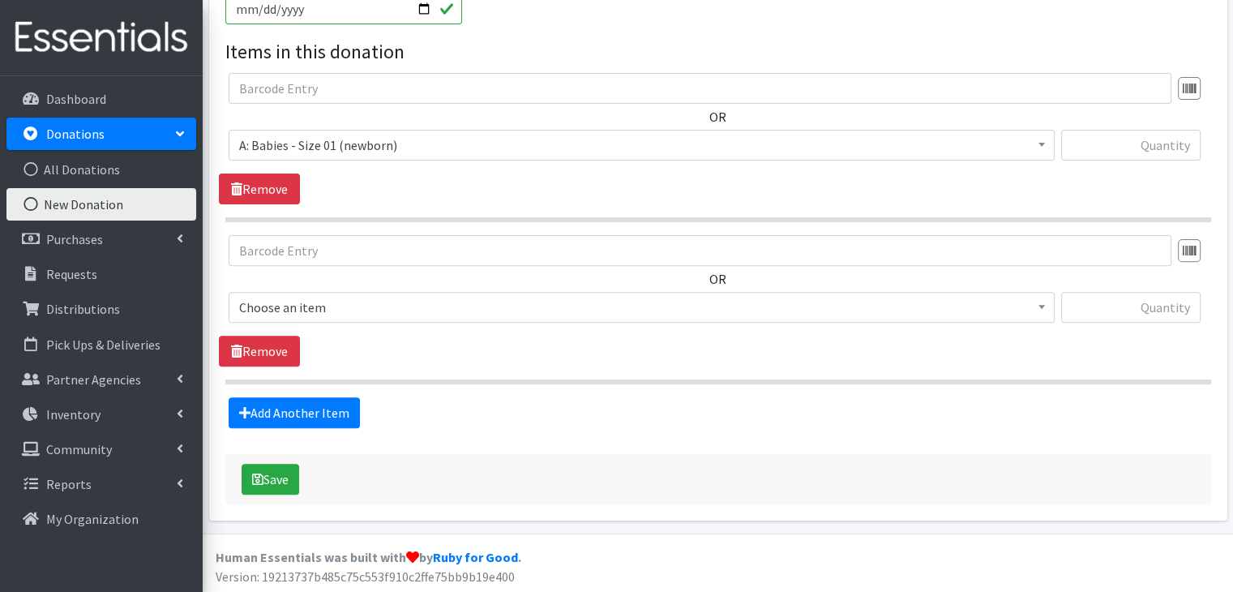
click at [355, 310] on span "Choose an item" at bounding box center [641, 307] width 805 height 23
select select "5611"
click at [320, 407] on link "Add Another Item" at bounding box center [294, 412] width 131 height 31
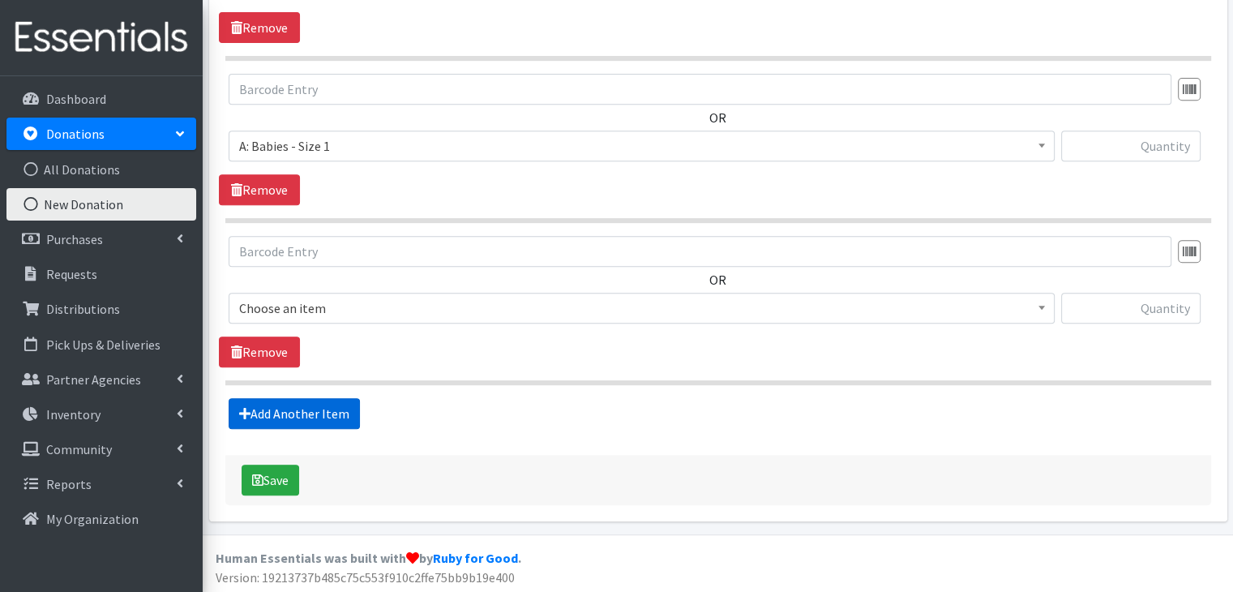
scroll to position [684, 0]
click at [360, 310] on span "Choose an item" at bounding box center [641, 307] width 805 height 23
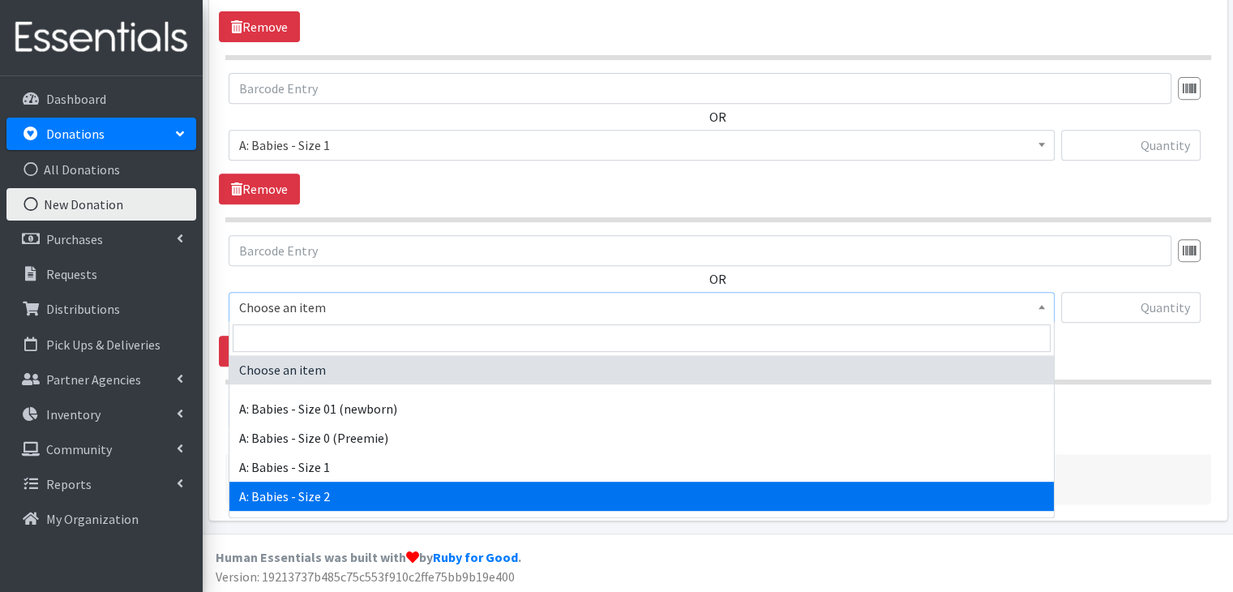
select select "5612"
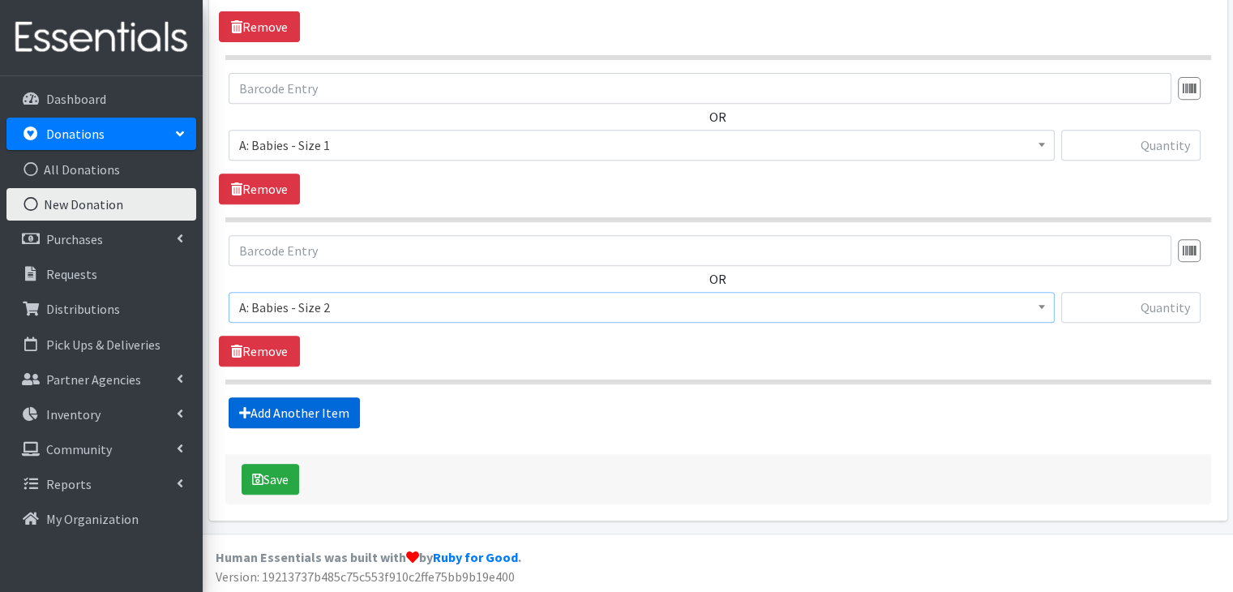
click at [319, 400] on link "Add Another Item" at bounding box center [294, 412] width 131 height 31
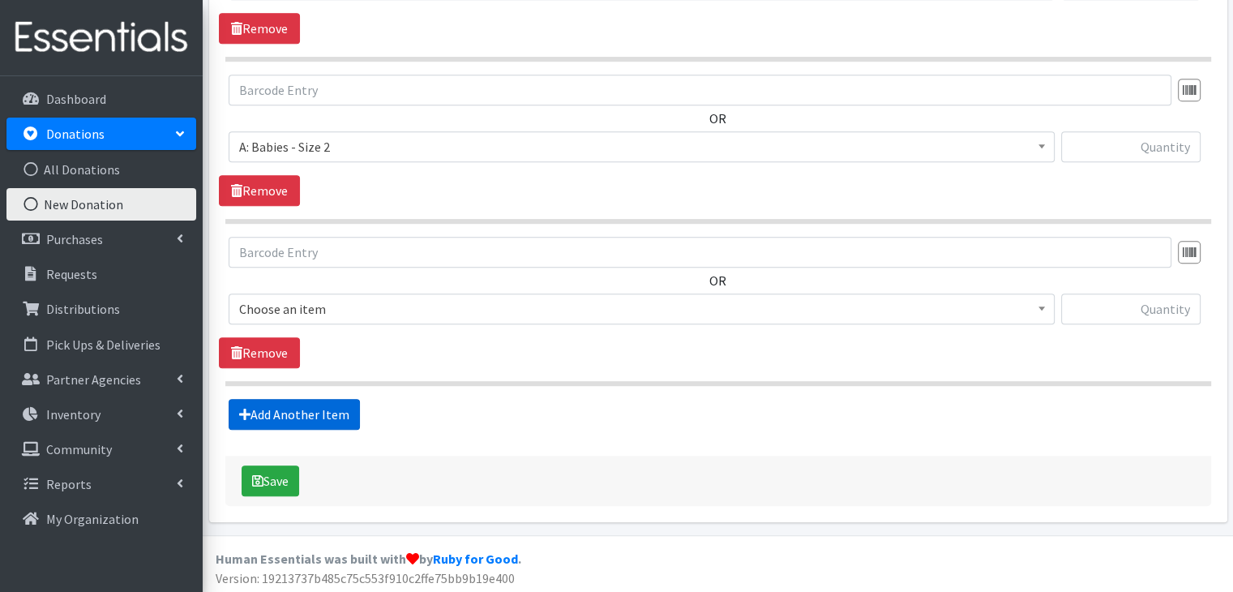
scroll to position [845, 0]
click at [370, 301] on span "Choose an item" at bounding box center [641, 308] width 805 height 23
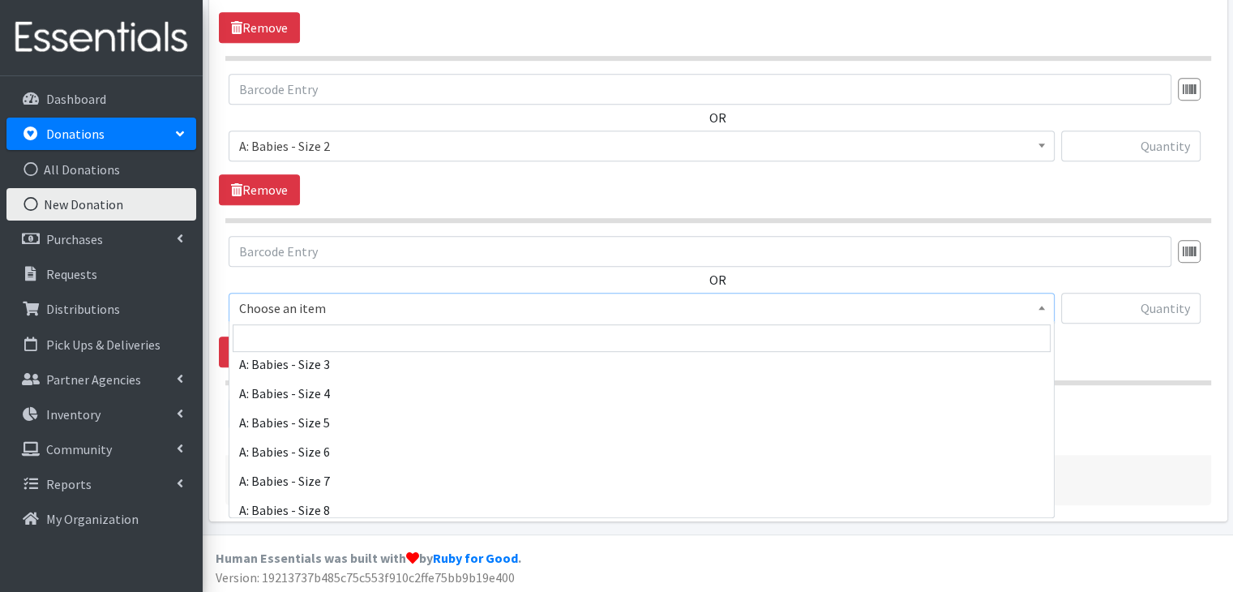
scroll to position [162, 0]
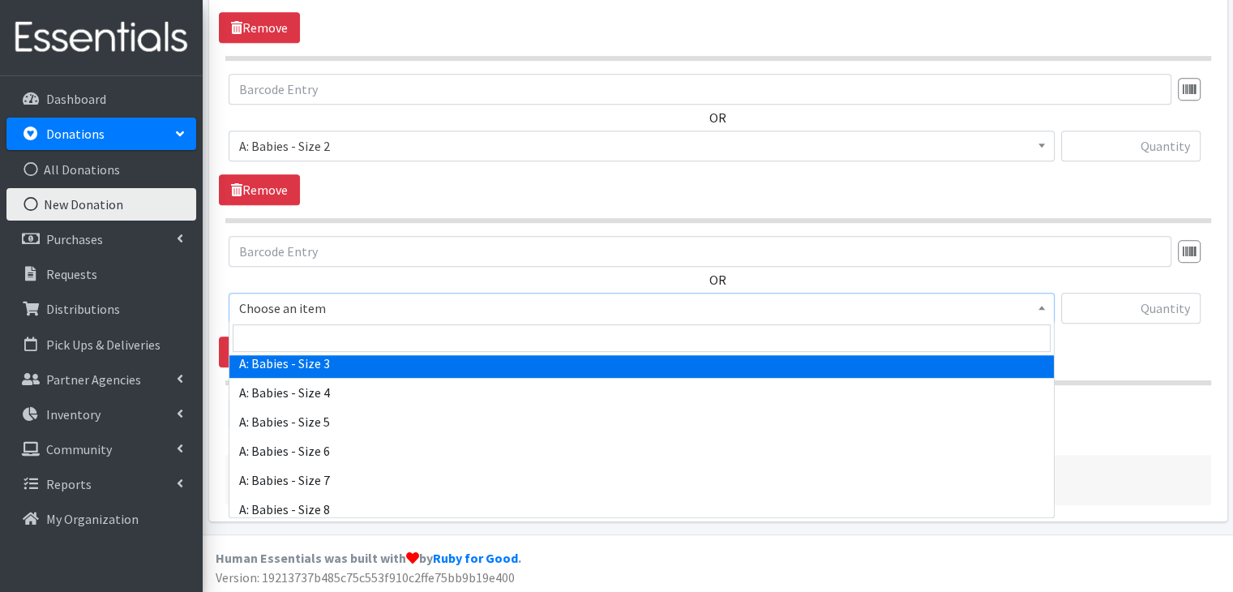
select select "5613"
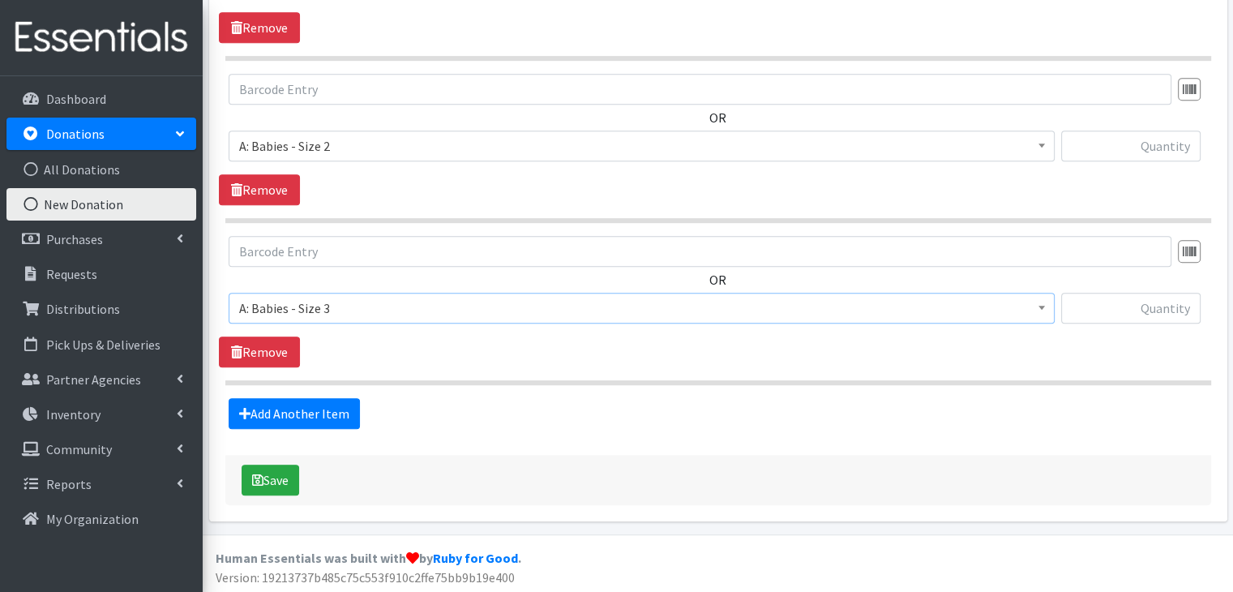
click at [451, 316] on span "A: Babies - Size 3" at bounding box center [641, 308] width 805 height 23
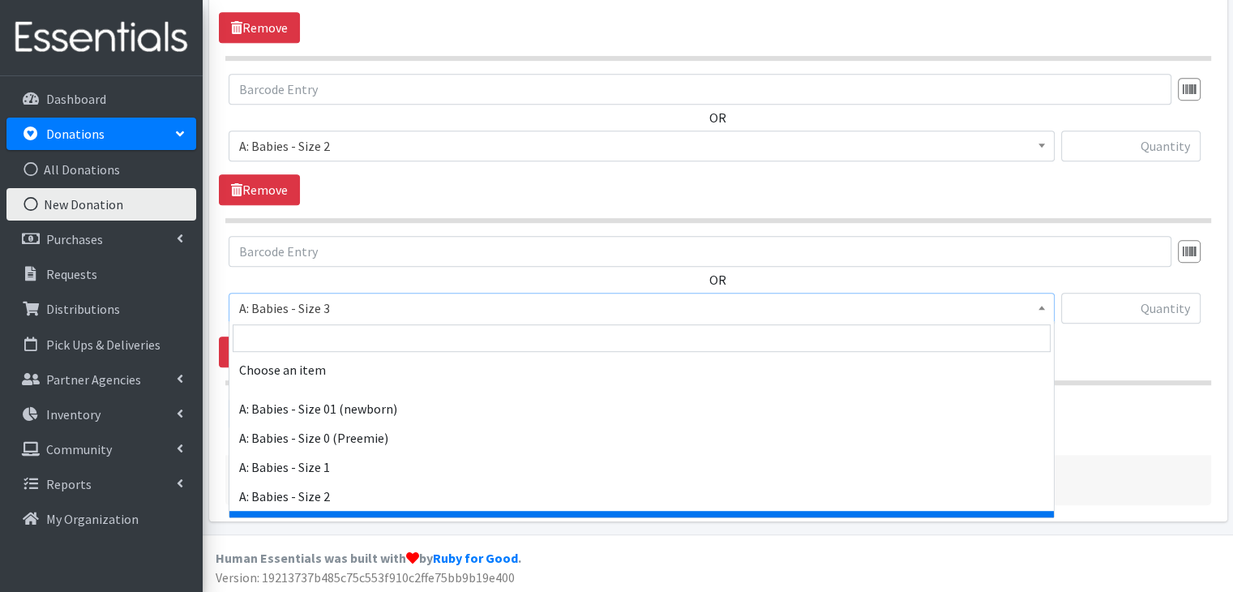
scroll to position [126, 0]
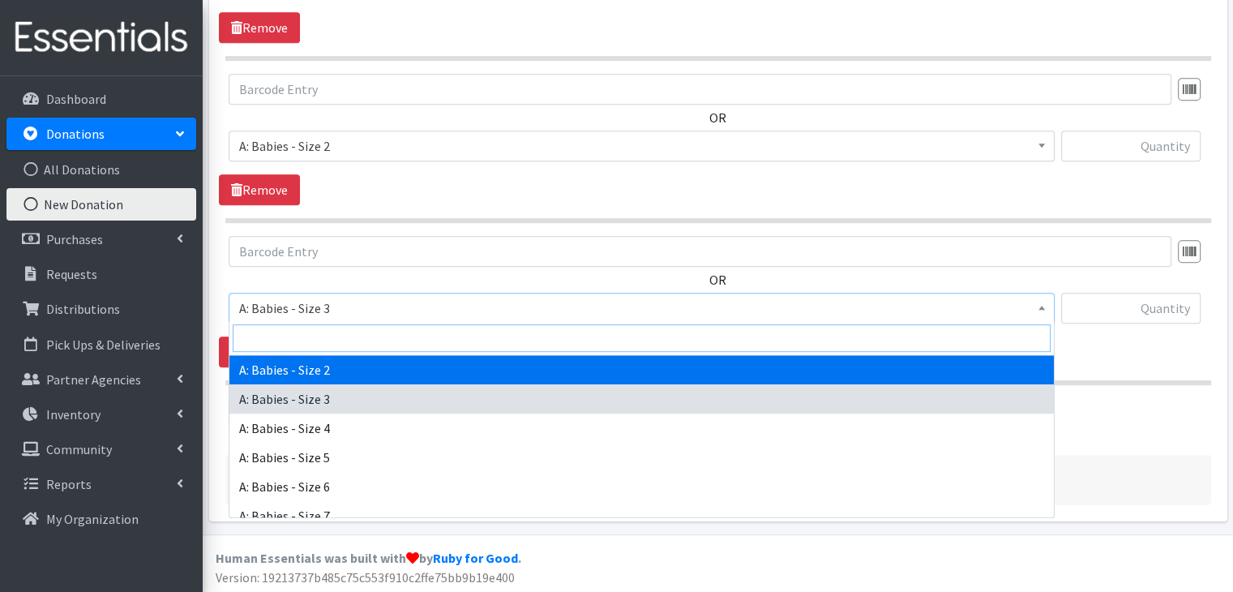
click at [421, 342] on input "search" at bounding box center [642, 338] width 818 height 28
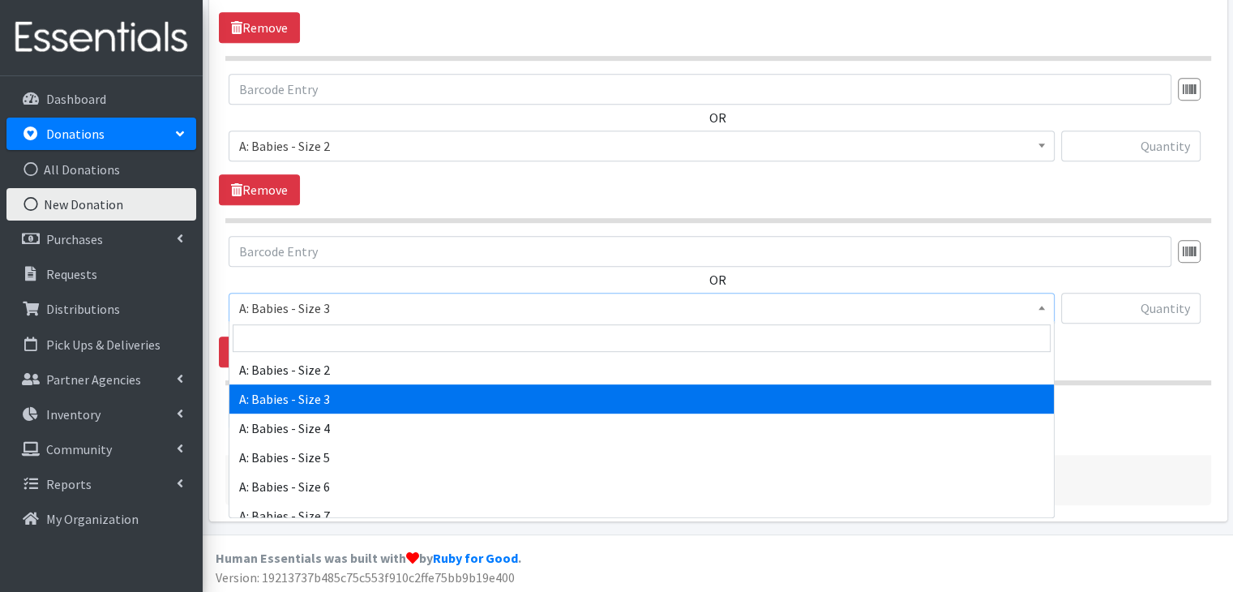
click at [1161, 417] on div "Add Another Item" at bounding box center [718, 413] width 998 height 31
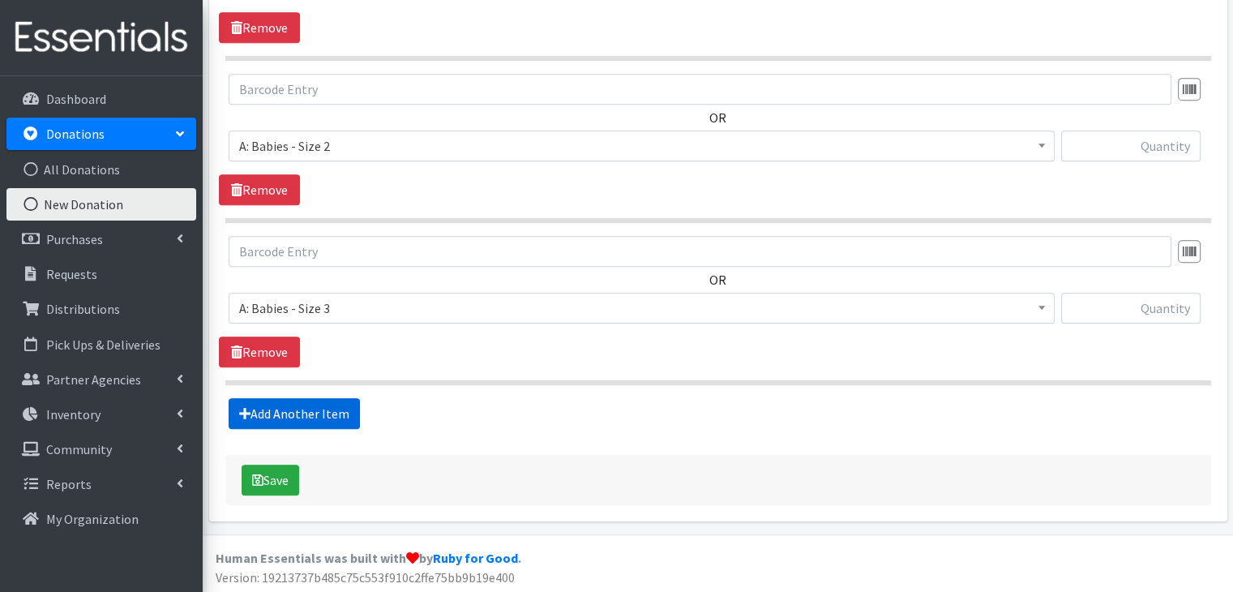
click at [292, 408] on link "Add Another Item" at bounding box center [294, 413] width 131 height 31
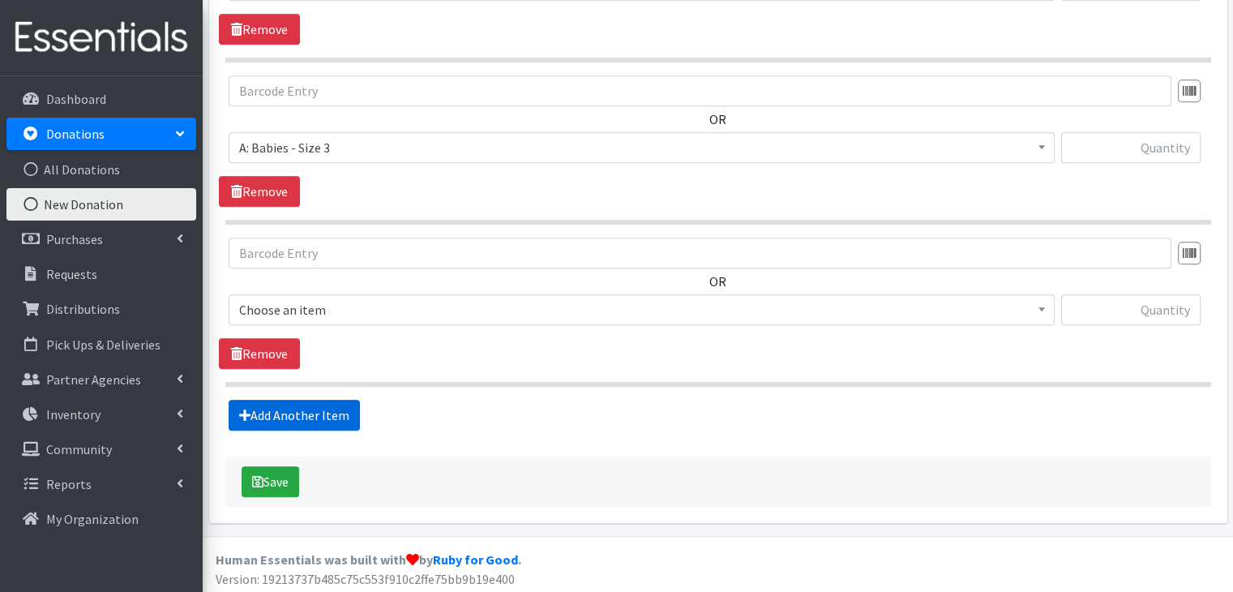
scroll to position [1007, 0]
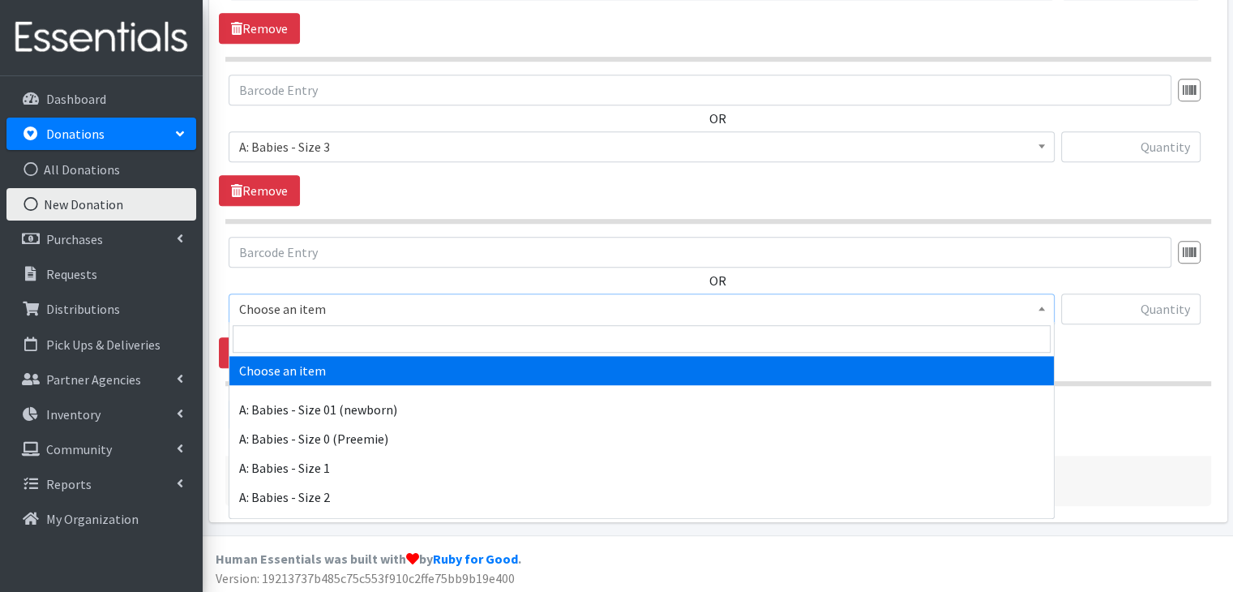
click at [323, 309] on span "Choose an item" at bounding box center [641, 308] width 805 height 23
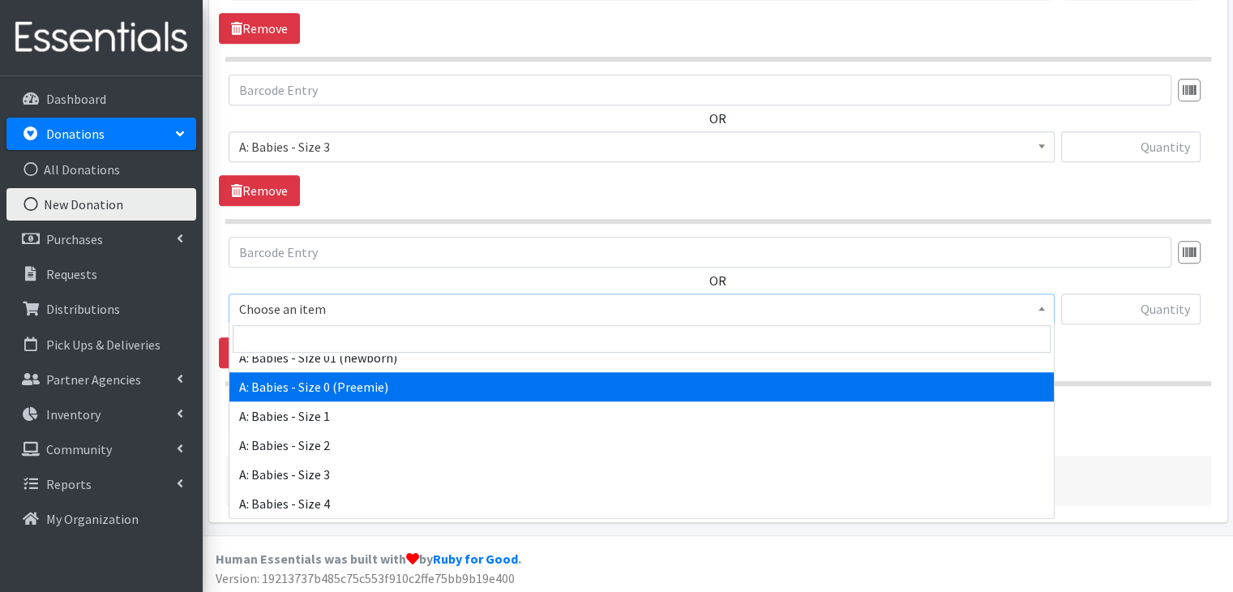
scroll to position [81, 0]
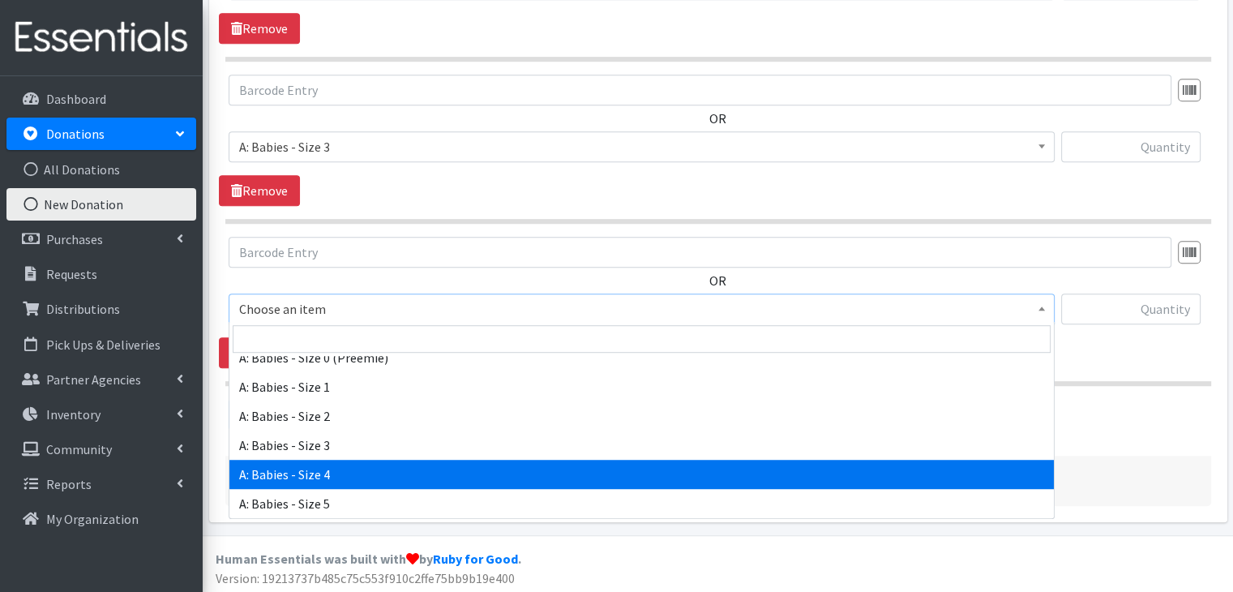
select select "5614"
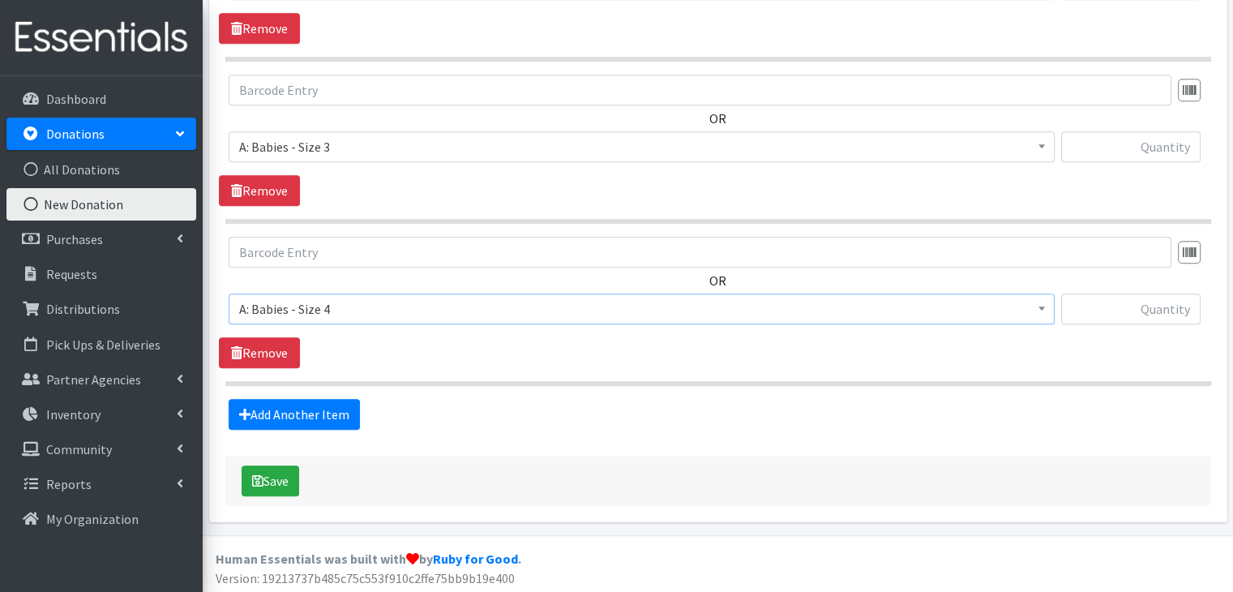
click at [772, 381] on hr at bounding box center [718, 383] width 986 height 5
click at [306, 413] on link "Add Another Item" at bounding box center [294, 414] width 131 height 31
click at [351, 310] on span "Choose an item" at bounding box center [641, 308] width 805 height 23
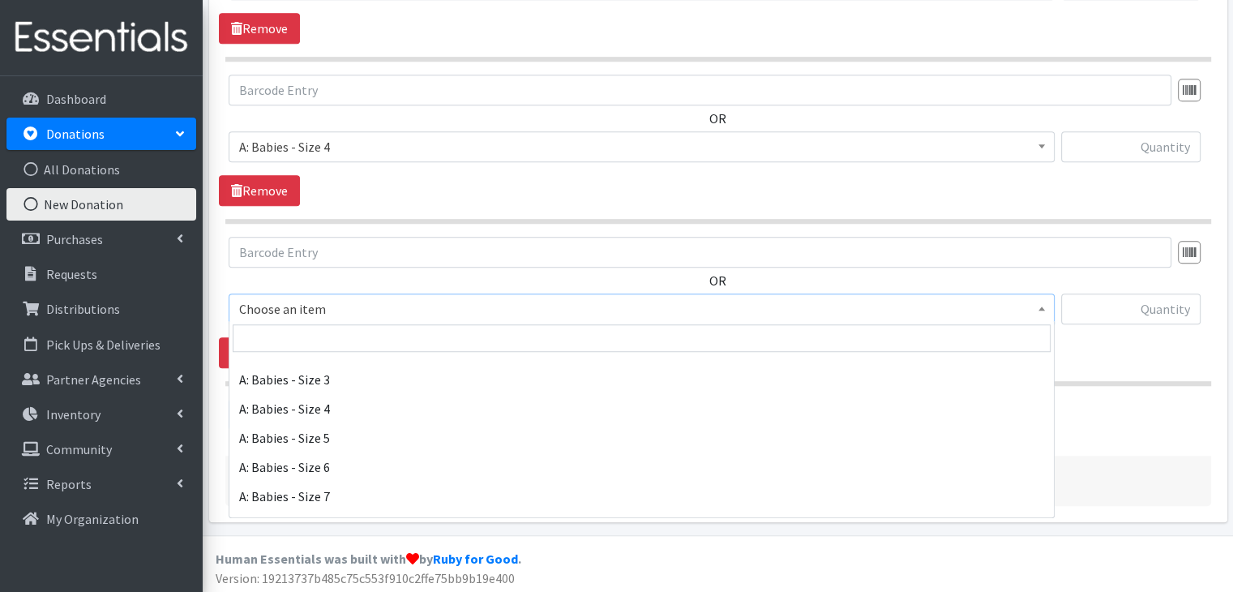
scroll to position [162, 0]
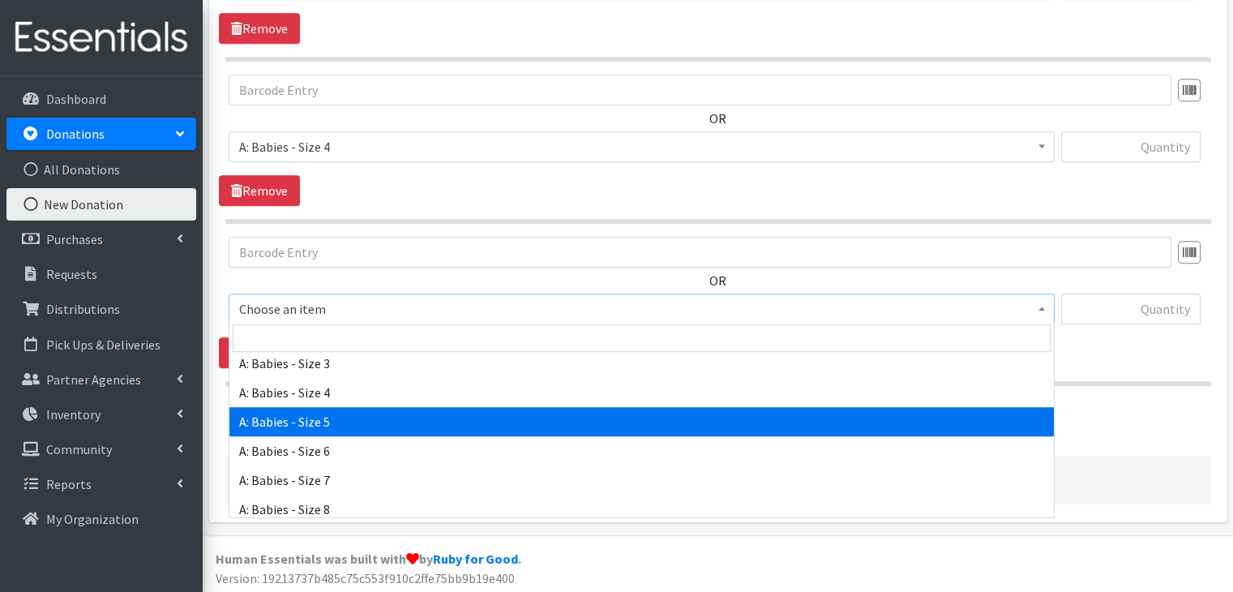
select select "5616"
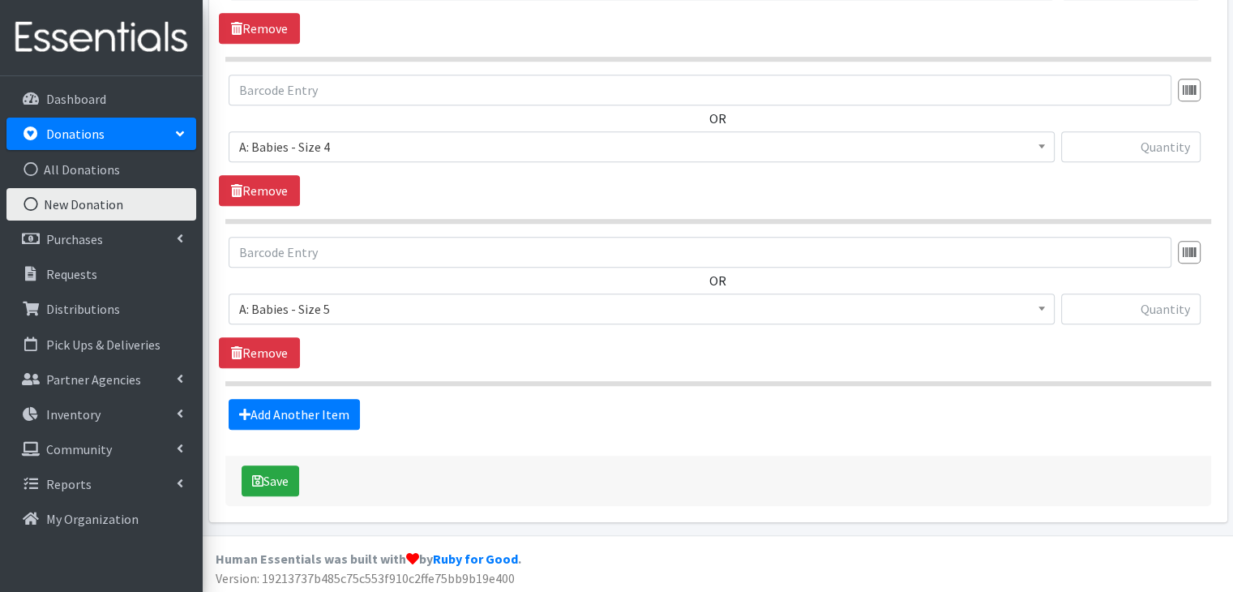
click at [587, 351] on div "OR Choose an item A: Babies - Size 01 (newborn) A: Babies - Size 0 (Preemie) A:…" at bounding box center [718, 302] width 998 height 131
click at [291, 406] on link "Add Another Item" at bounding box center [294, 414] width 131 height 31
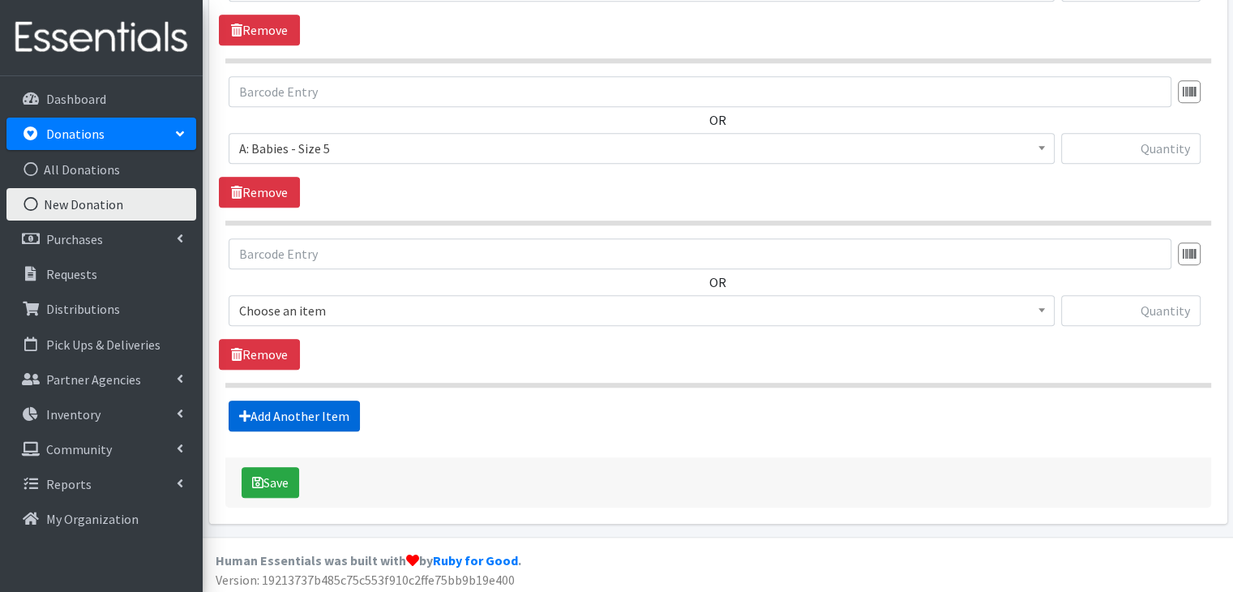
scroll to position [1330, 0]
click at [341, 308] on span "Choose an item" at bounding box center [641, 309] width 805 height 23
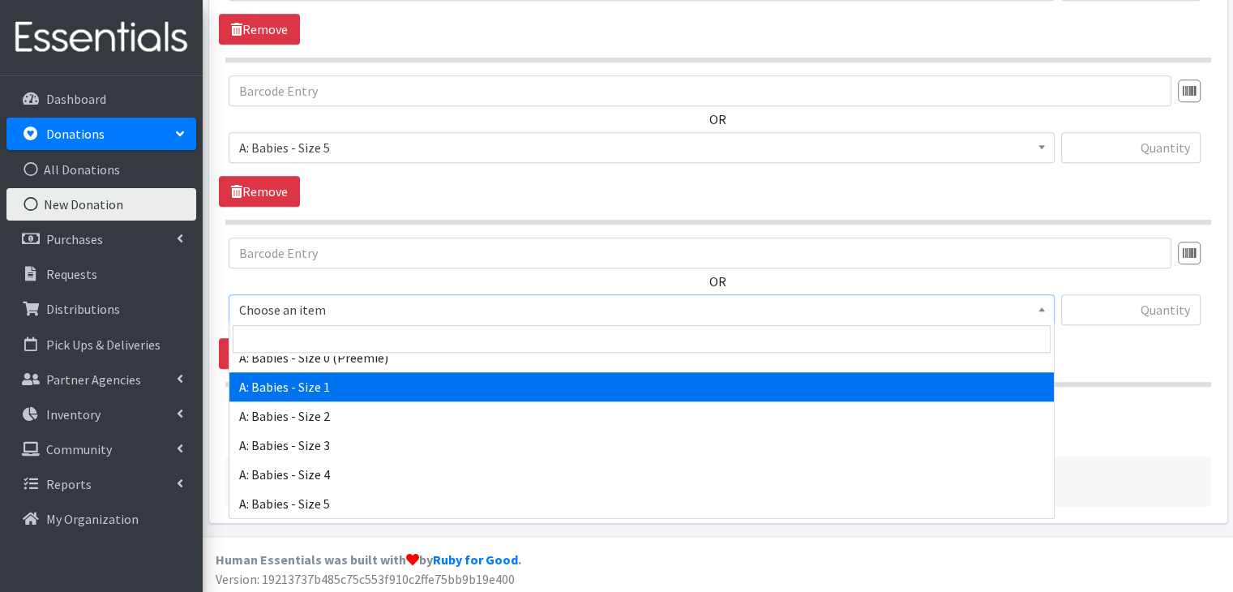
scroll to position [162, 0]
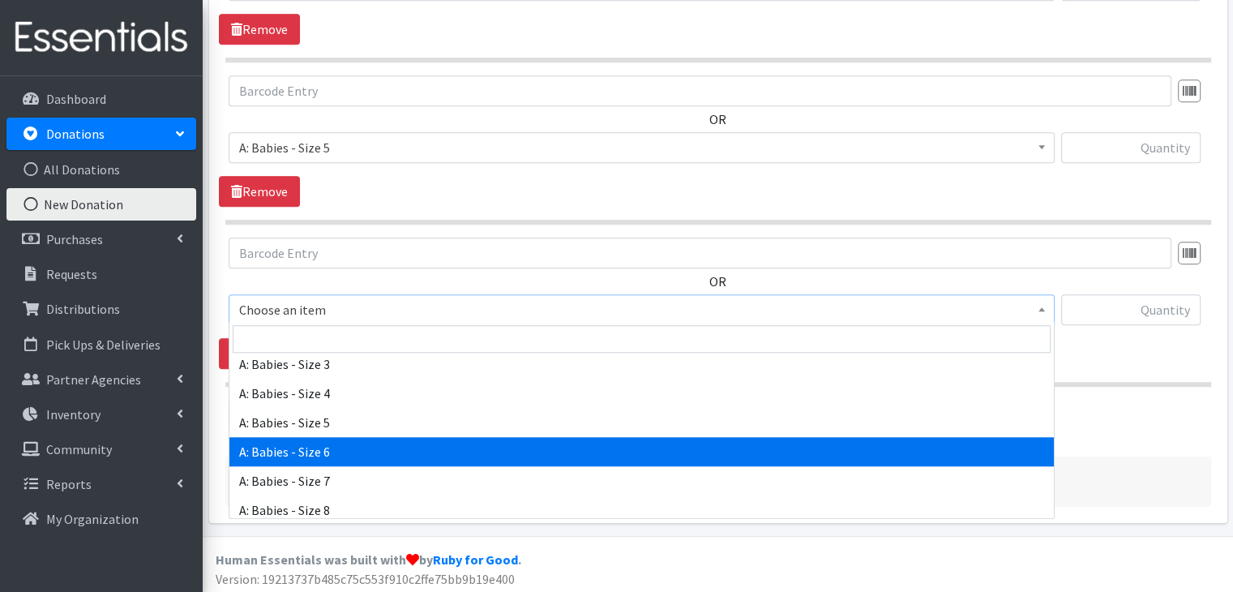
select select "5617"
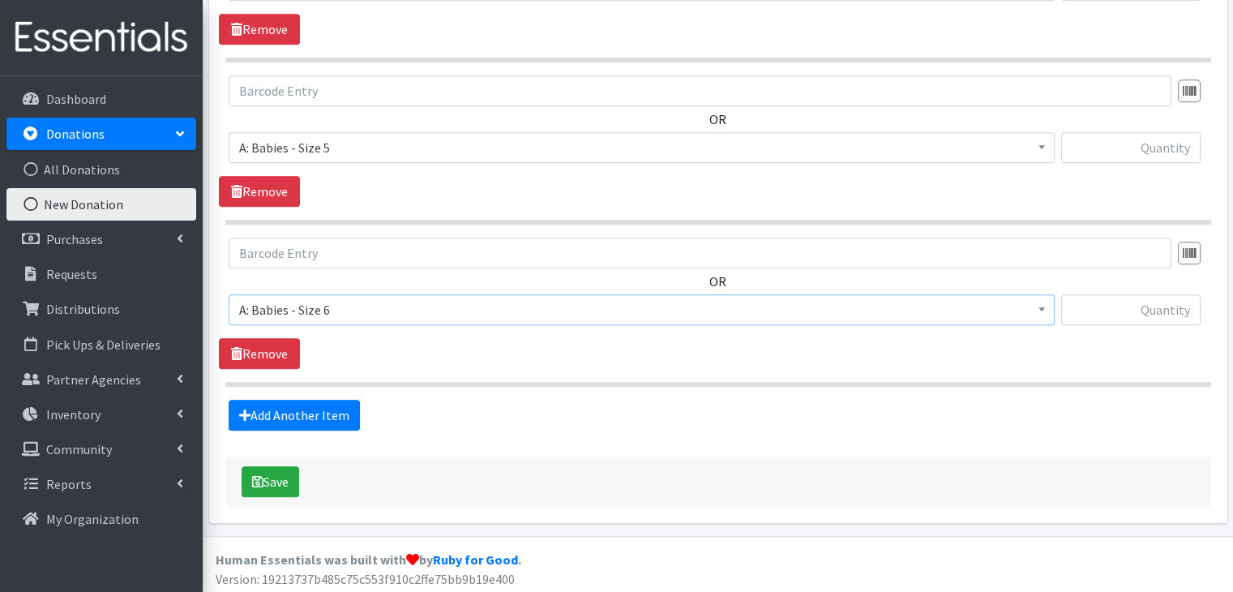
click at [276, 404] on link "Add Another Item" at bounding box center [294, 415] width 131 height 31
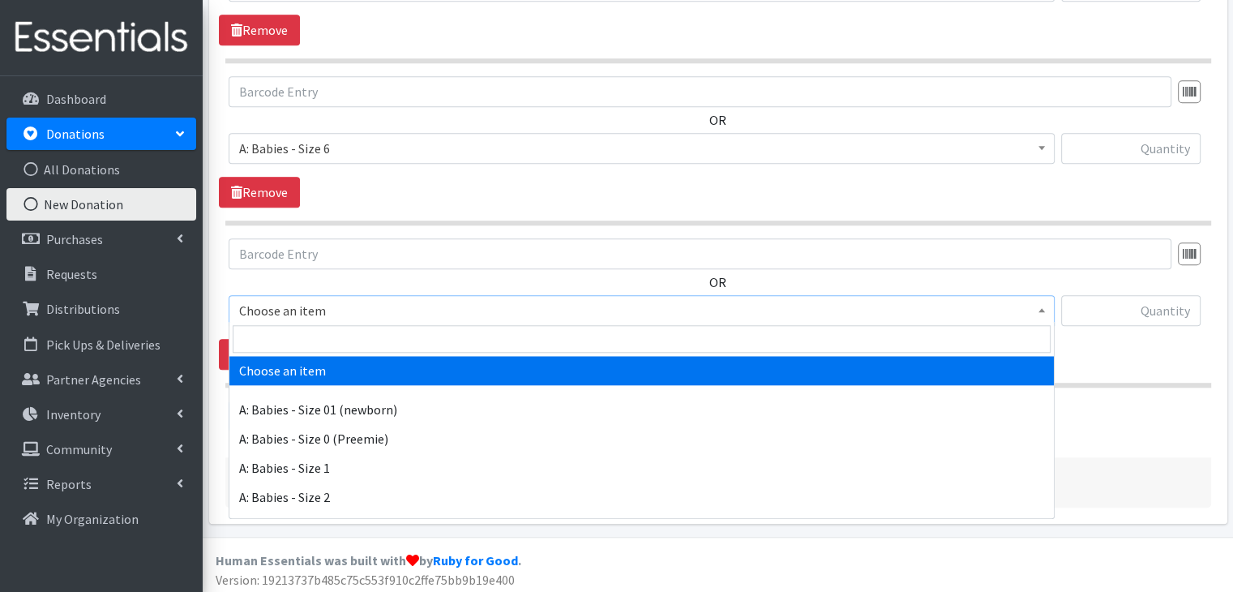
click at [377, 309] on span "Choose an item" at bounding box center [641, 310] width 805 height 23
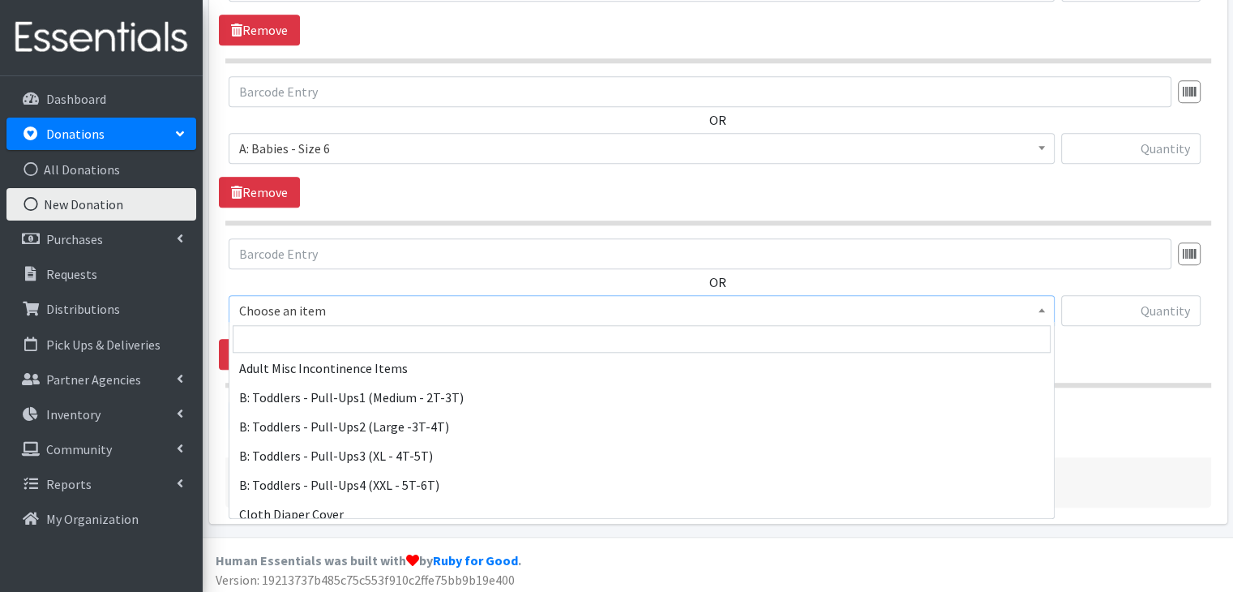
scroll to position [486, 0]
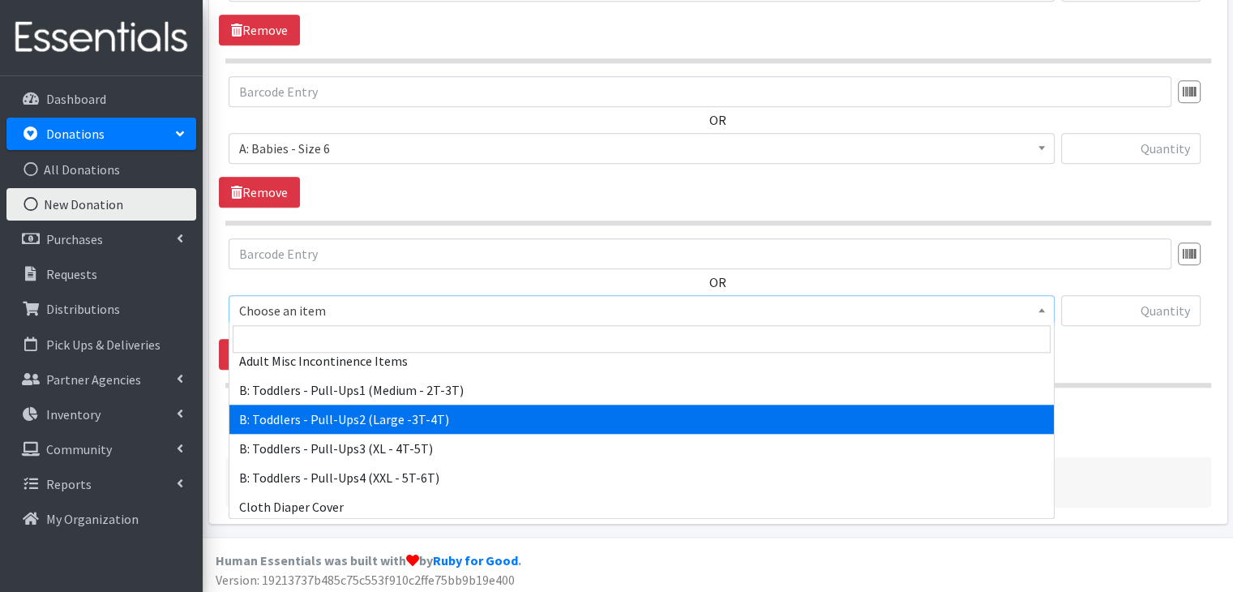
select select "5598"
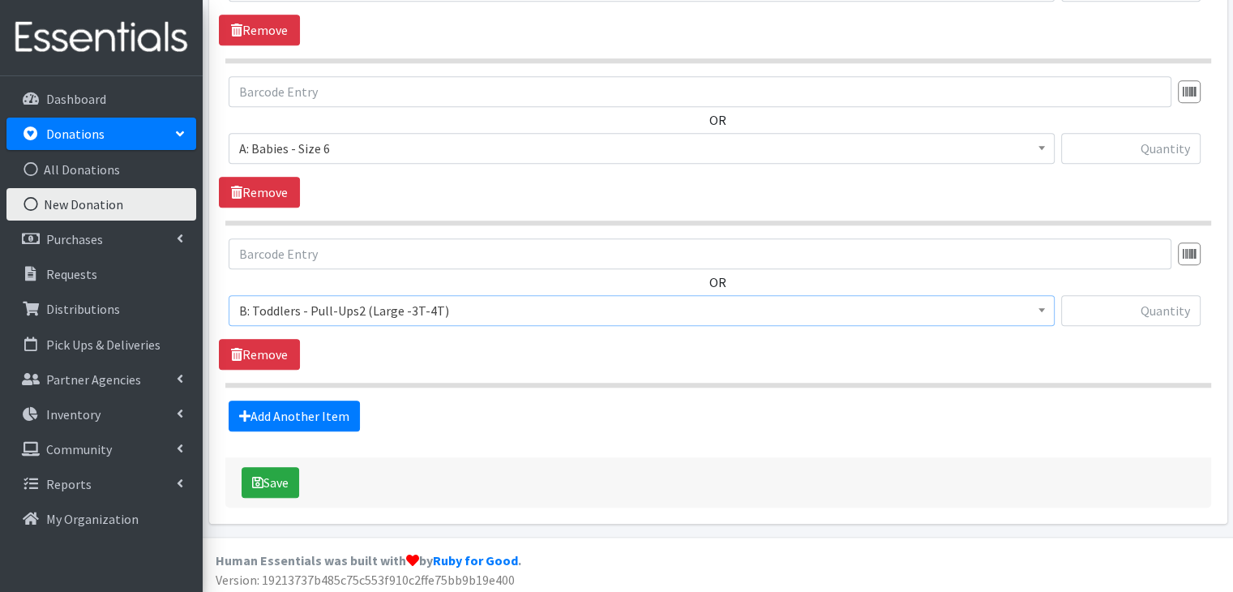
click at [460, 349] on div "OR Choose an item A: Babies - Size 01 (newborn) A: Babies - Size 0 (Preemie) A:…" at bounding box center [718, 303] width 998 height 131
click at [298, 407] on link "Add Another Item" at bounding box center [294, 415] width 131 height 31
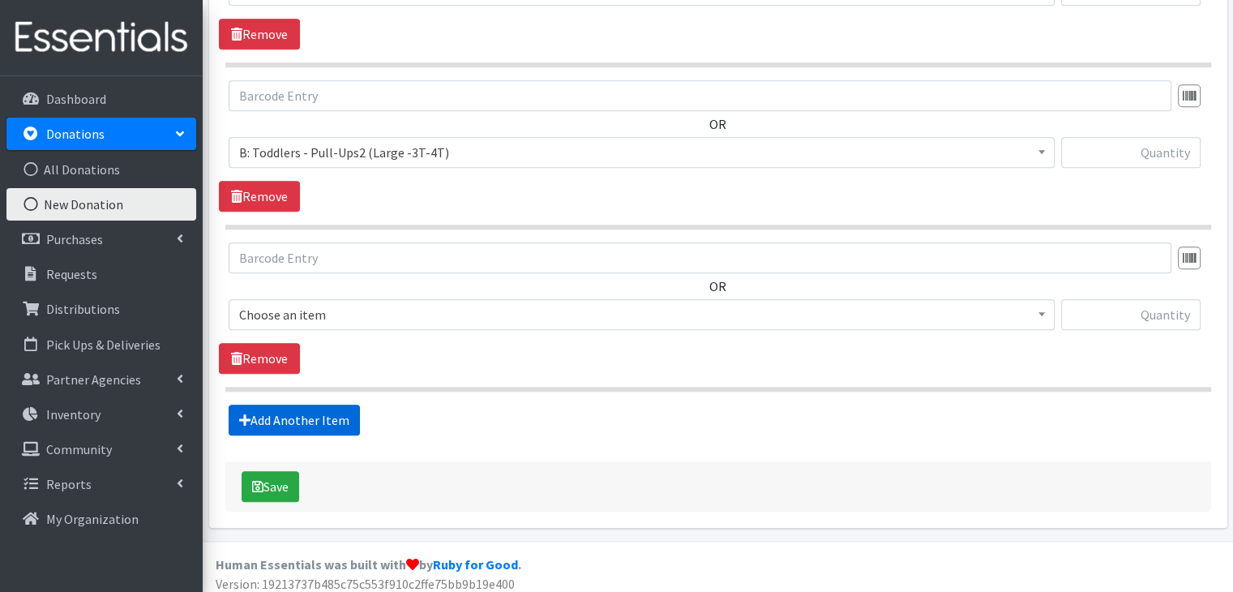
scroll to position [1653, 0]
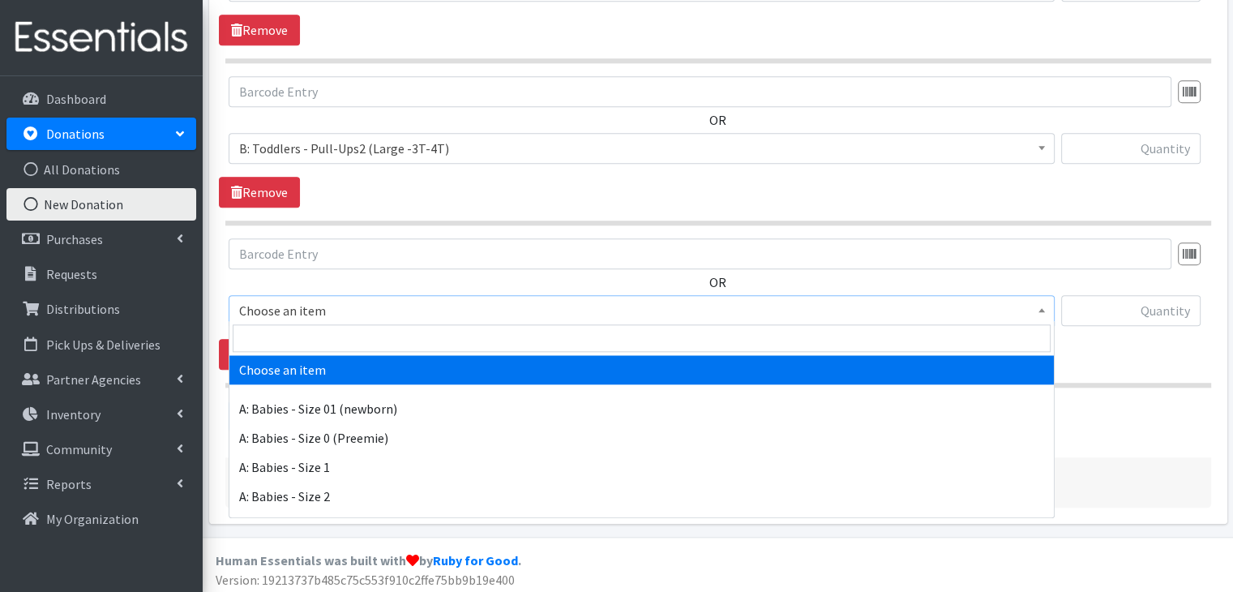
click at [336, 310] on span "Choose an item" at bounding box center [641, 310] width 805 height 23
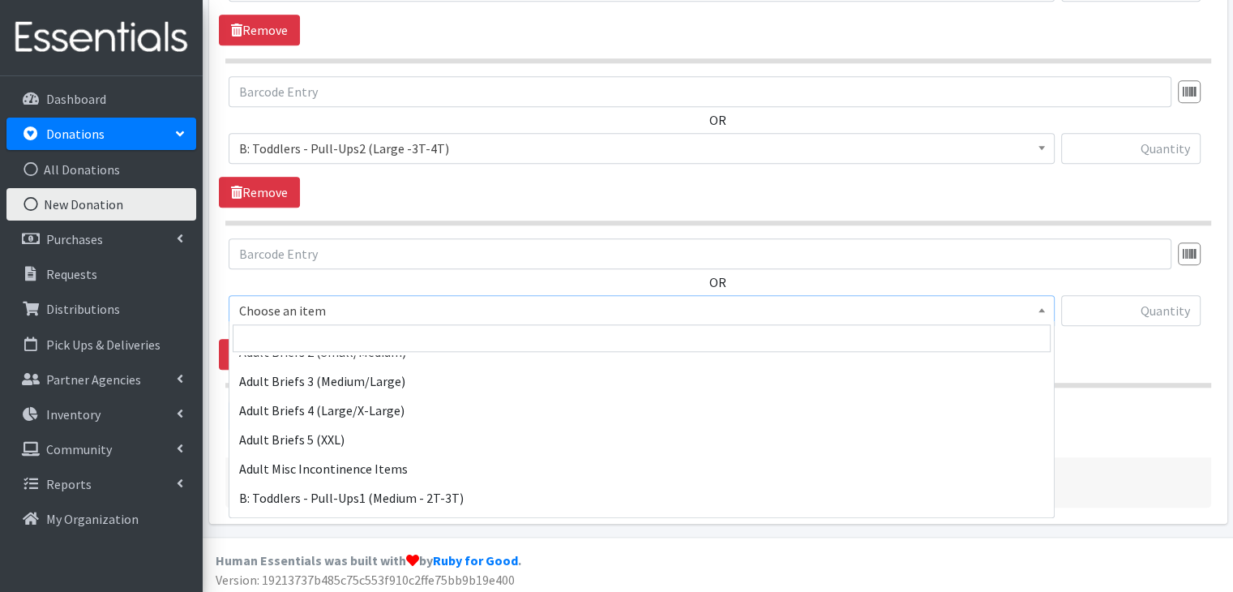
scroll to position [405, 0]
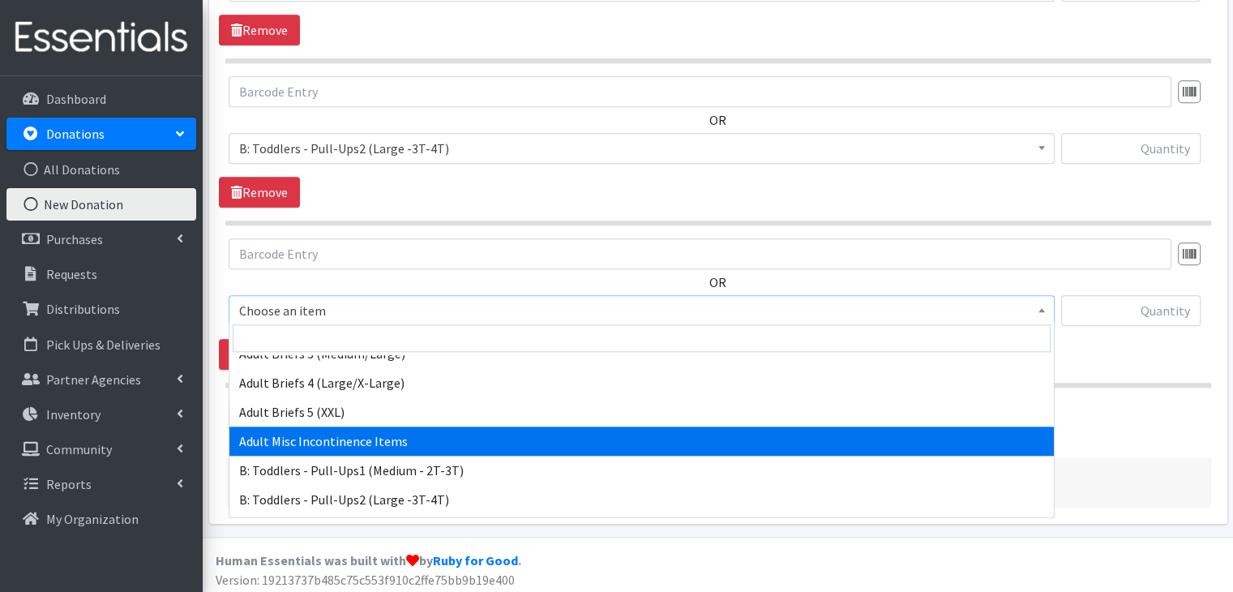
select select "15086"
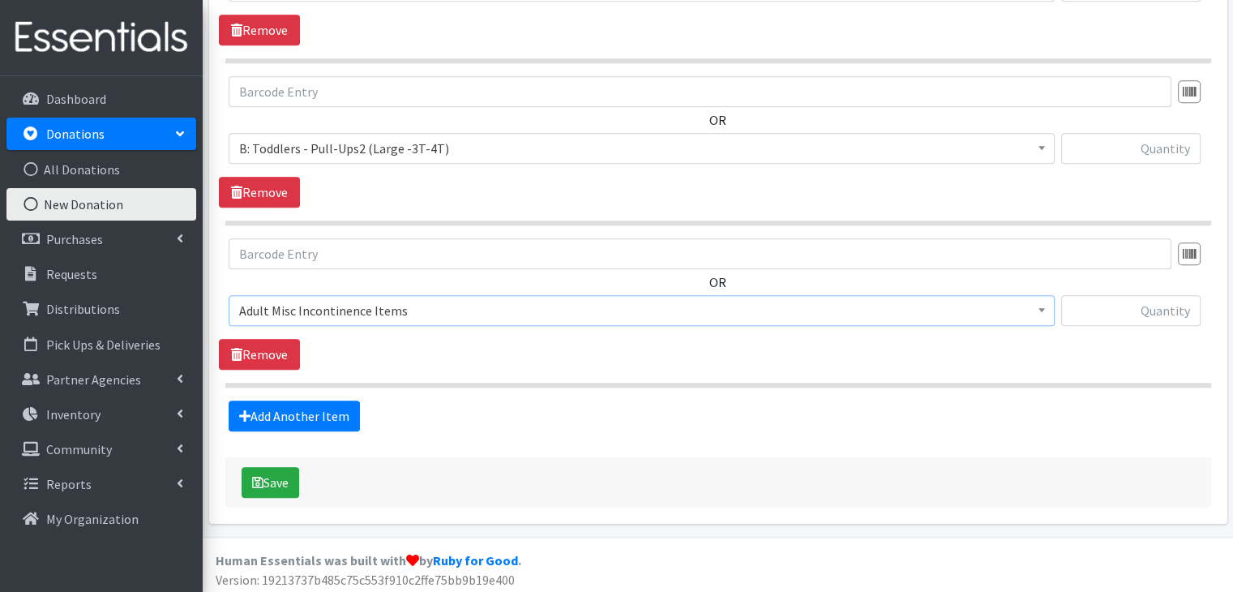
click at [444, 361] on div "OR Choose an item A: Babies - Size 01 (newborn) A: Babies - Size 0 (Preemie) A:…" at bounding box center [718, 303] width 998 height 131
click at [261, 409] on link "Add Another Item" at bounding box center [294, 415] width 131 height 31
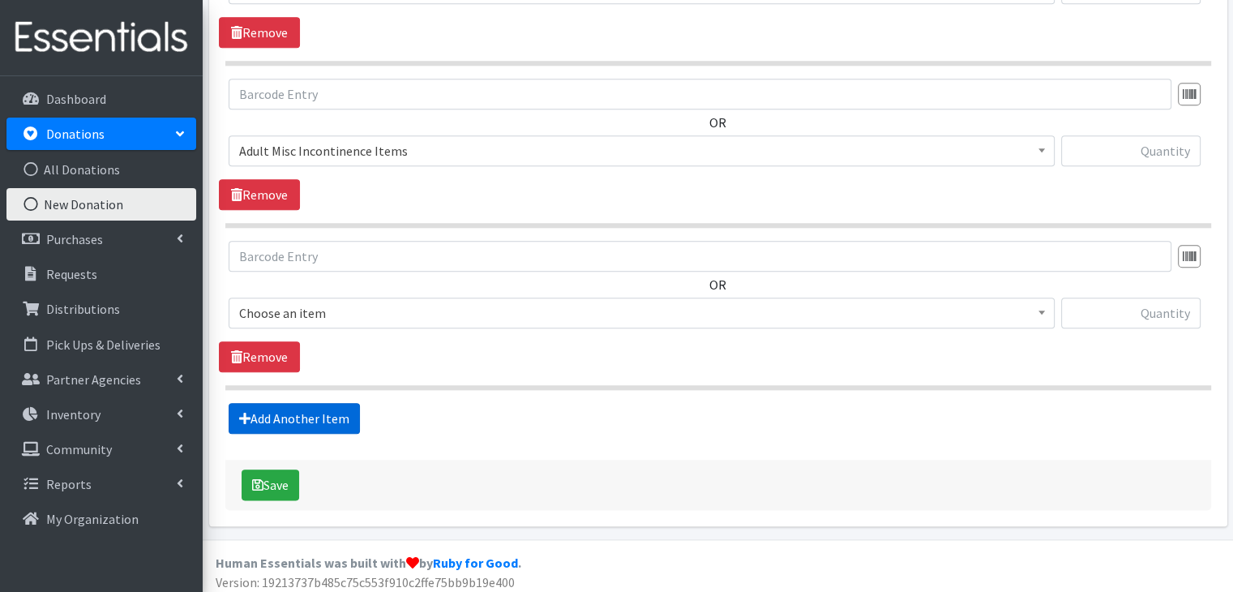
scroll to position [1815, 0]
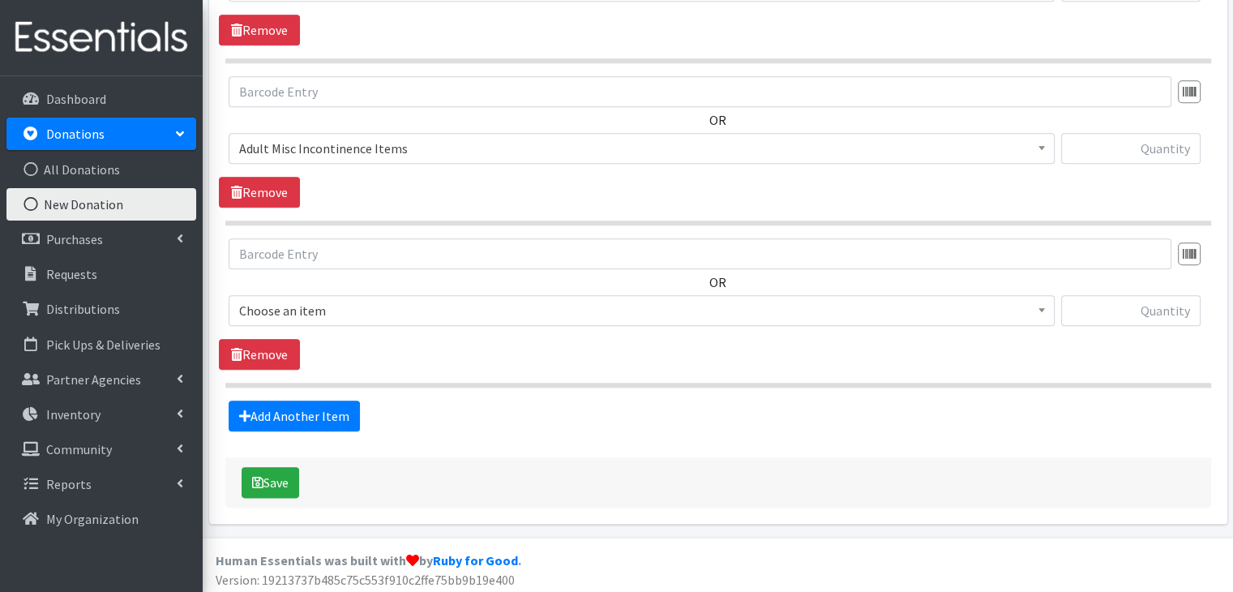
click at [307, 306] on span "Choose an item" at bounding box center [641, 310] width 805 height 23
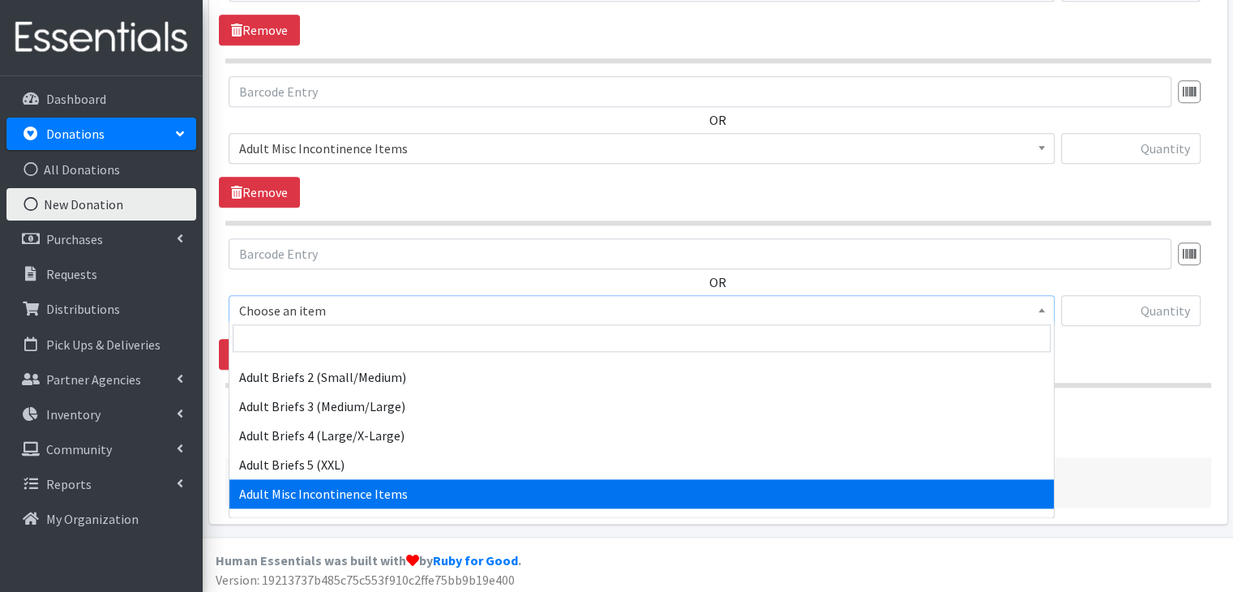
scroll to position [324, 0]
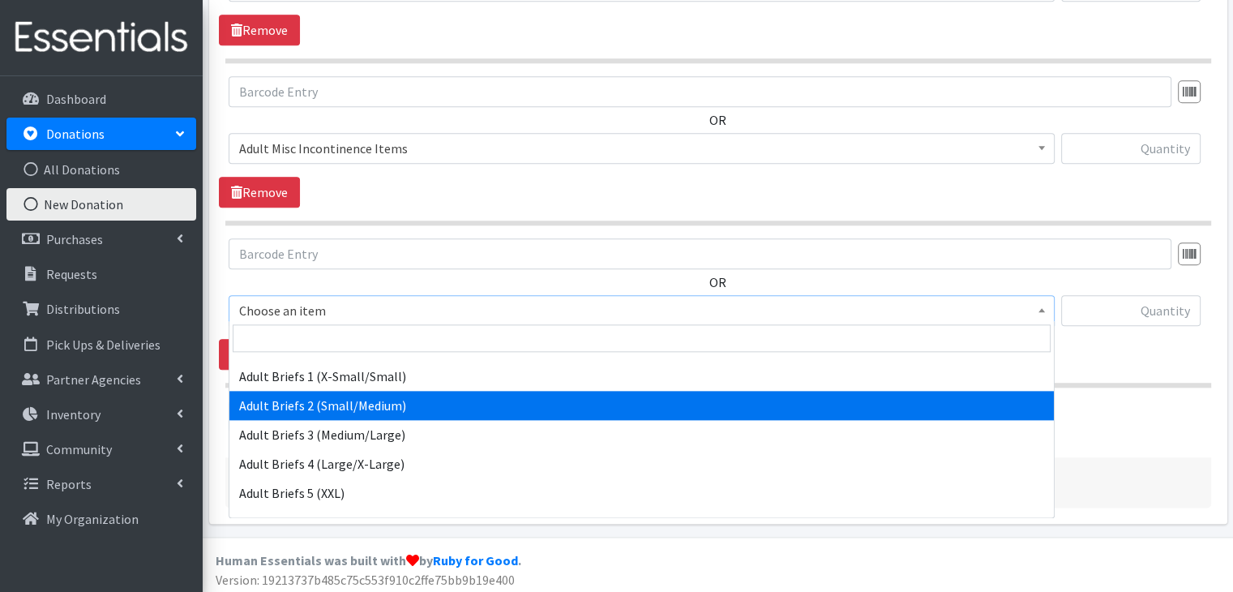
select select "5601"
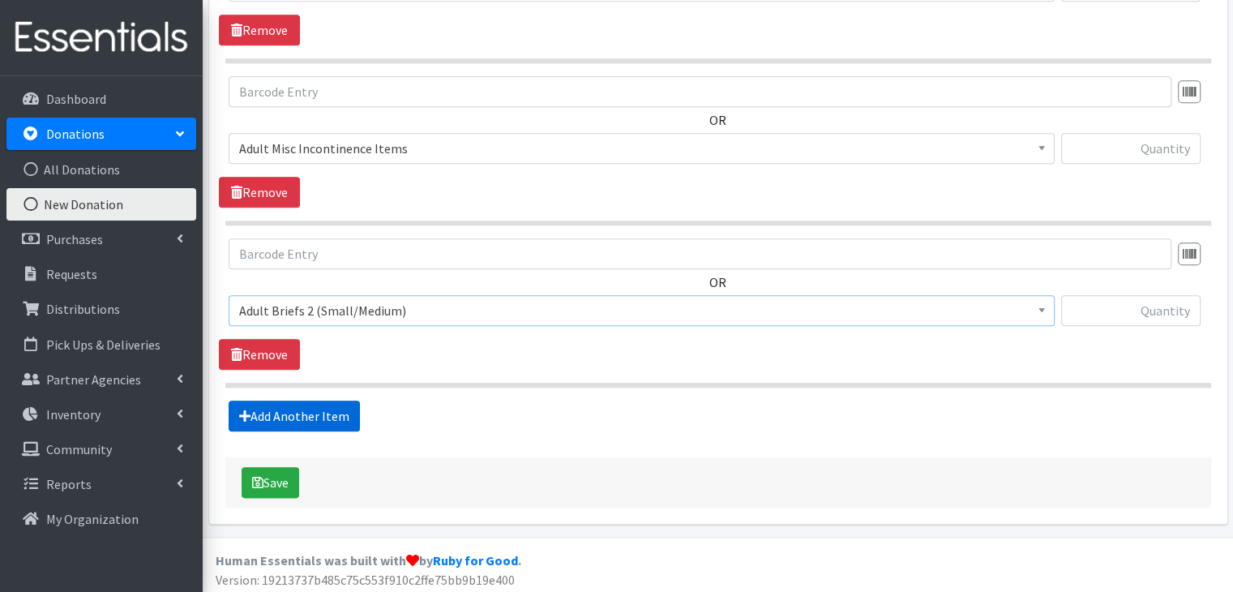
click at [326, 409] on link "Add Another Item" at bounding box center [294, 415] width 131 height 31
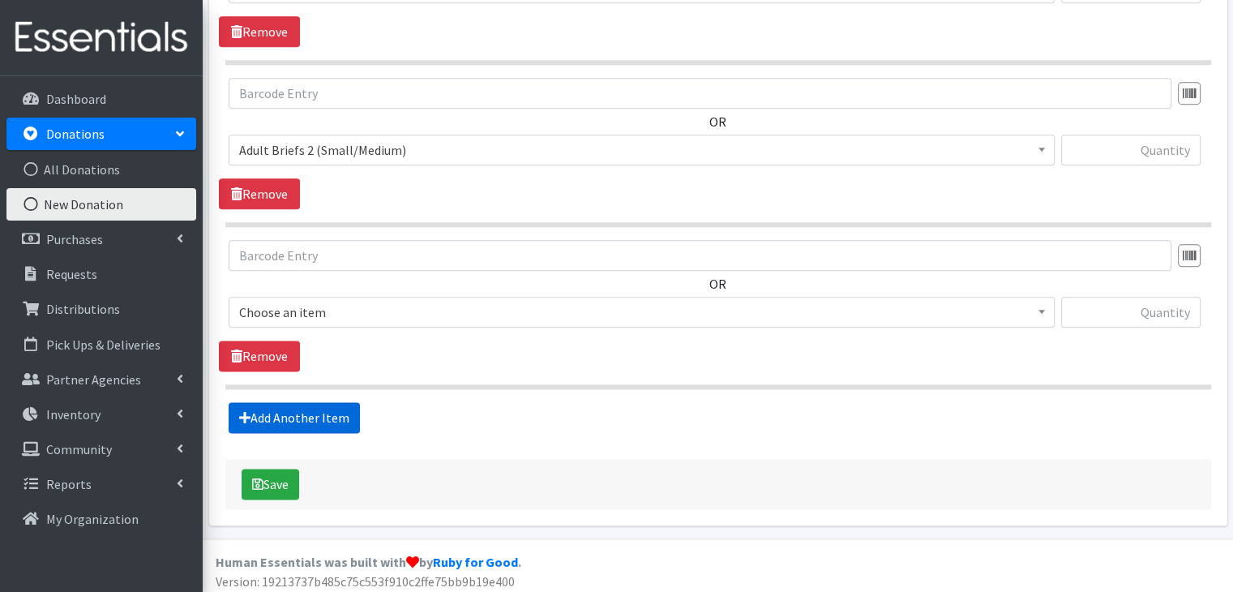
scroll to position [1977, 0]
click at [344, 308] on span "Choose an item" at bounding box center [641, 311] width 805 height 23
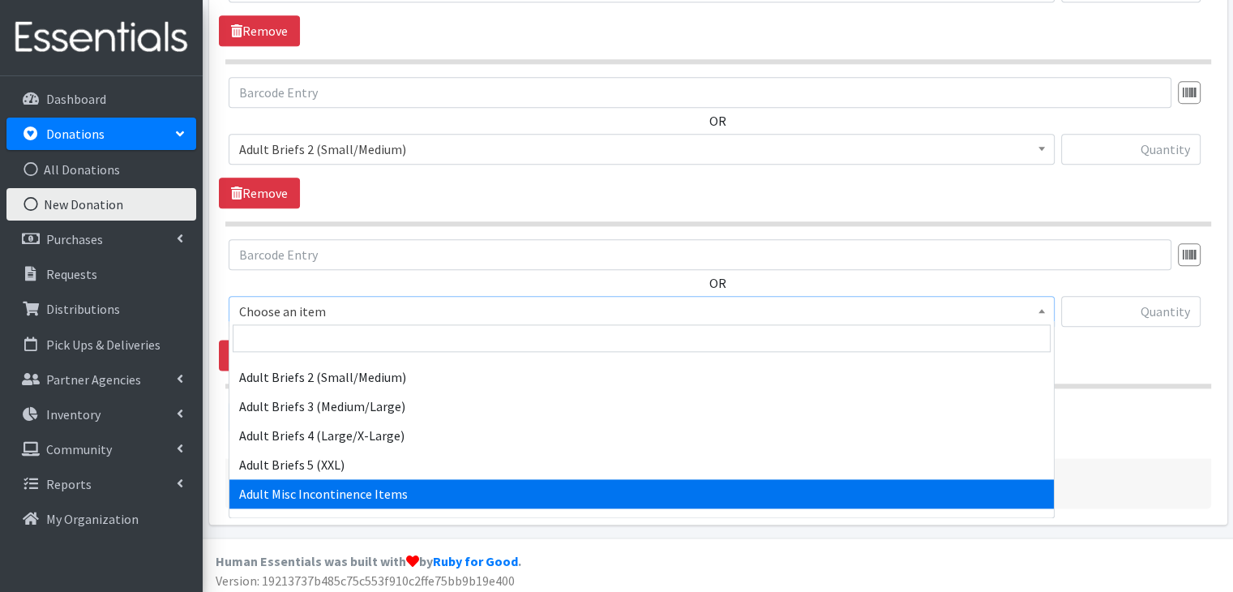
scroll to position [324, 0]
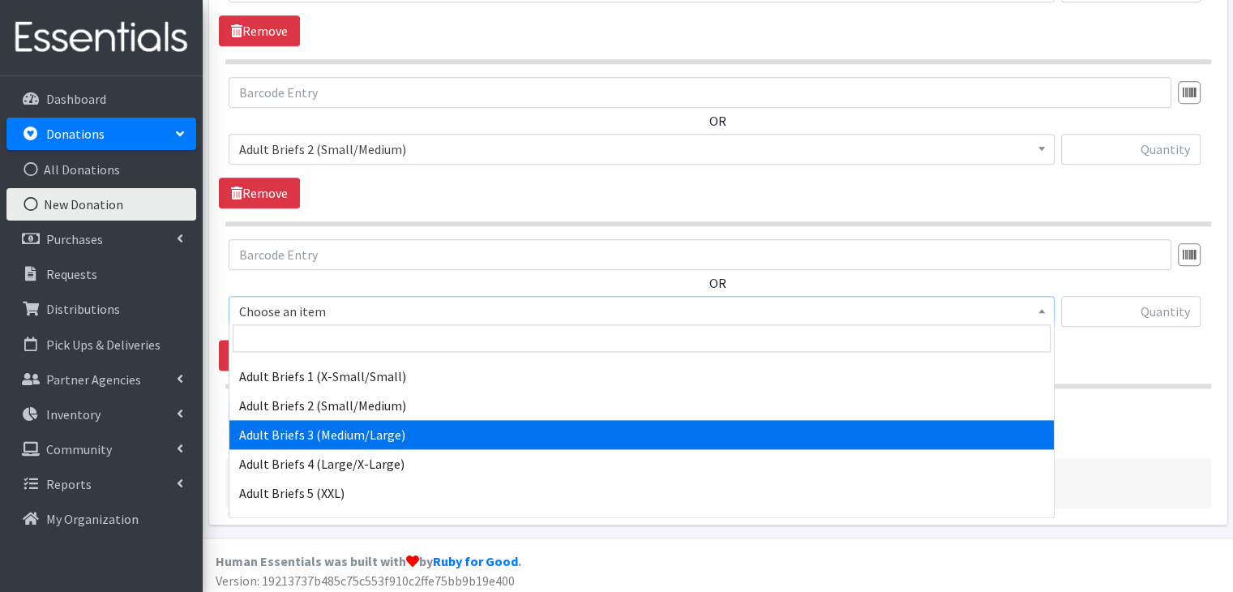
select select "5596"
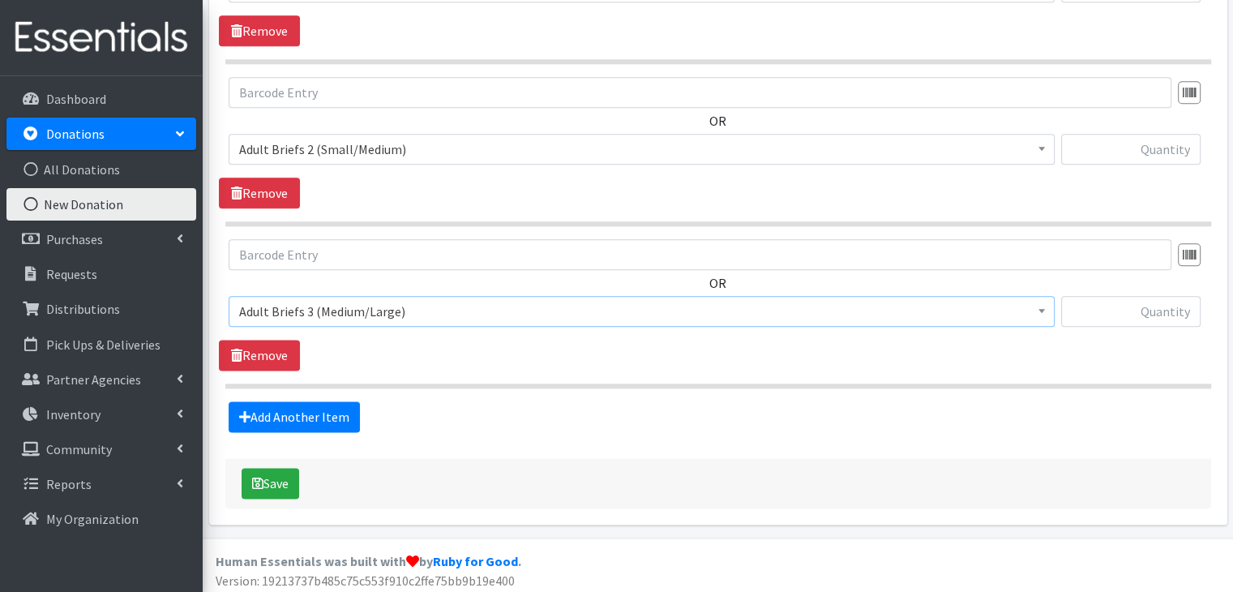
click at [427, 357] on div "OR Choose an item A: Babies - Size 01 (newborn) A: Babies - Size 0 (Preemie) A:…" at bounding box center [718, 304] width 998 height 131
click at [294, 412] on link "Add Another Item" at bounding box center [294, 416] width 131 height 31
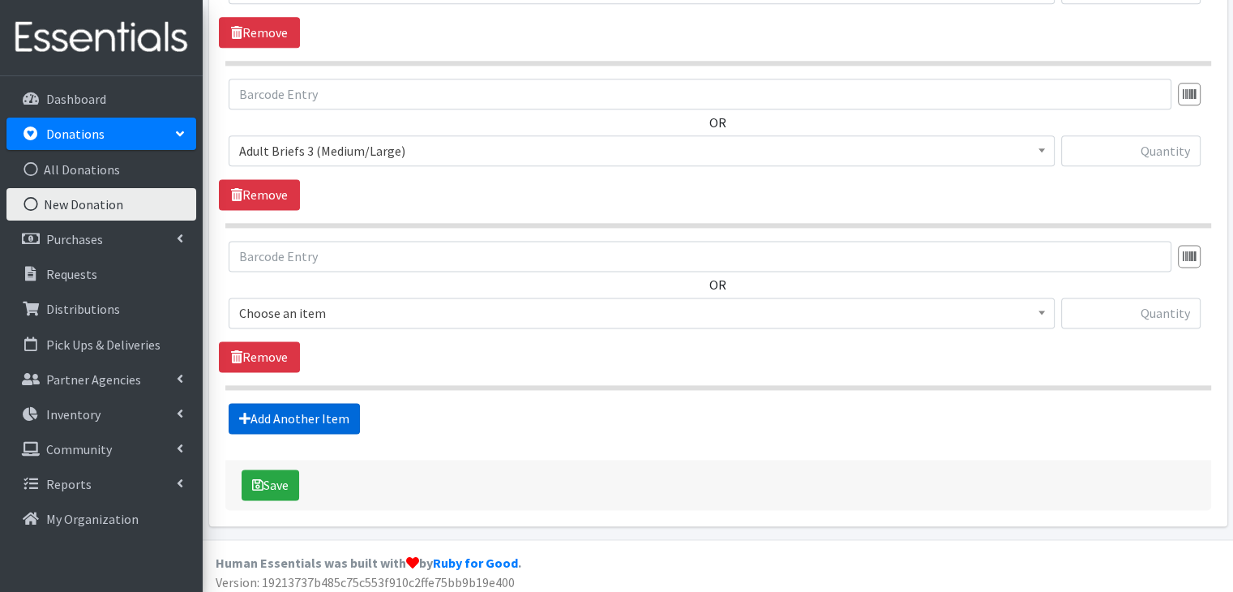
scroll to position [2138, 0]
click at [323, 301] on span "Choose an item" at bounding box center [641, 312] width 805 height 23
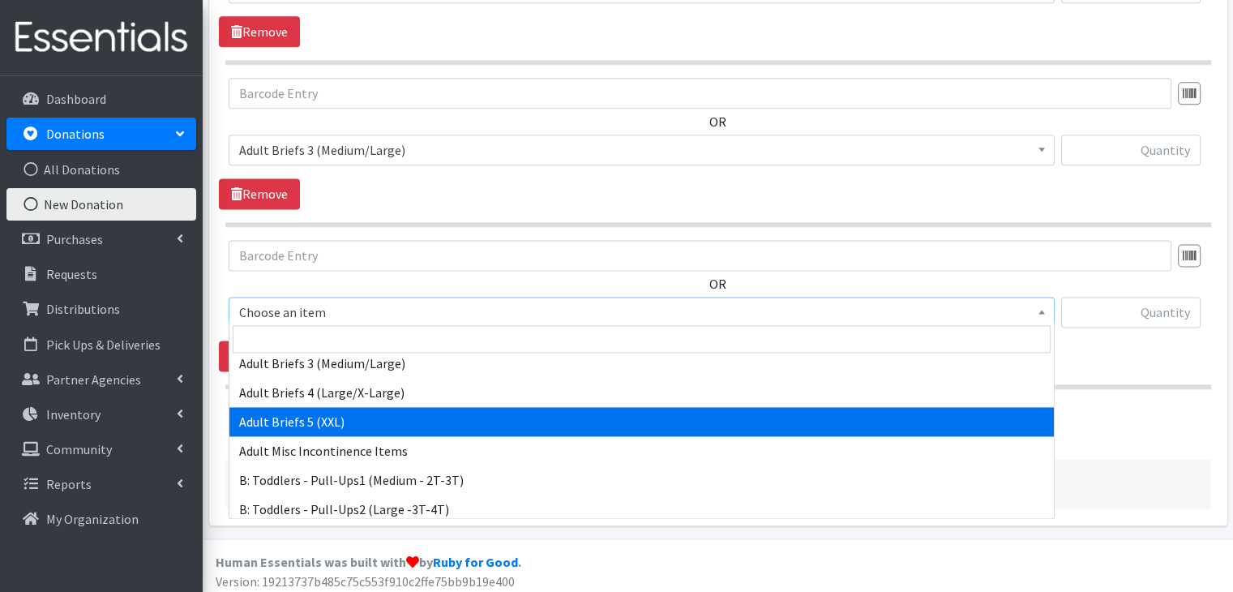
scroll to position [324, 0]
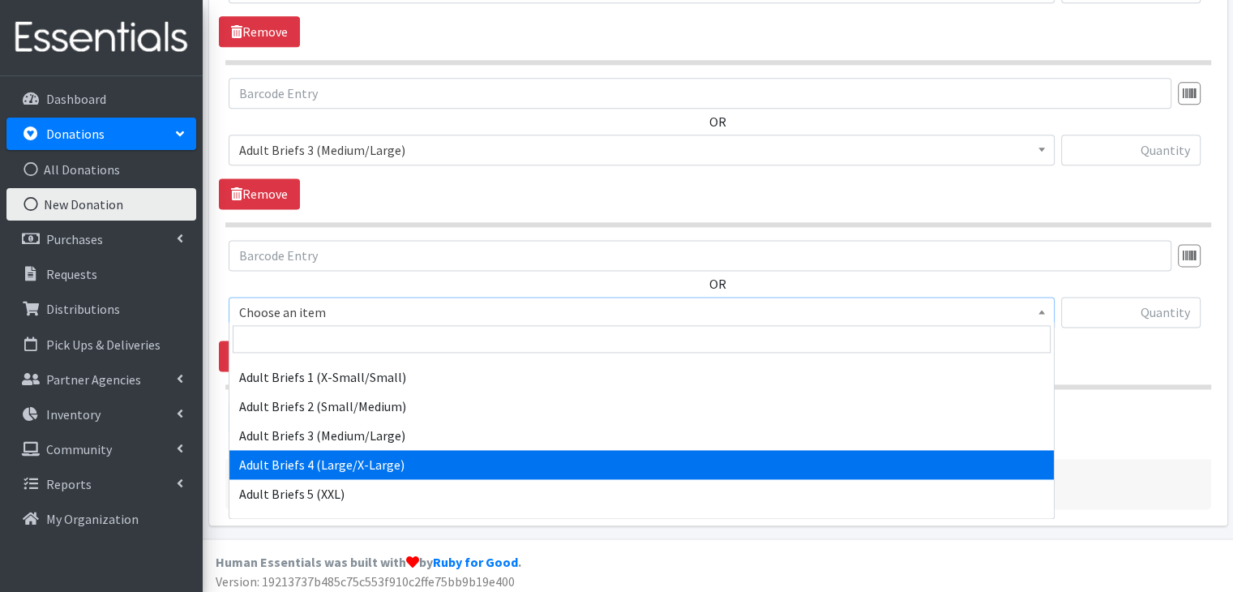
select select "5609"
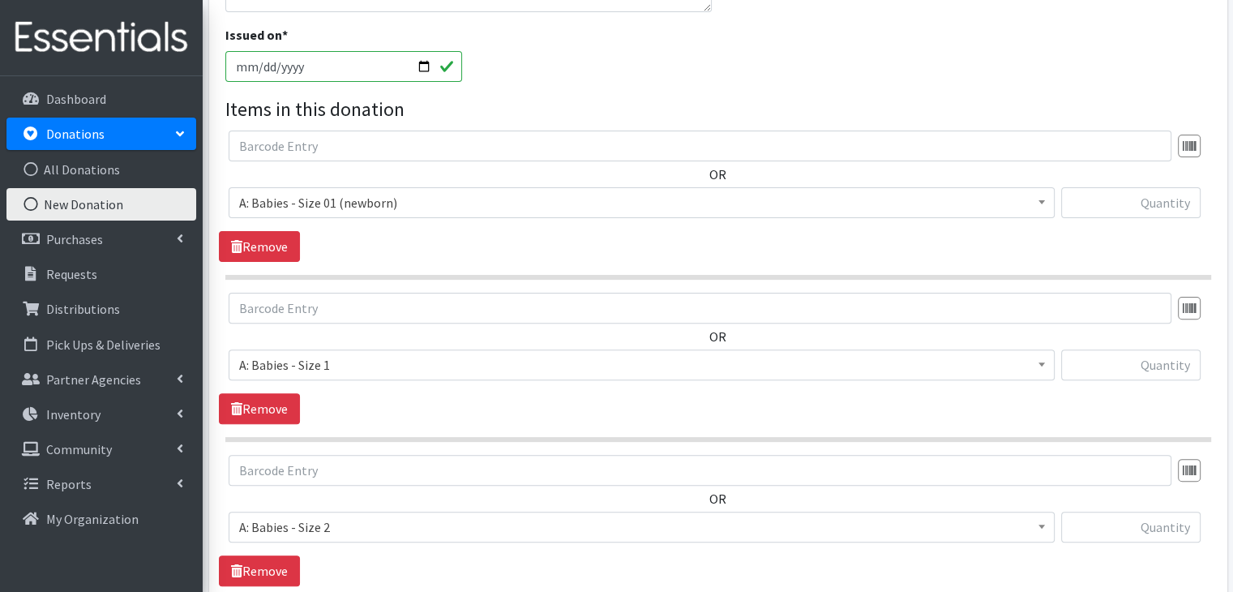
scroll to position [436, 0]
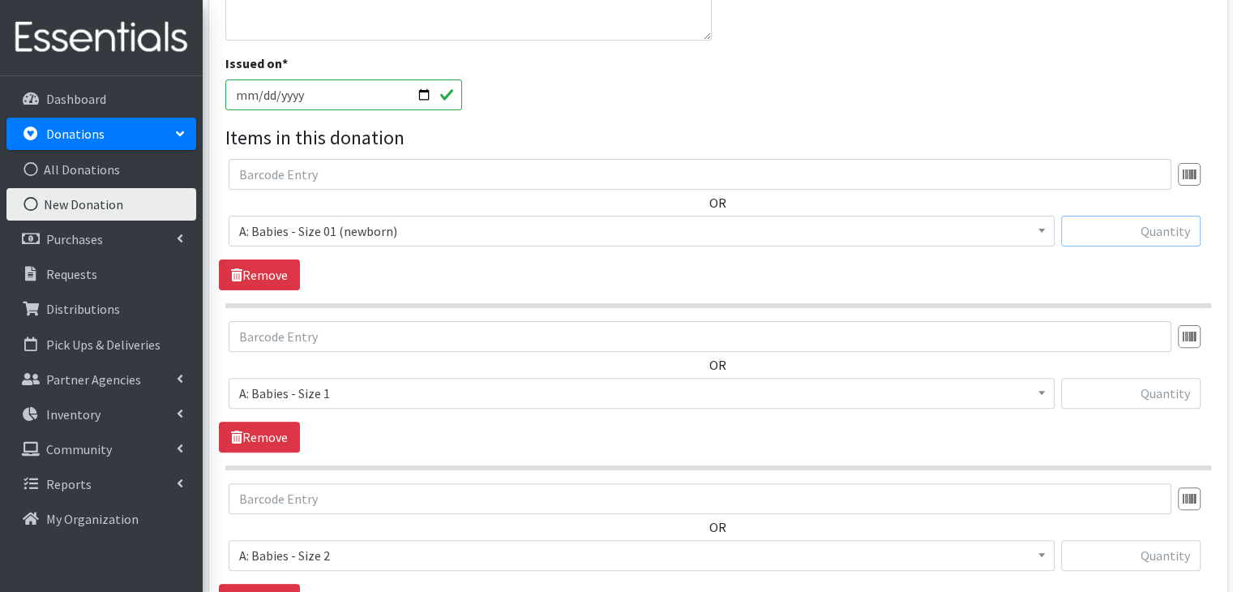
click at [1146, 237] on input "text" at bounding box center [1130, 231] width 139 height 31
type input "31"
type input "134"
type input "46"
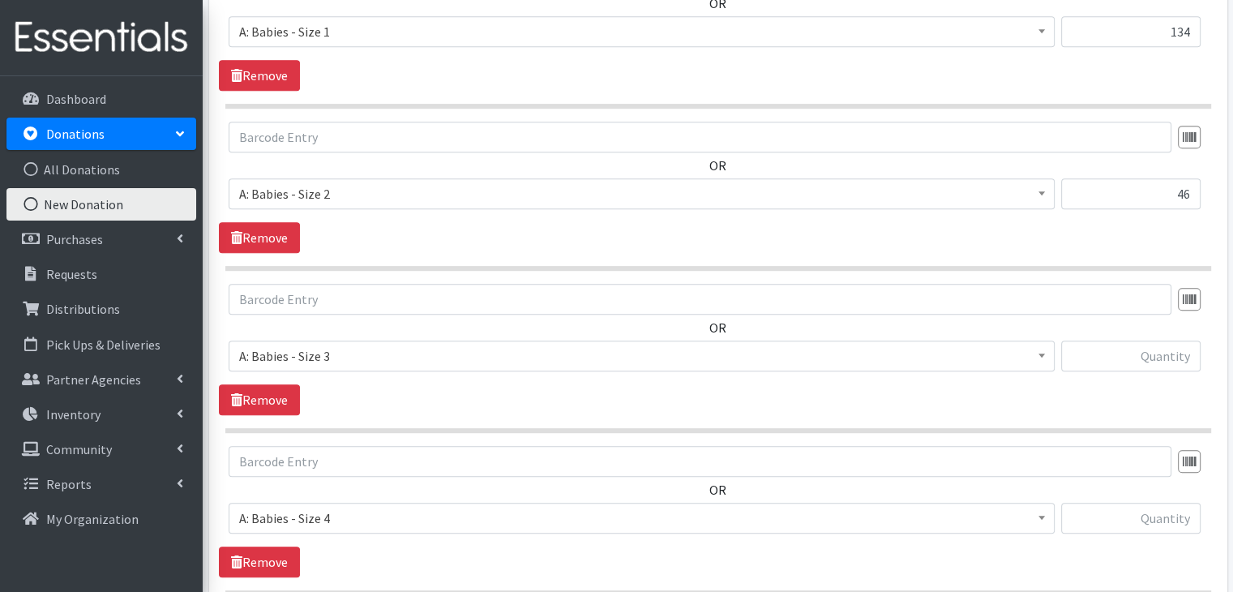
scroll to position [798, 0]
type input "124"
type input "13"
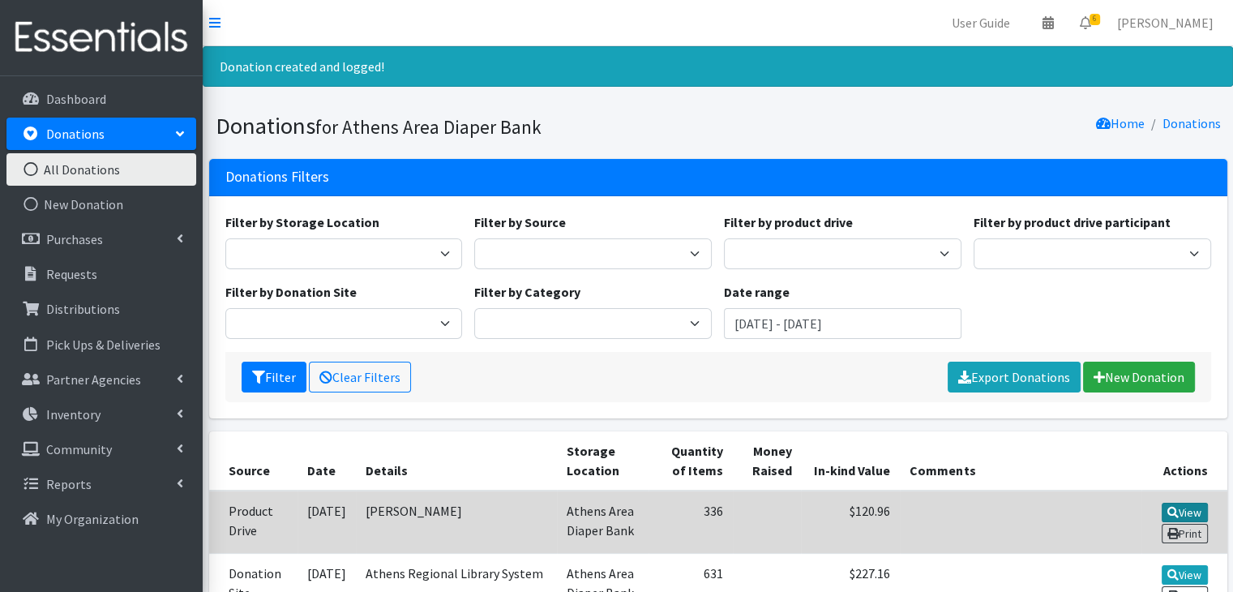
click at [1196, 502] on link "View" at bounding box center [1184, 511] width 46 height 19
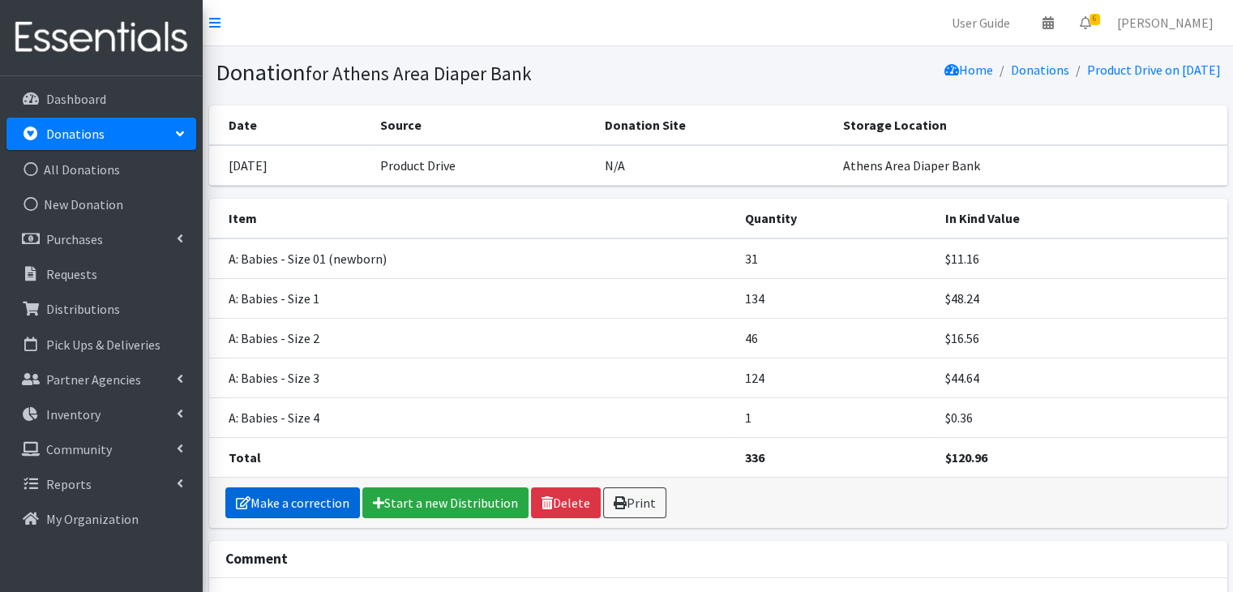
click at [279, 501] on link "Make a correction" at bounding box center [292, 502] width 135 height 31
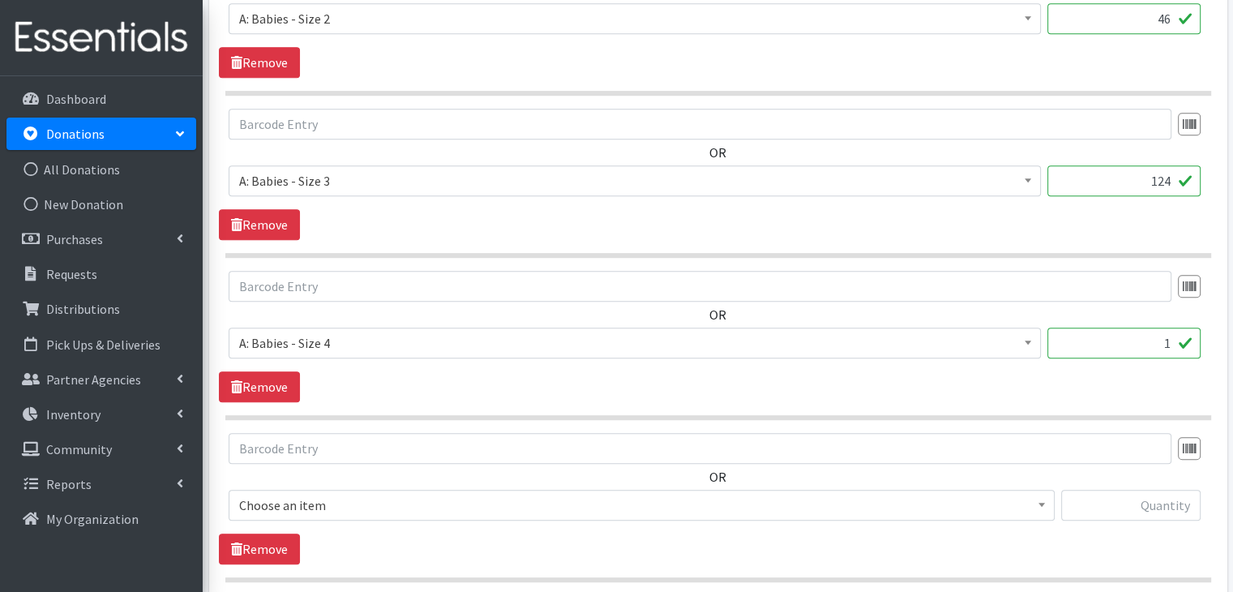
scroll to position [1135, 0]
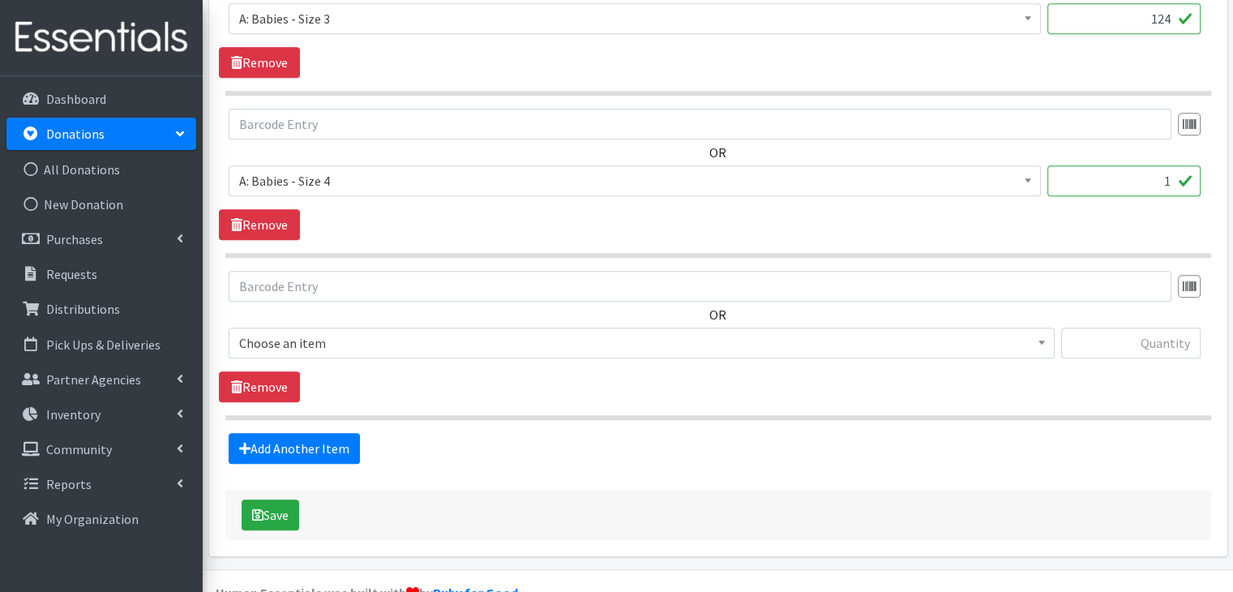
click at [1165, 182] on input "1" at bounding box center [1123, 180] width 153 height 31
type input "134"
click at [492, 340] on span "Choose an item" at bounding box center [641, 342] width 805 height 23
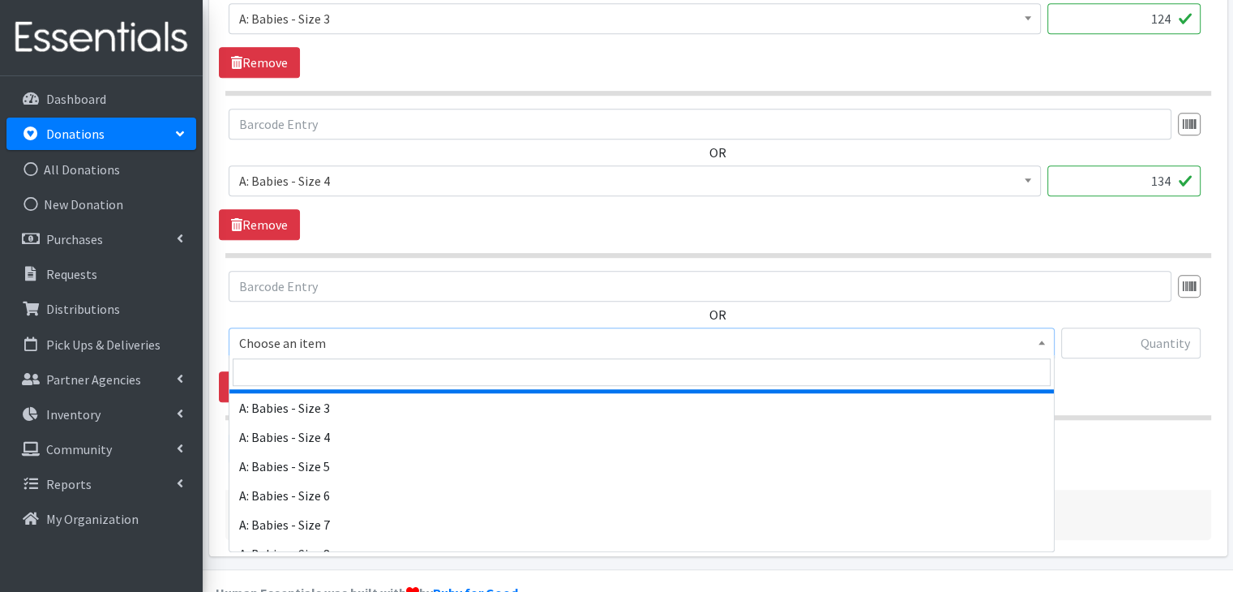
scroll to position [162, 0]
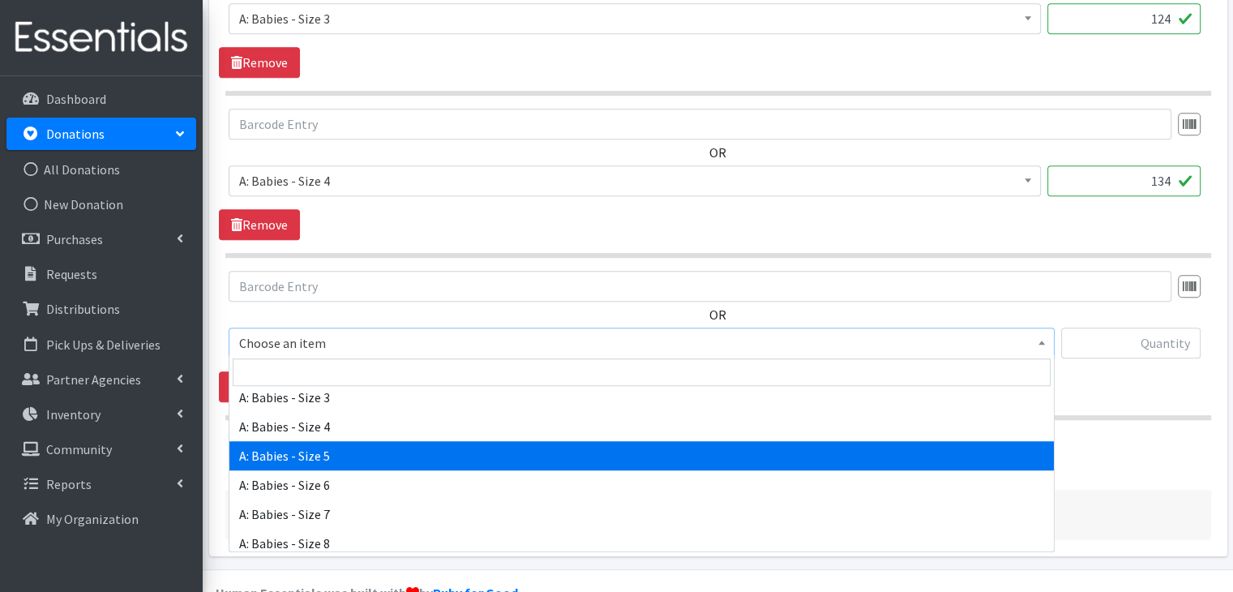
select select "5616"
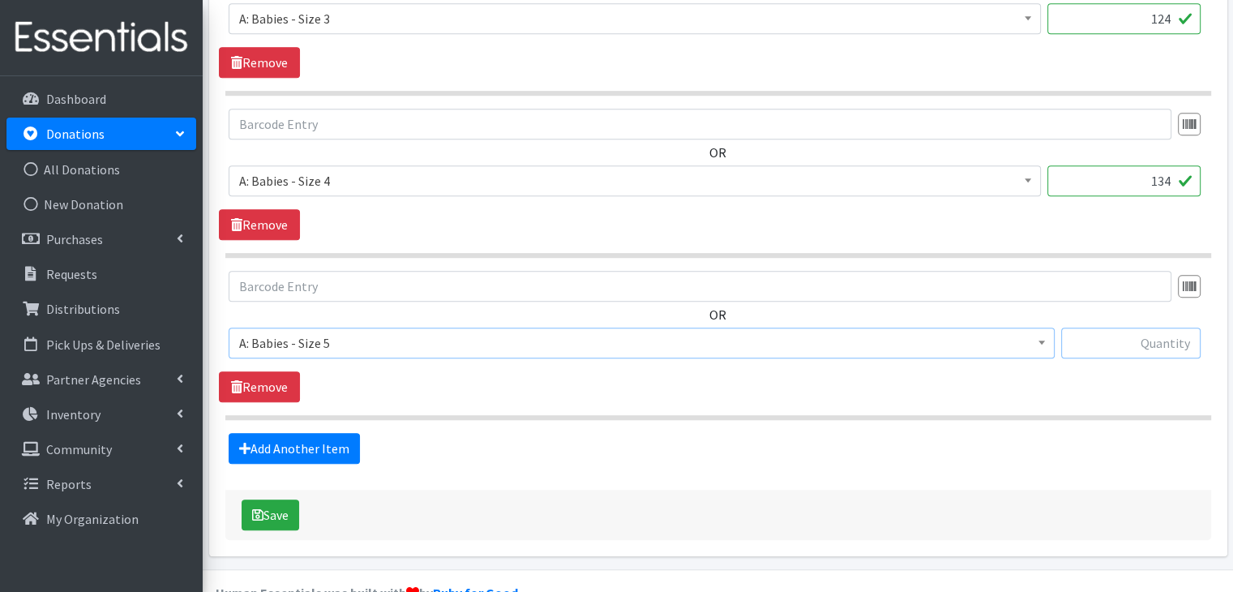
click at [1104, 327] on input "text" at bounding box center [1130, 342] width 139 height 31
type input "128"
click at [252, 448] on link "Add Another Item" at bounding box center [294, 448] width 131 height 31
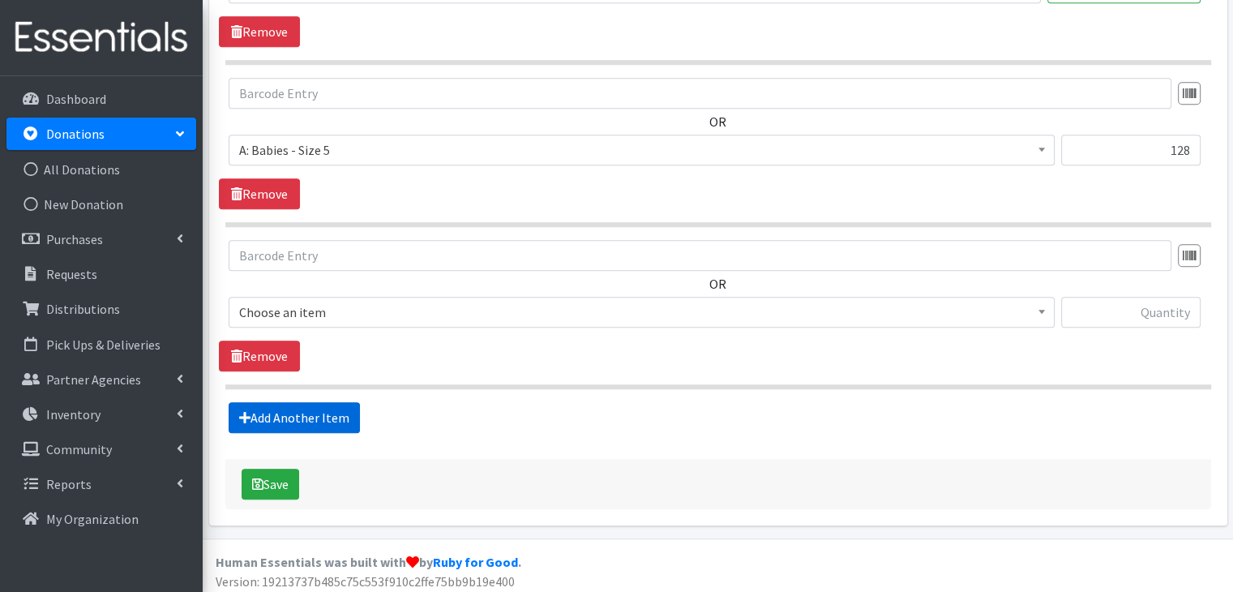
scroll to position [1330, 0]
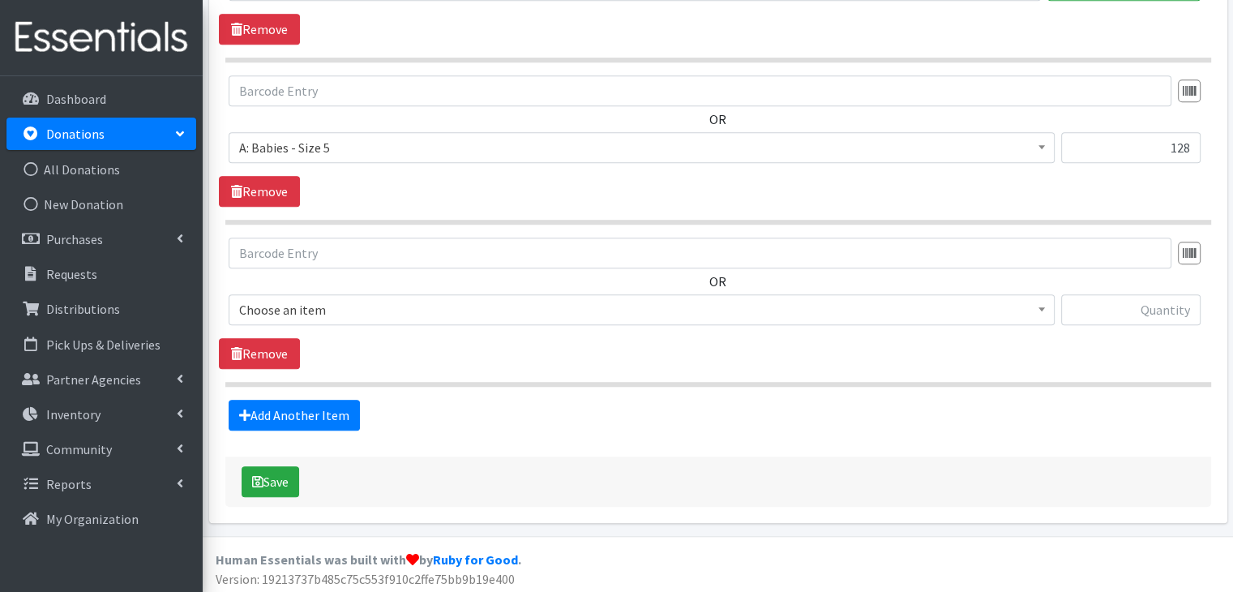
click at [342, 318] on span "Choose an item" at bounding box center [642, 309] width 826 height 31
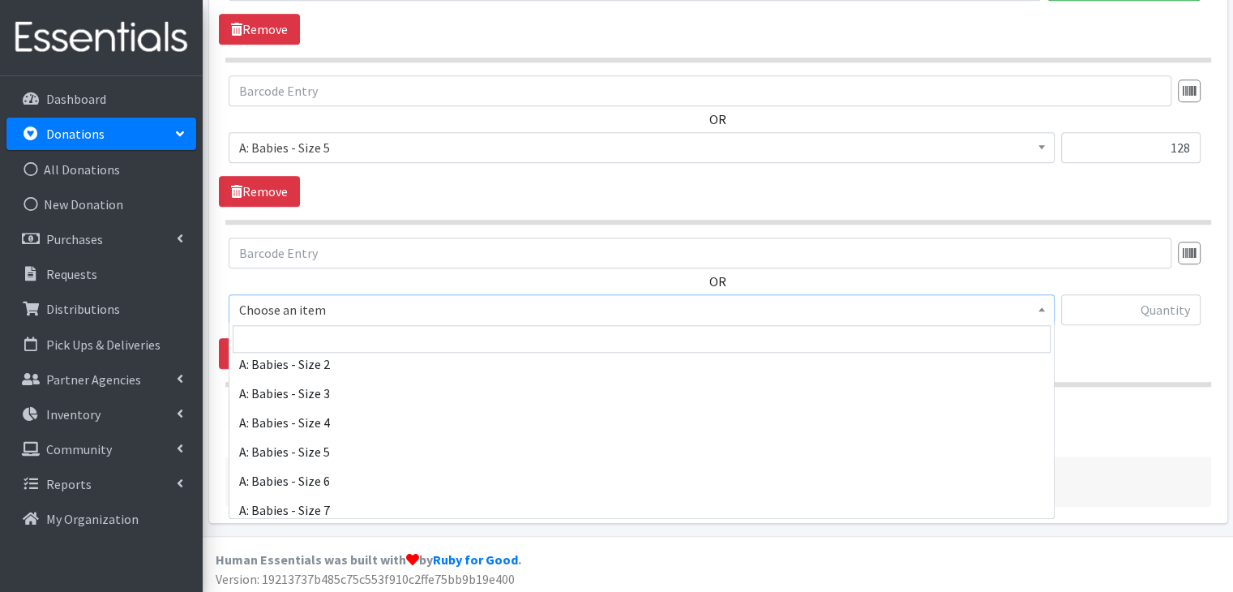
scroll to position [162, 0]
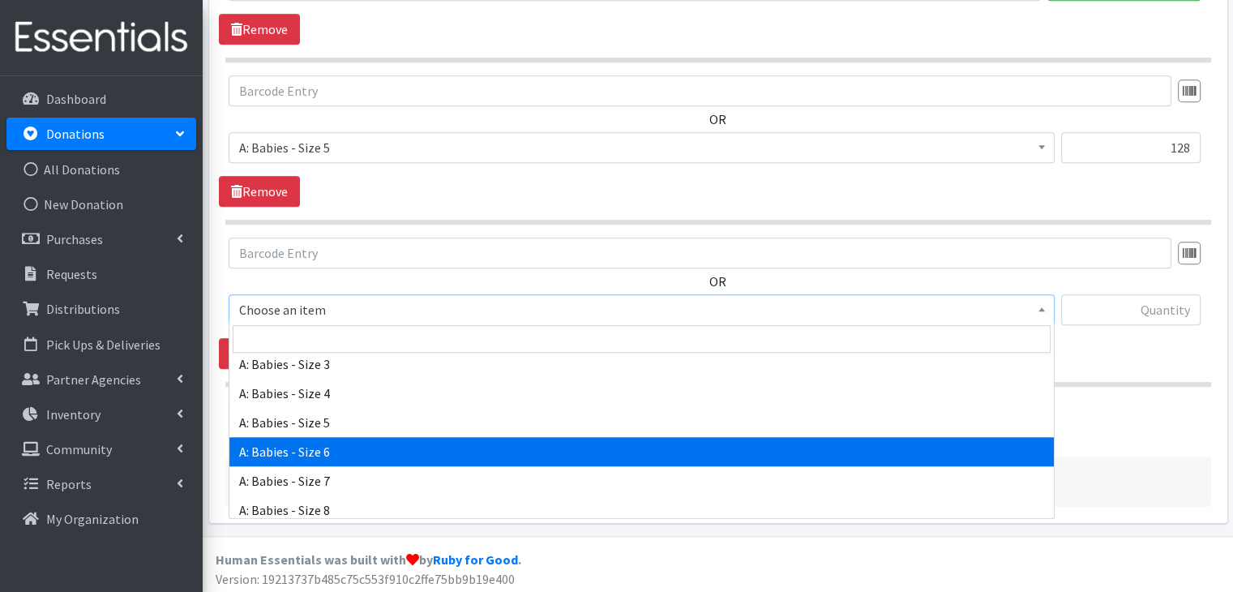
select select "5617"
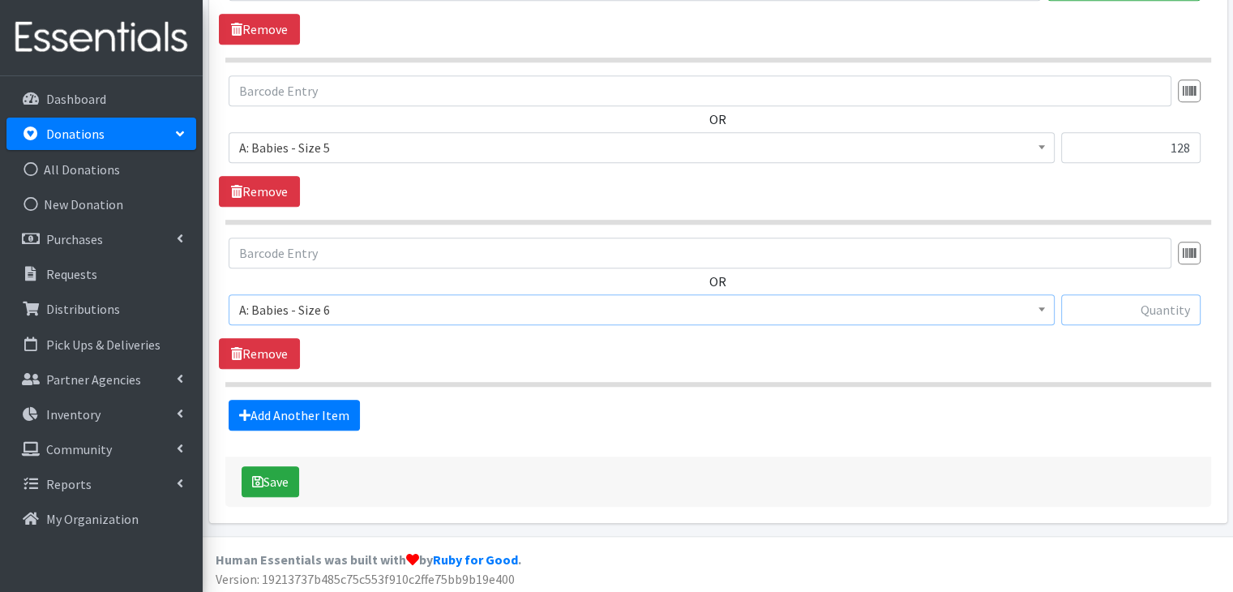
click at [1128, 302] on input "text" at bounding box center [1130, 309] width 139 height 31
type input "21"
click at [327, 406] on link "Add Another Item" at bounding box center [294, 415] width 131 height 31
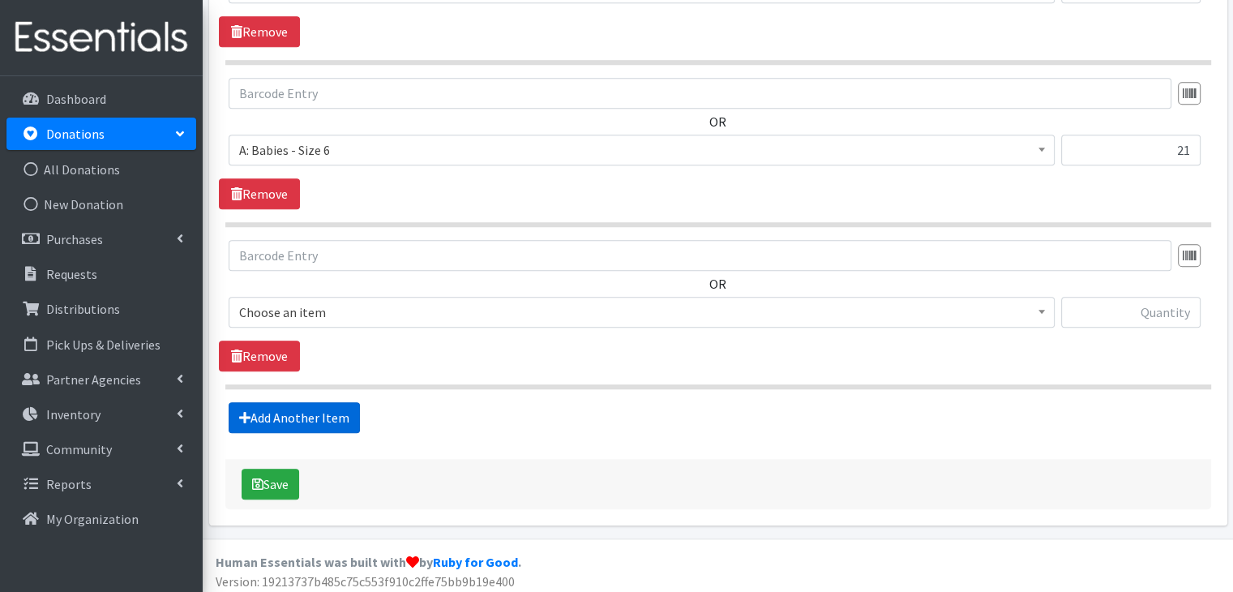
scroll to position [1491, 0]
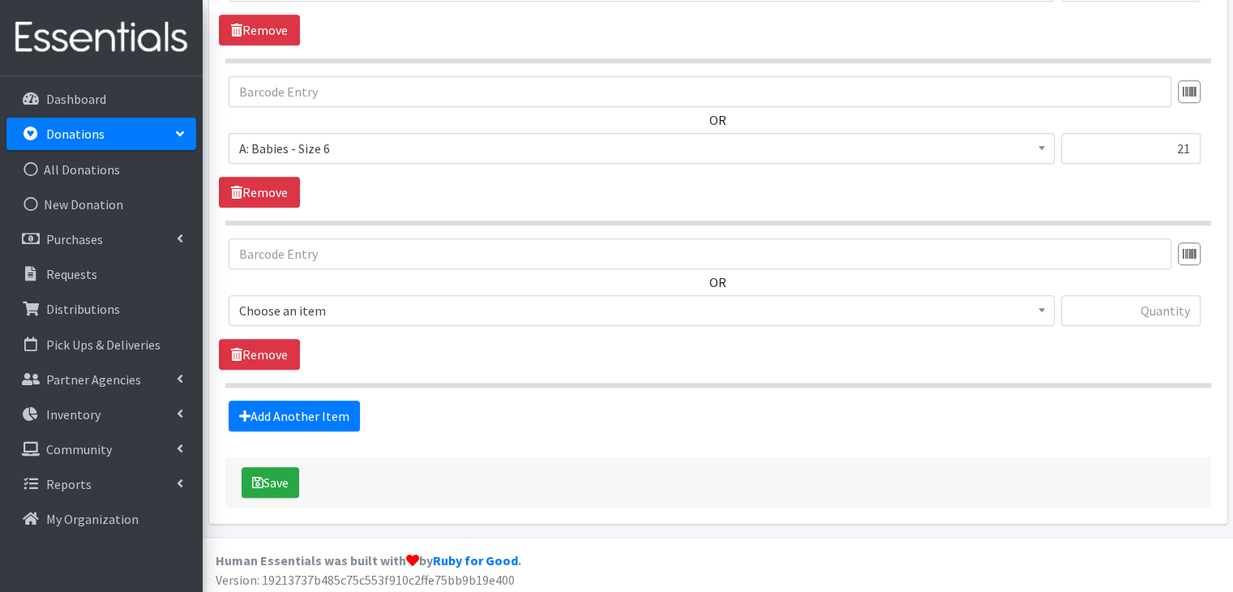
click at [336, 299] on span "Choose an item" at bounding box center [641, 310] width 805 height 23
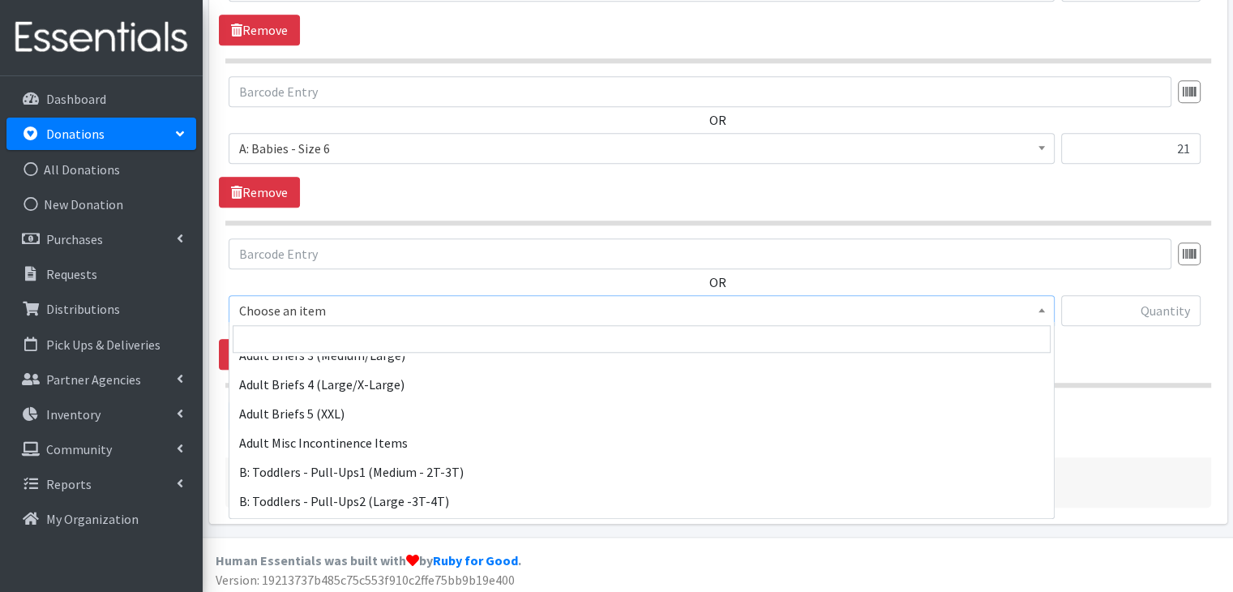
scroll to position [405, 0]
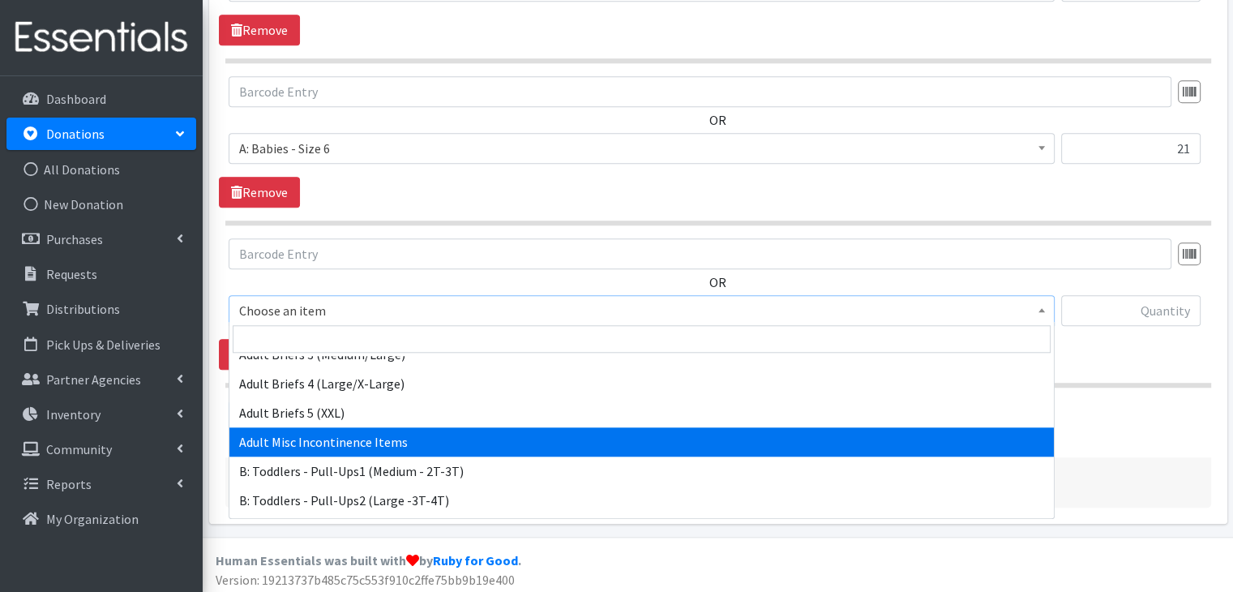
select select "15086"
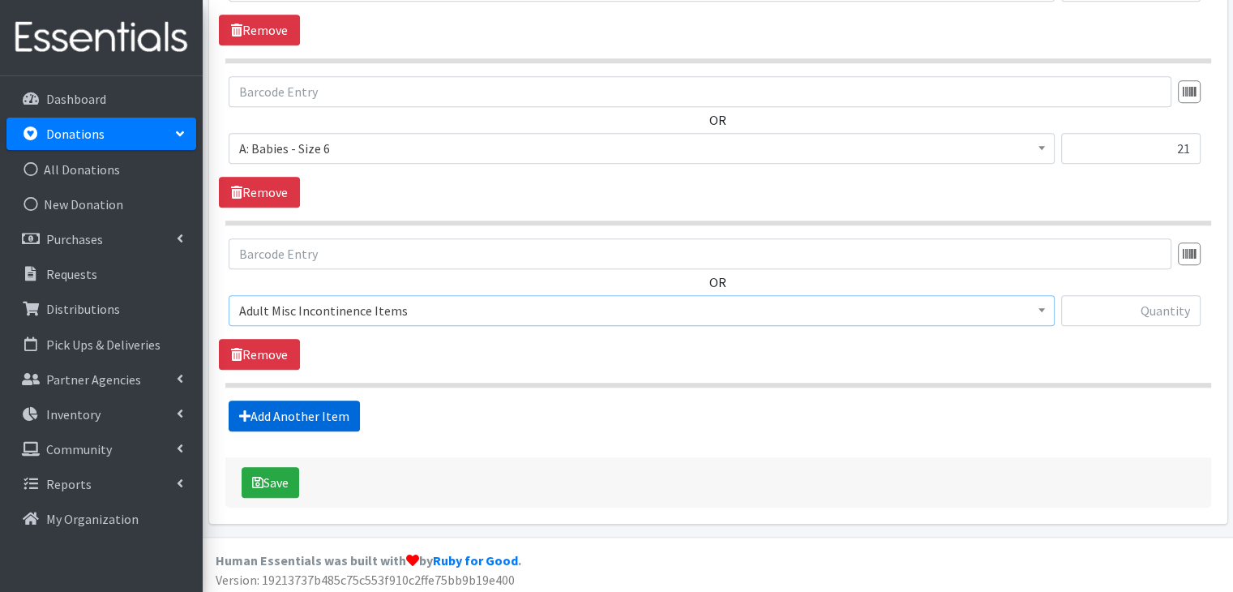
click at [301, 413] on link "Add Another Item" at bounding box center [294, 415] width 131 height 31
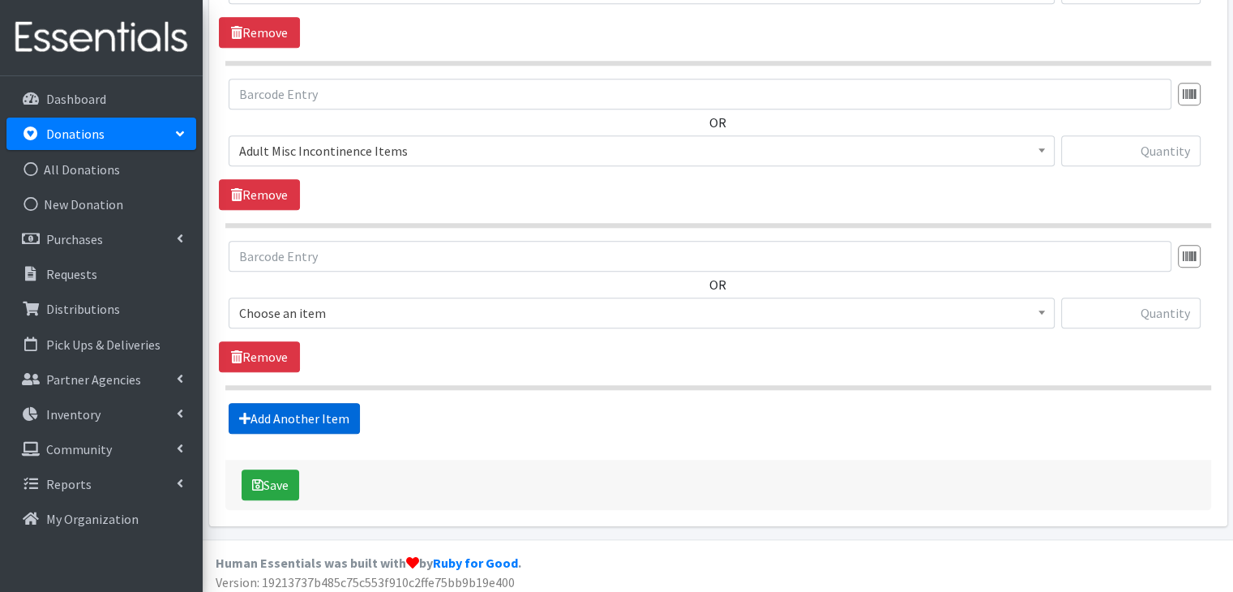
scroll to position [1653, 0]
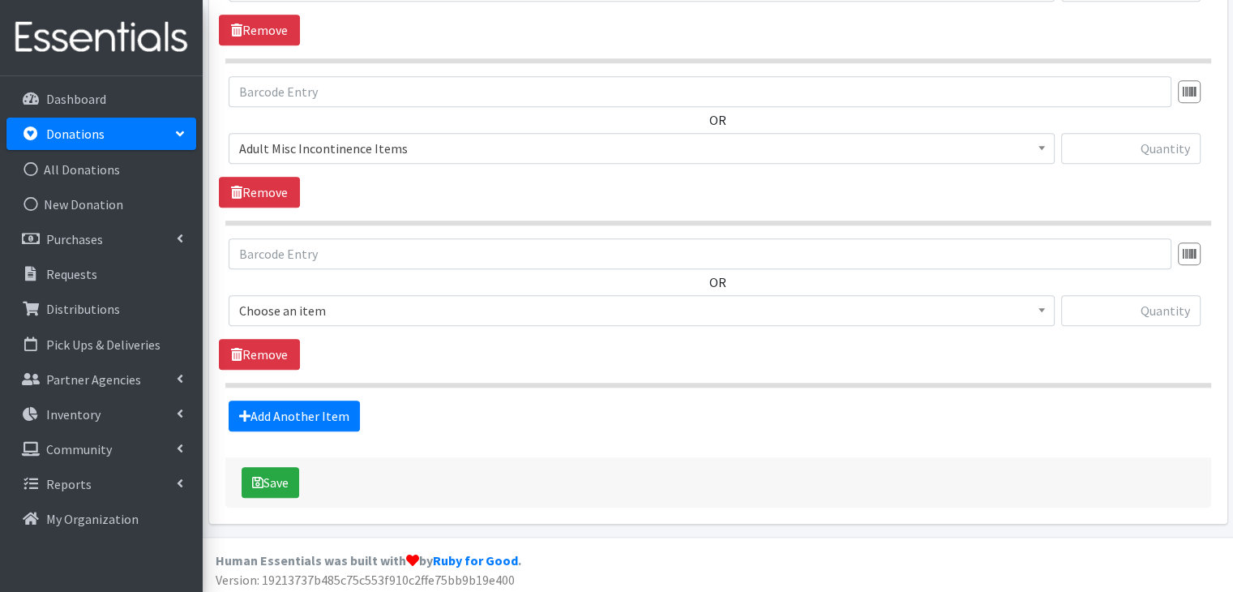
click at [370, 303] on span "Choose an item" at bounding box center [641, 310] width 805 height 23
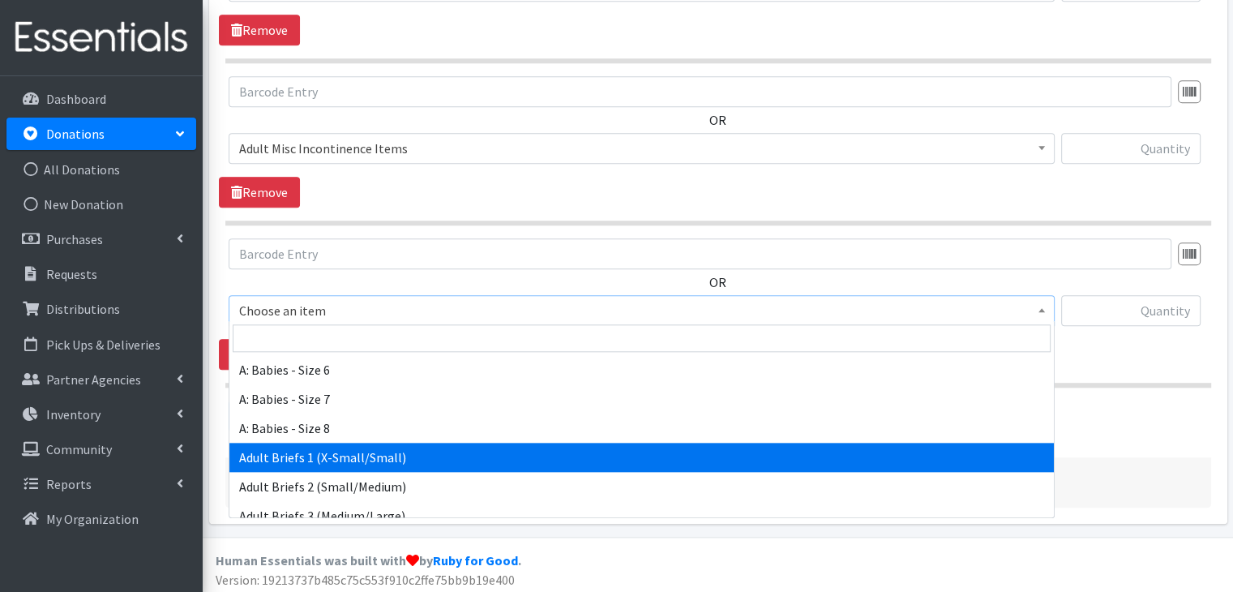
scroll to position [324, 0]
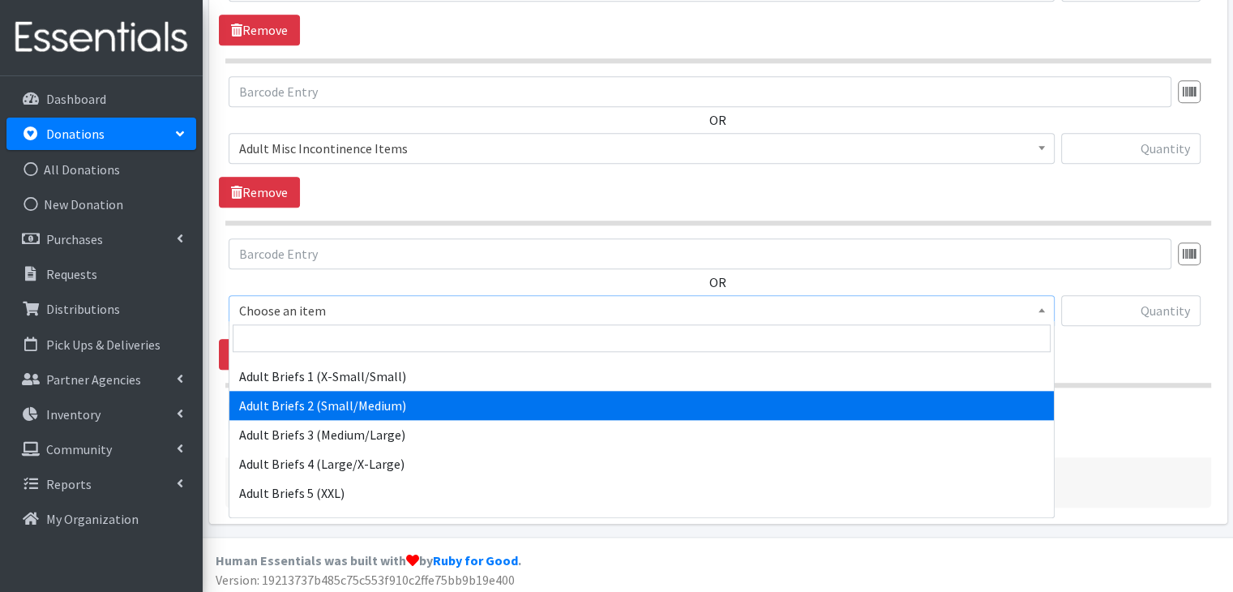
select select "5601"
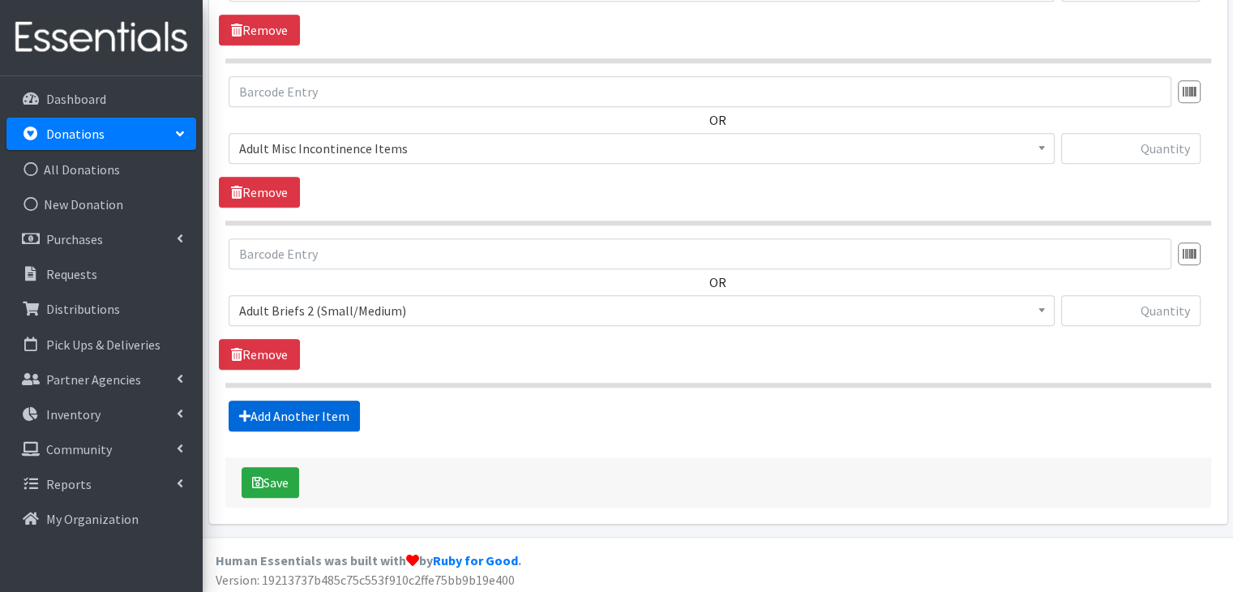
click at [305, 402] on link "Add Another Item" at bounding box center [294, 415] width 131 height 31
click at [439, 299] on span "Choose an item" at bounding box center [641, 310] width 805 height 23
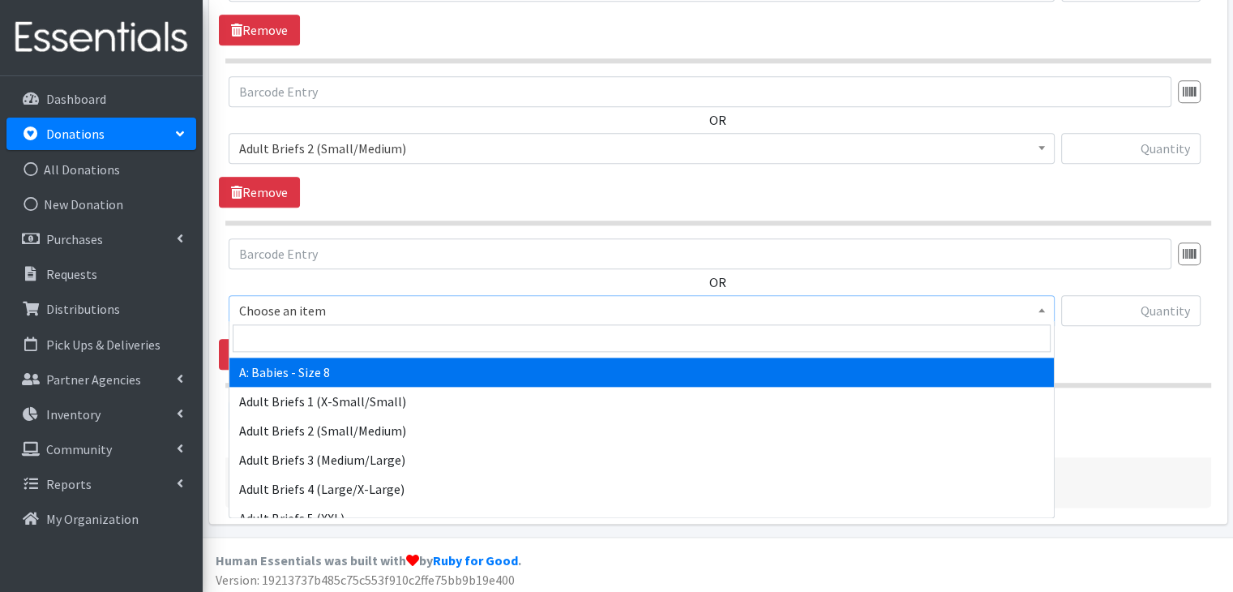
scroll to position [405, 0]
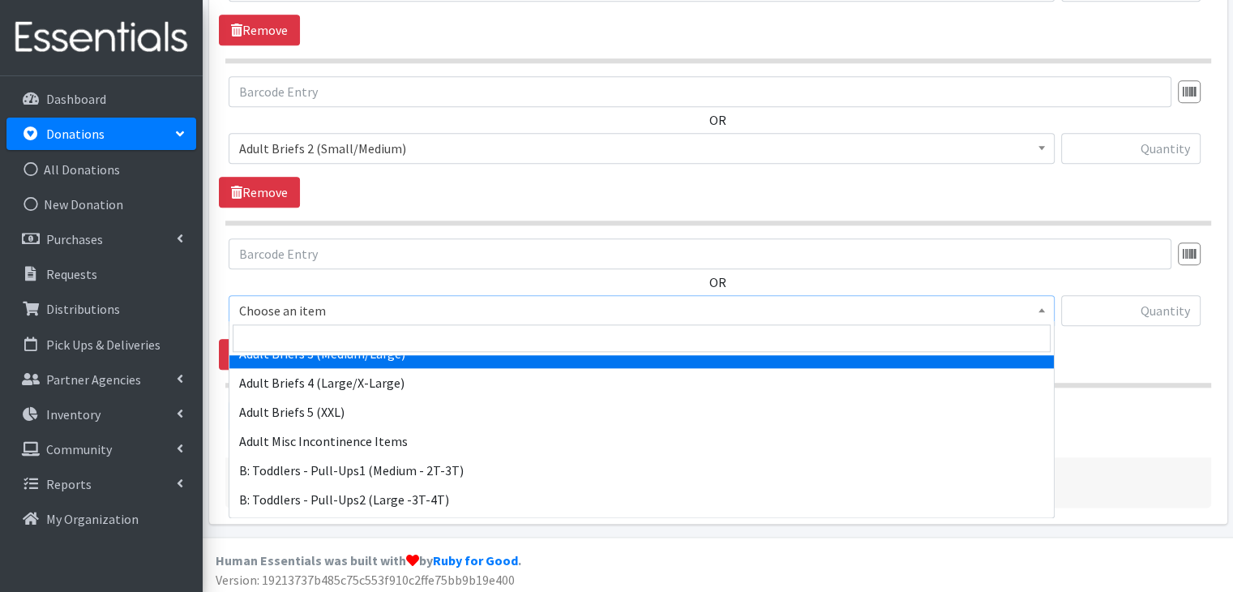
select select "5596"
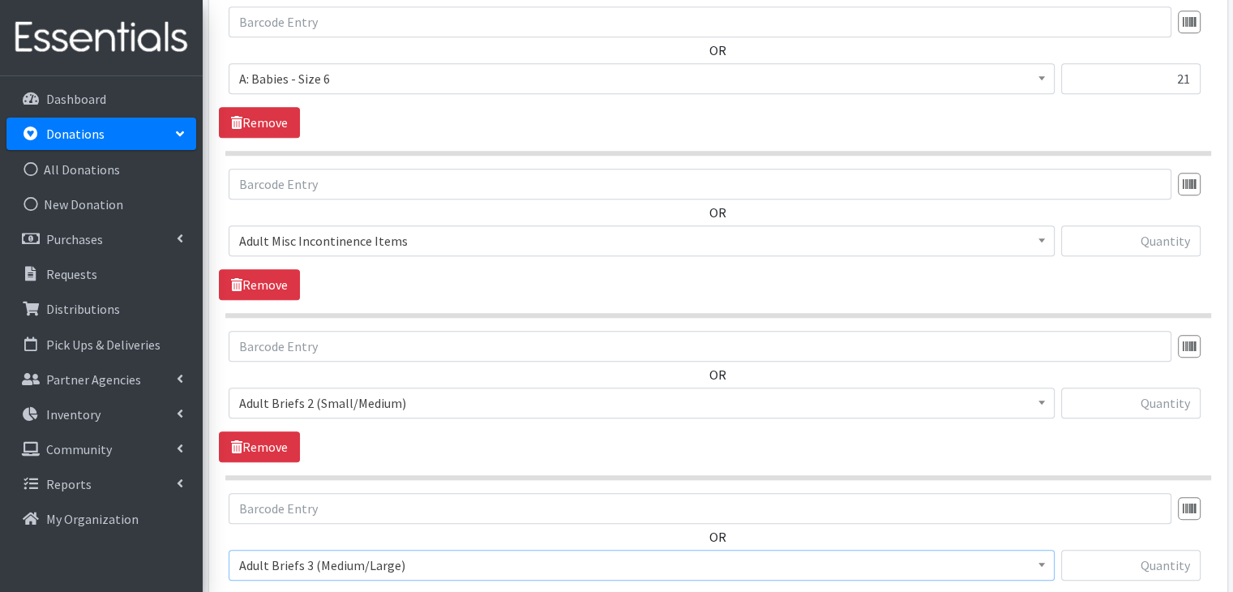
scroll to position [1491, 0]
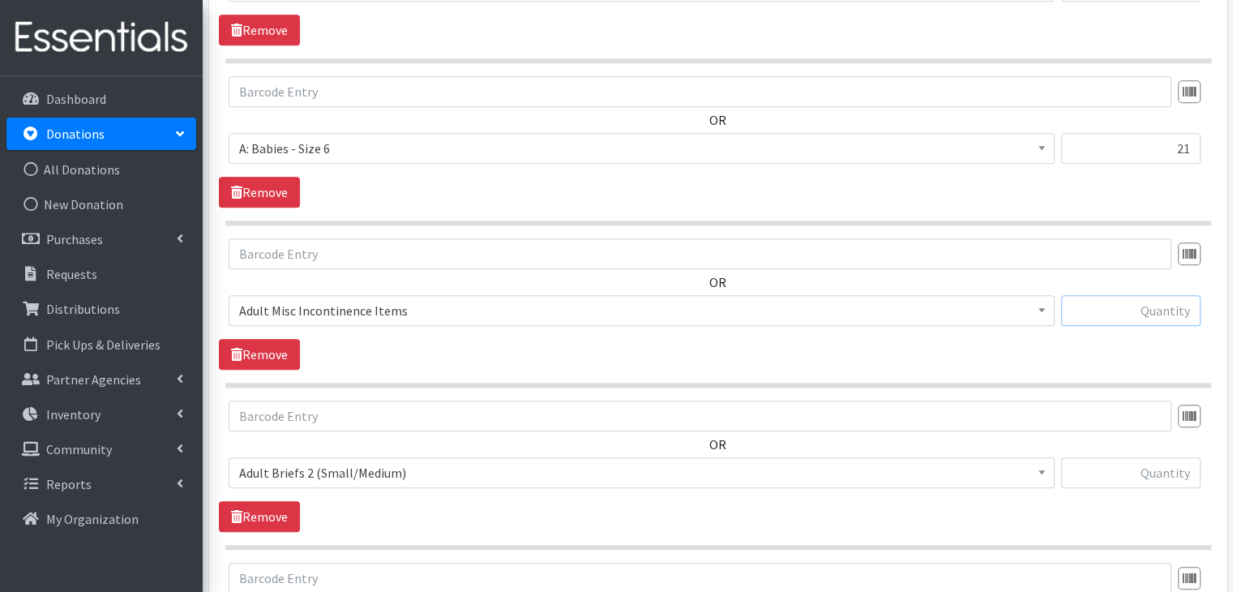
click at [1143, 301] on input "text" at bounding box center [1130, 310] width 139 height 31
type input "139"
click at [1186, 464] on input "text" at bounding box center [1130, 472] width 139 height 31
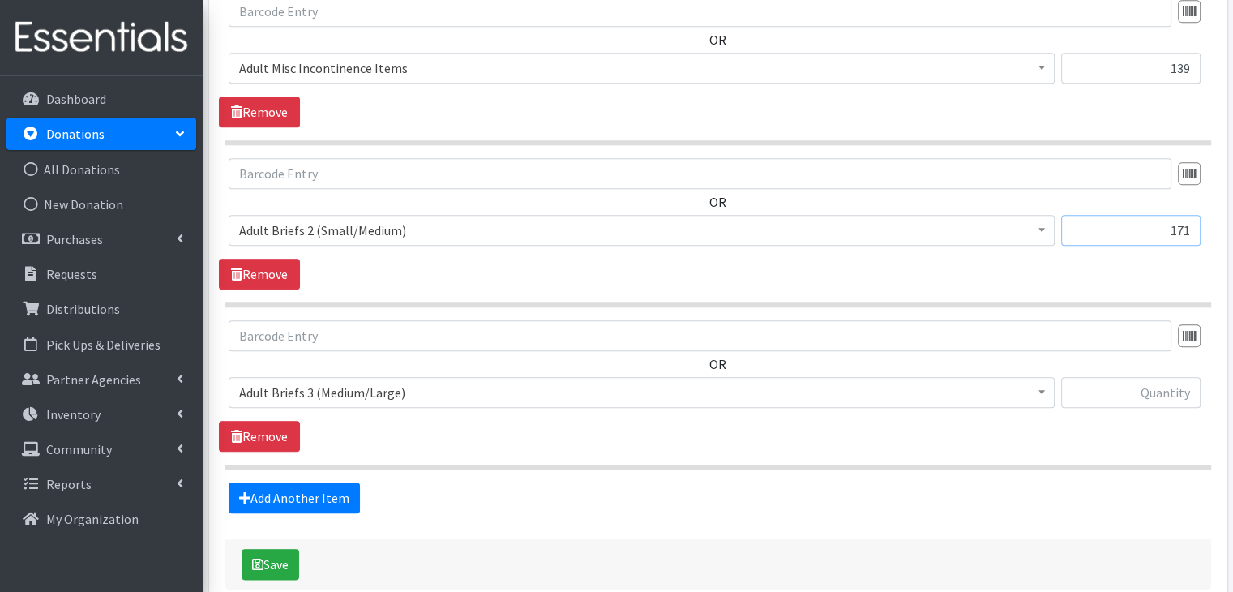
scroll to position [1734, 0]
type input "171"
click at [1152, 398] on input "text" at bounding box center [1130, 391] width 139 height 31
type input "92"
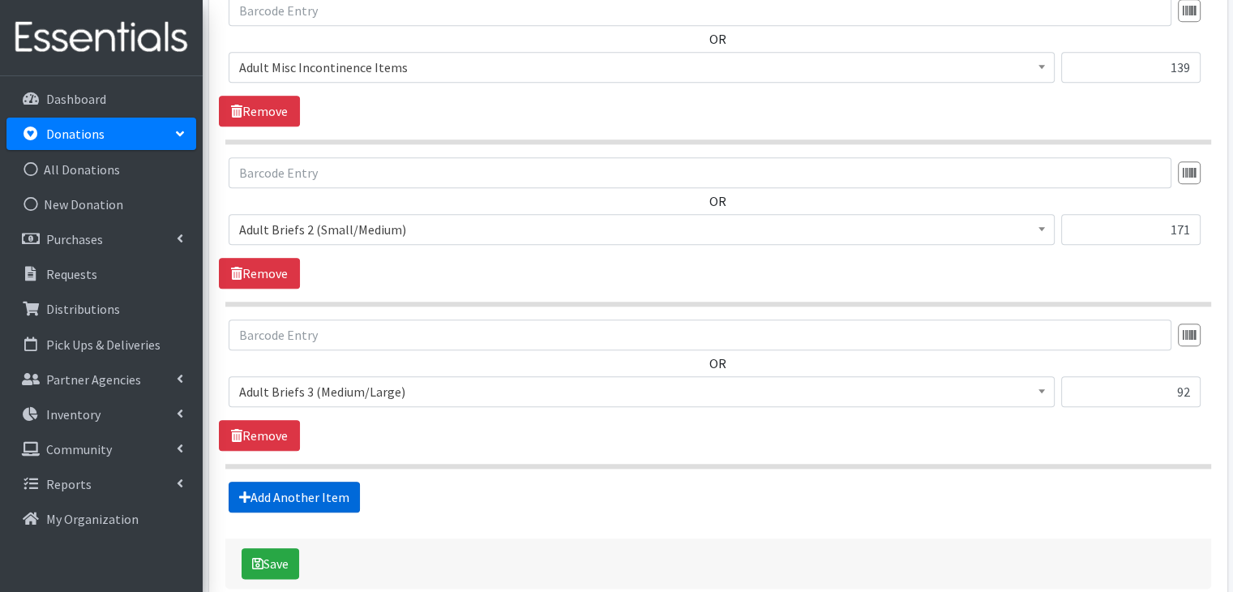
click at [302, 496] on link "Add Another Item" at bounding box center [294, 496] width 131 height 31
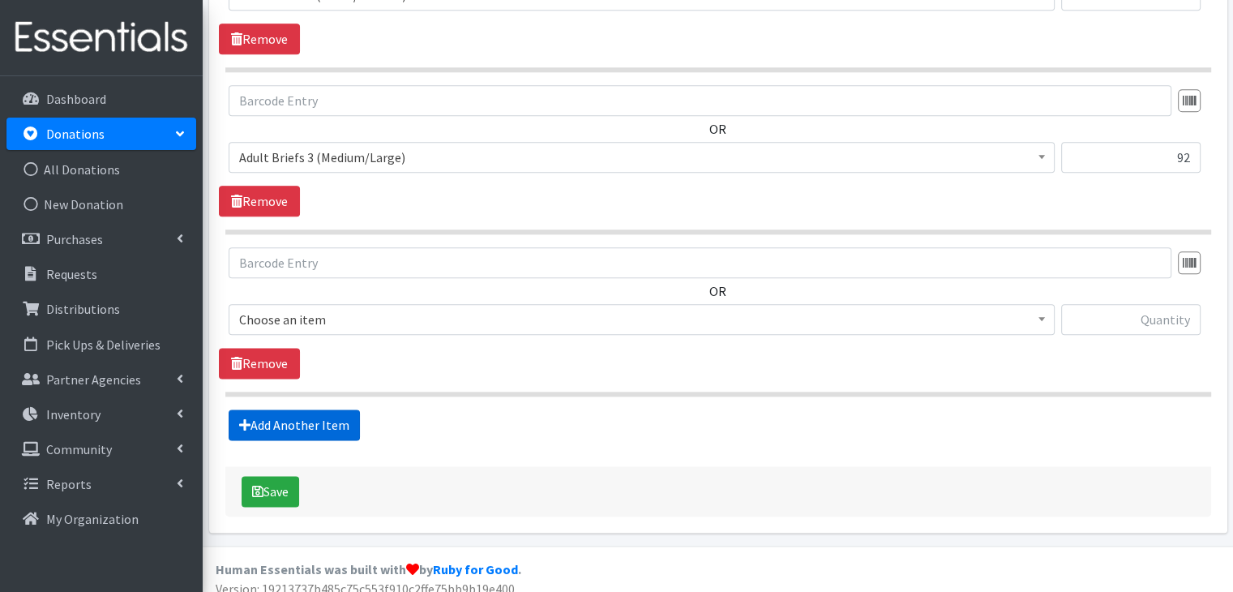
scroll to position [1977, 0]
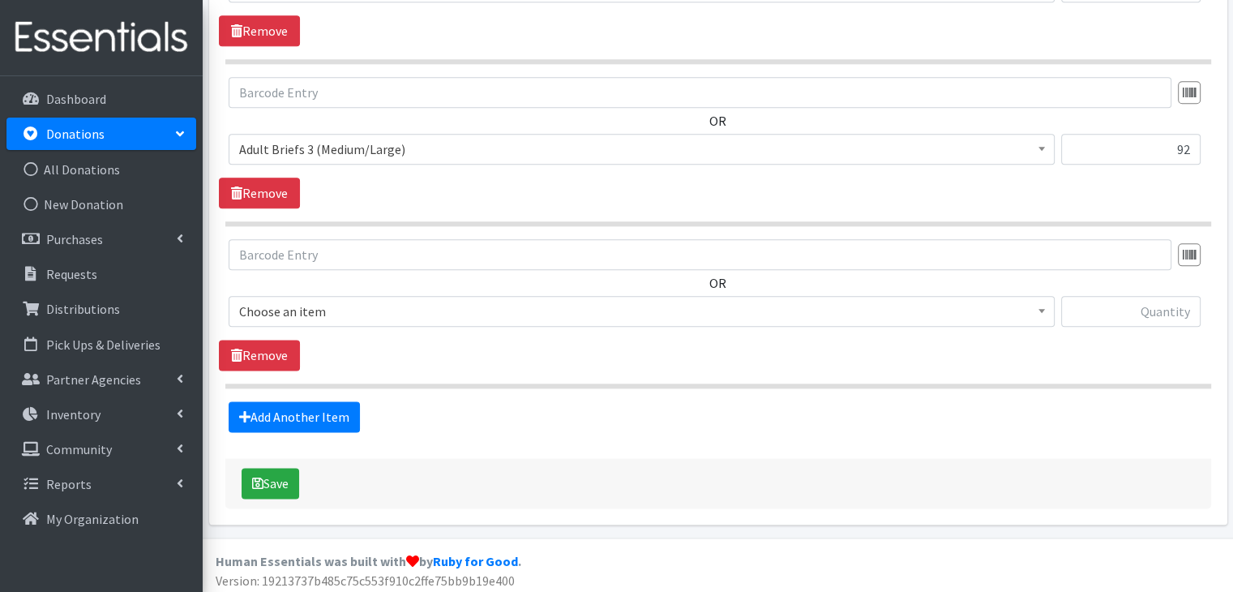
click at [366, 306] on span "Choose an item" at bounding box center [641, 311] width 805 height 23
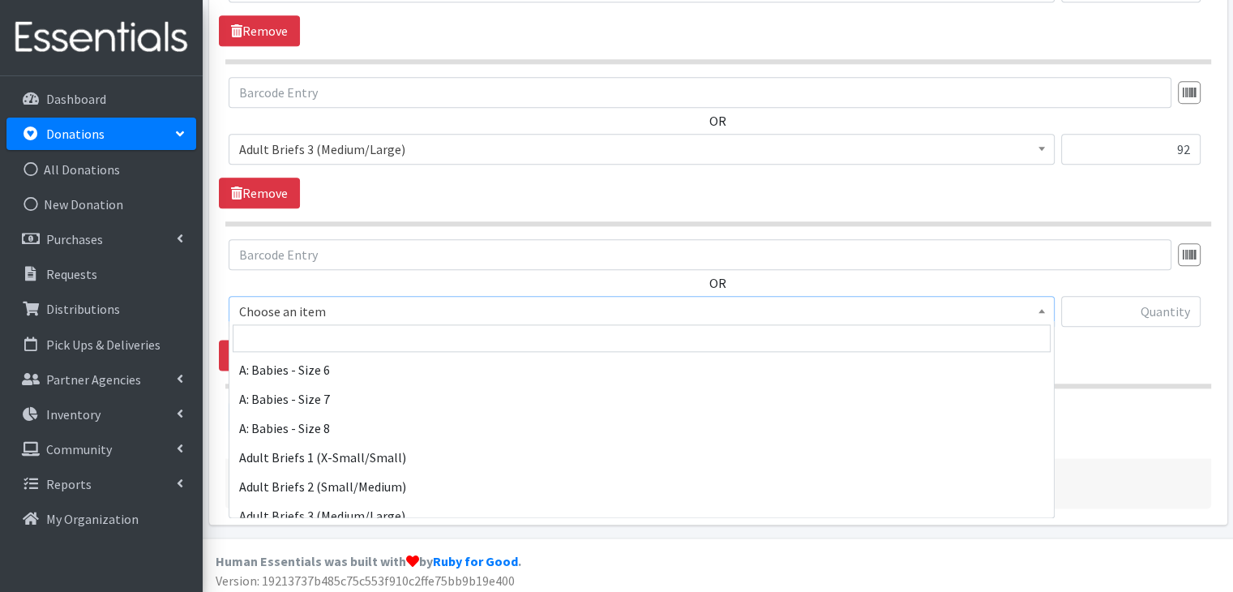
scroll to position [324, 0]
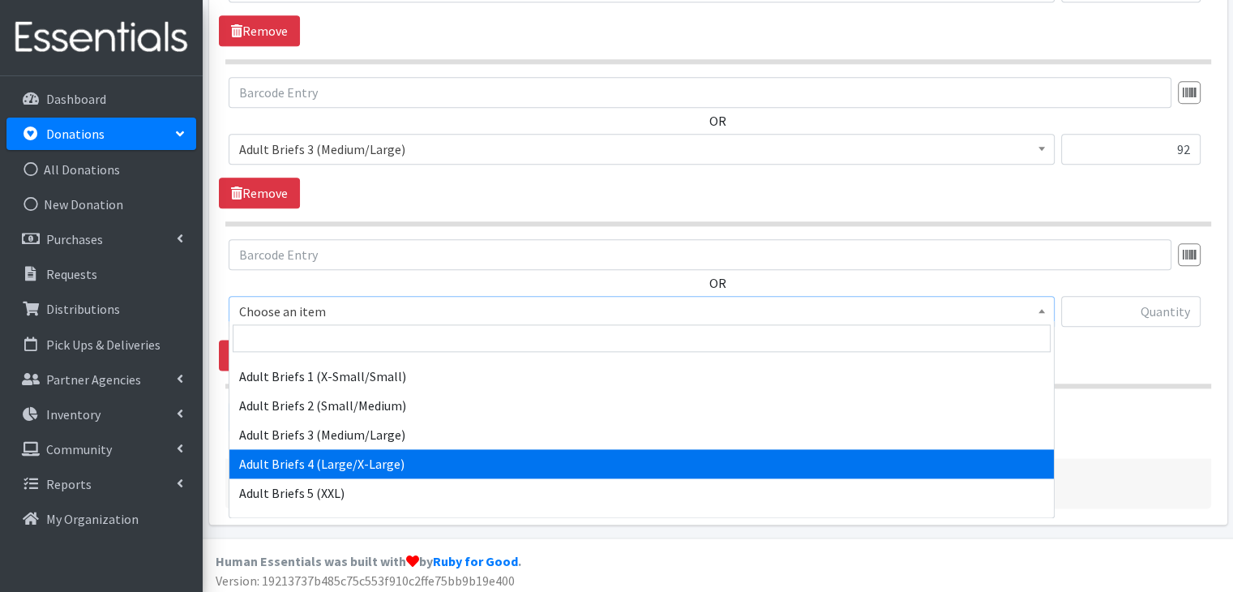
select select "5609"
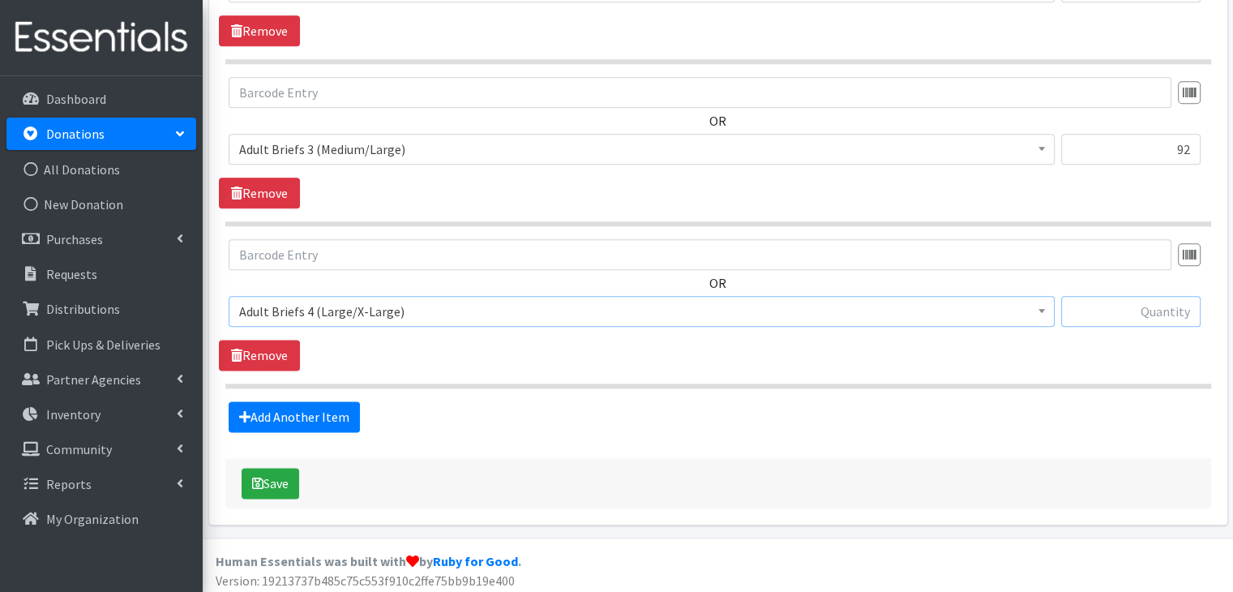
click at [1115, 299] on input "text" at bounding box center [1130, 311] width 139 height 31
type input "109"
click at [301, 406] on link "Add Another Item" at bounding box center [294, 416] width 131 height 31
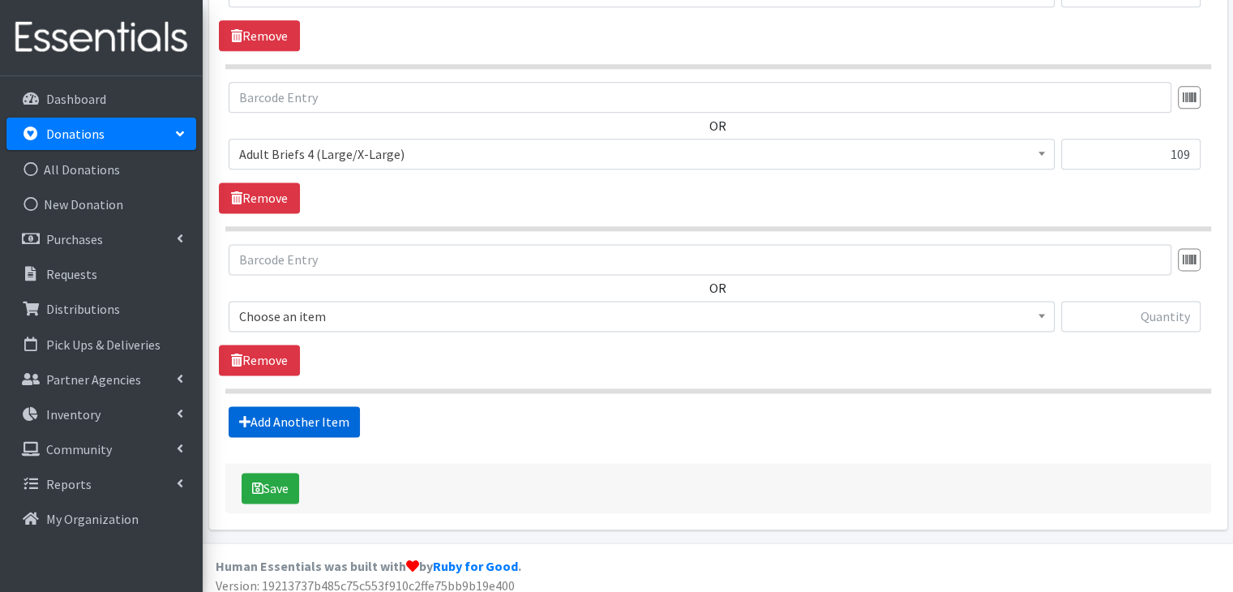
scroll to position [2138, 0]
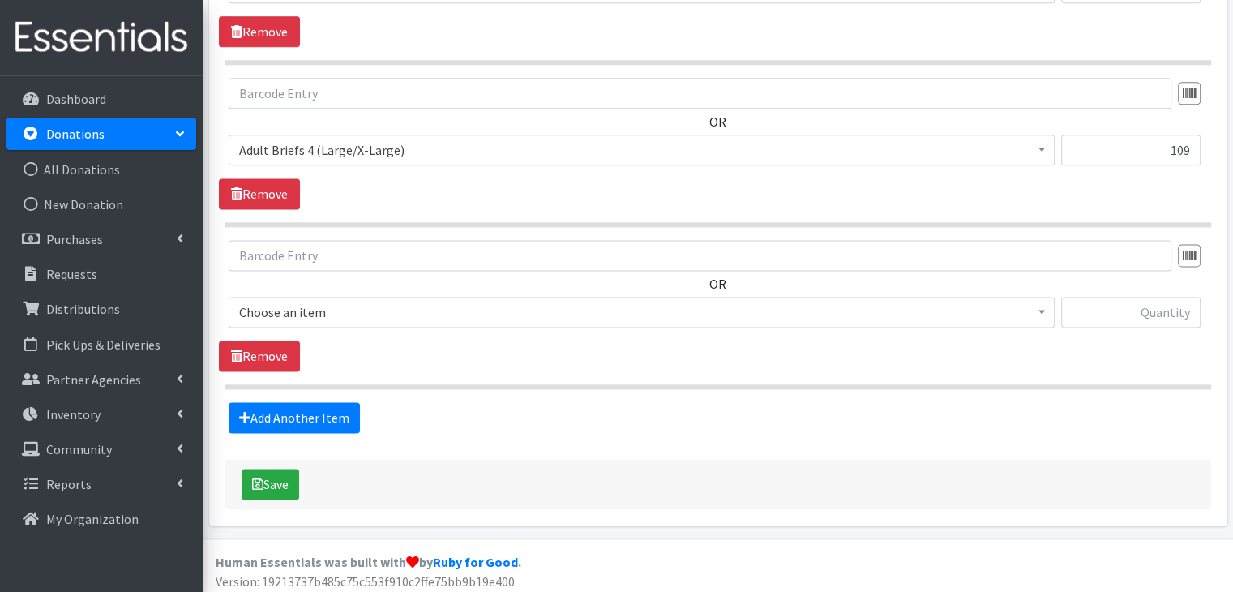
click at [310, 297] on span "Choose an item" at bounding box center [642, 312] width 826 height 31
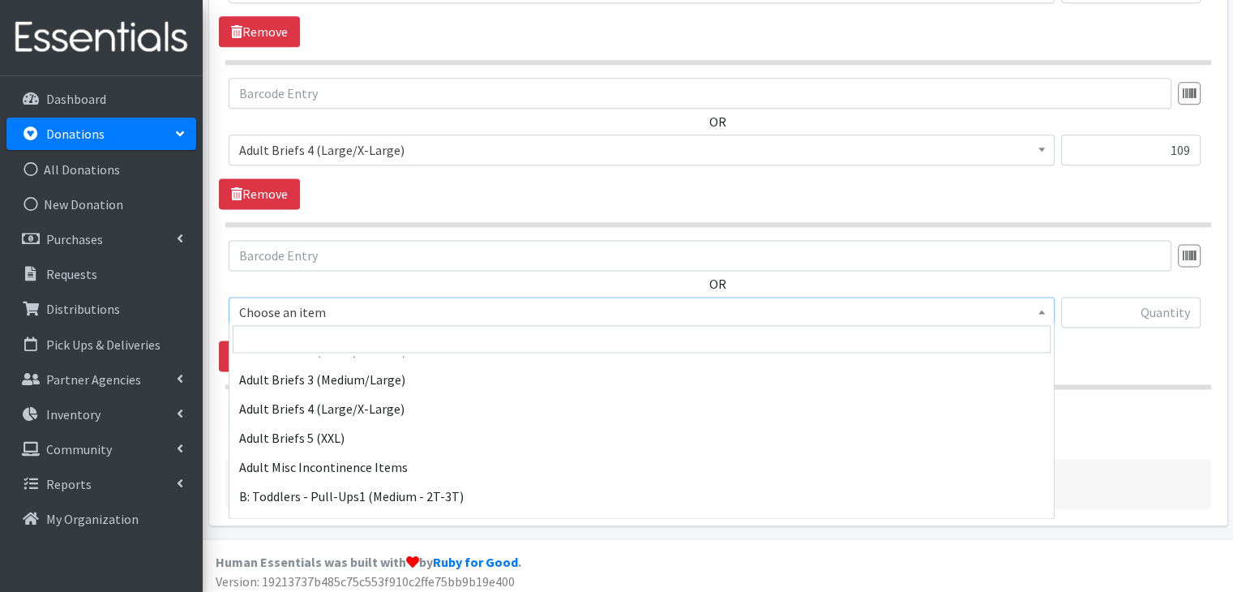
scroll to position [405, 0]
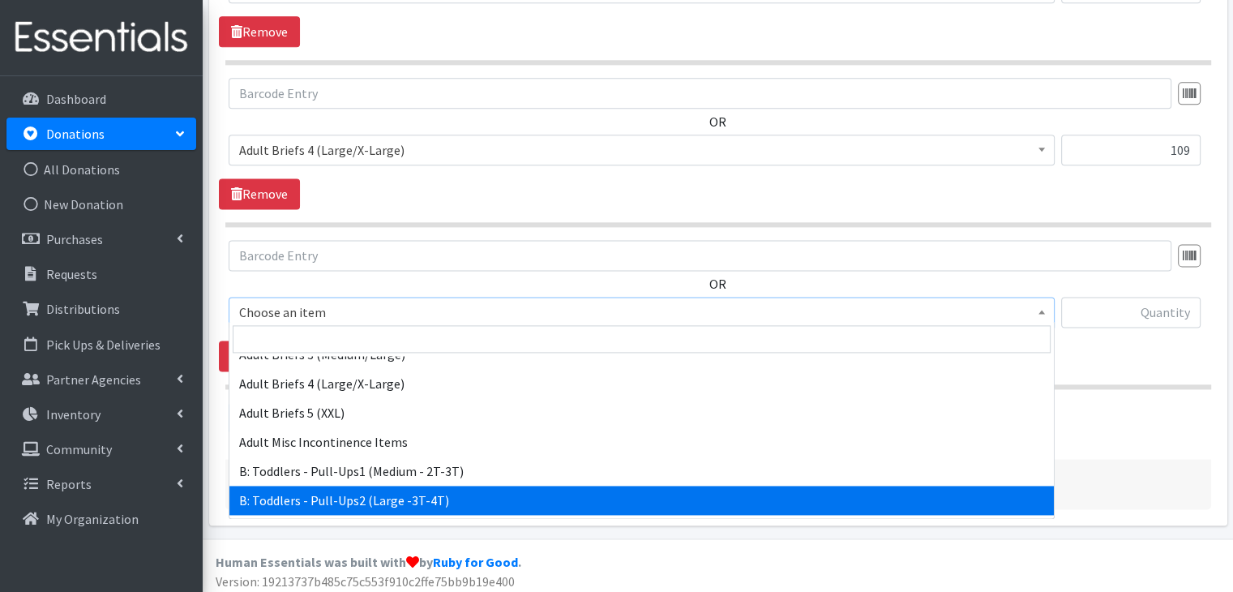
select select "5598"
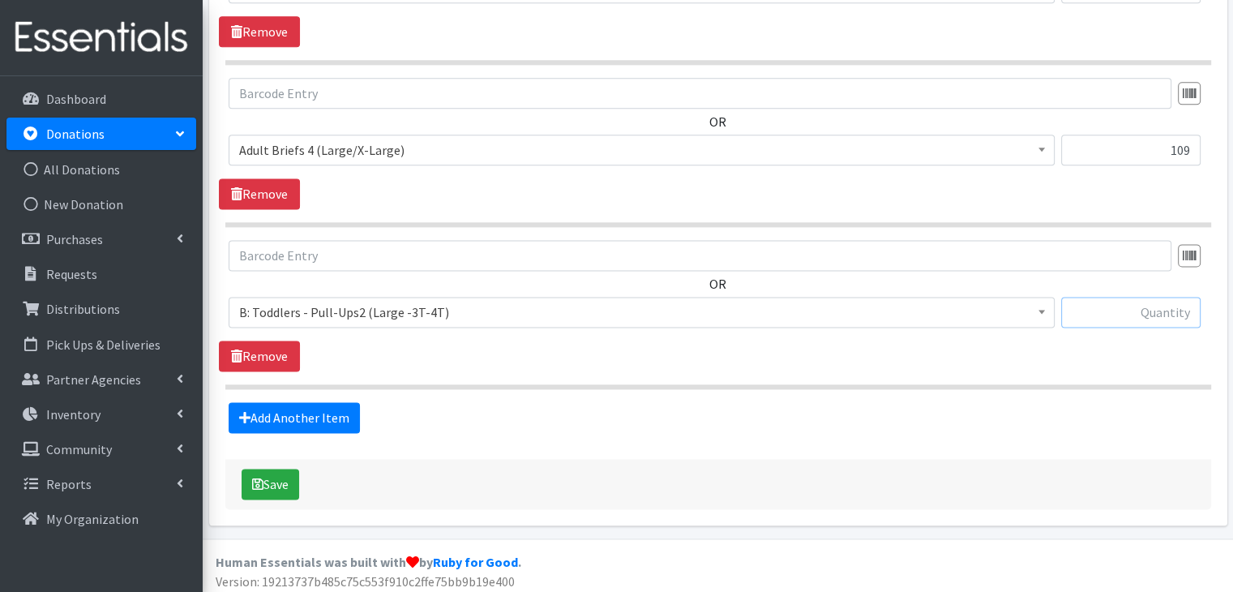
click at [1155, 311] on input "text" at bounding box center [1130, 312] width 139 height 31
type input "21"
click at [652, 374] on section "OR Choose an item A: Babies - Size 01 (newborn) A: Babies - Size 0 (Preemie) A:…" at bounding box center [718, 314] width 986 height 149
click at [261, 477] on icon "submit" at bounding box center [257, 483] width 11 height 13
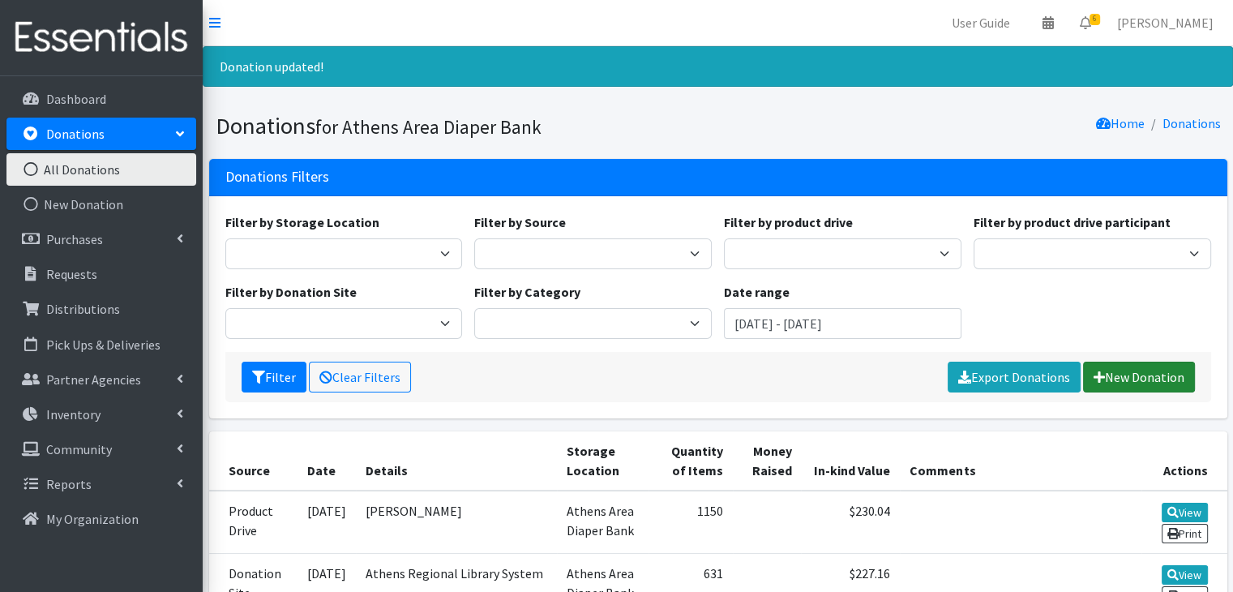
click at [1118, 376] on link "New Donation" at bounding box center [1139, 376] width 112 height 31
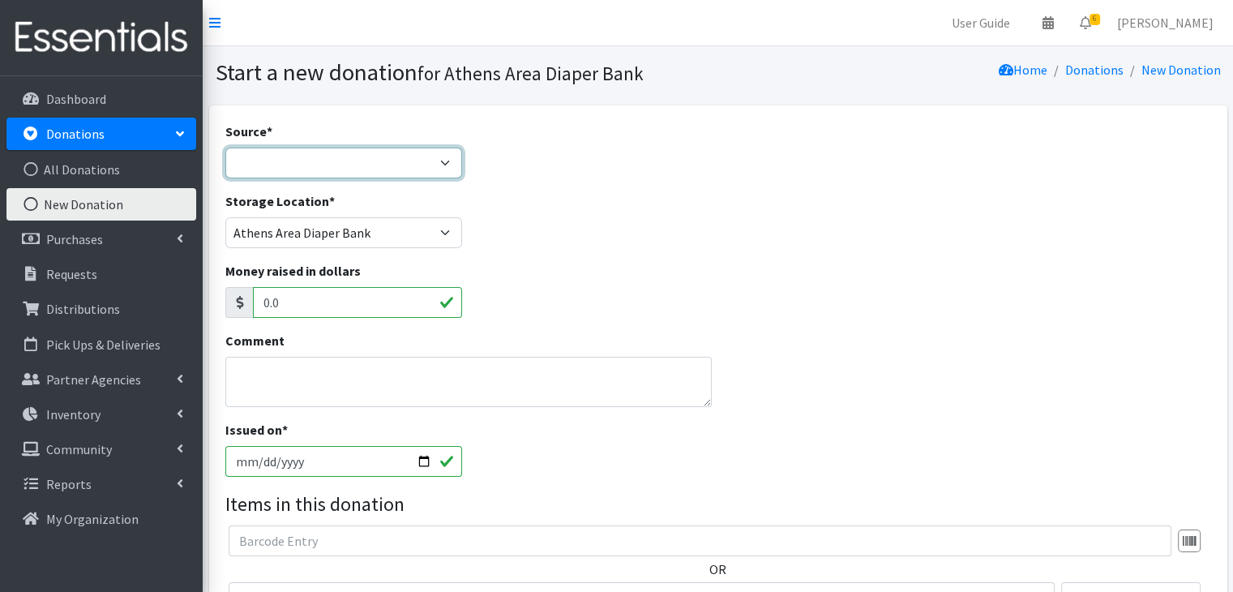
click at [357, 174] on select "Product Drive Manufacturer Donation Site Misc. Donation" at bounding box center [343, 163] width 237 height 31
select select "Misc. Donation"
click at [225, 148] on select "Product Drive Manufacturer Donation Site Misc. Donation" at bounding box center [343, 163] width 237 height 31
click at [287, 379] on textarea "Comment" at bounding box center [468, 382] width 487 height 50
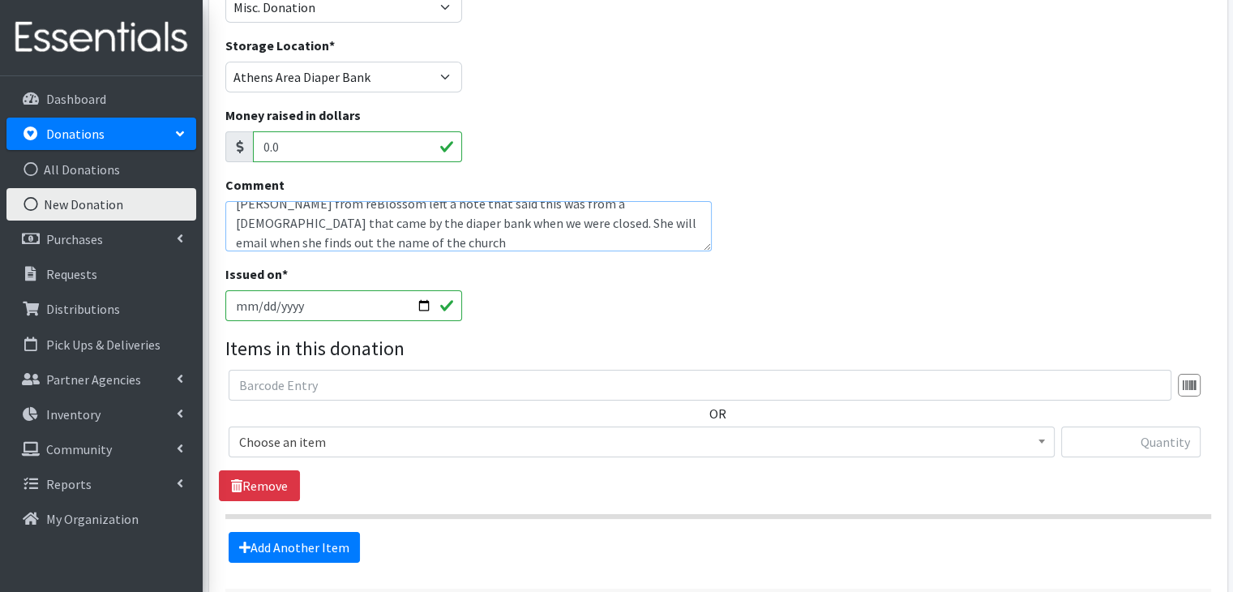
scroll to position [162, 0]
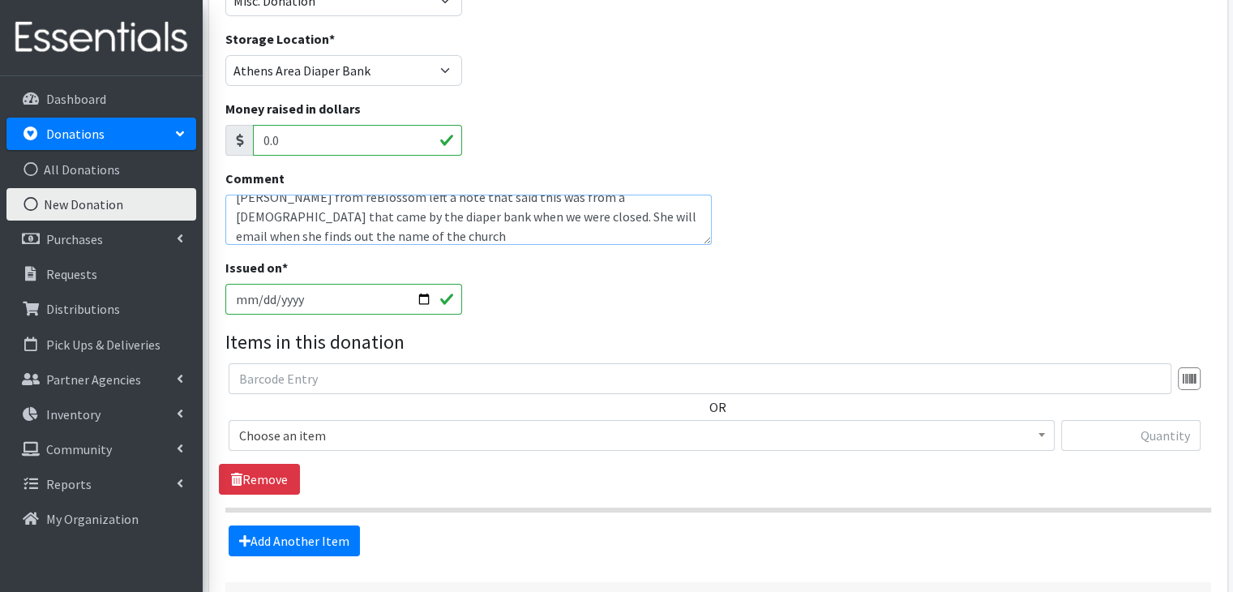
type textarea "[PERSON_NAME] from reBlossom left a note that said this was from a [DEMOGRAPHIC…"
click at [345, 439] on span "Choose an item" at bounding box center [641, 435] width 805 height 23
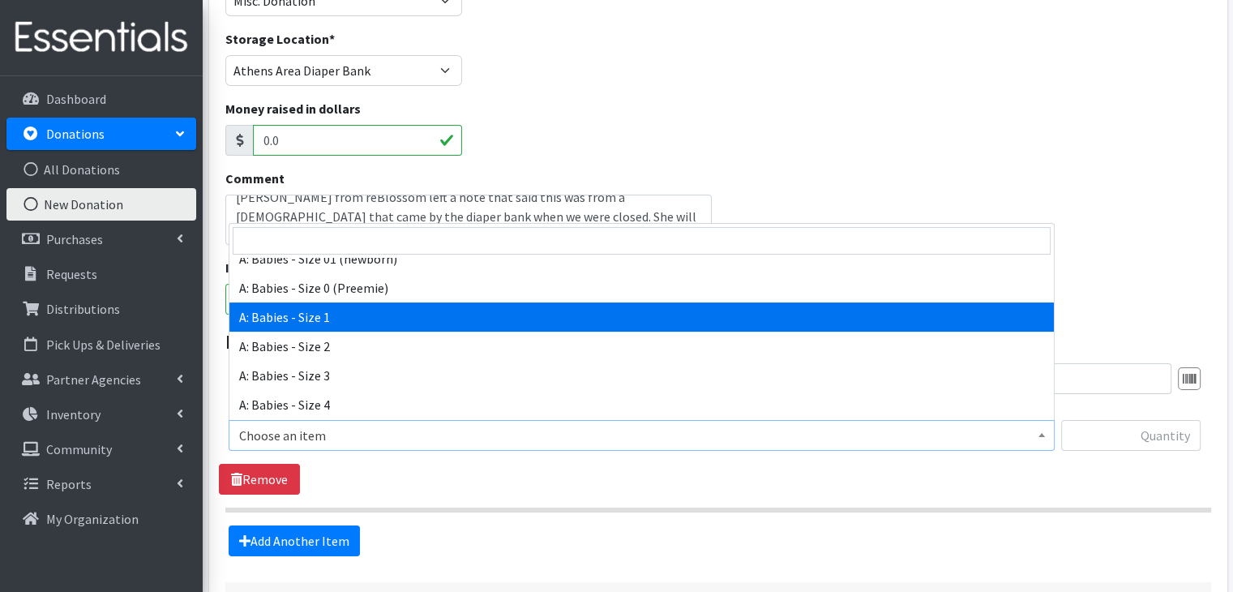
scroll to position [81, 0]
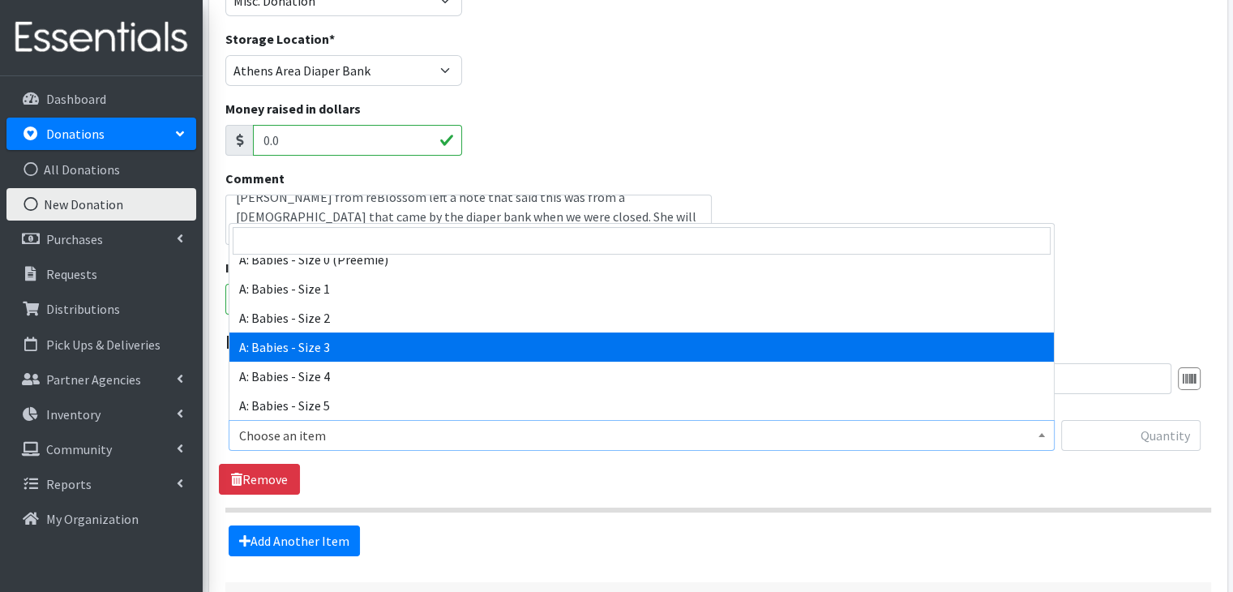
select select "5613"
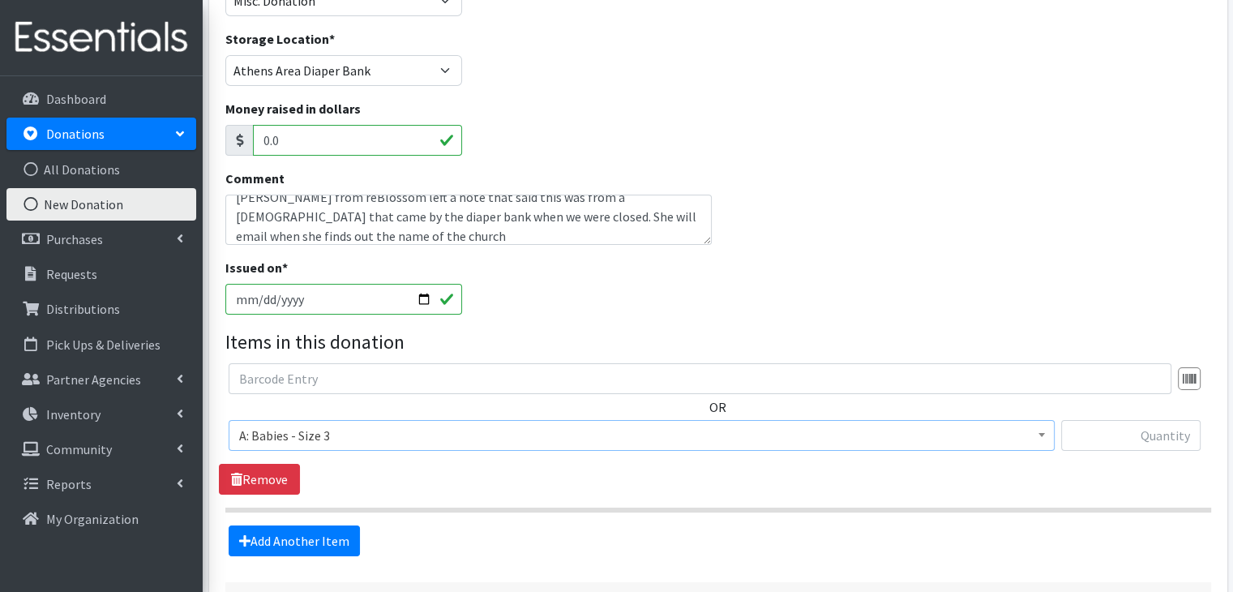
click at [276, 554] on div "Source * Product Drive Manufacturer Donation Site Misc. Donation Donation Site …" at bounding box center [718, 295] width 986 height 673
click at [320, 530] on link "Add Another Item" at bounding box center [294, 540] width 131 height 31
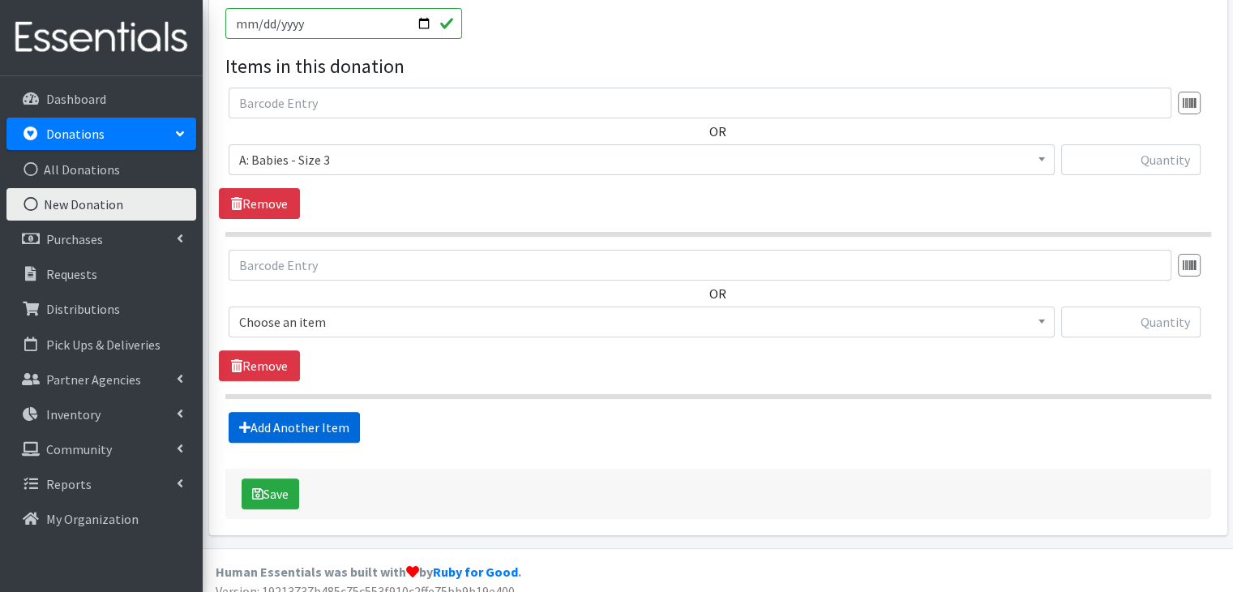
scroll to position [452, 0]
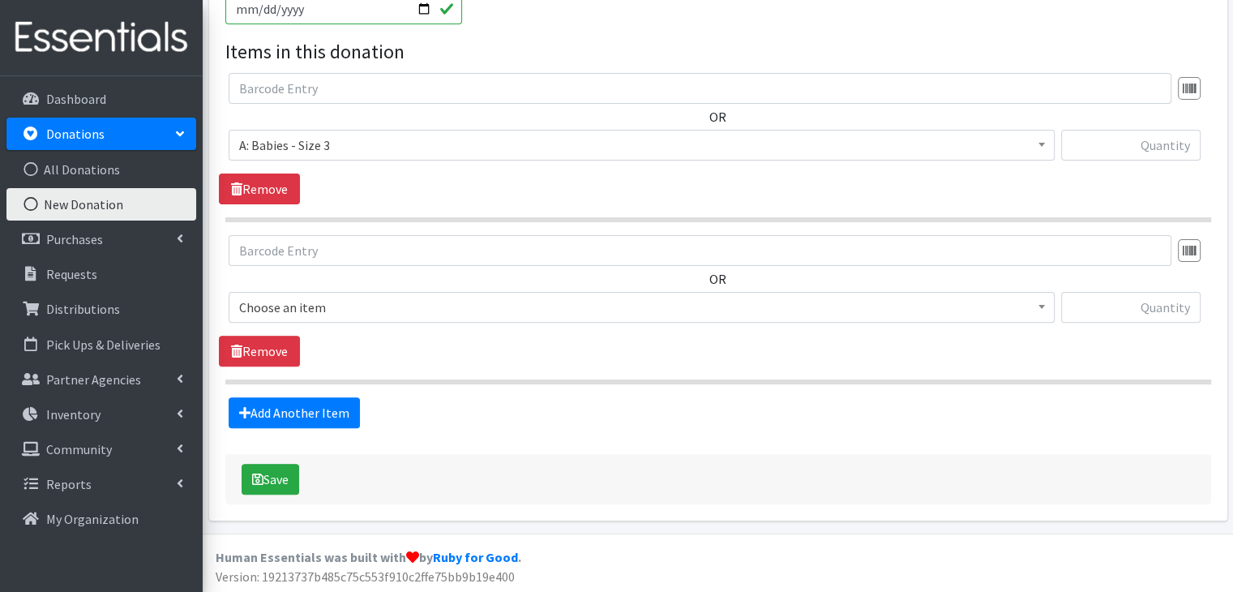
click at [350, 302] on span "Choose an item" at bounding box center [641, 307] width 805 height 23
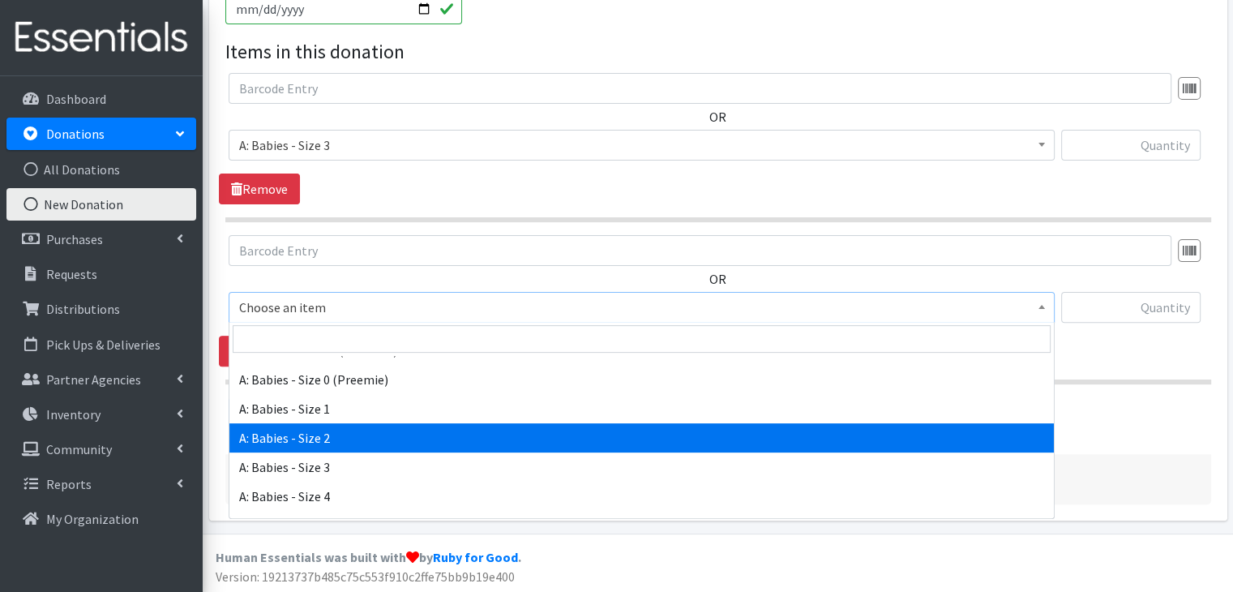
scroll to position [162, 0]
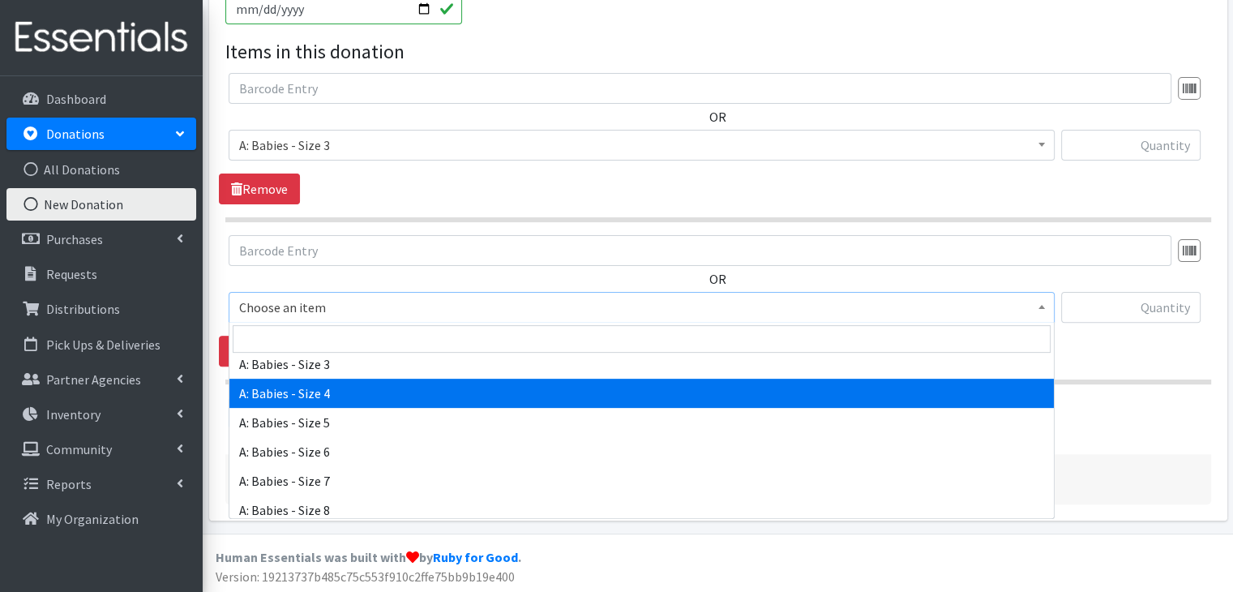
select select "5614"
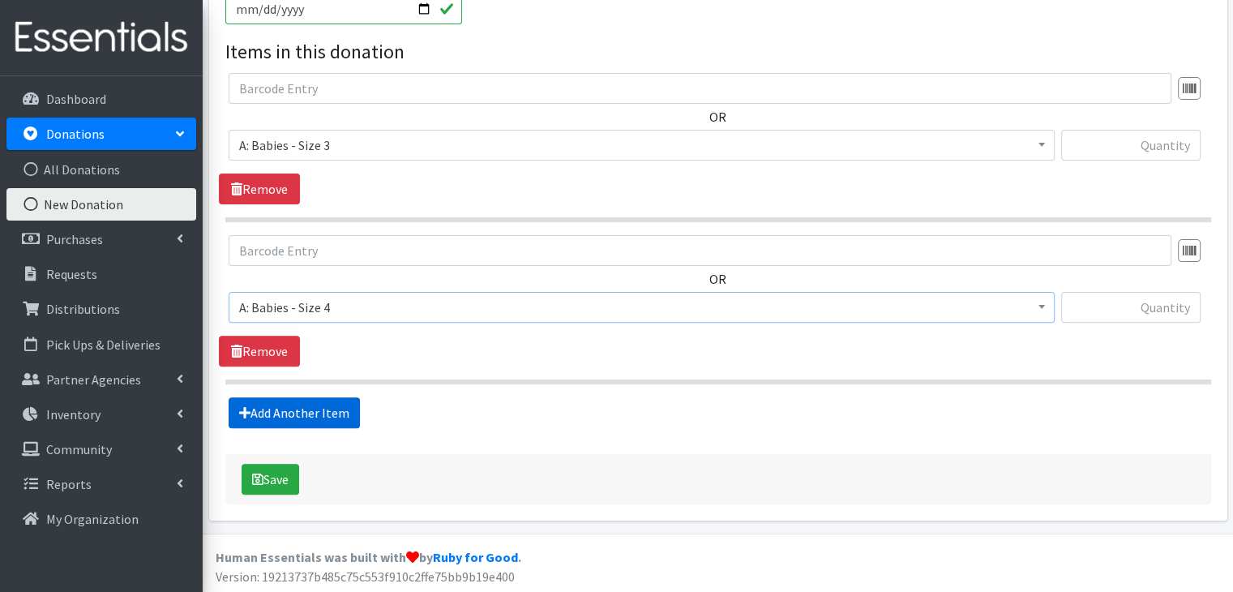
click at [332, 408] on link "Add Another Item" at bounding box center [294, 412] width 131 height 31
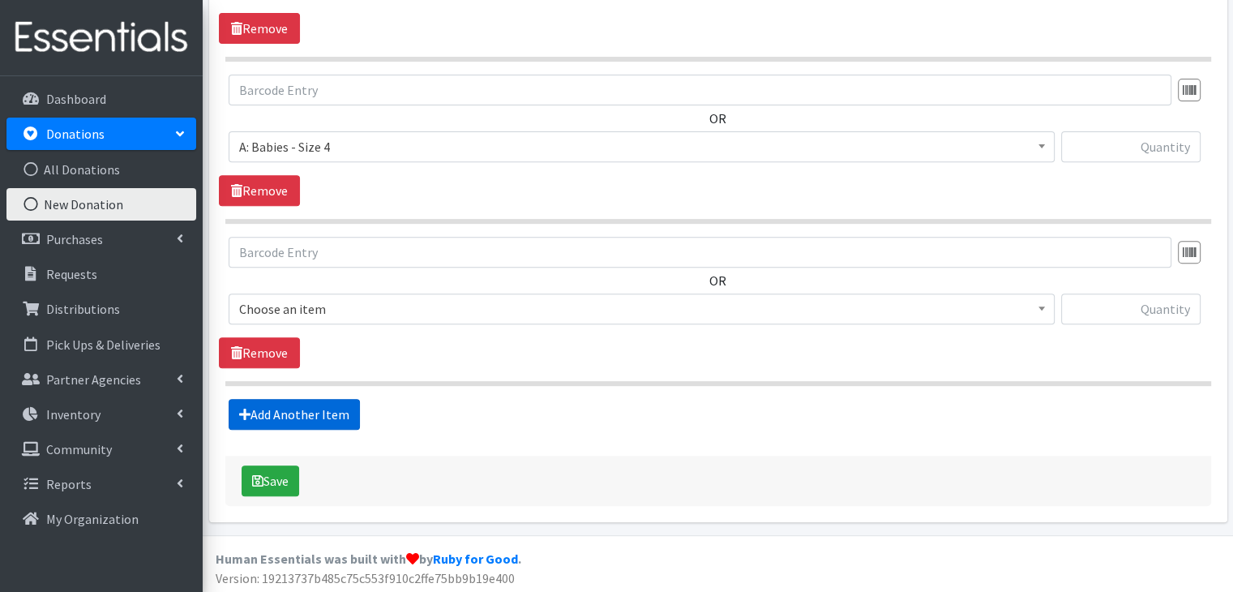
scroll to position [614, 0]
click at [360, 309] on span "Choose an item" at bounding box center [641, 308] width 805 height 23
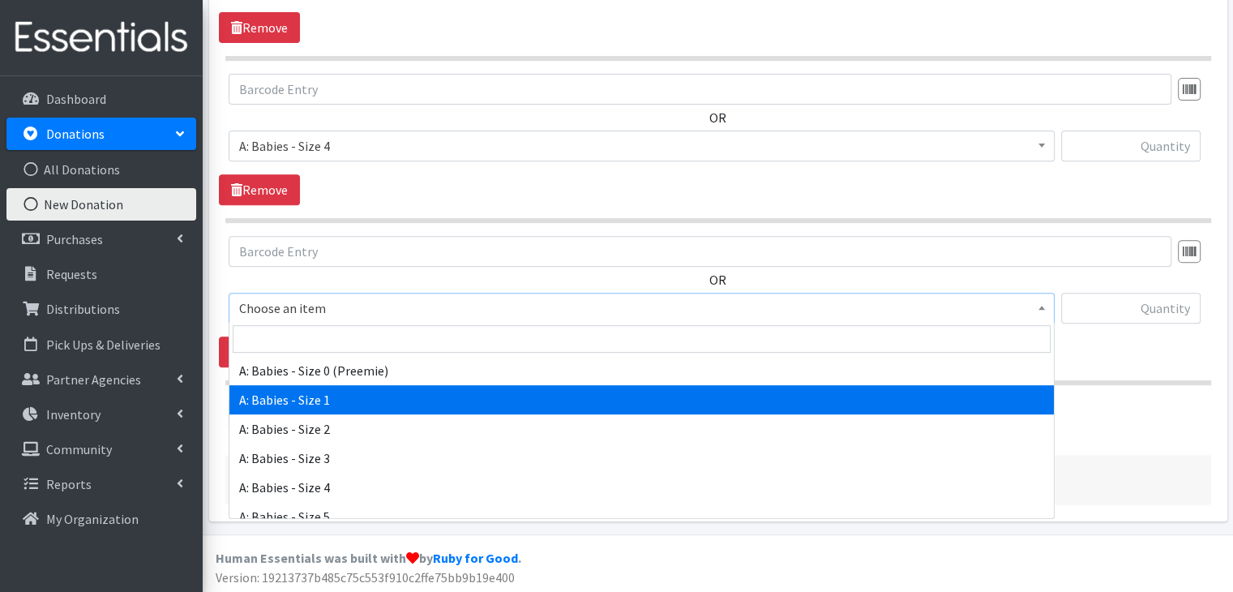
scroll to position [162, 0]
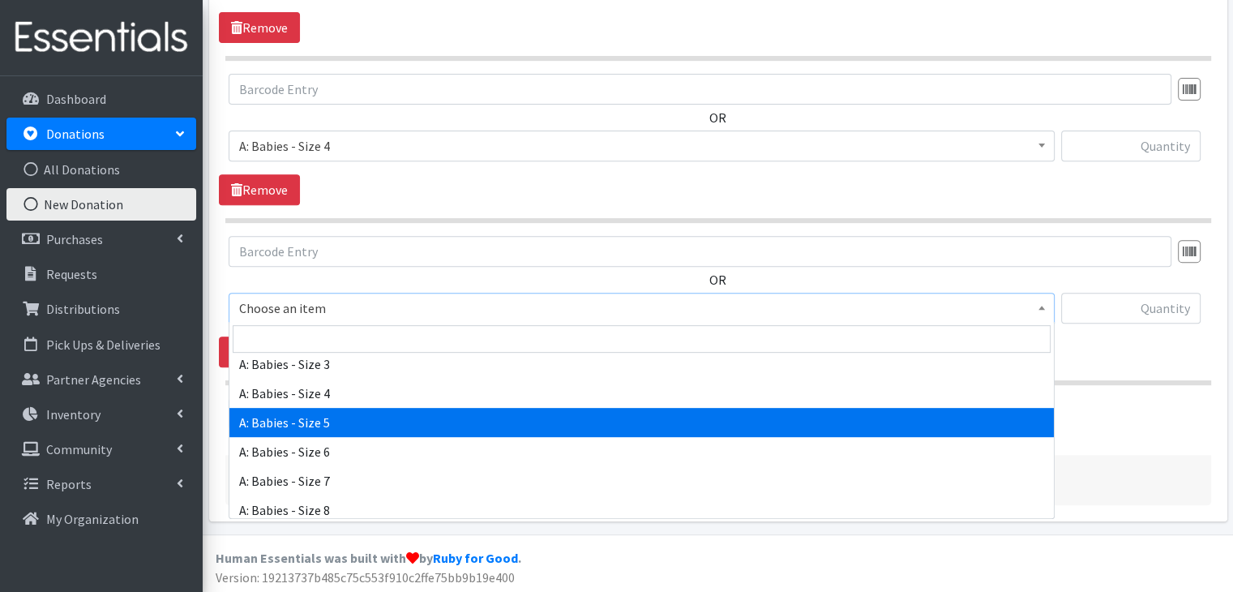
select select "5616"
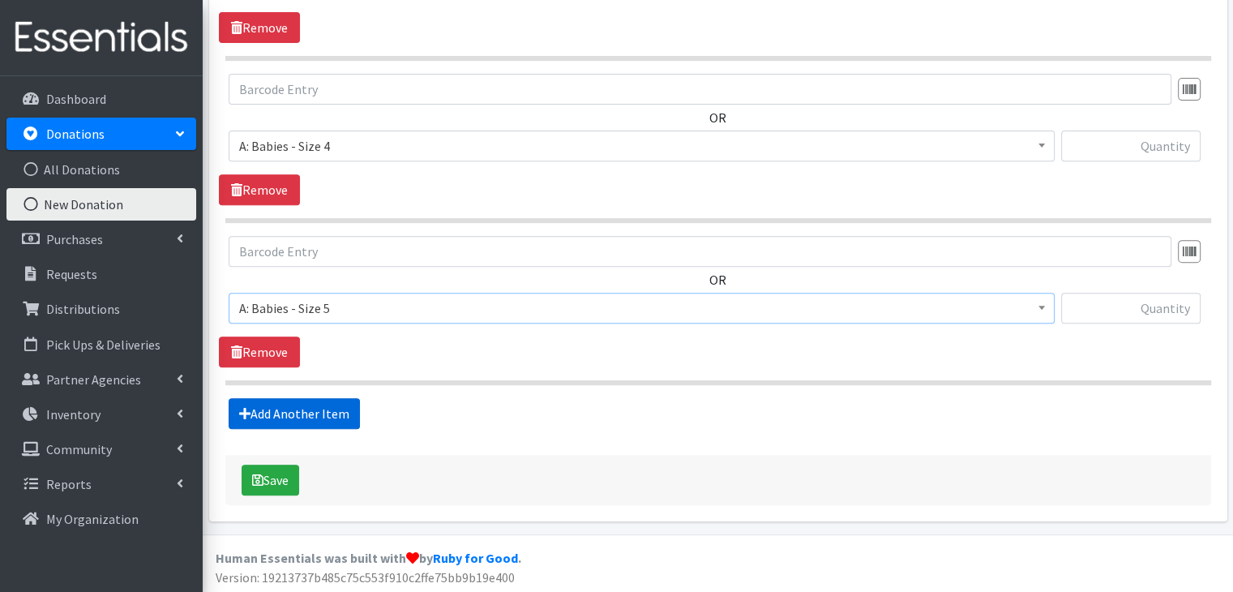
click at [312, 411] on link "Add Another Item" at bounding box center [294, 413] width 131 height 31
click at [344, 304] on span "Choose an item" at bounding box center [641, 308] width 805 height 23
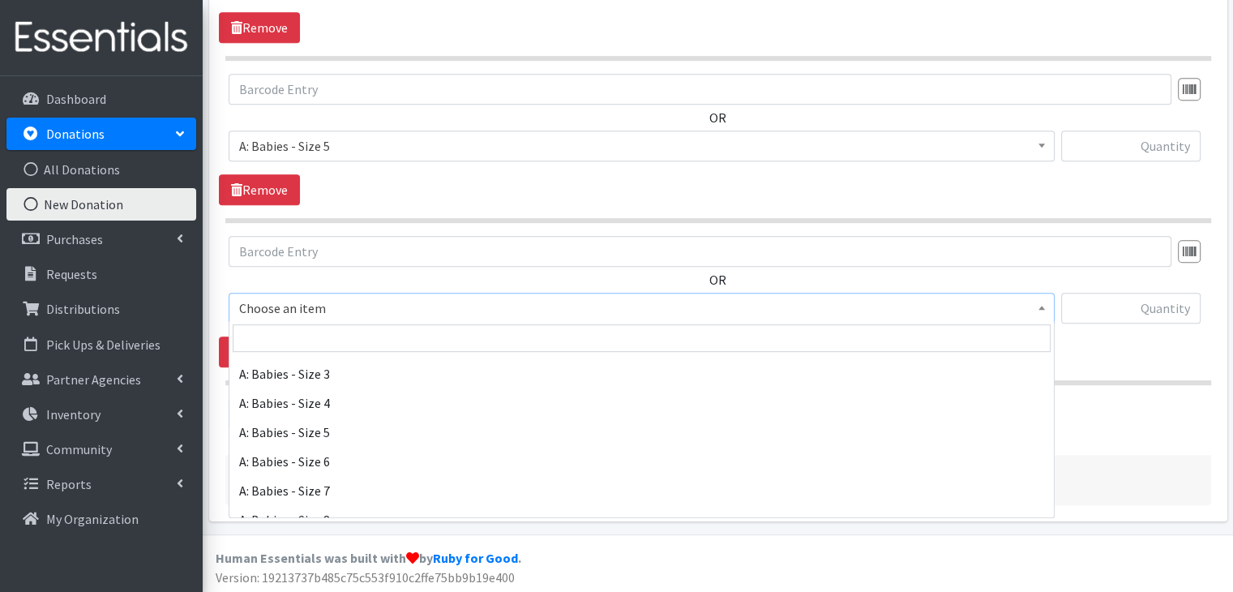
scroll to position [162, 0]
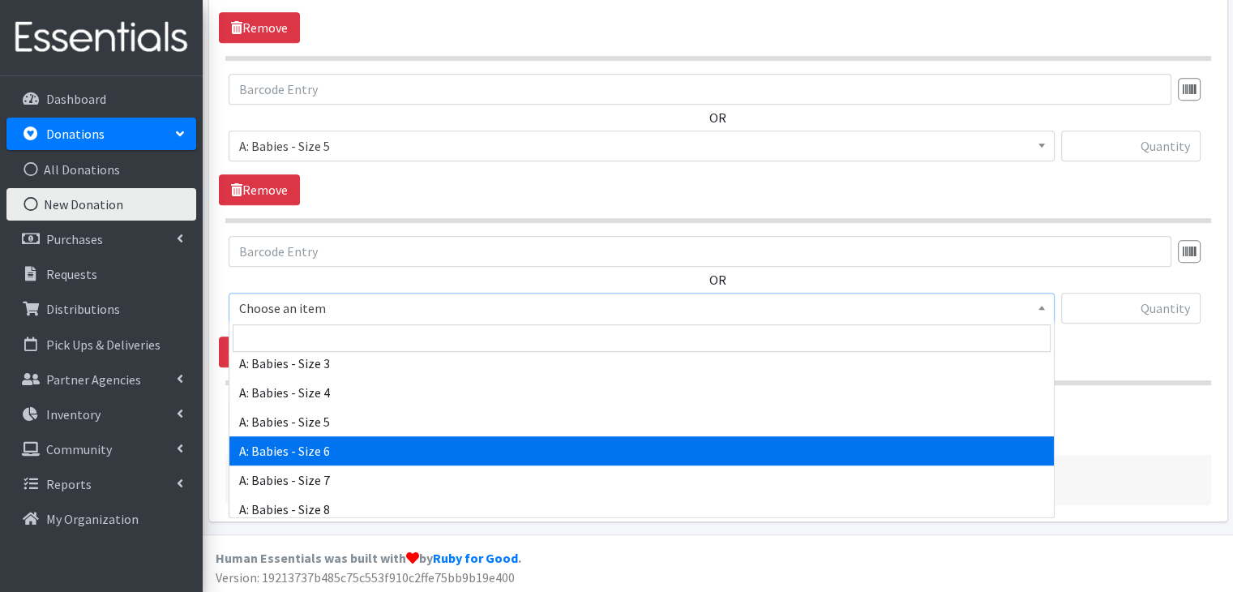
select select "5617"
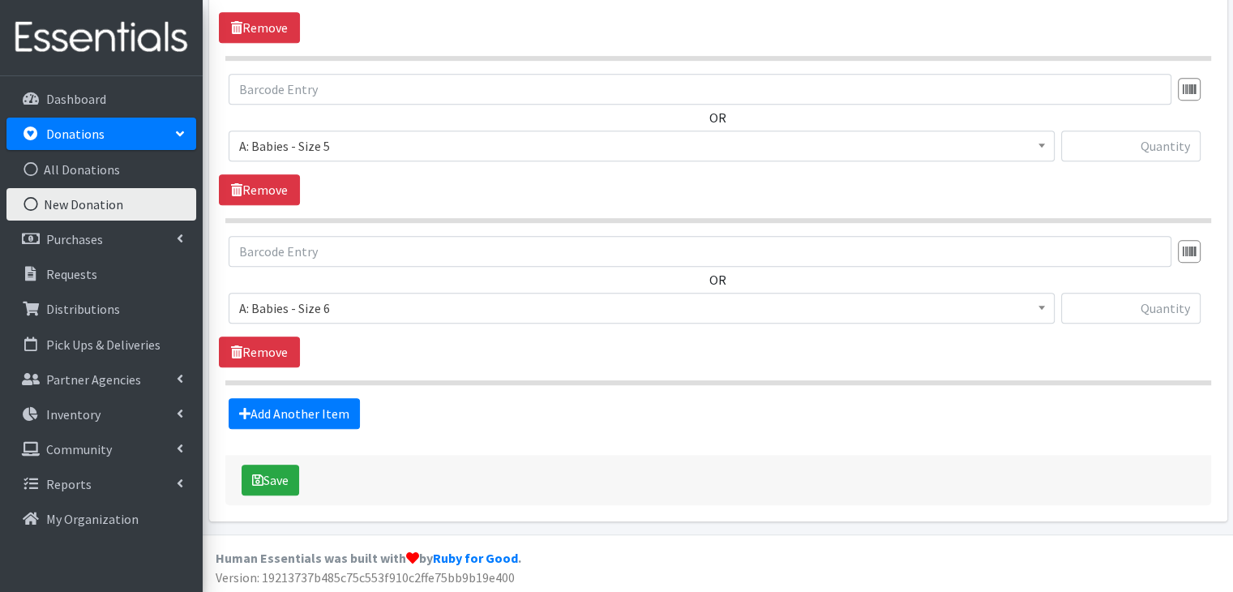
click at [455, 370] on section "OR Choose an item A: Babies - Size 01 (newborn) A: Babies - Size 0 (Preemie) A:…" at bounding box center [718, 310] width 986 height 149
click at [289, 407] on link "Add Another Item" at bounding box center [294, 413] width 131 height 31
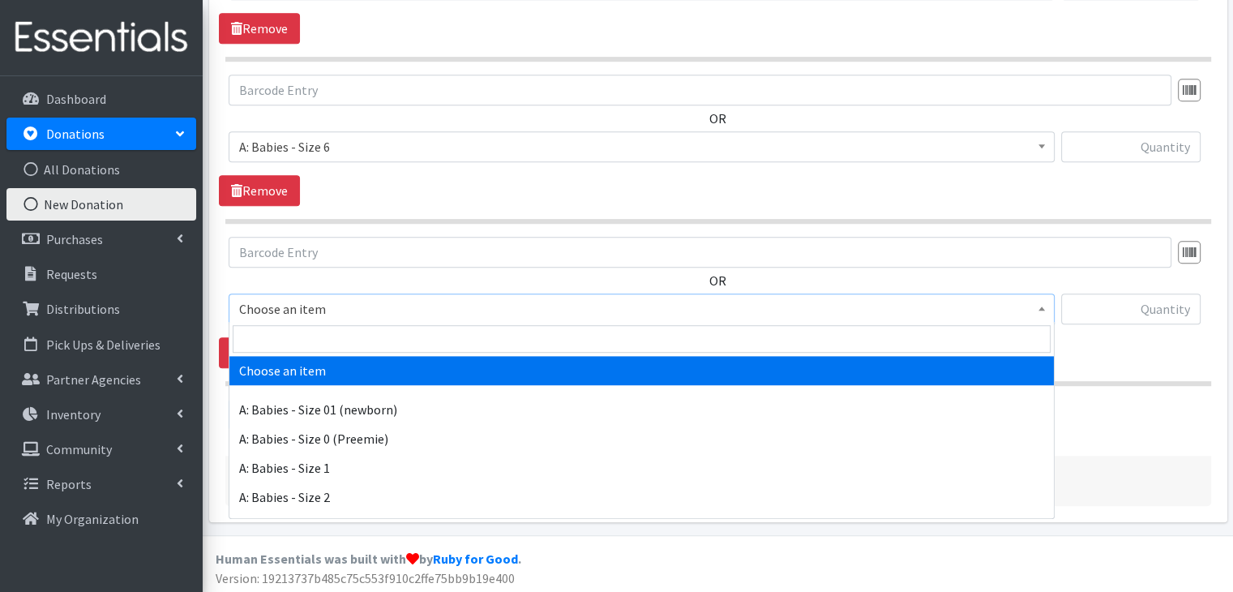
click at [355, 309] on span "Choose an item" at bounding box center [641, 308] width 805 height 23
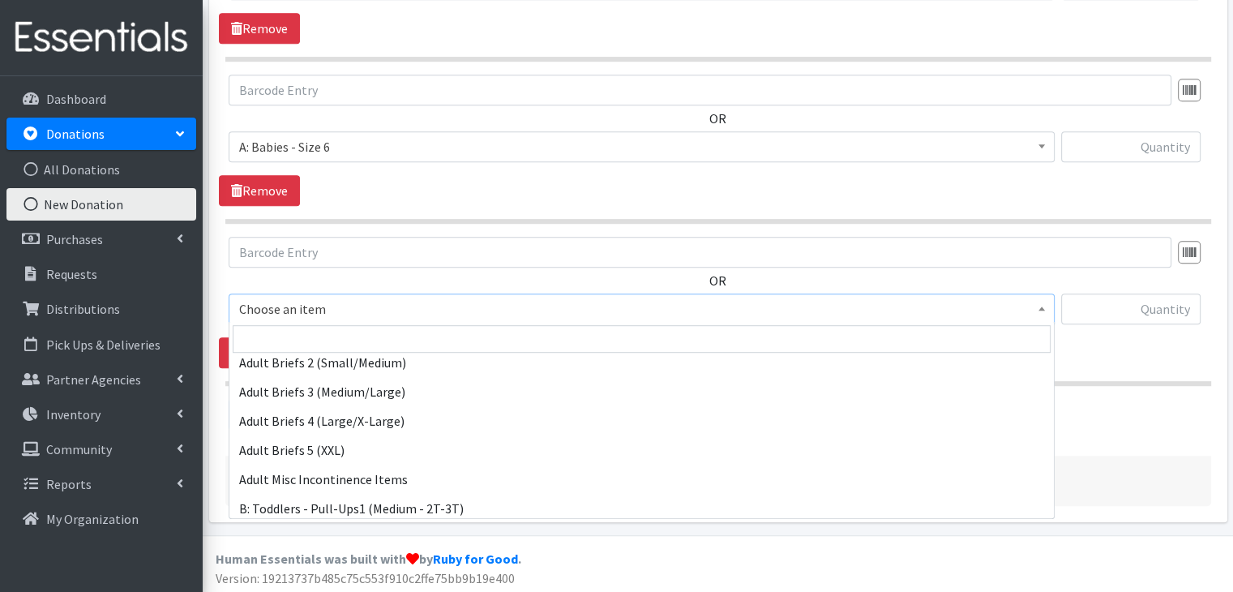
scroll to position [405, 0]
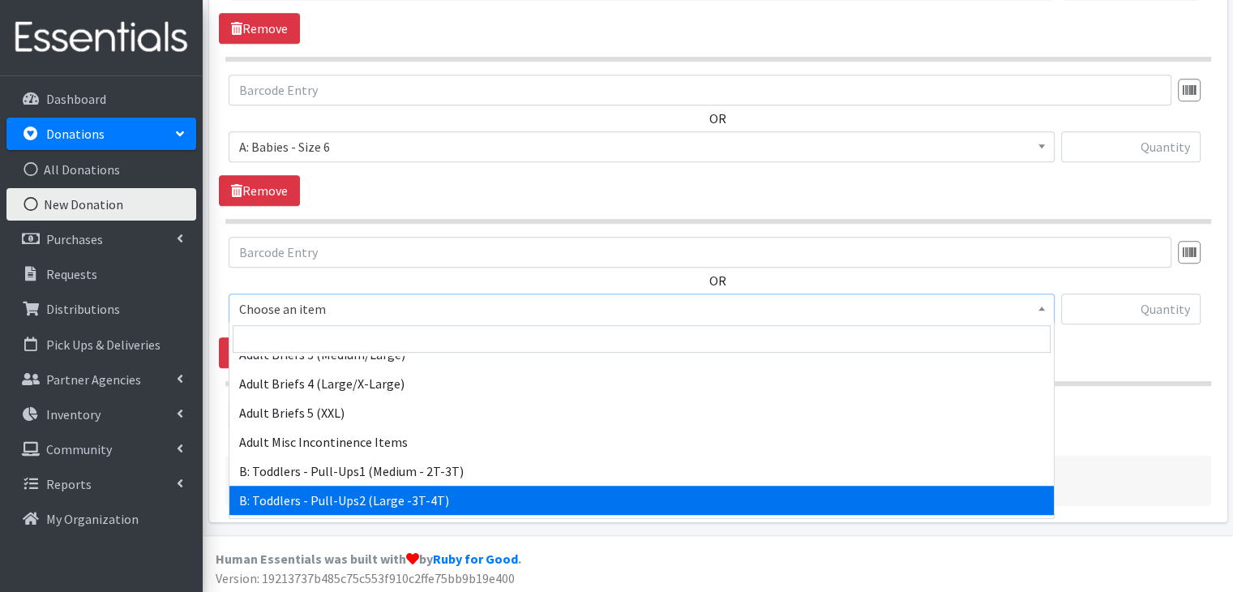
select select "5598"
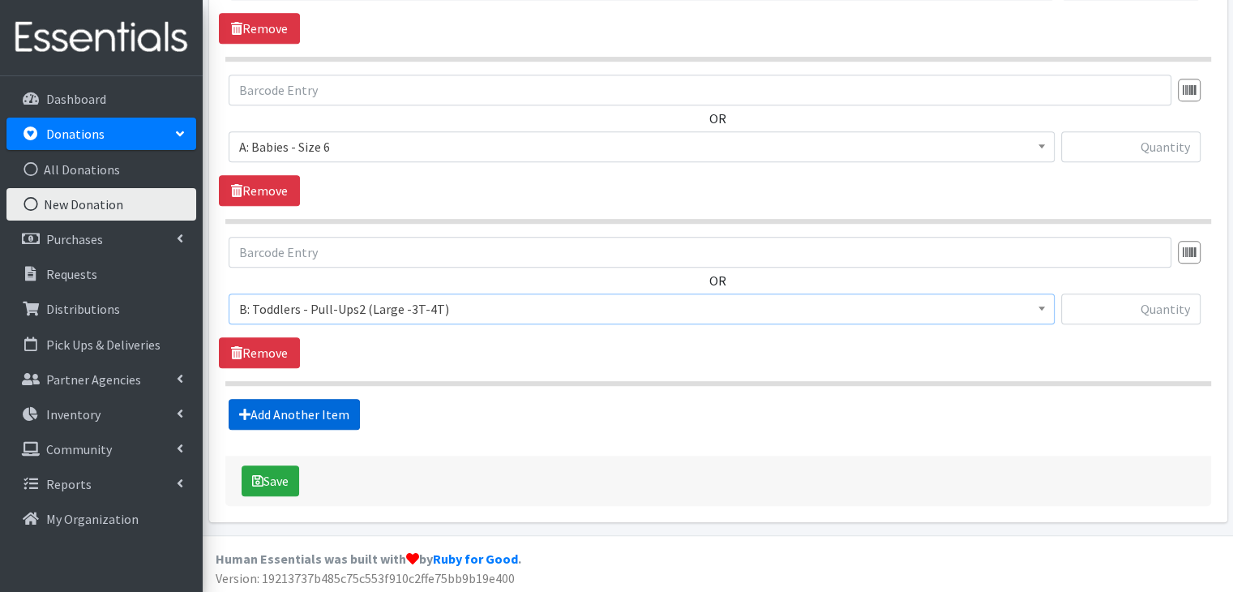
click at [326, 404] on link "Add Another Item" at bounding box center [294, 414] width 131 height 31
click at [382, 308] on span "Choose an item" at bounding box center [641, 308] width 805 height 23
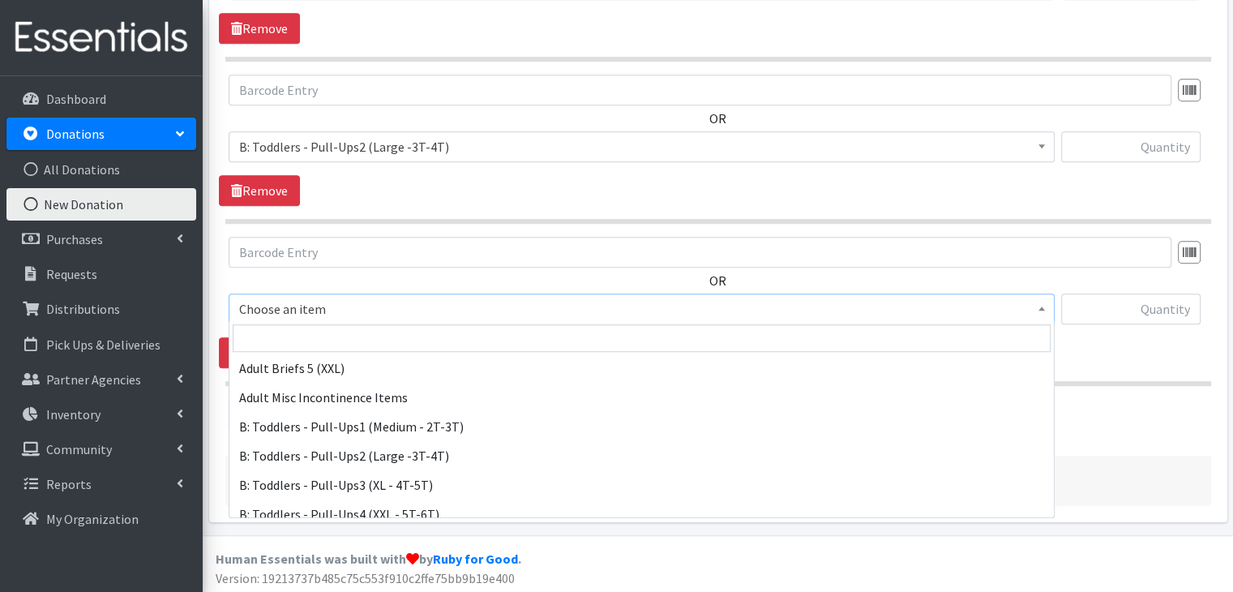
scroll to position [567, 0]
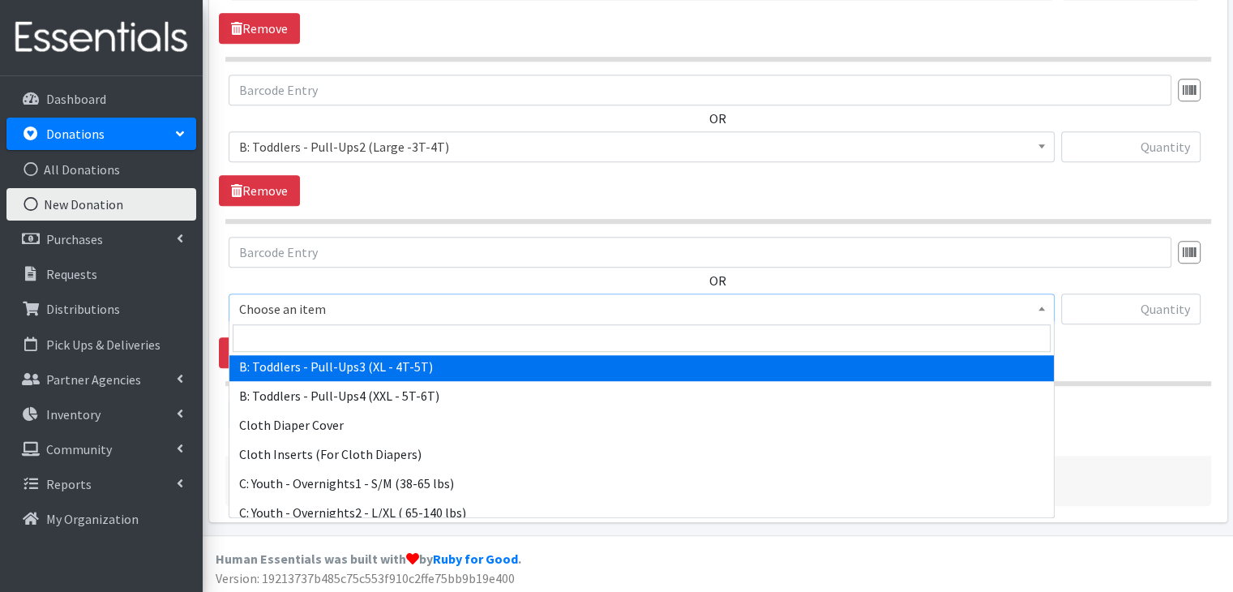
select select "5599"
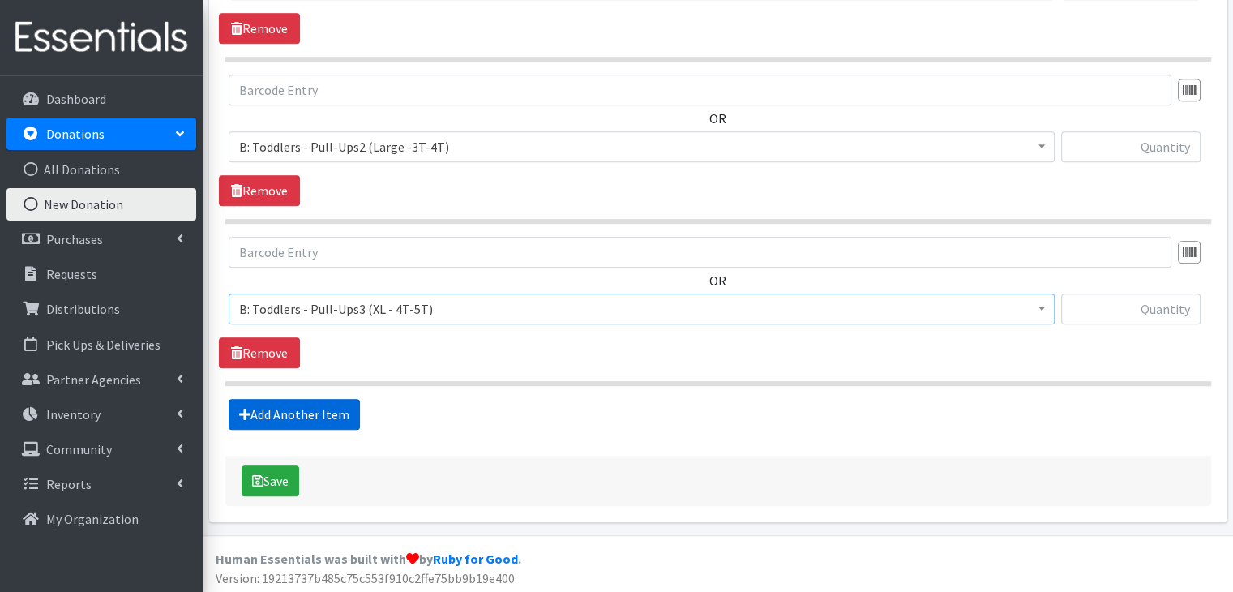
click at [309, 401] on link "Add Another Item" at bounding box center [294, 414] width 131 height 31
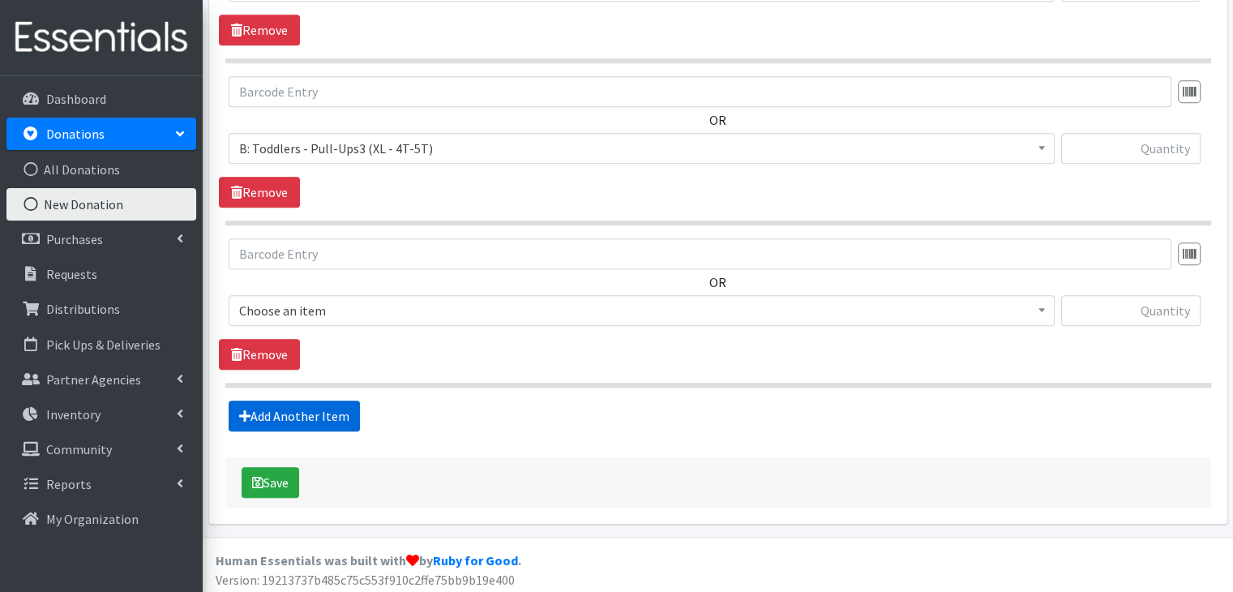
scroll to position [1260, 0]
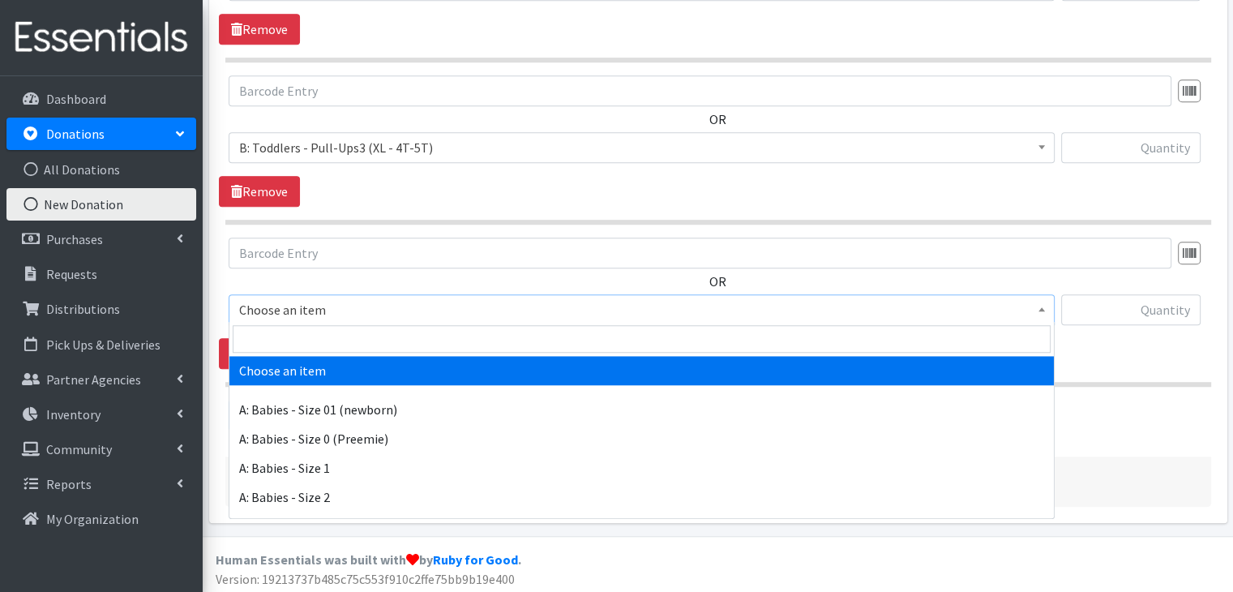
click at [391, 307] on span "Choose an item" at bounding box center [641, 309] width 805 height 23
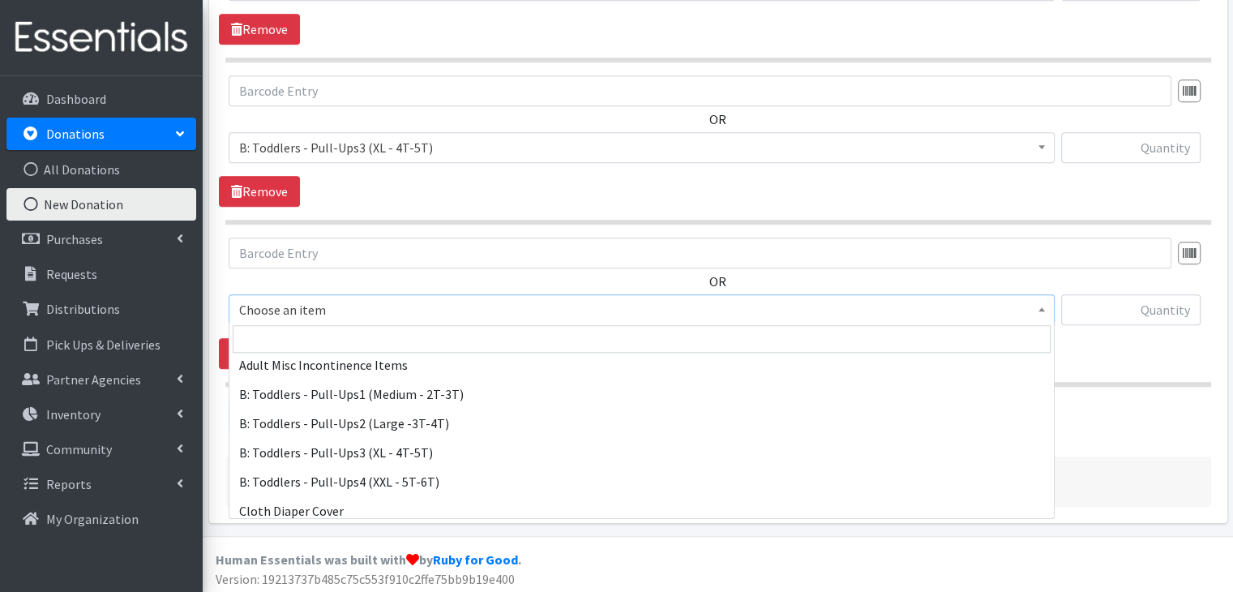
scroll to position [486, 0]
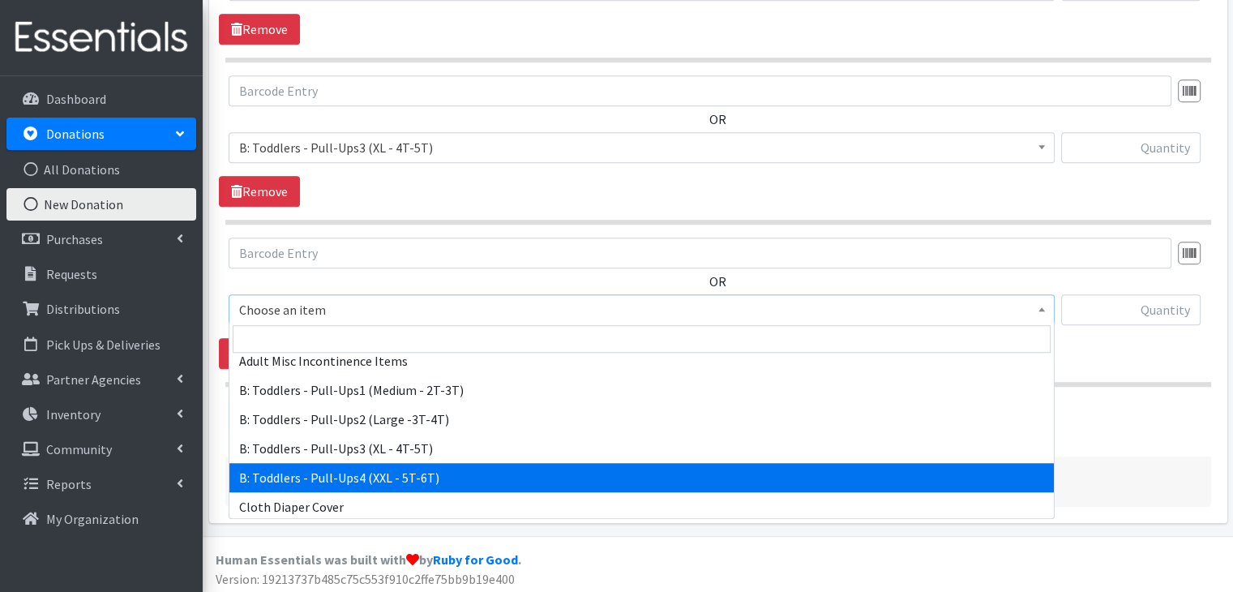
select select "14239"
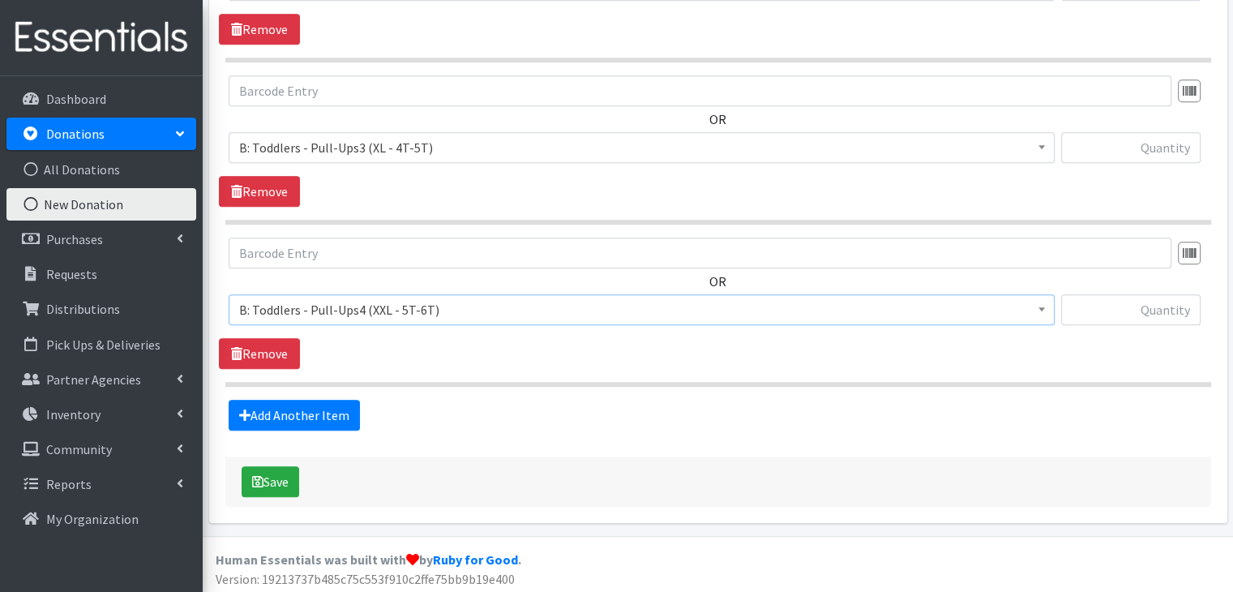
click at [493, 372] on section "OR Choose an item A: Babies - Size 01 (newborn) A: Babies - Size 0 (Preemie) A:…" at bounding box center [718, 311] width 986 height 149
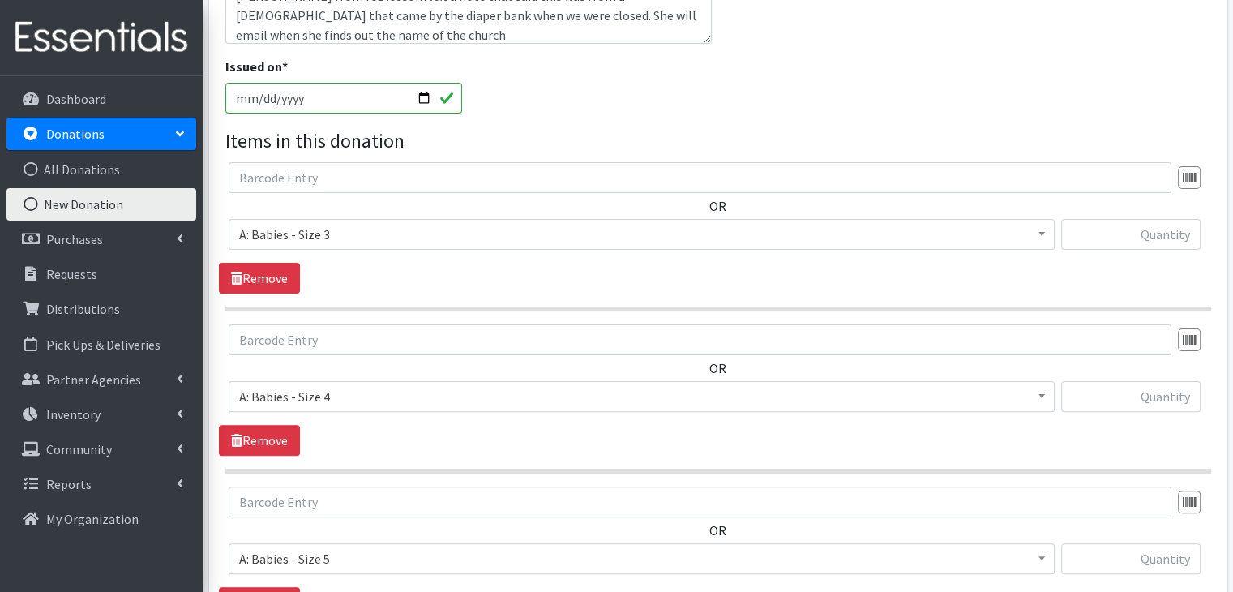
scroll to position [369, 0]
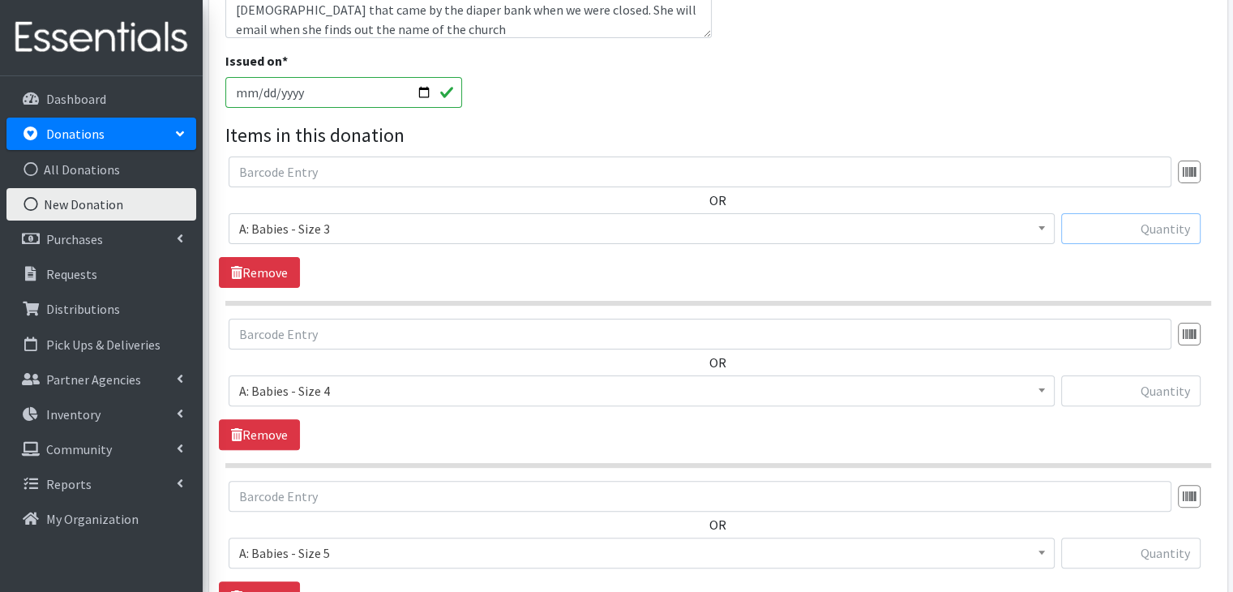
click at [1127, 230] on input "text" at bounding box center [1130, 228] width 139 height 31
type input "411"
type input "434"
type input "57"
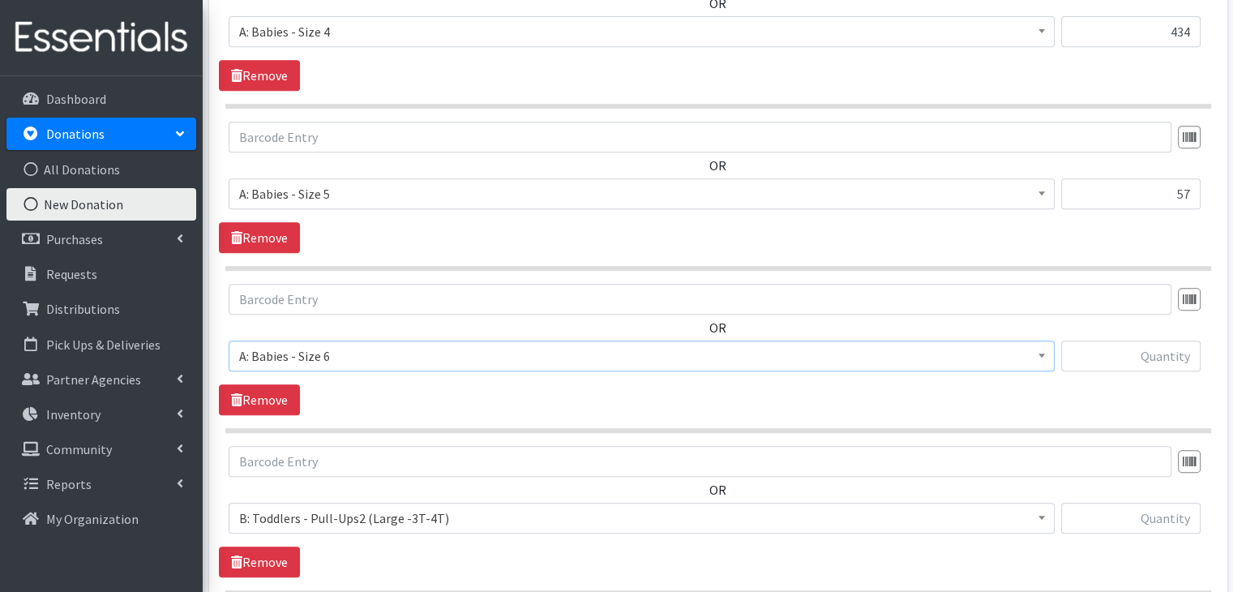
scroll to position [729, 0]
type input "96"
type input "312"
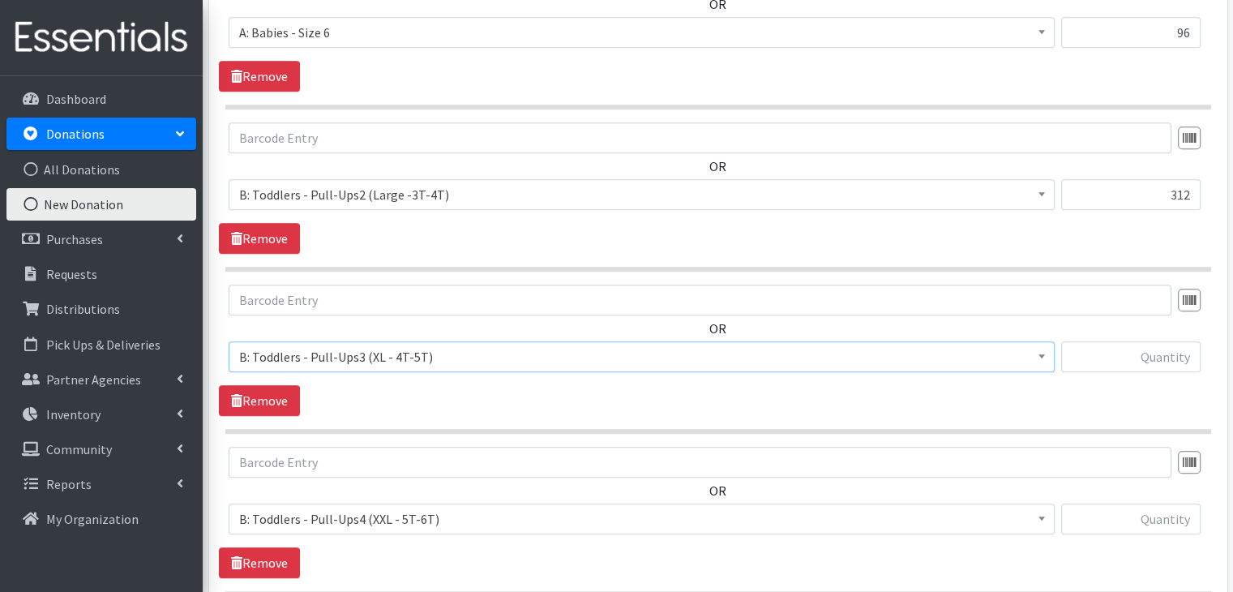
scroll to position [1052, 0]
type input "142"
type input "84"
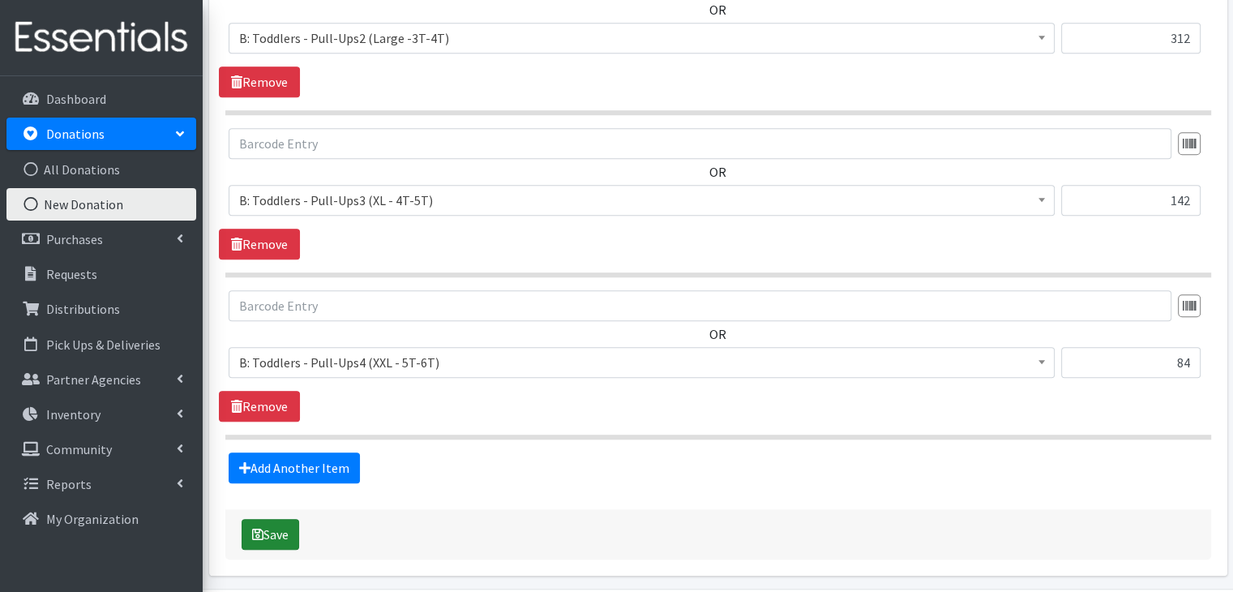
scroll to position [1260, 0]
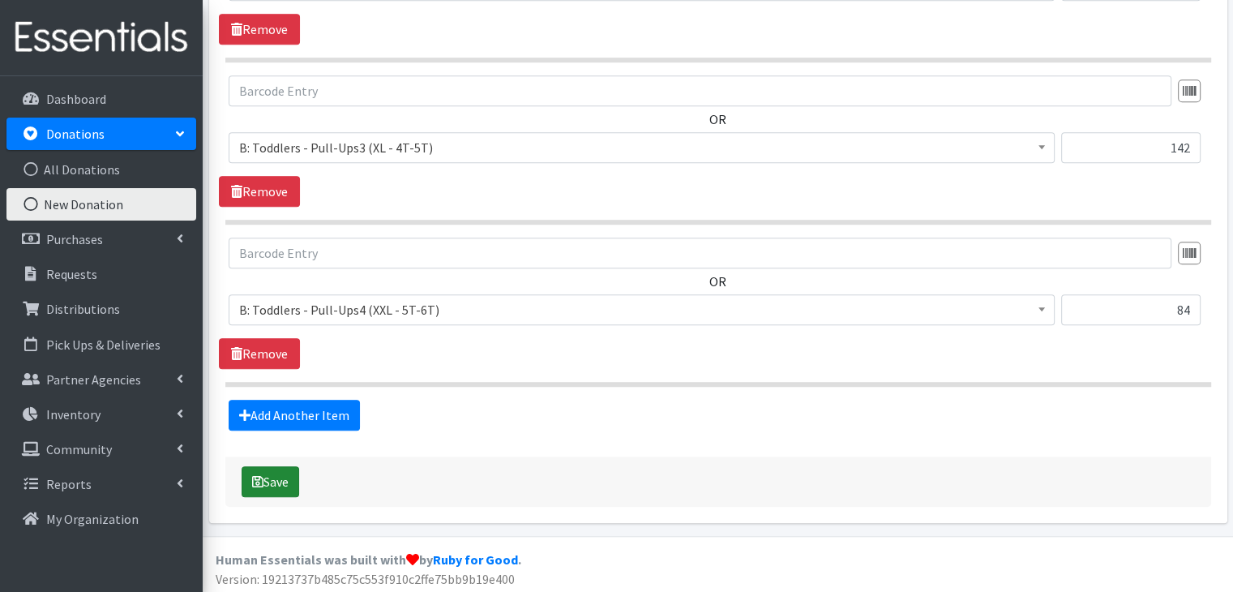
click at [266, 473] on button "Save" at bounding box center [271, 481] width 58 height 31
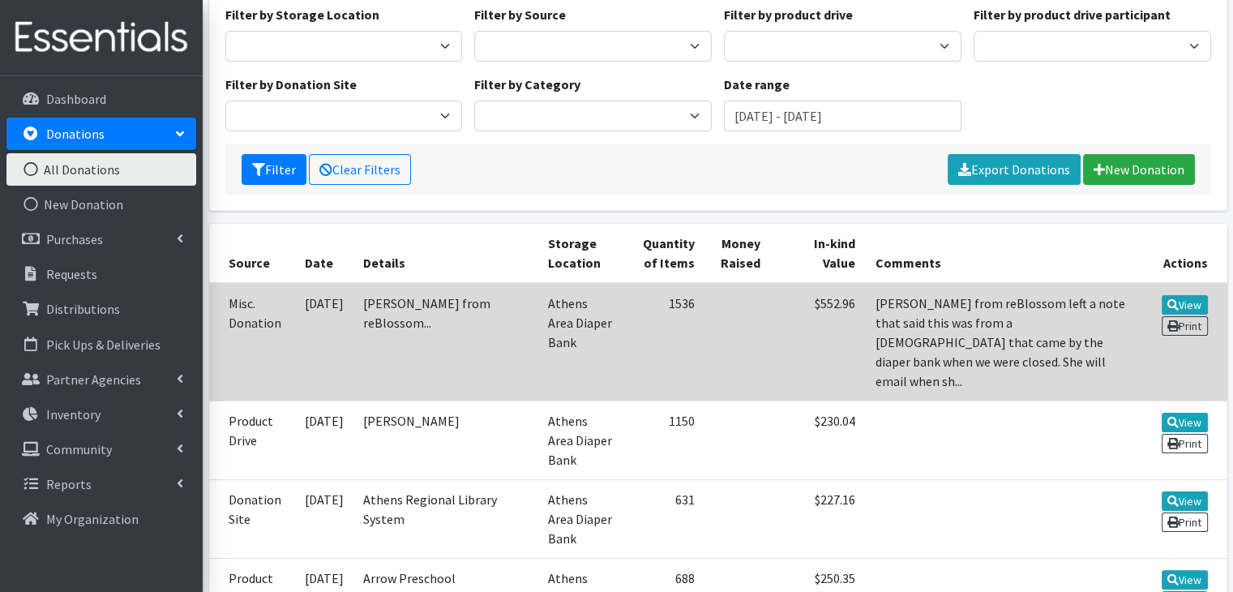
scroll to position [243, 0]
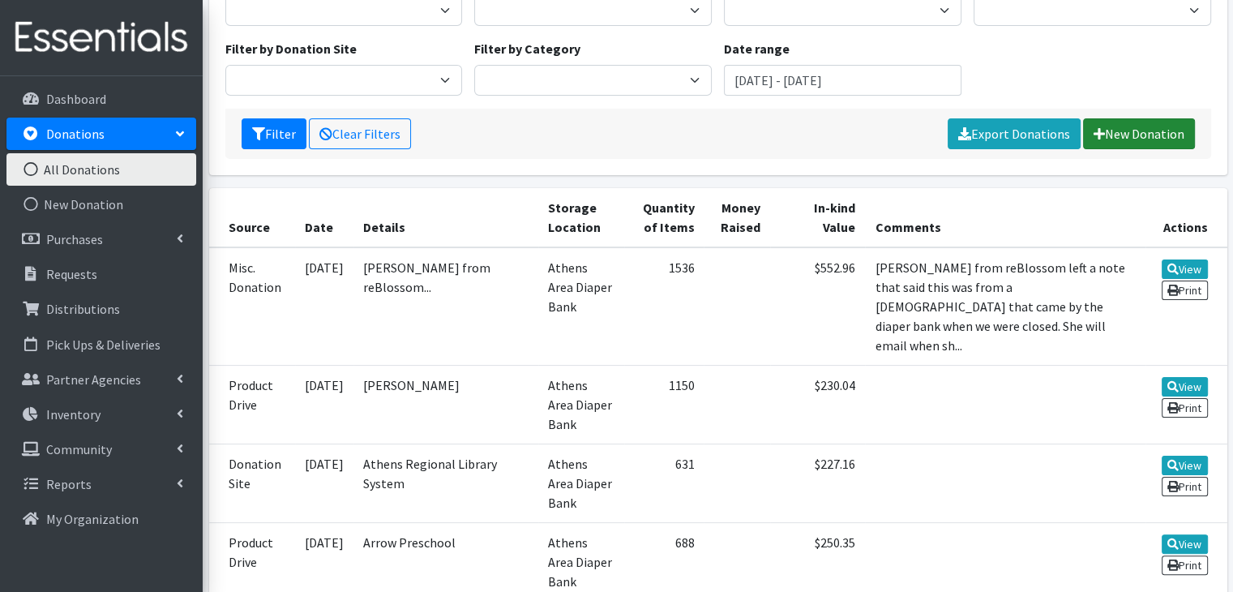
click at [1114, 130] on link "New Donation" at bounding box center [1139, 133] width 112 height 31
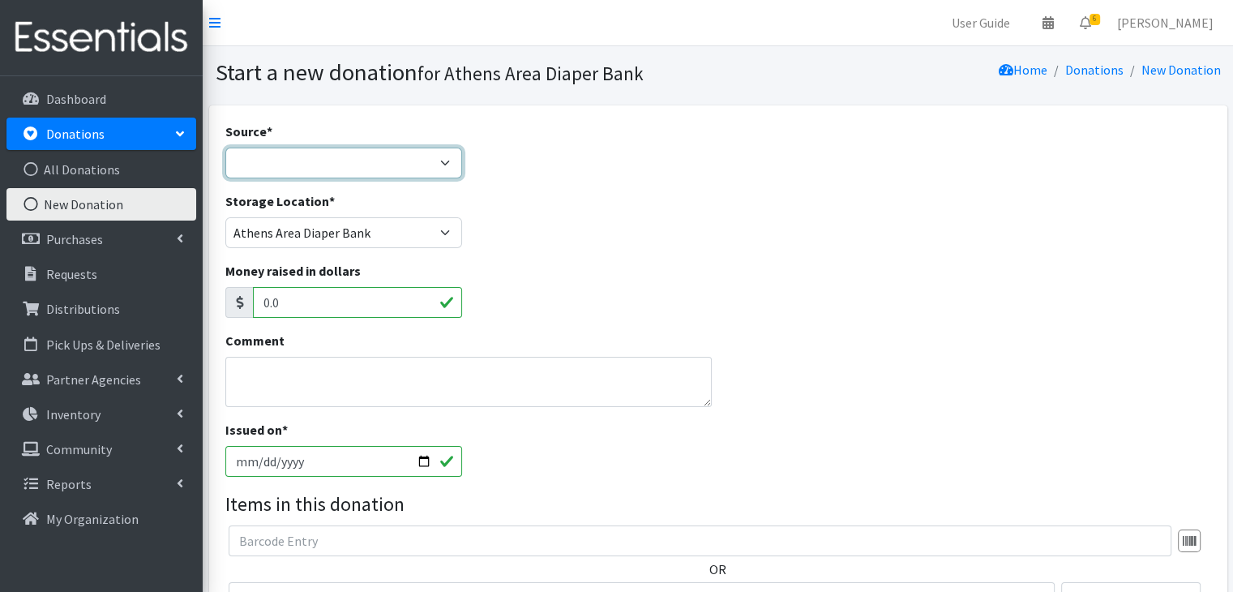
click at [280, 177] on select "Product Drive Manufacturer Donation Site Misc. Donation" at bounding box center [343, 163] width 237 height 31
select select "Product Drive"
click at [225, 148] on select "Product Drive Manufacturer Donation Site Misc. Donation" at bounding box center [343, 163] width 237 height 31
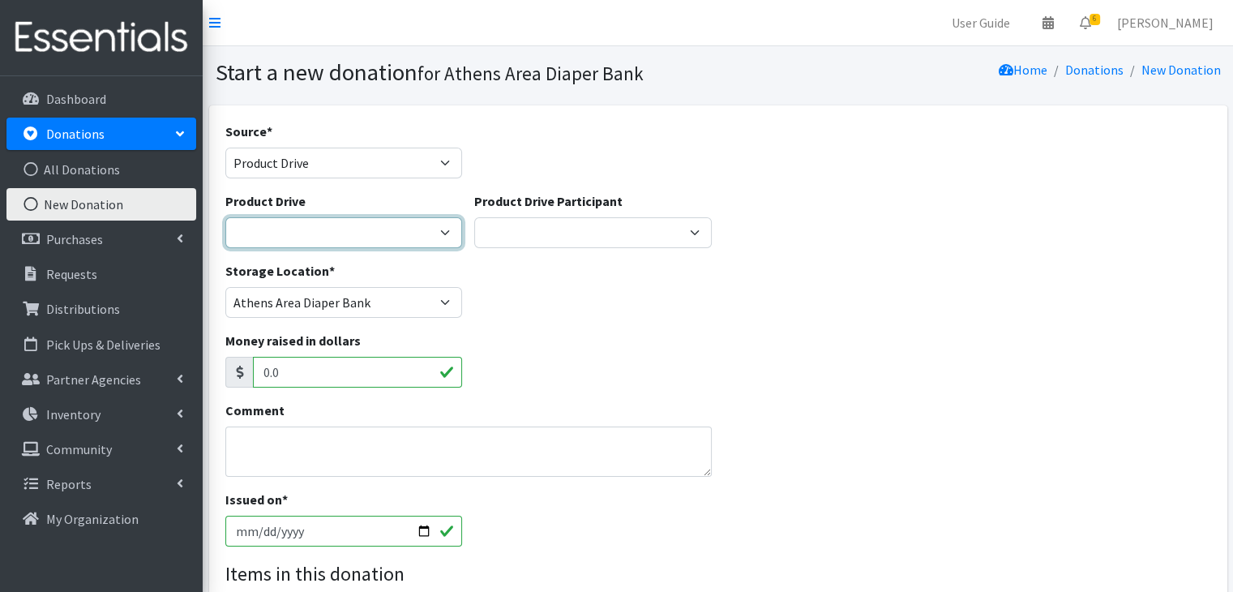
click at [272, 233] on select "ACAD Preschool Alstory & Bird Apple Tree Prep Arrow Preschool Ashford Aesthtics…" at bounding box center [343, 232] width 237 height 31
click at [225, 217] on select "ACAD Preschool Alstory & Bird Apple Tree Prep Arrow Preschool Ashford Aesthtics…" at bounding box center [343, 232] width 237 height 31
click at [413, 221] on select "ACAD Preschool Alstory & Bird Apple Tree Prep Arrow Preschool Ashford Aesthtics…" at bounding box center [343, 232] width 237 height 31
select select "2953"
click at [225, 217] on select "ACAD Preschool Alstory & Bird Apple Tree Prep Arrow Preschool Ashford Aesthtics…" at bounding box center [343, 232] width 237 height 31
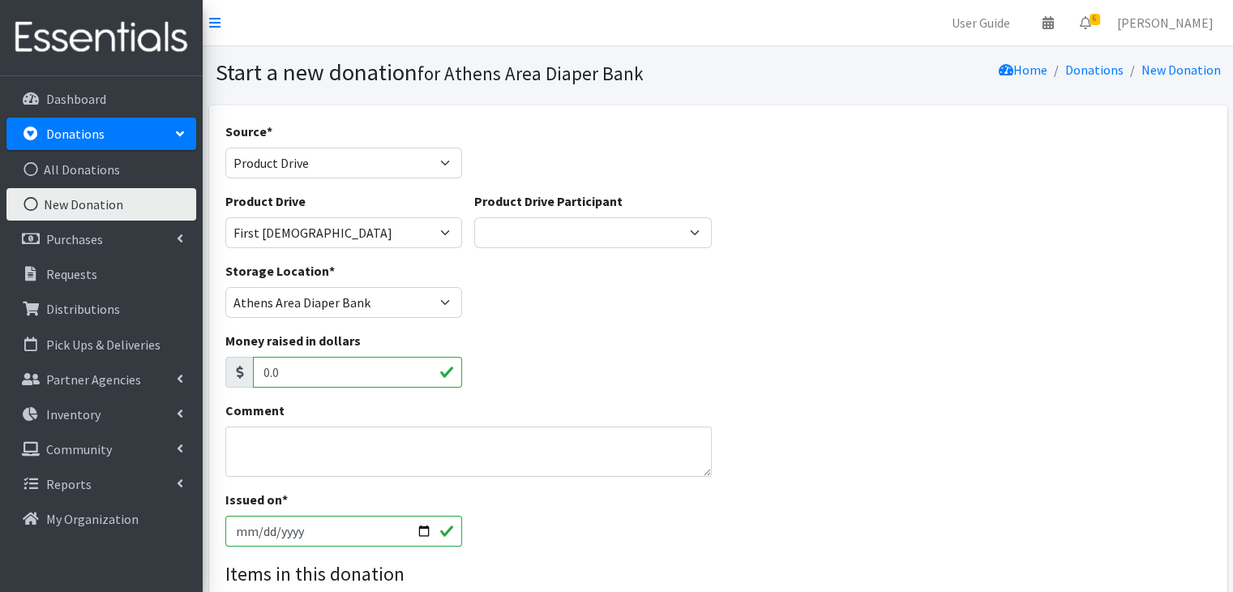
click at [624, 315] on div "Storage Location * Athens Area Diaper Bank Brightpaths - Athens FC-CIS Neighbor…" at bounding box center [718, 296] width 998 height 70
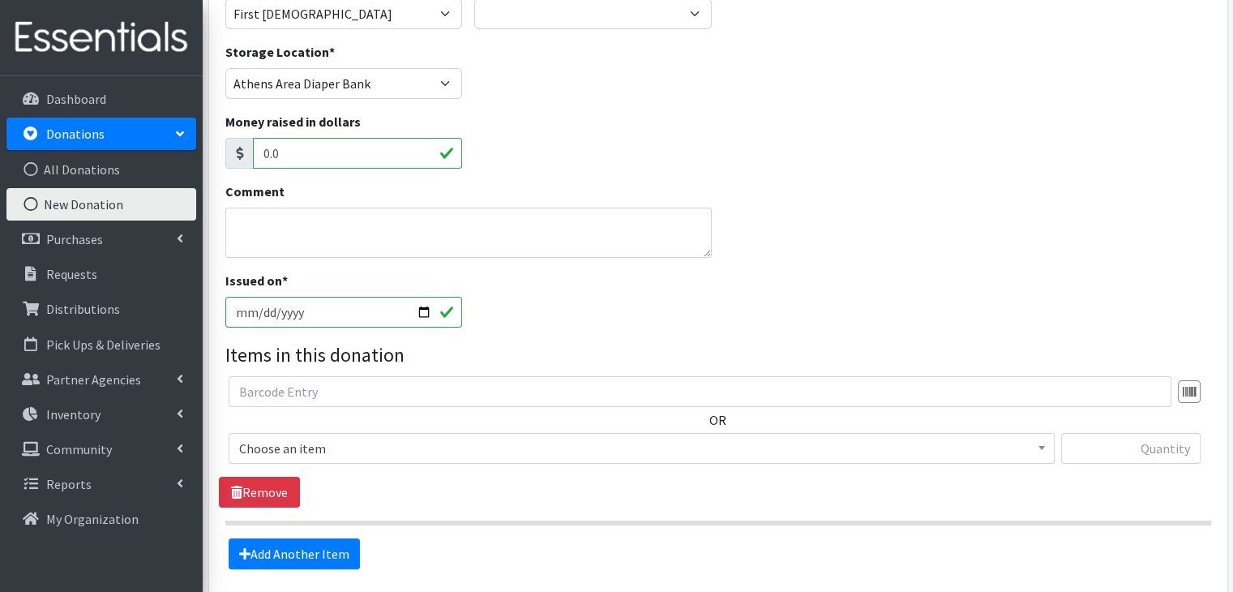
scroll to position [324, 0]
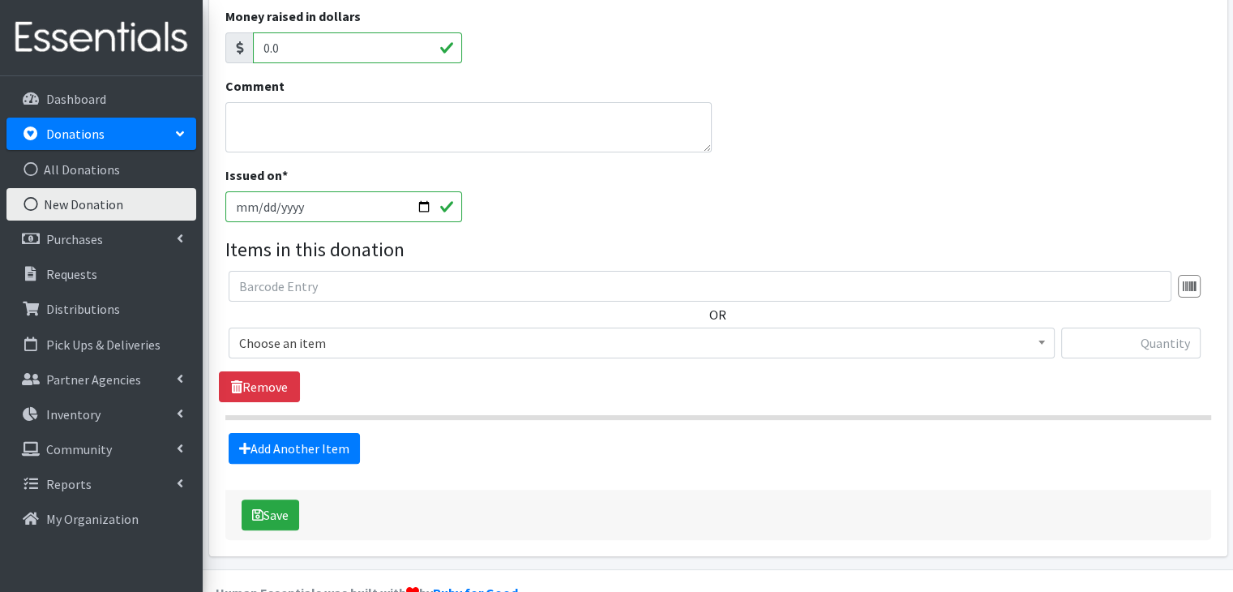
click at [321, 344] on span "Choose an item" at bounding box center [641, 342] width 805 height 23
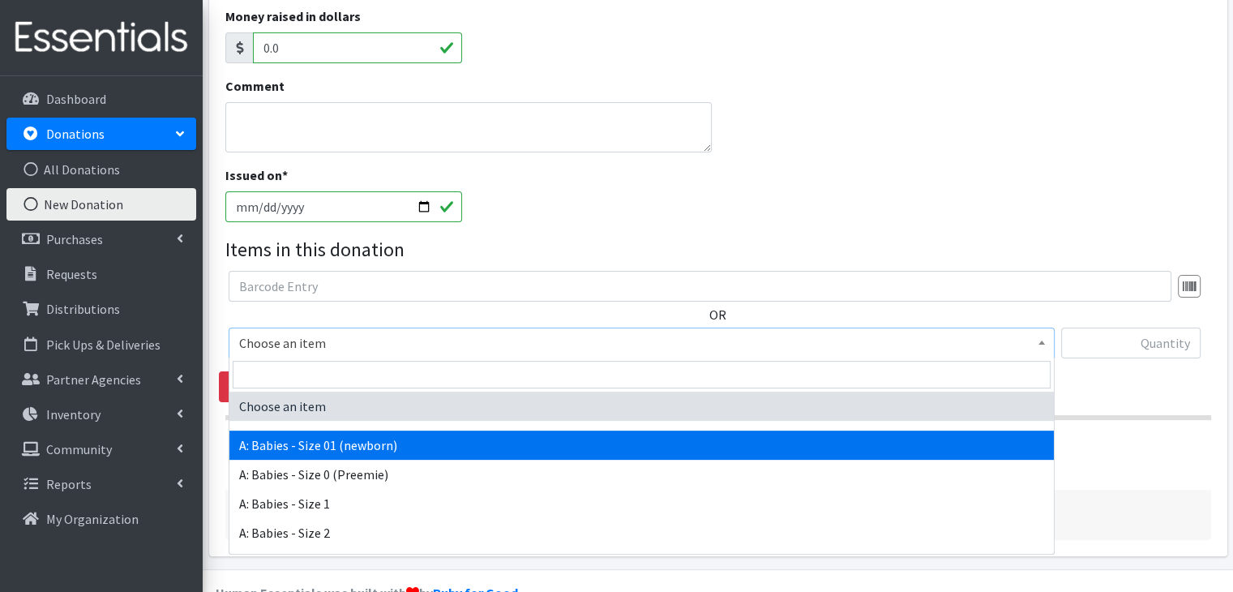
select select "5610"
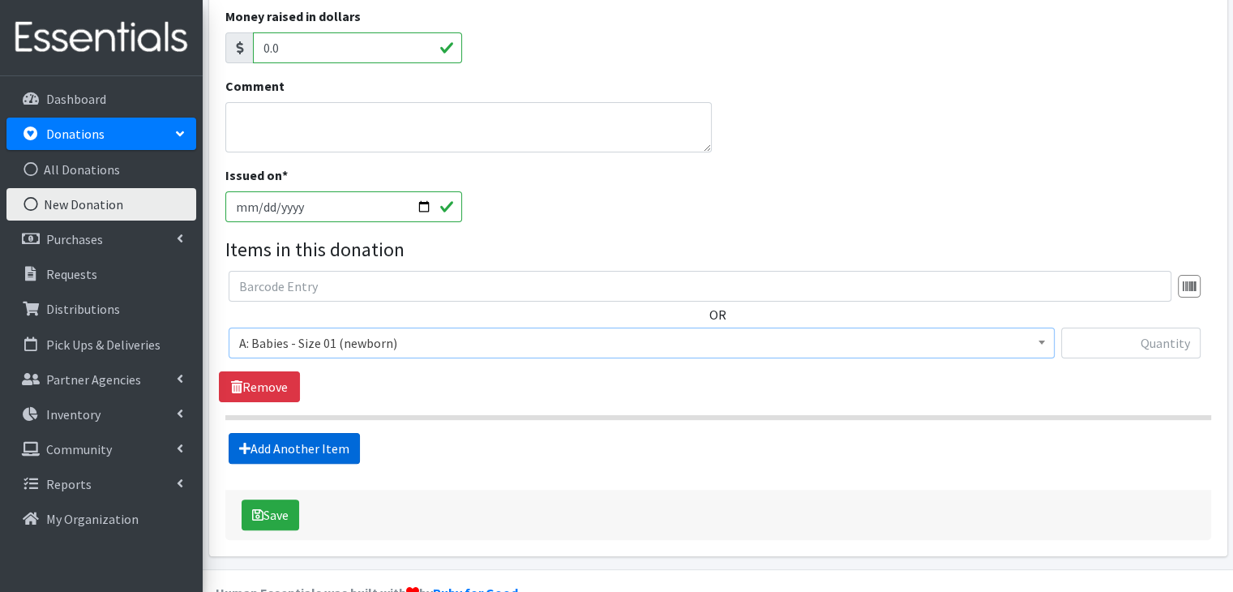
click at [308, 448] on link "Add Another Item" at bounding box center [294, 448] width 131 height 31
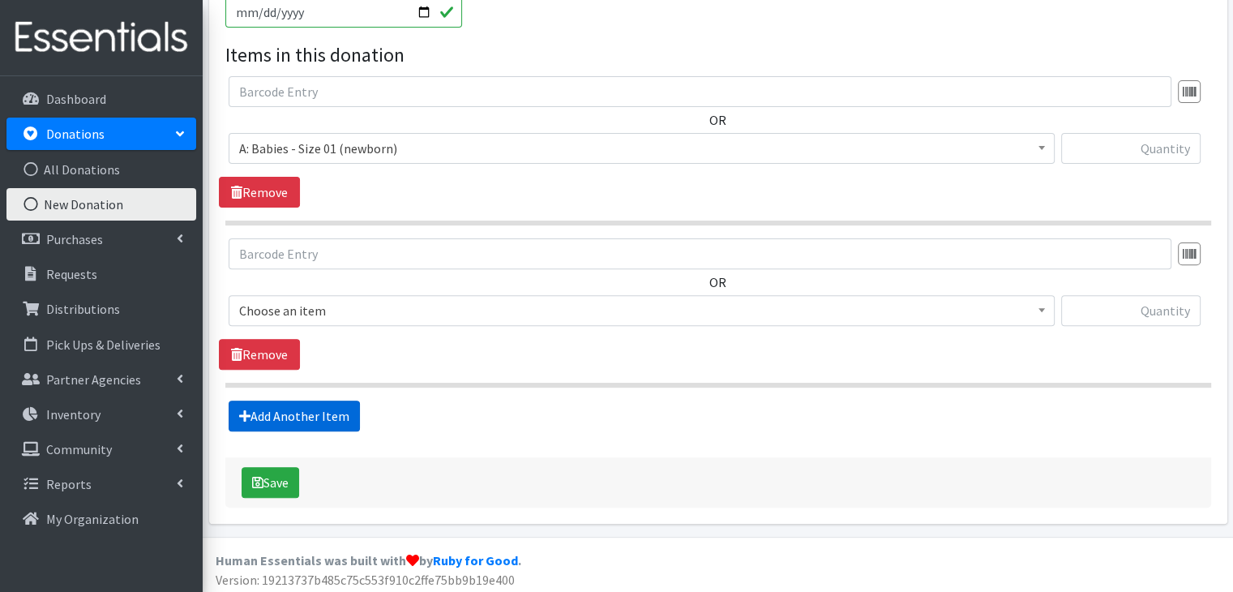
scroll to position [522, 0]
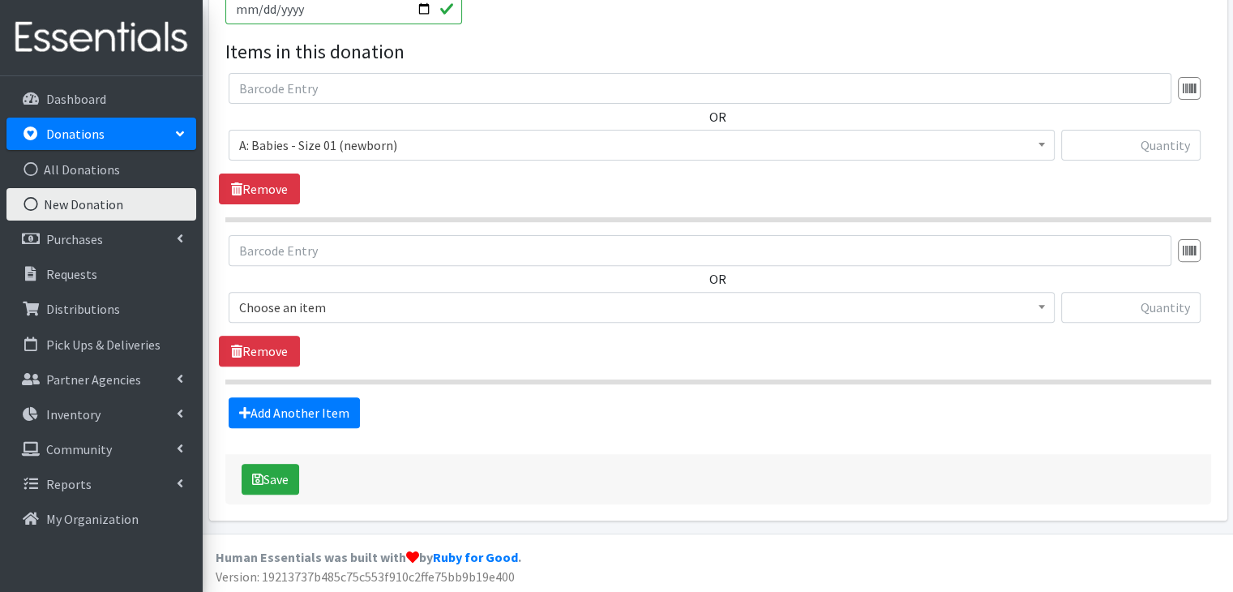
click at [362, 301] on span "Choose an item" at bounding box center [641, 307] width 805 height 23
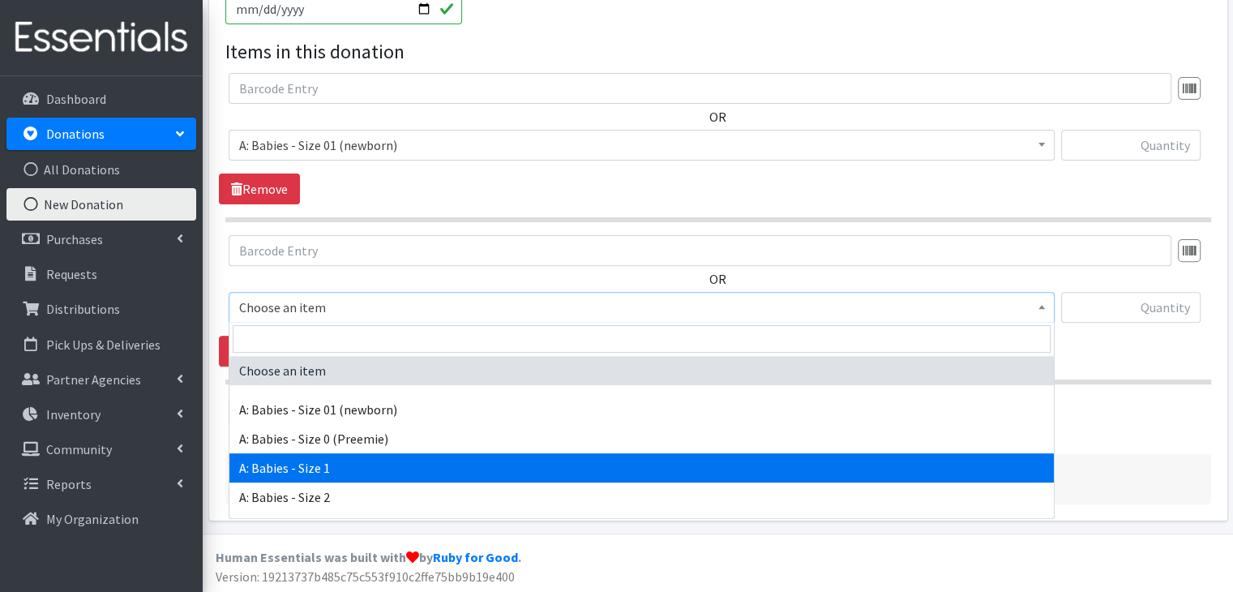
select select "5611"
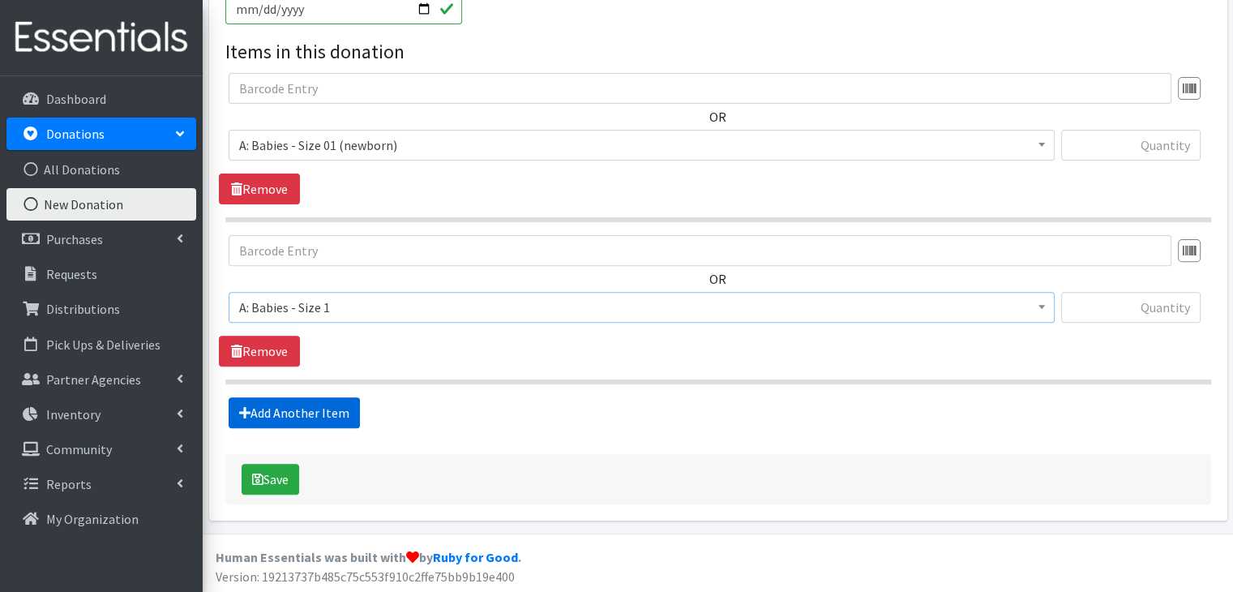
click at [344, 400] on link "Add Another Item" at bounding box center [294, 412] width 131 height 31
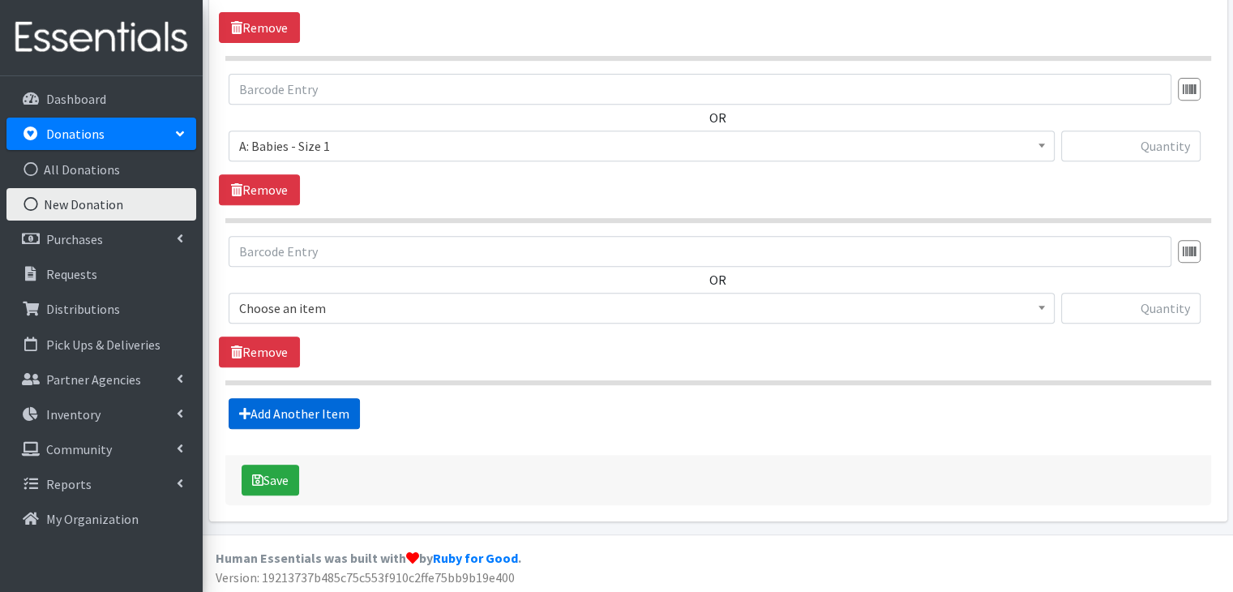
scroll to position [684, 0]
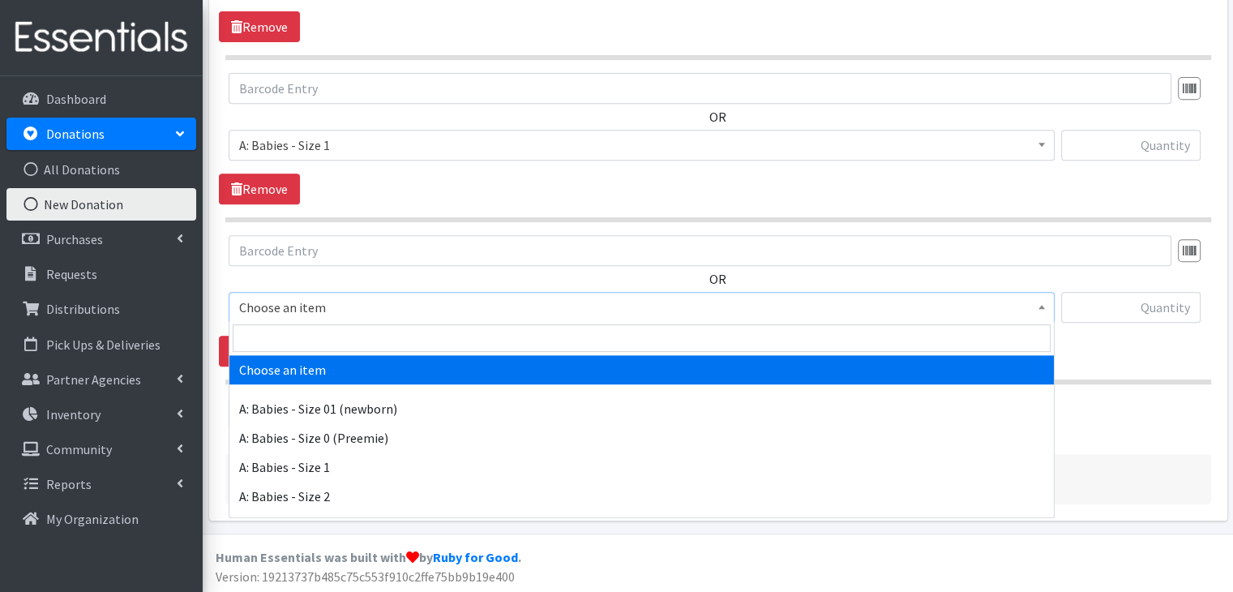
click at [357, 306] on span "Choose an item" at bounding box center [641, 307] width 805 height 23
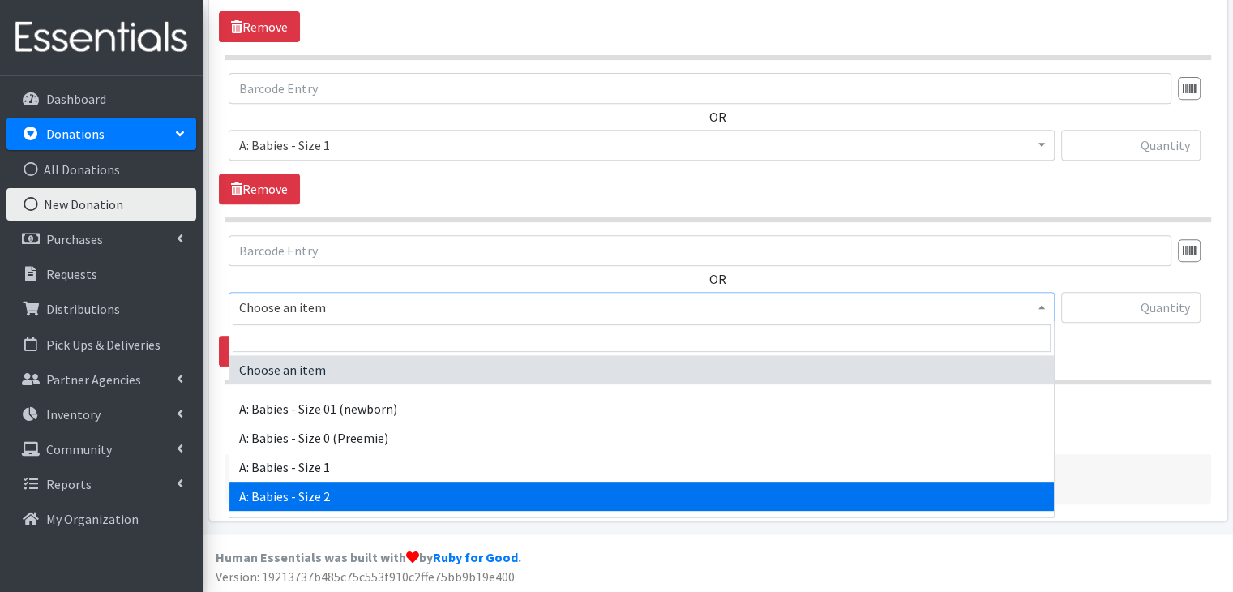
select select "5612"
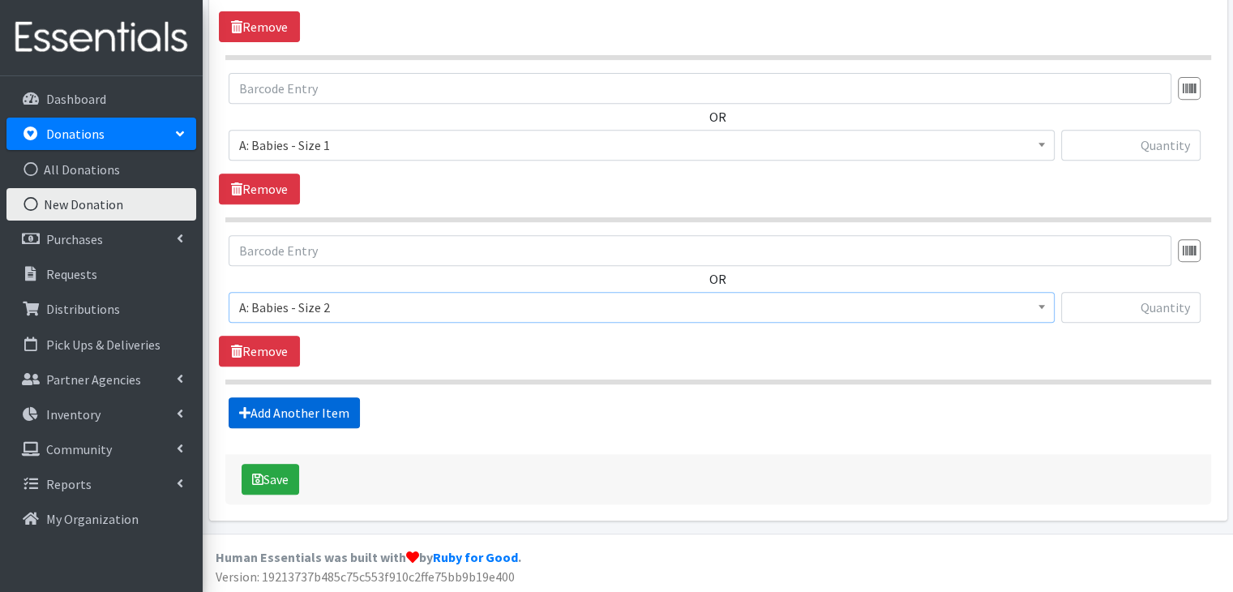
click at [334, 411] on link "Add Another Item" at bounding box center [294, 412] width 131 height 31
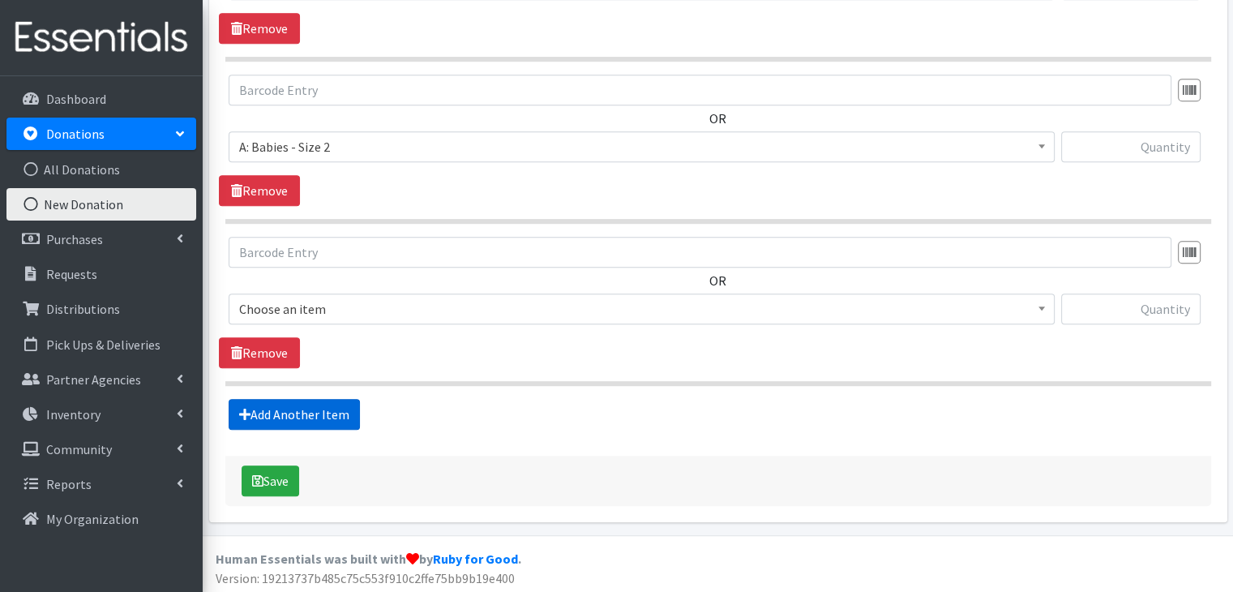
scroll to position [845, 0]
click at [353, 305] on span "Choose an item" at bounding box center [641, 308] width 805 height 23
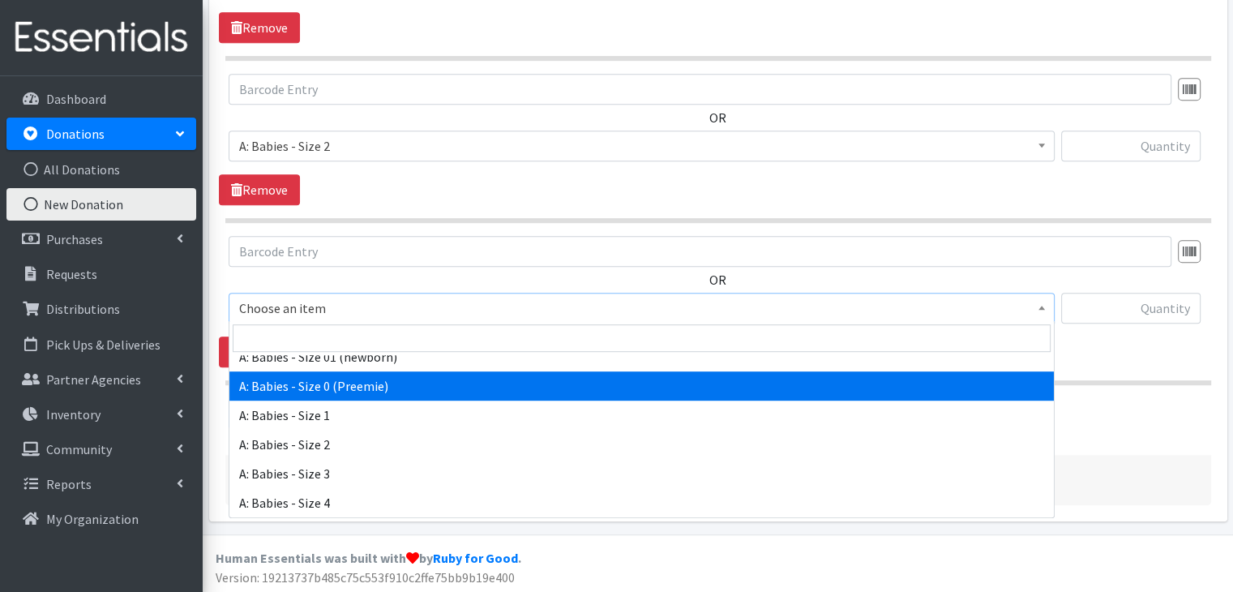
scroll to position [81, 0]
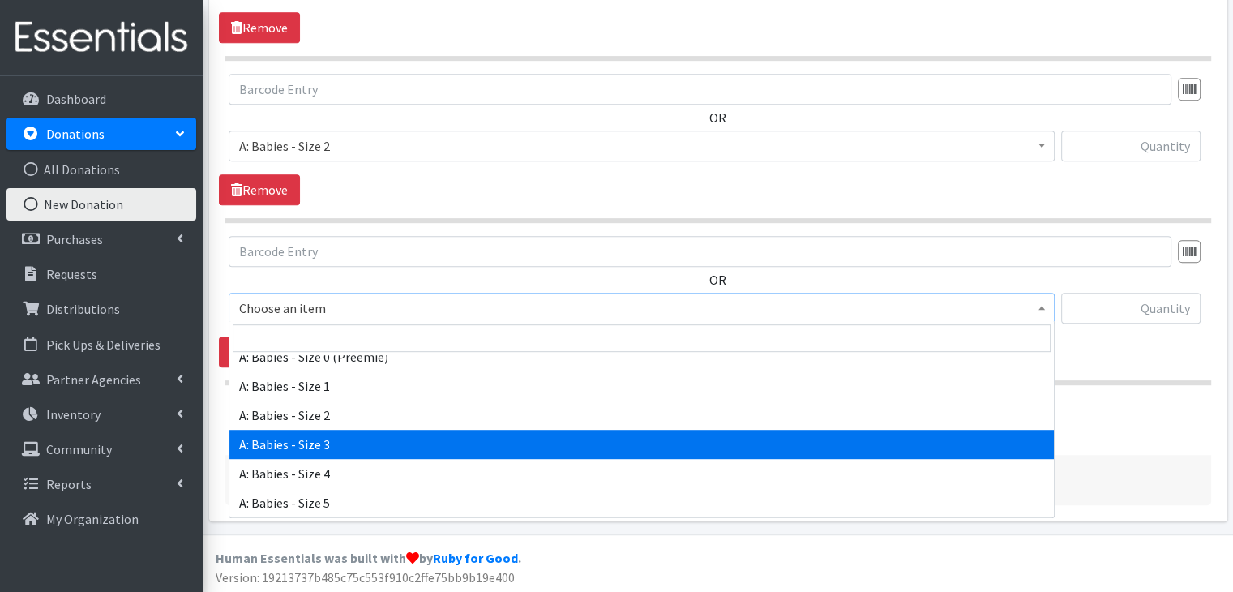
select select "5613"
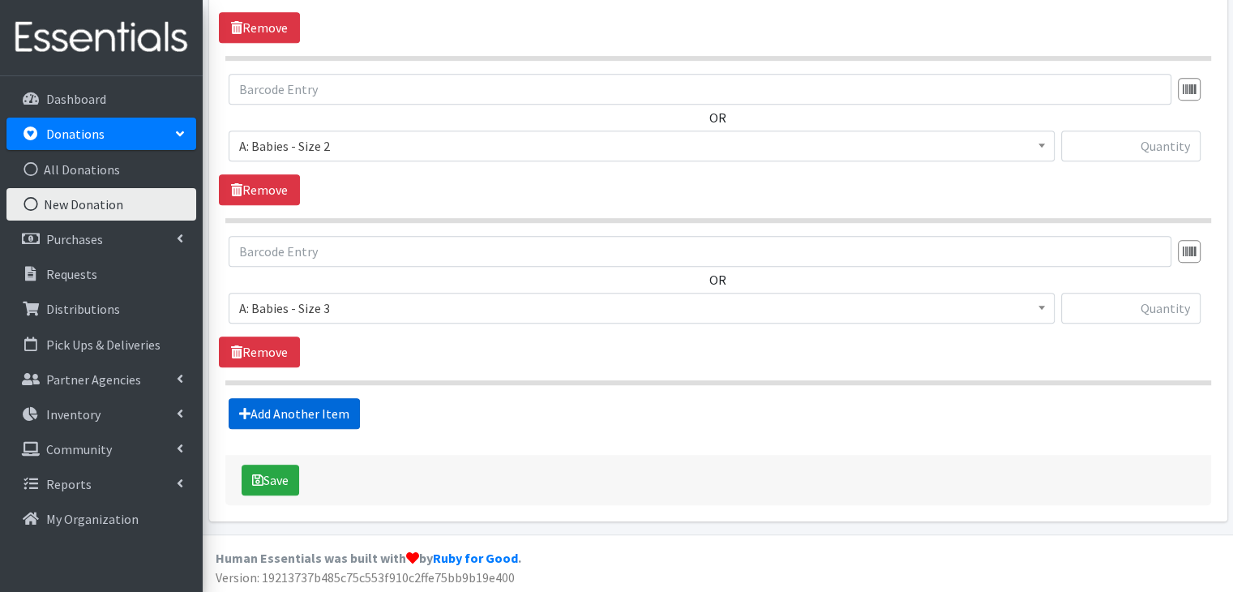
click at [338, 406] on link "Add Another Item" at bounding box center [294, 413] width 131 height 31
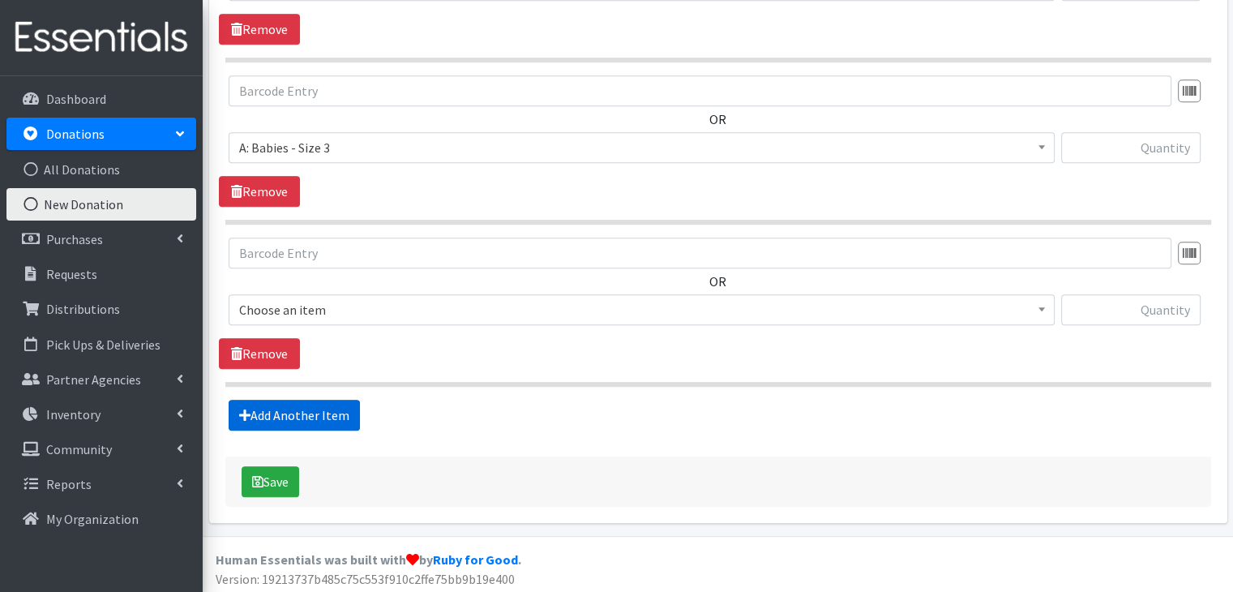
scroll to position [1007, 0]
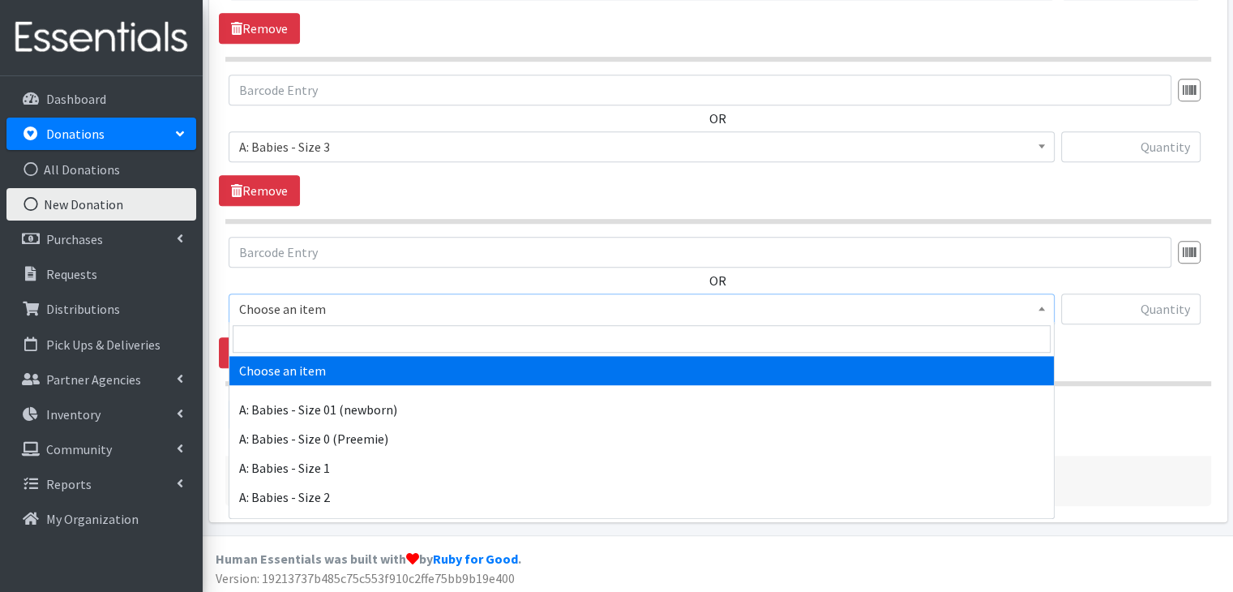
click at [368, 310] on span "Choose an item" at bounding box center [641, 308] width 805 height 23
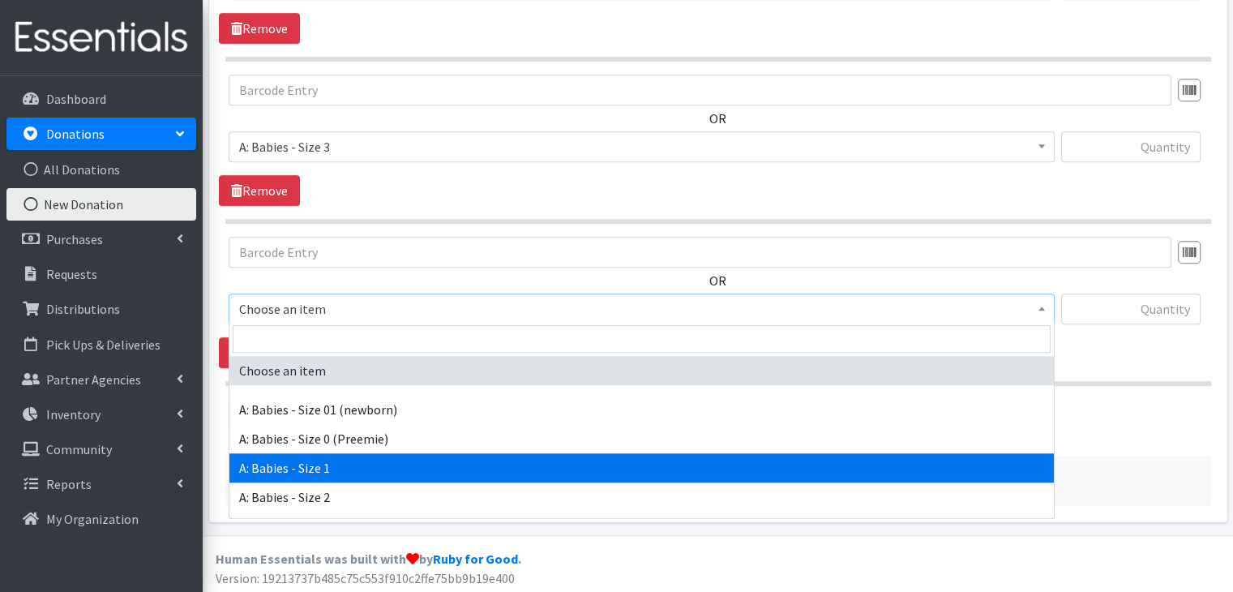
scroll to position [81, 0]
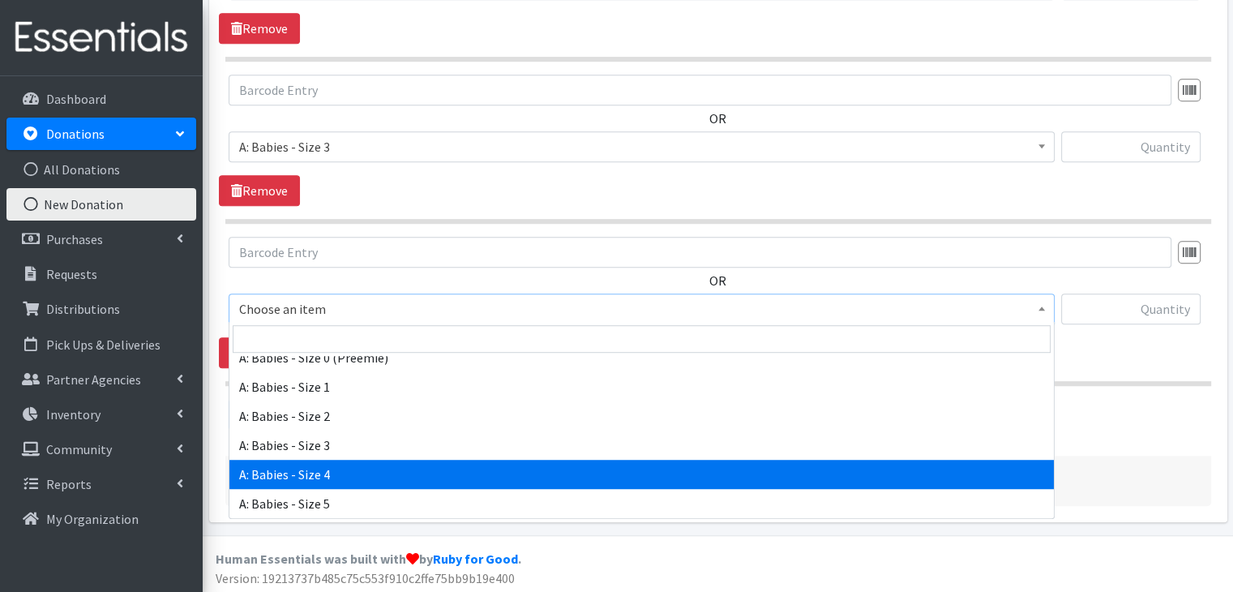
select select "5614"
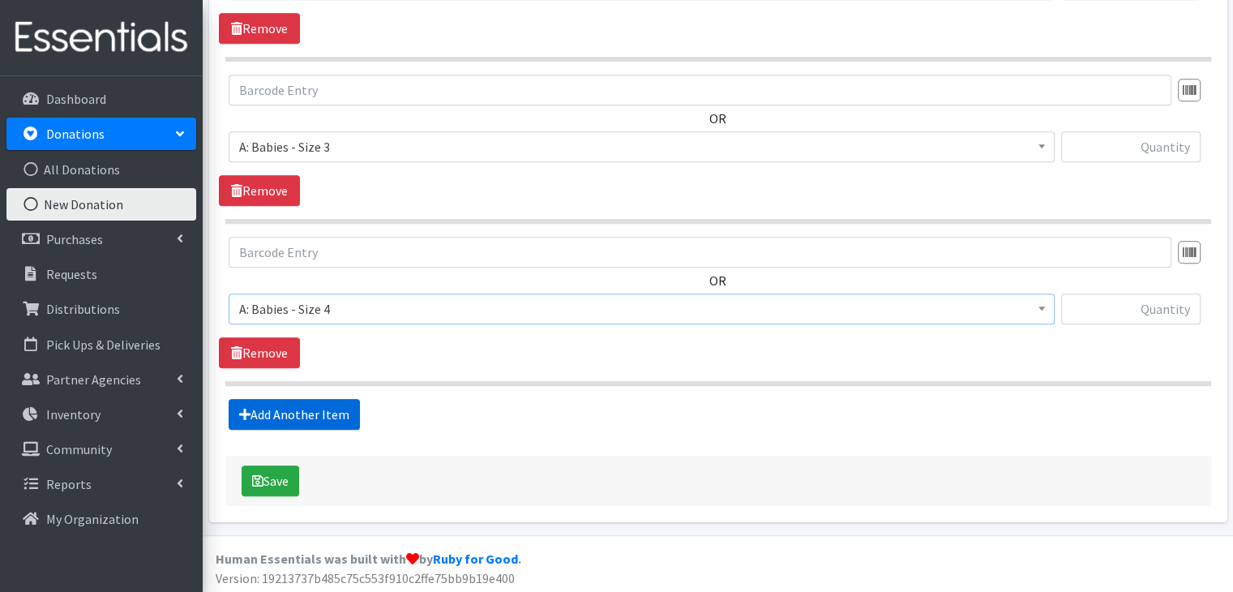
click at [345, 410] on link "Add Another Item" at bounding box center [294, 414] width 131 height 31
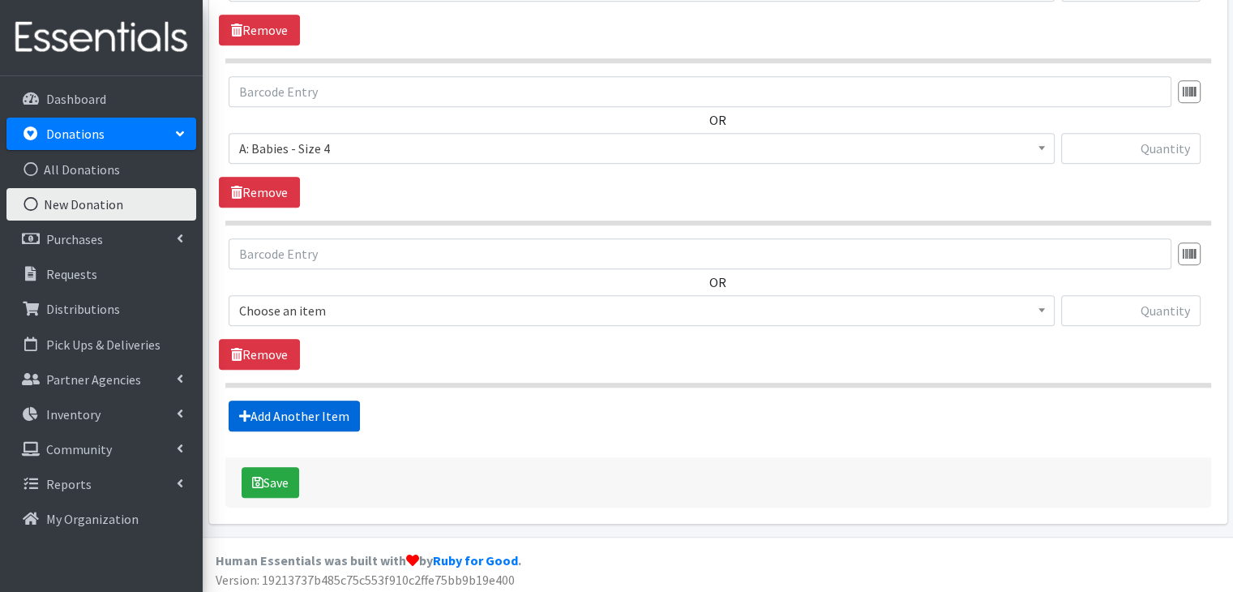
scroll to position [1169, 0]
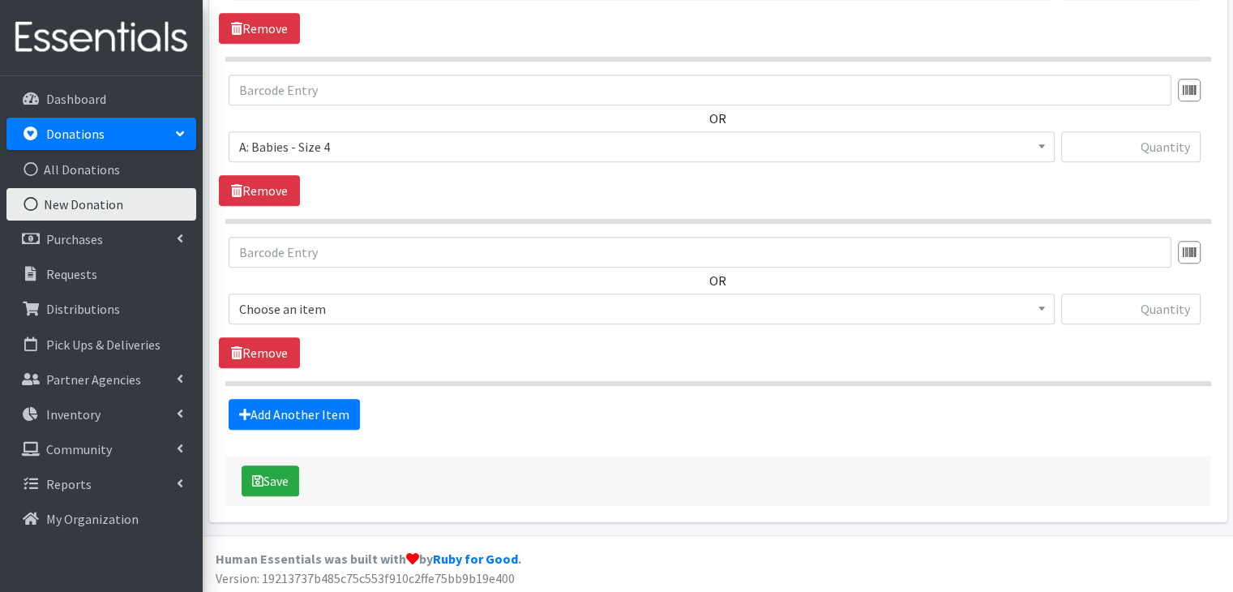
click at [350, 286] on div "OR Choose an item A: Babies - Size 01 (newborn) A: Babies - Size 0 (Preemie) A:…" at bounding box center [718, 287] width 998 height 100
click at [344, 309] on span "Choose an item" at bounding box center [641, 308] width 805 height 23
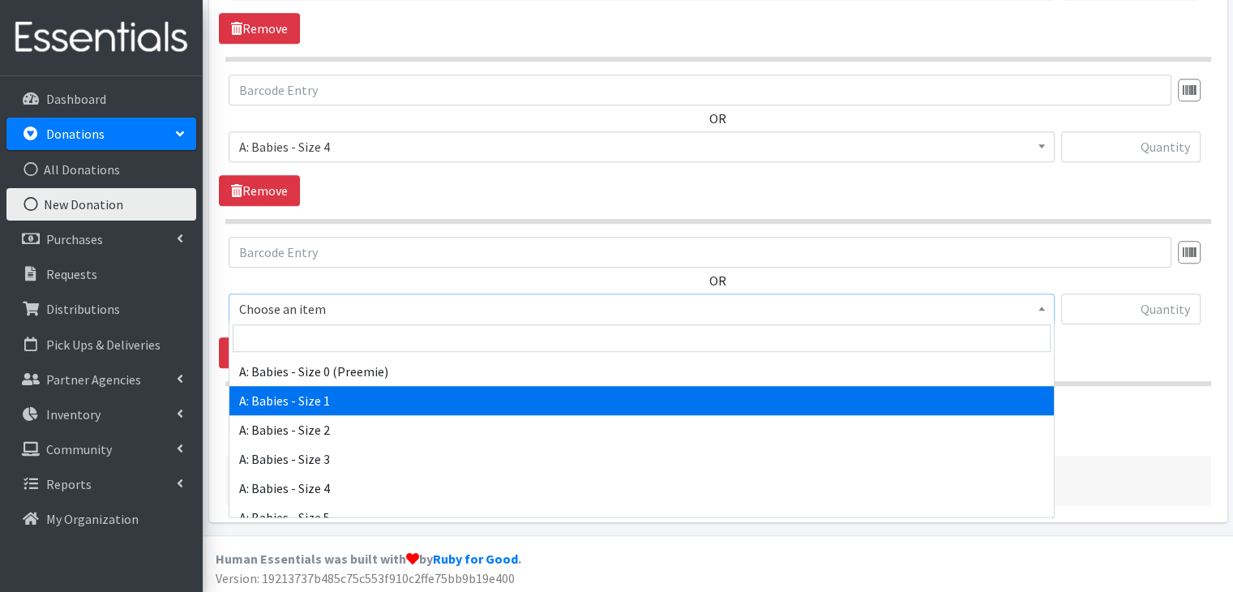
scroll to position [162, 0]
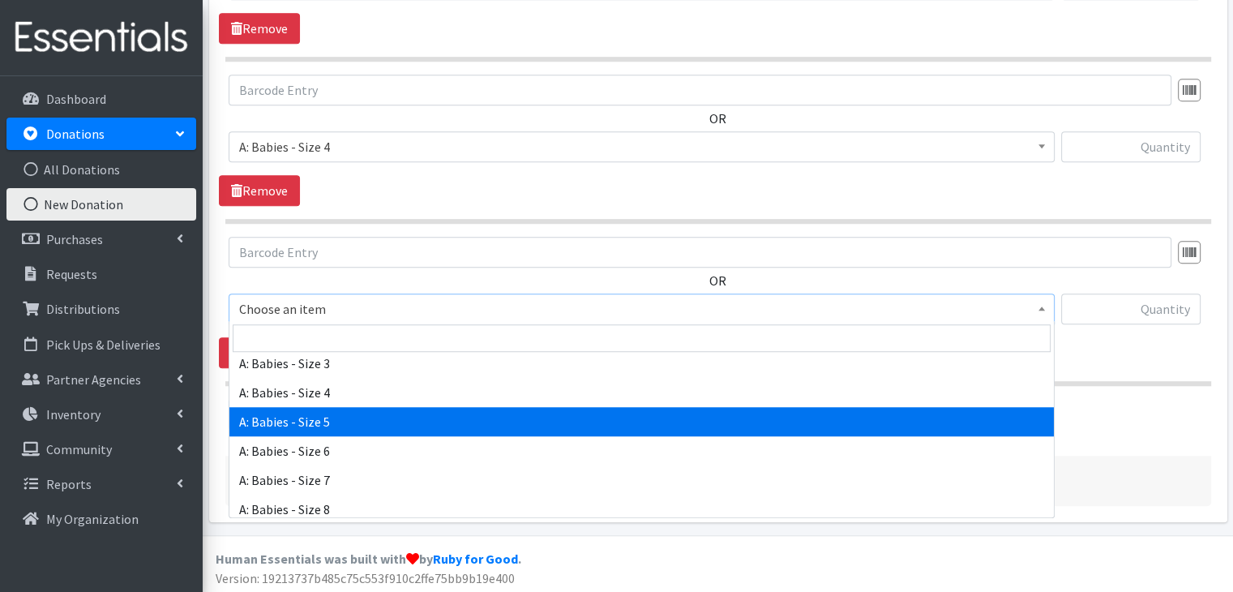
select select "5616"
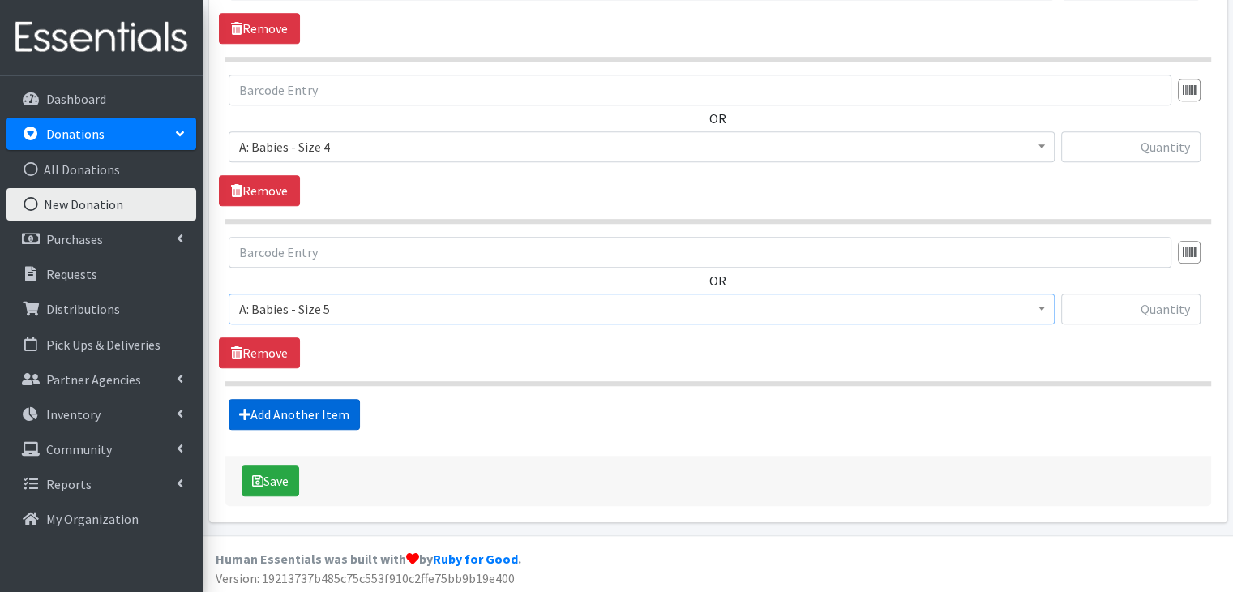
click at [325, 413] on link "Add Another Item" at bounding box center [294, 414] width 131 height 31
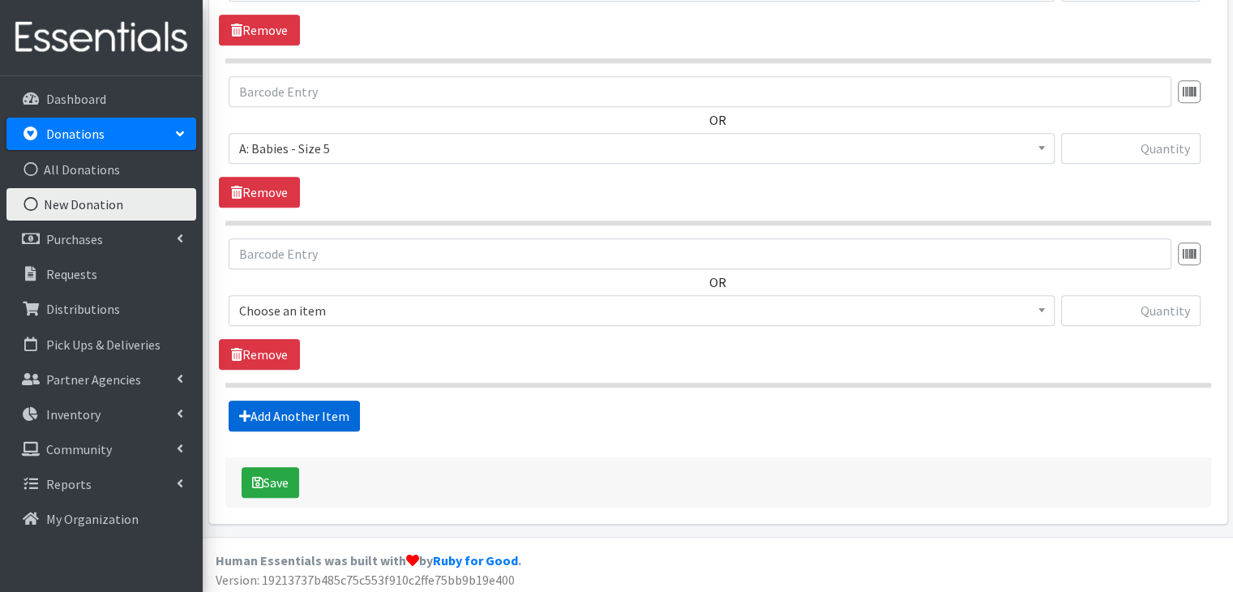
scroll to position [1330, 0]
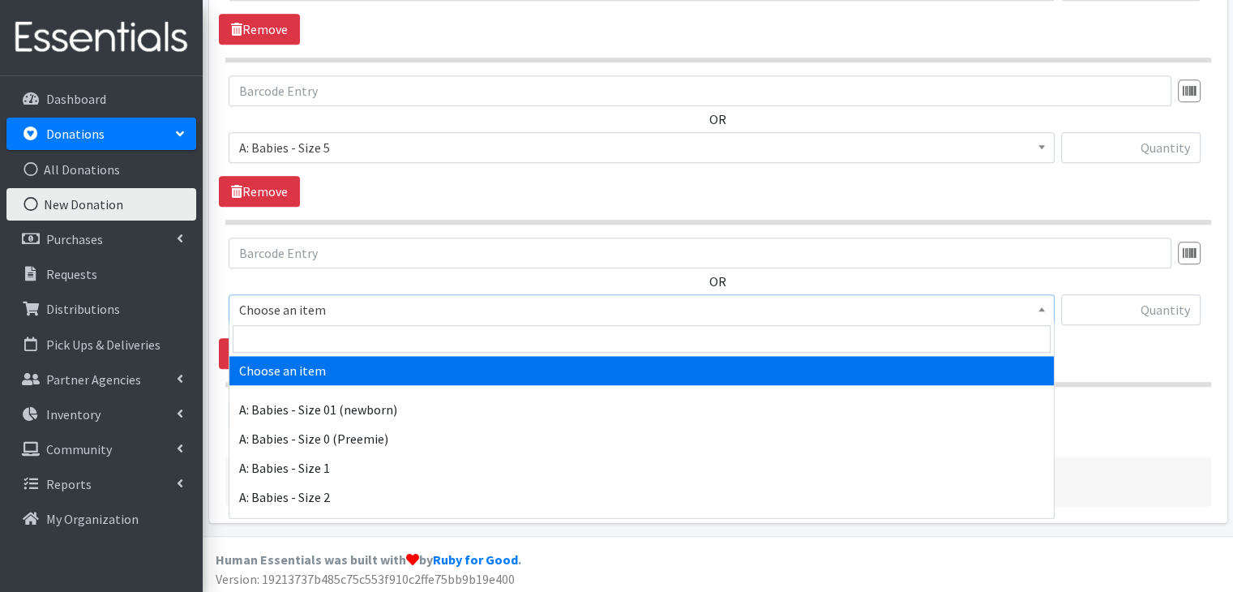
click at [346, 306] on span "Choose an item" at bounding box center [641, 309] width 805 height 23
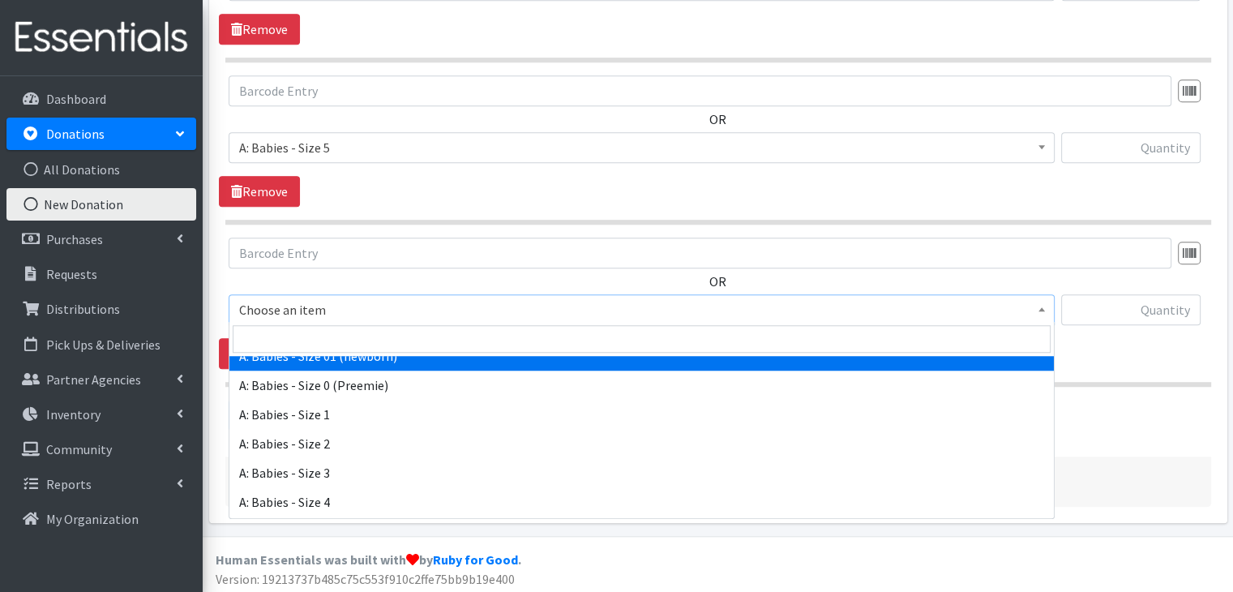
scroll to position [162, 0]
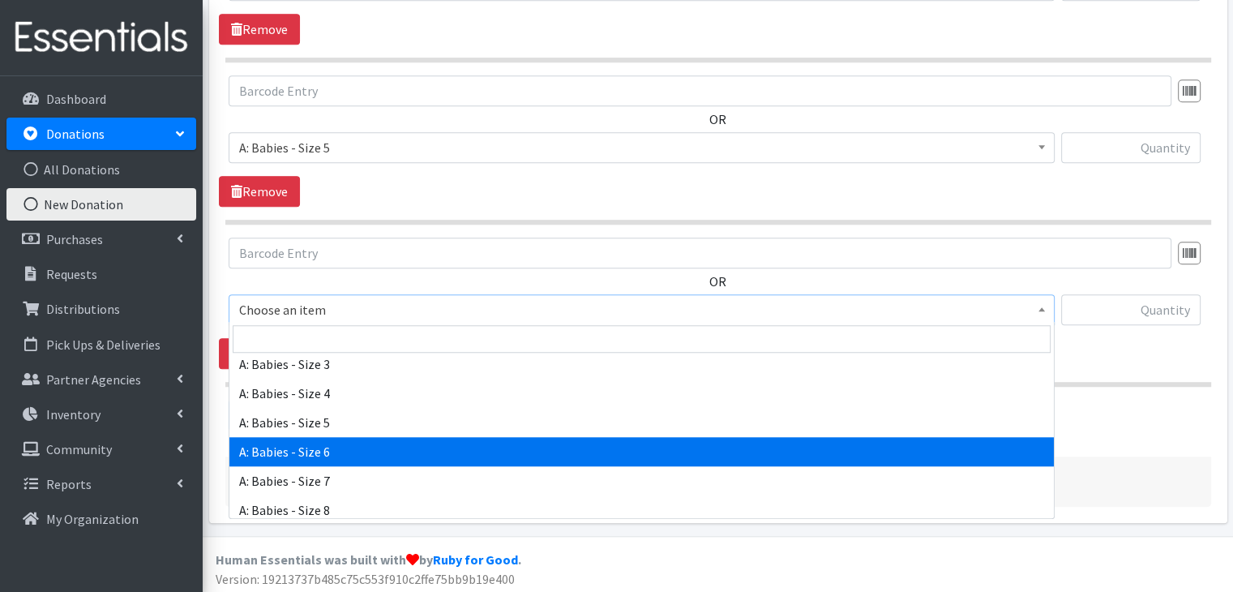
select select "5617"
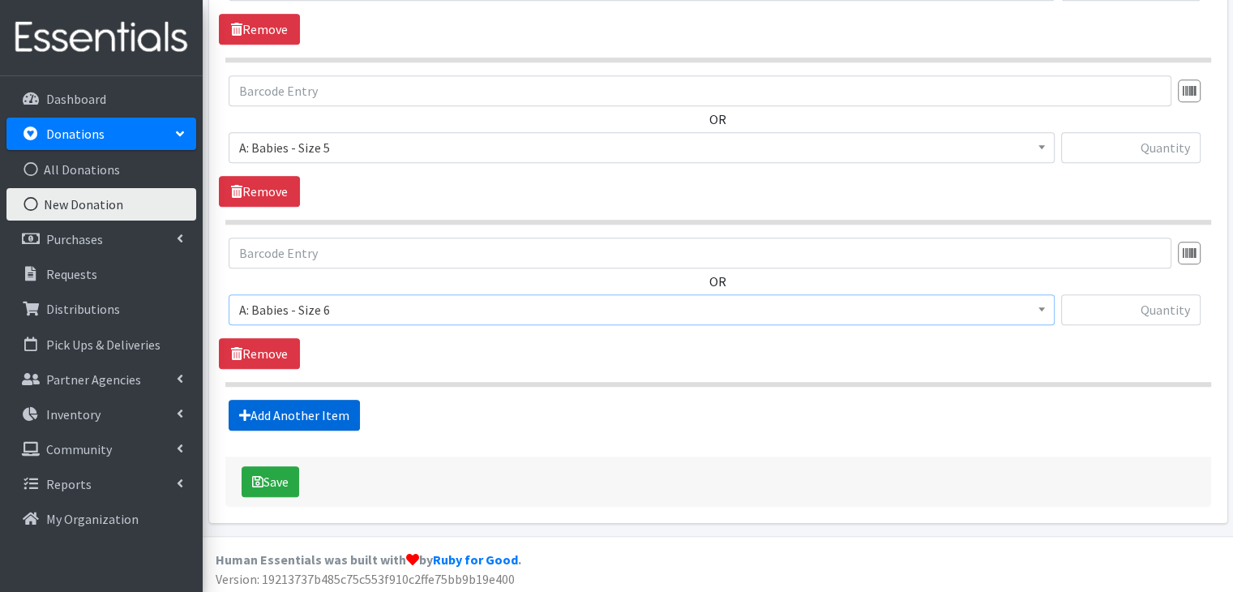
click at [331, 417] on link "Add Another Item" at bounding box center [294, 415] width 131 height 31
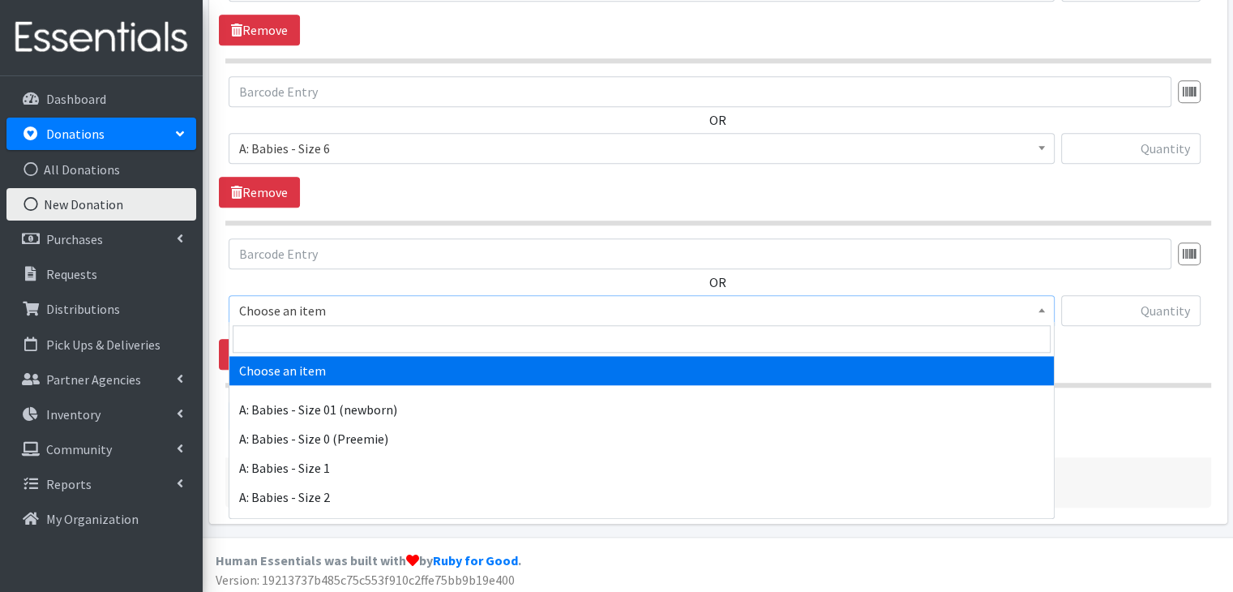
click at [345, 306] on span "Choose an item" at bounding box center [641, 310] width 805 height 23
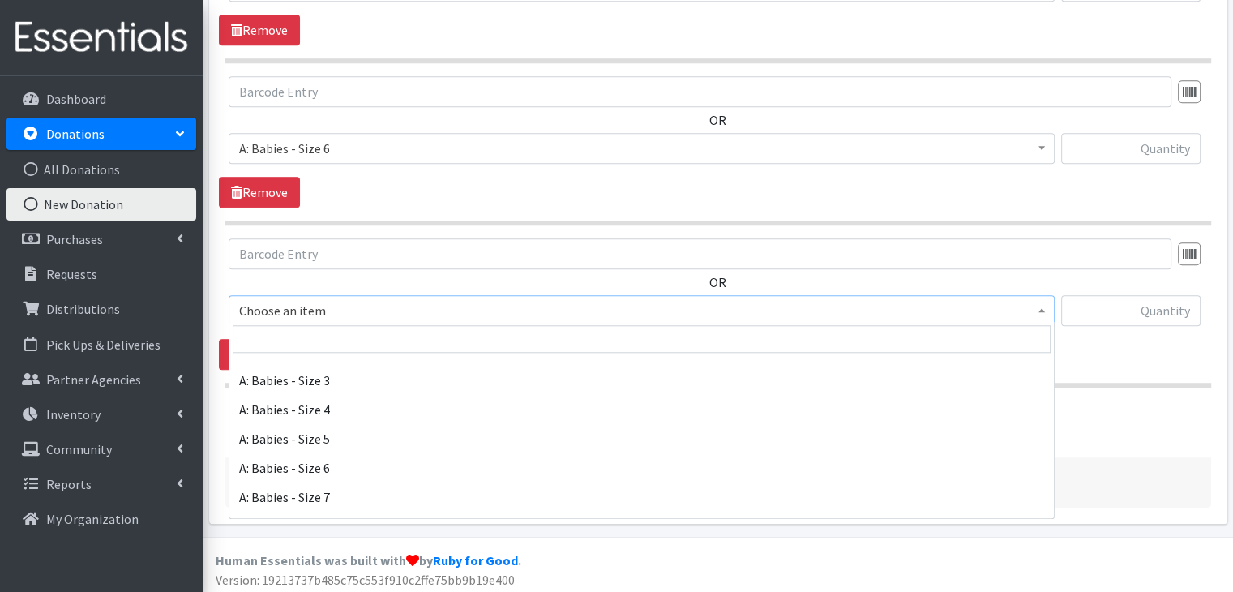
scroll to position [162, 0]
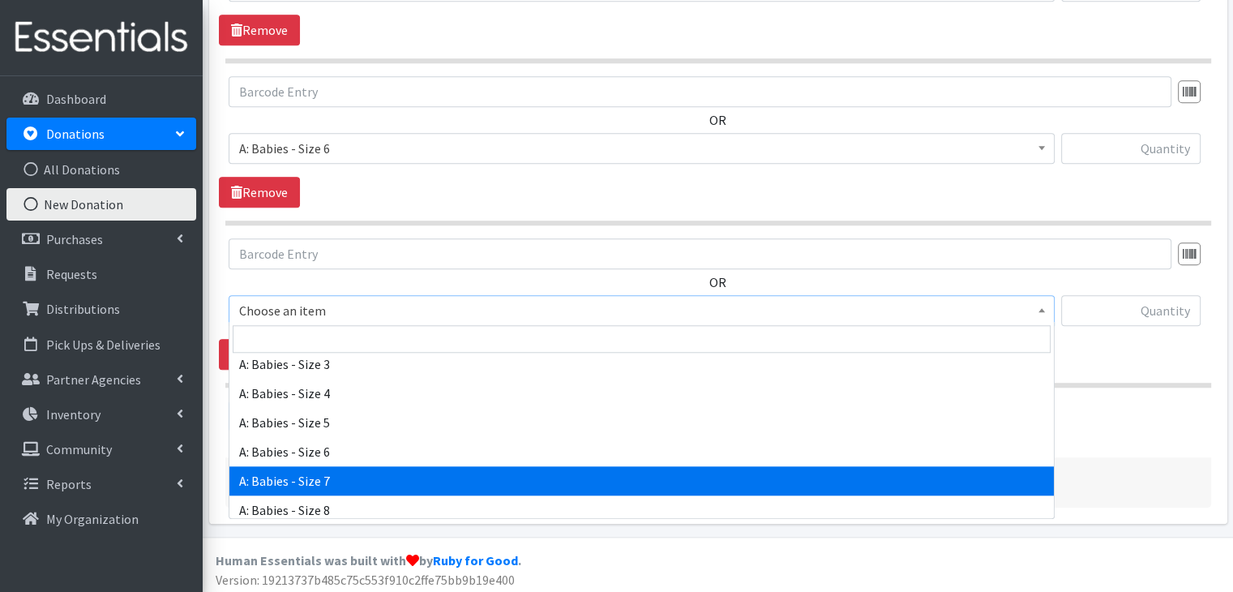
select select "8888"
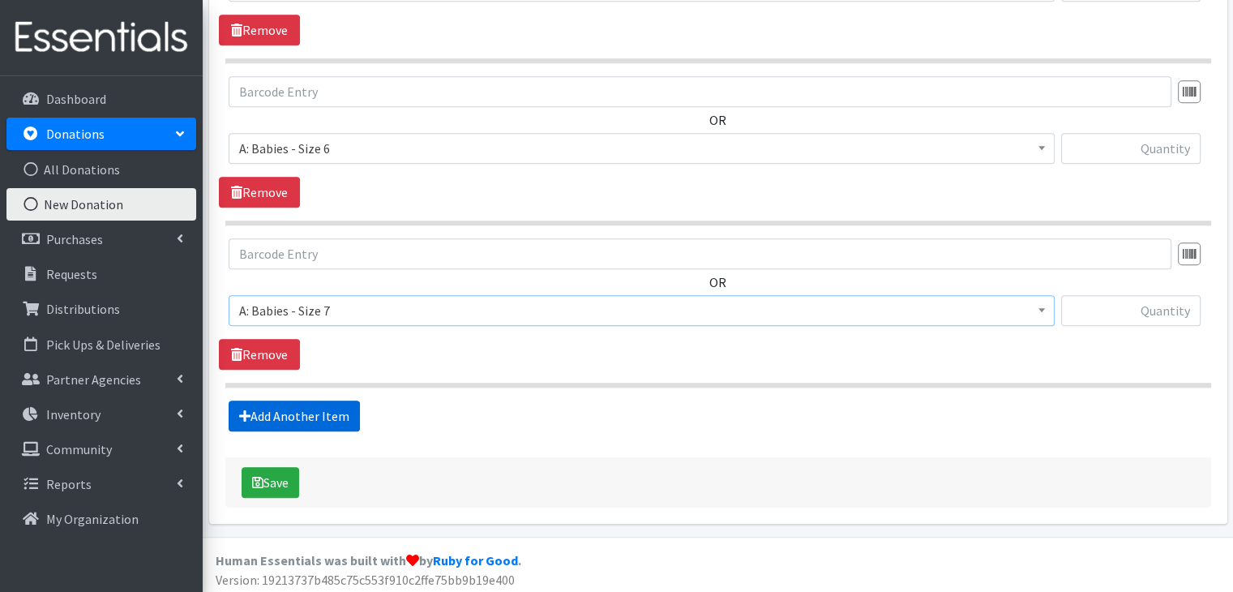
click at [331, 407] on link "Add Another Item" at bounding box center [294, 415] width 131 height 31
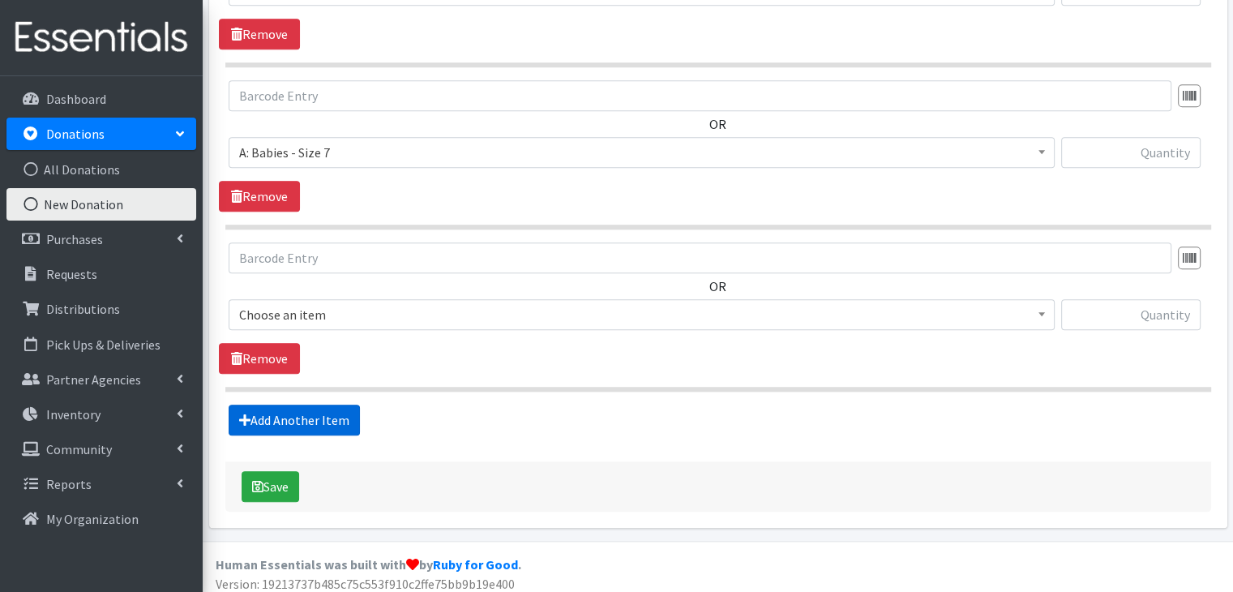
scroll to position [1653, 0]
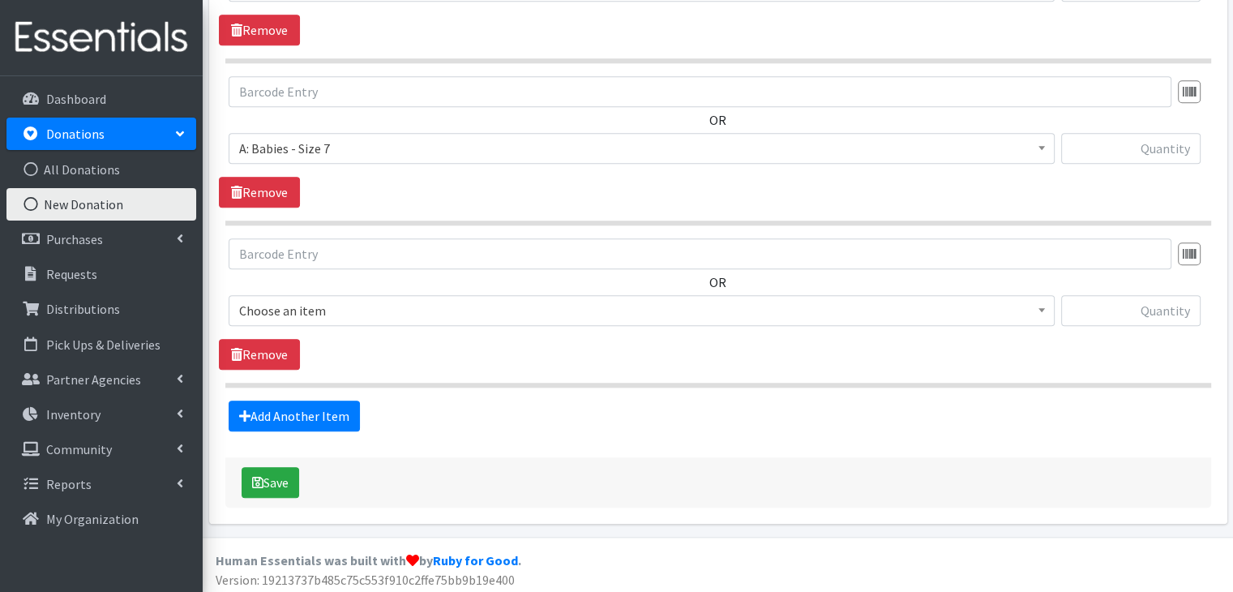
click at [379, 299] on span "Choose an item" at bounding box center [641, 310] width 805 height 23
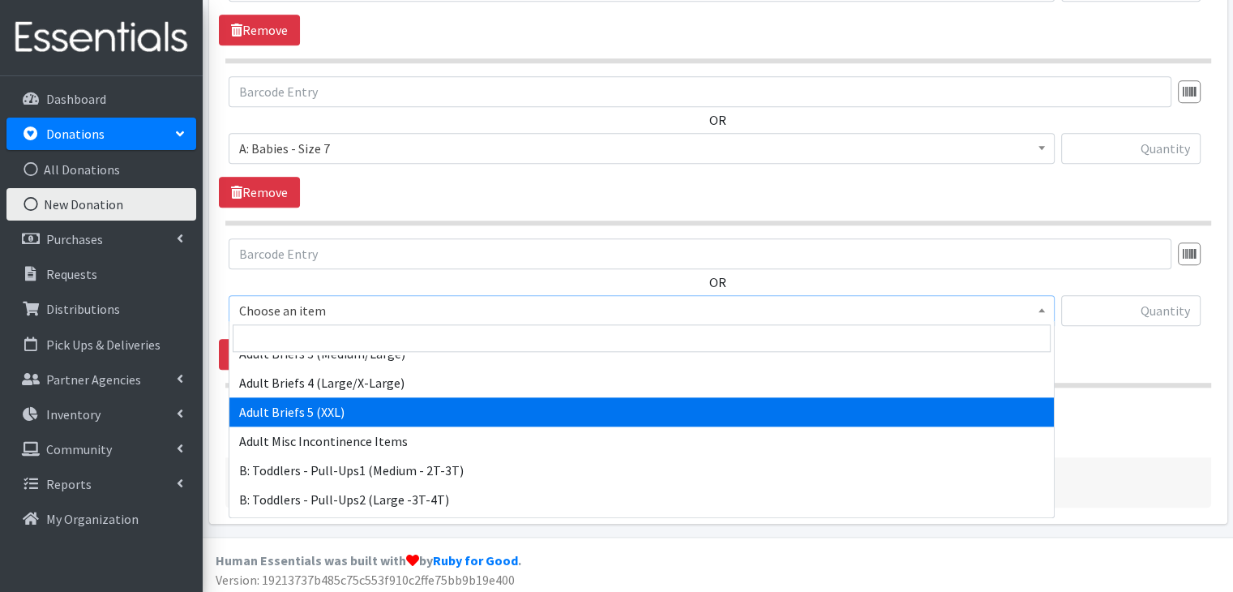
scroll to position [486, 0]
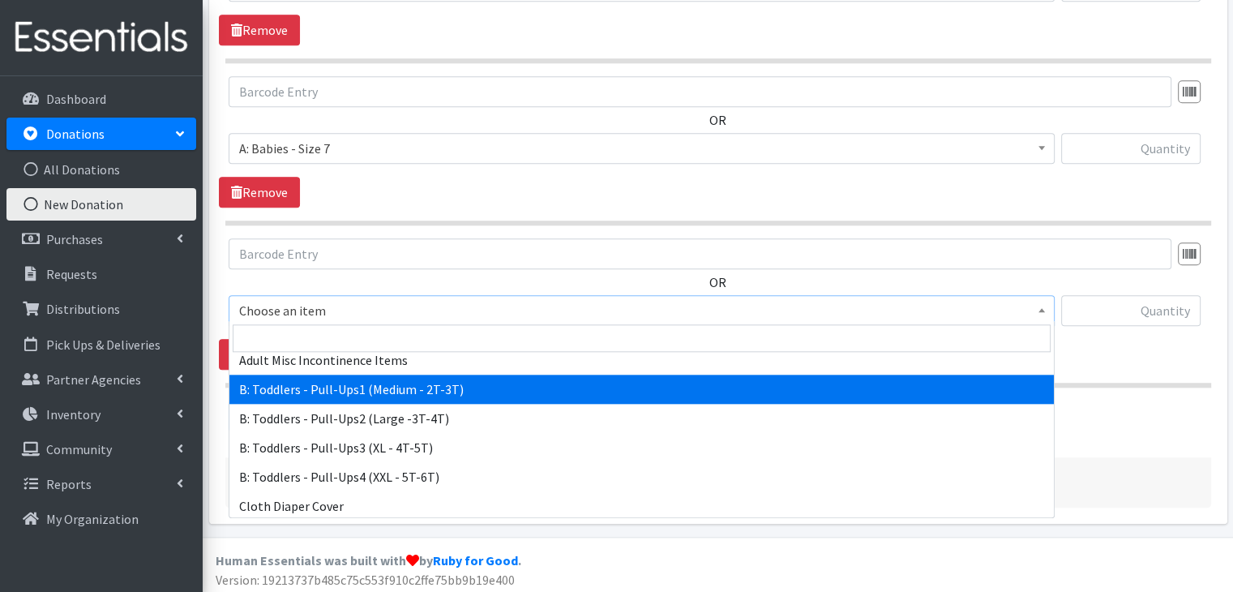
select select "5597"
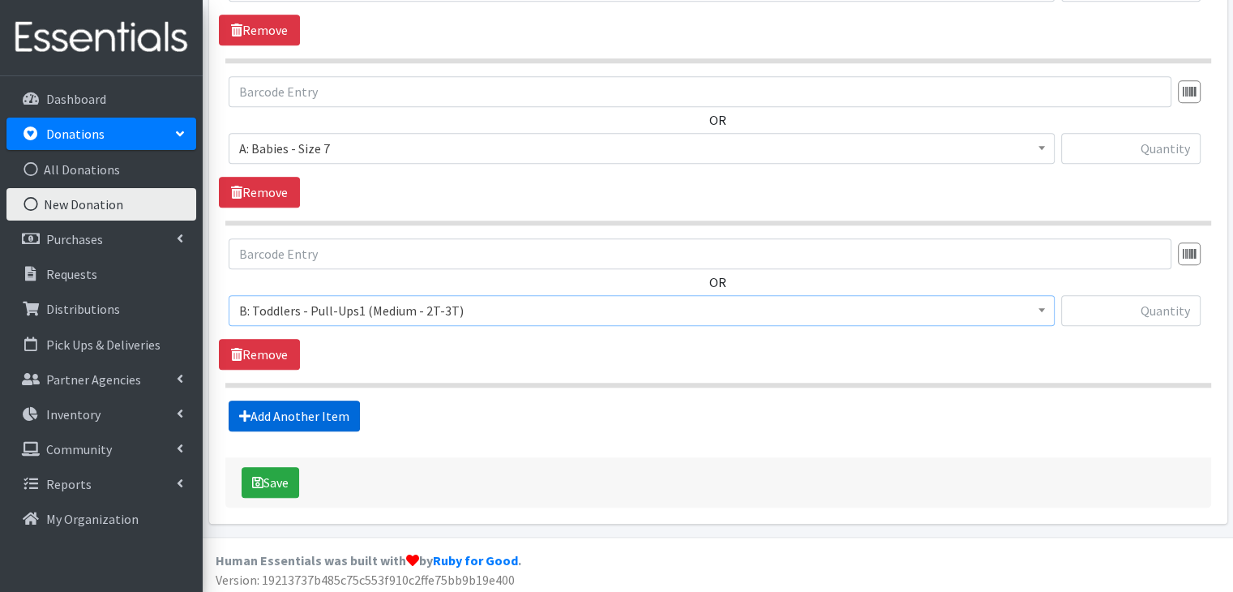
click at [293, 404] on link "Add Another Item" at bounding box center [294, 415] width 131 height 31
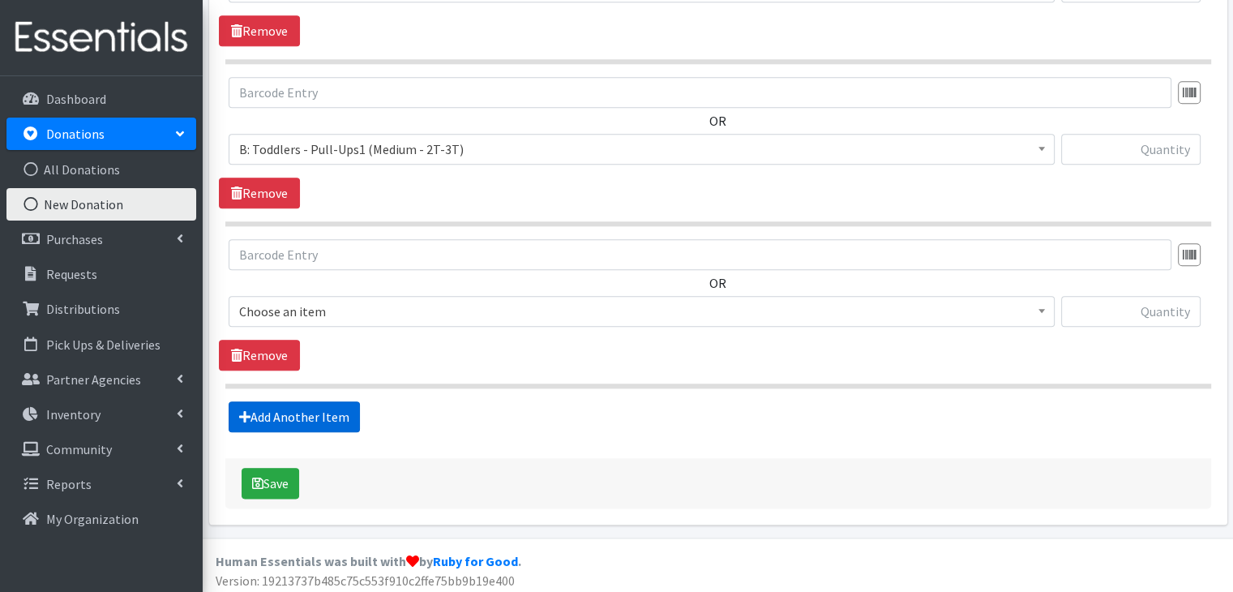
scroll to position [1815, 0]
click at [340, 300] on span "Choose an item" at bounding box center [641, 310] width 805 height 23
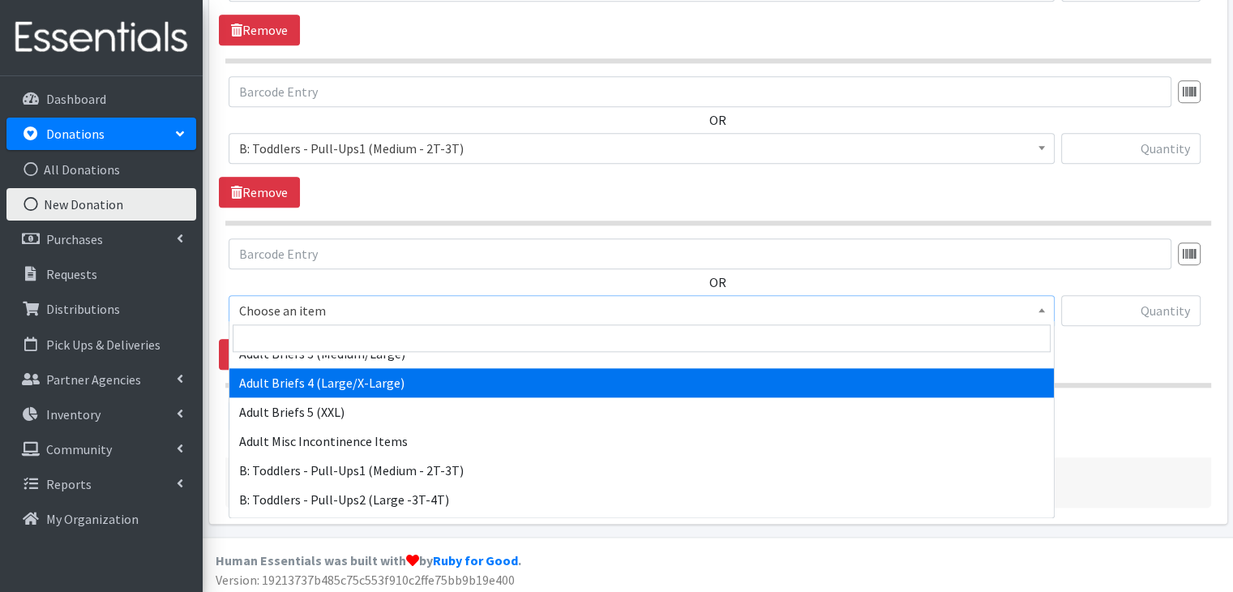
scroll to position [486, 0]
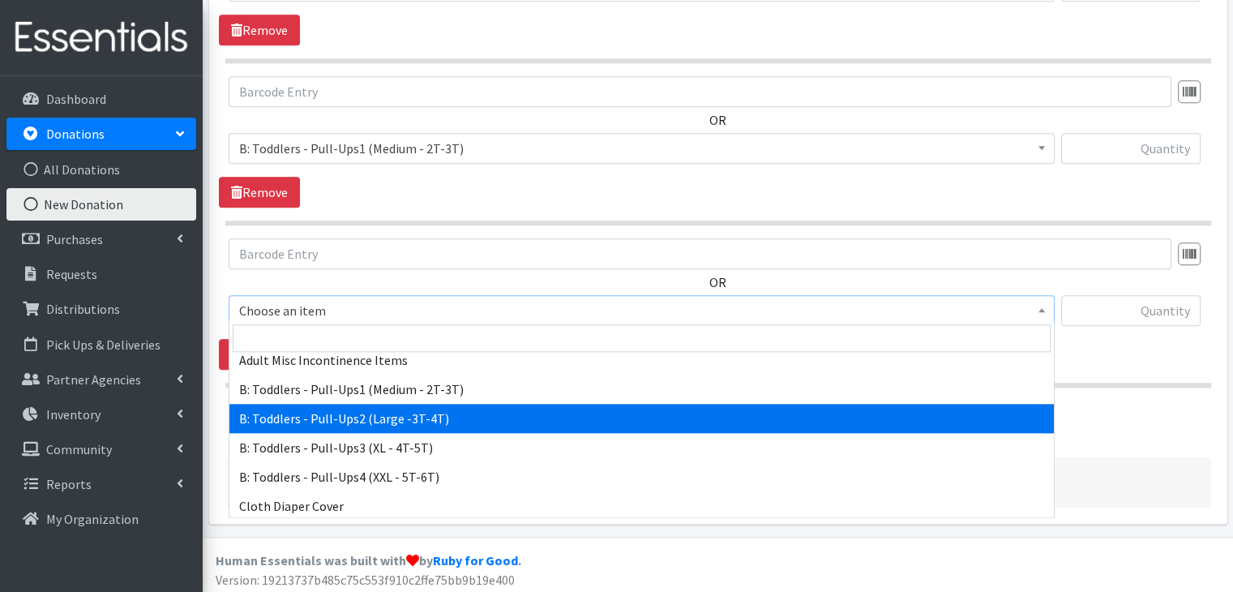
select select "5598"
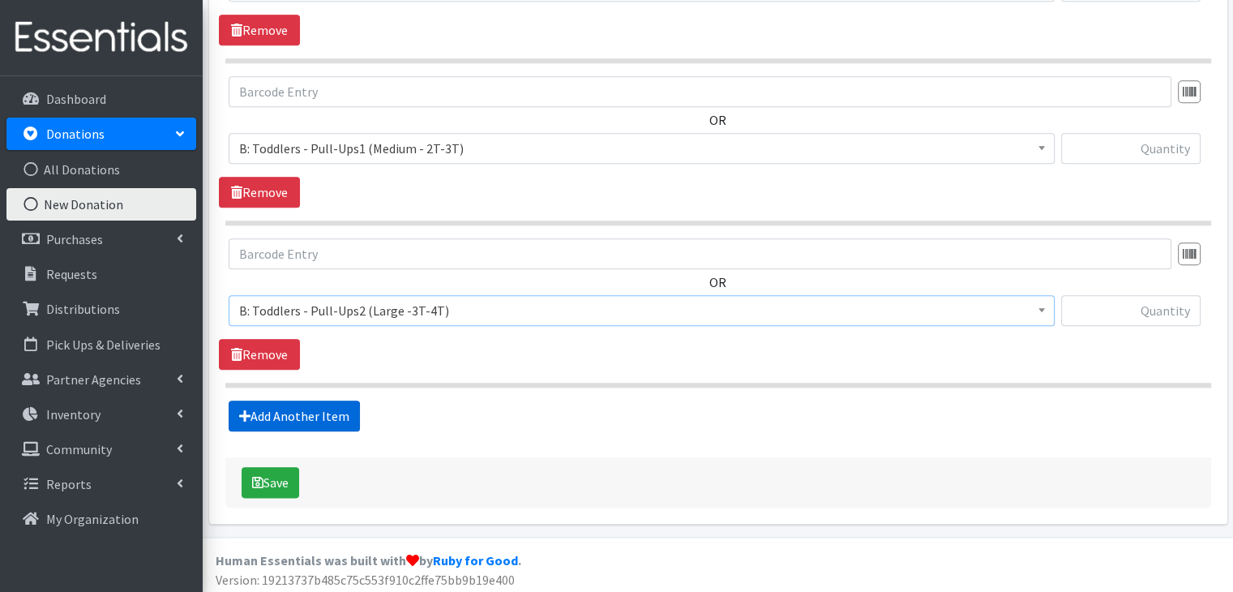
click at [310, 406] on link "Add Another Item" at bounding box center [294, 415] width 131 height 31
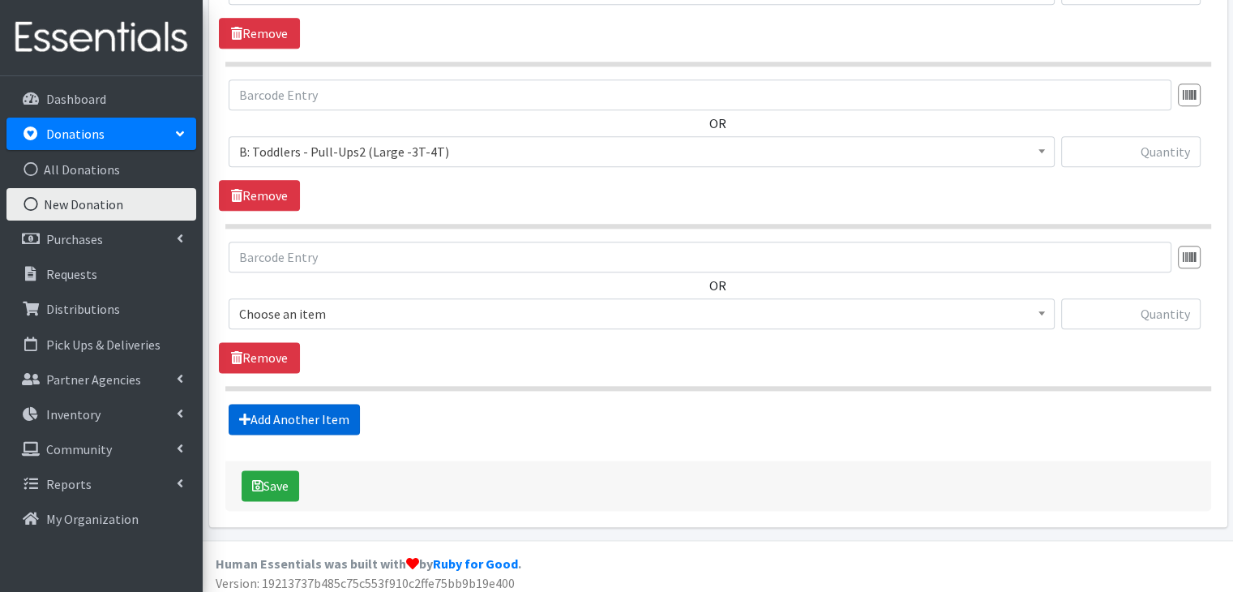
scroll to position [1977, 0]
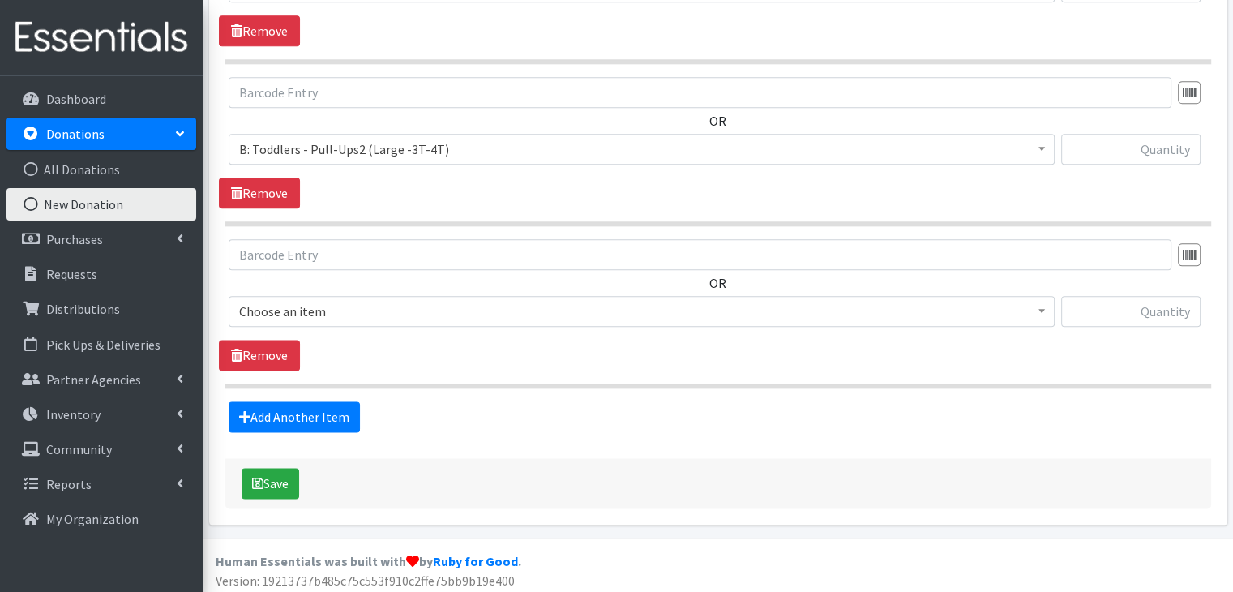
click at [385, 301] on span "Choose an item" at bounding box center [641, 311] width 805 height 23
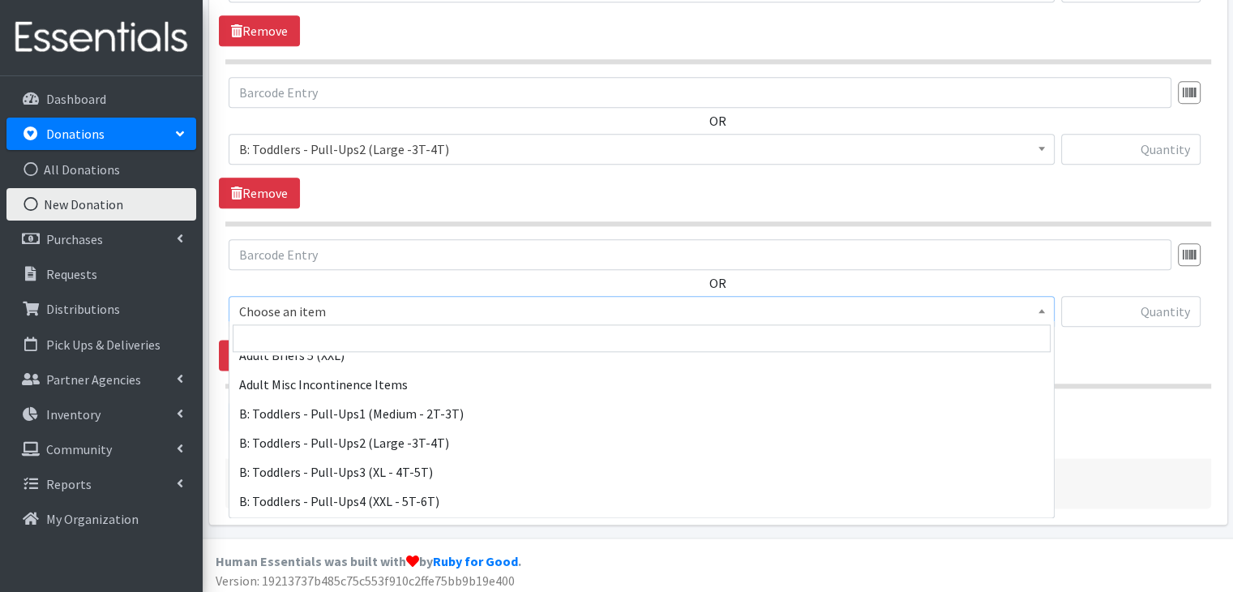
scroll to position [486, 0]
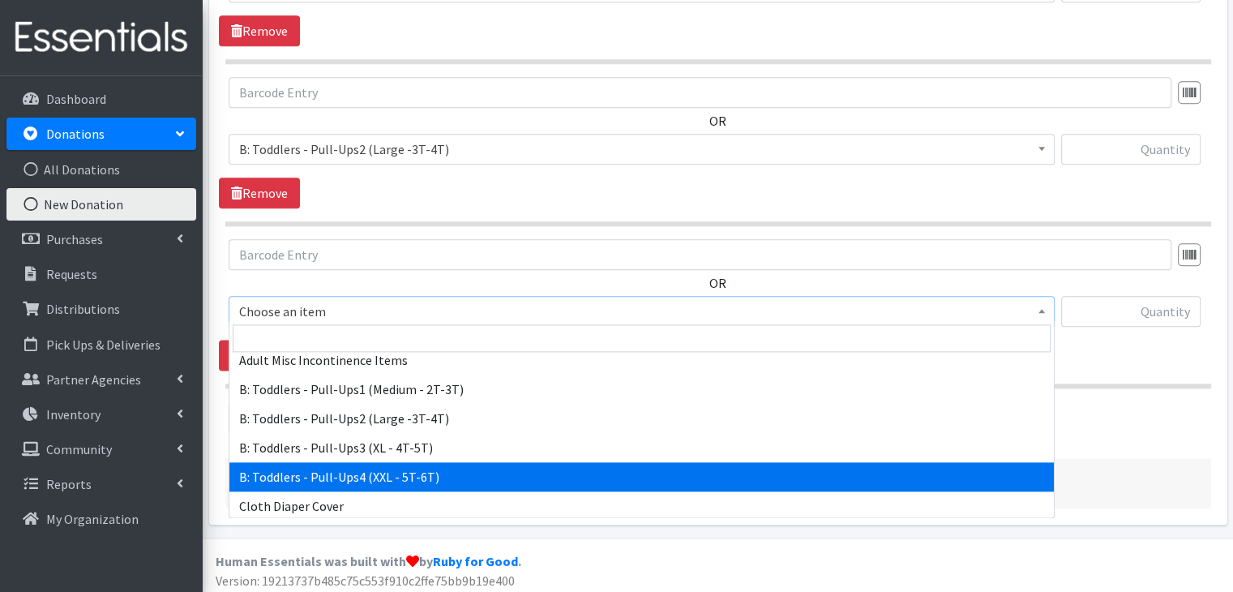
select select "14239"
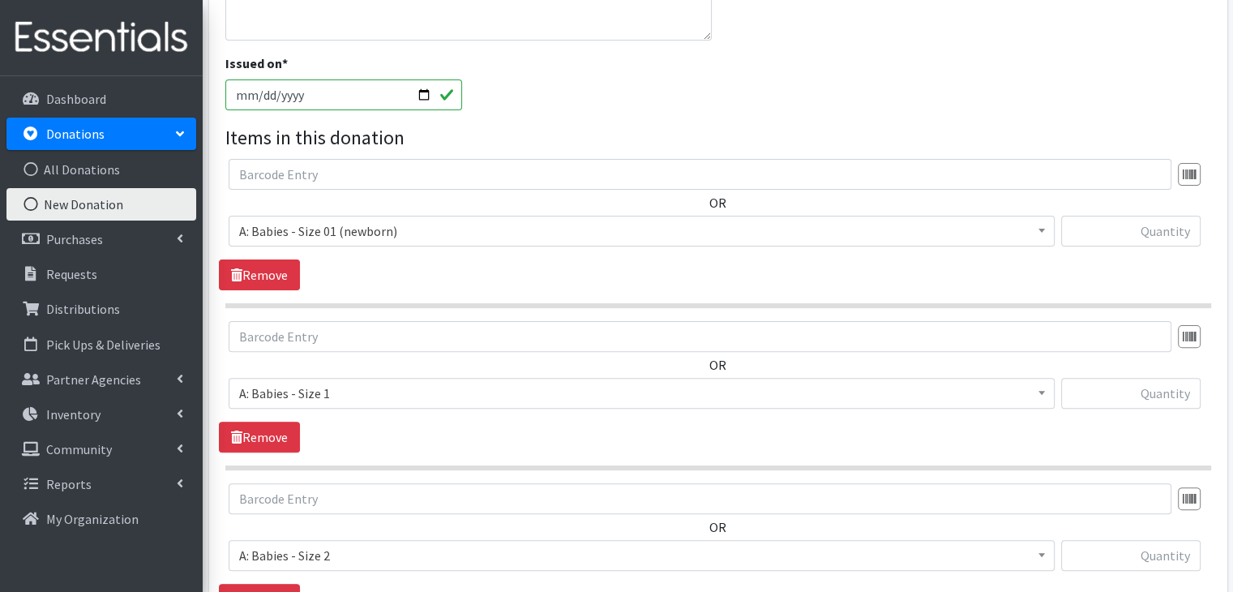
scroll to position [437, 0]
click at [1148, 229] on input "text" at bounding box center [1130, 230] width 139 height 31
type input "164"
type input "864"
type input "1141"
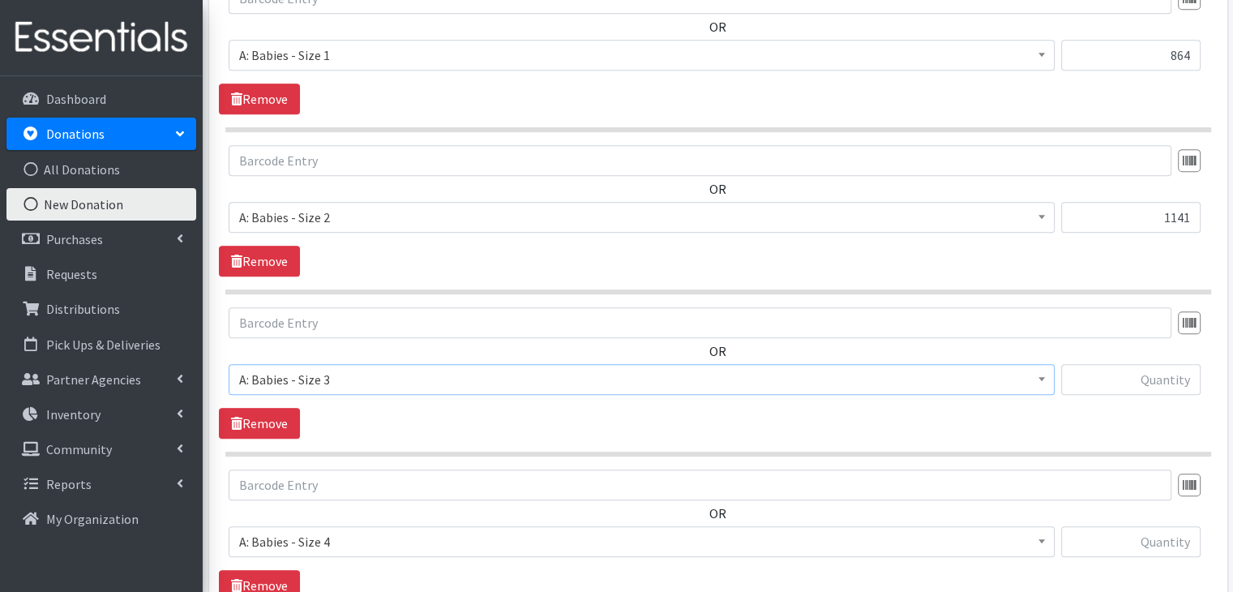
scroll to position [798, 0]
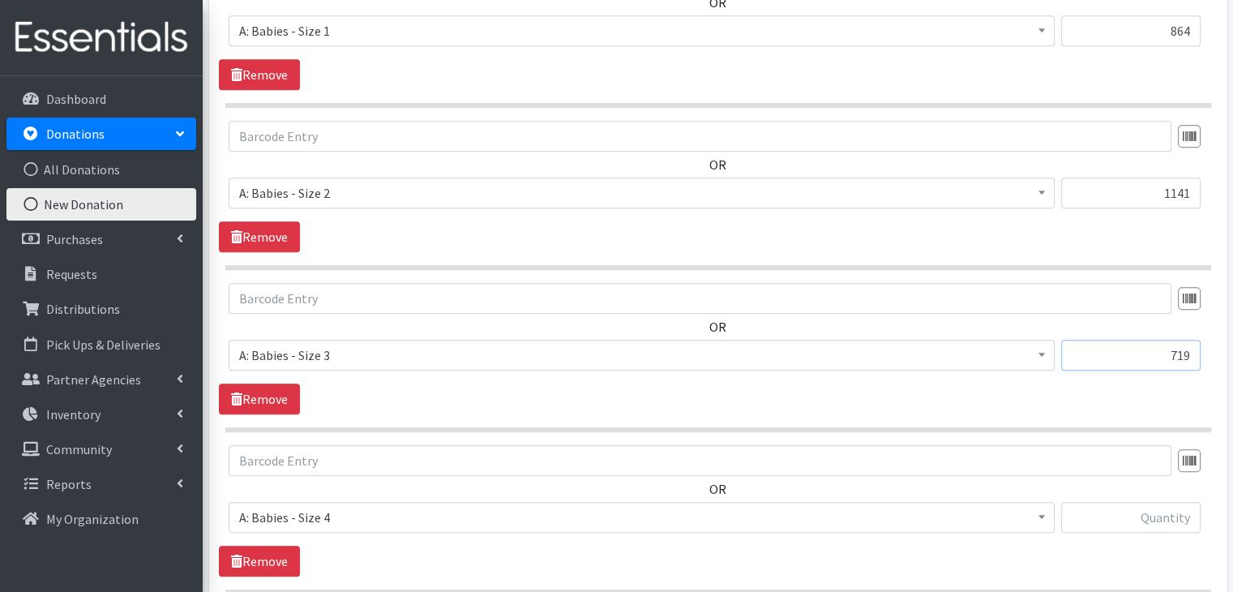
type input "719"
type input "52"
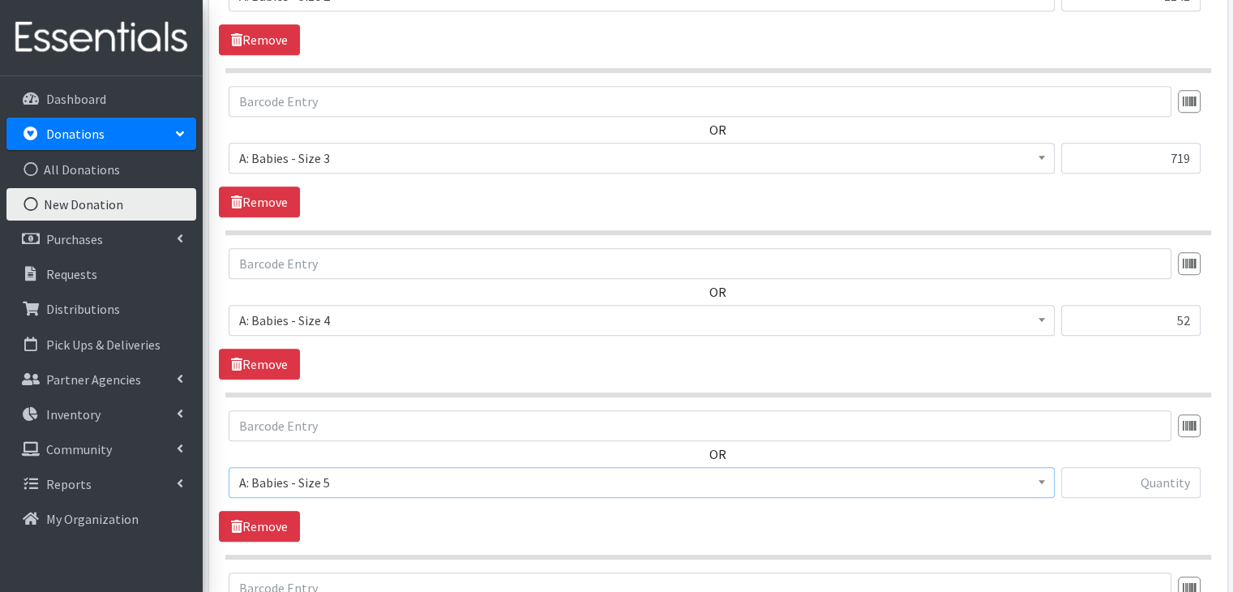
scroll to position [1122, 0]
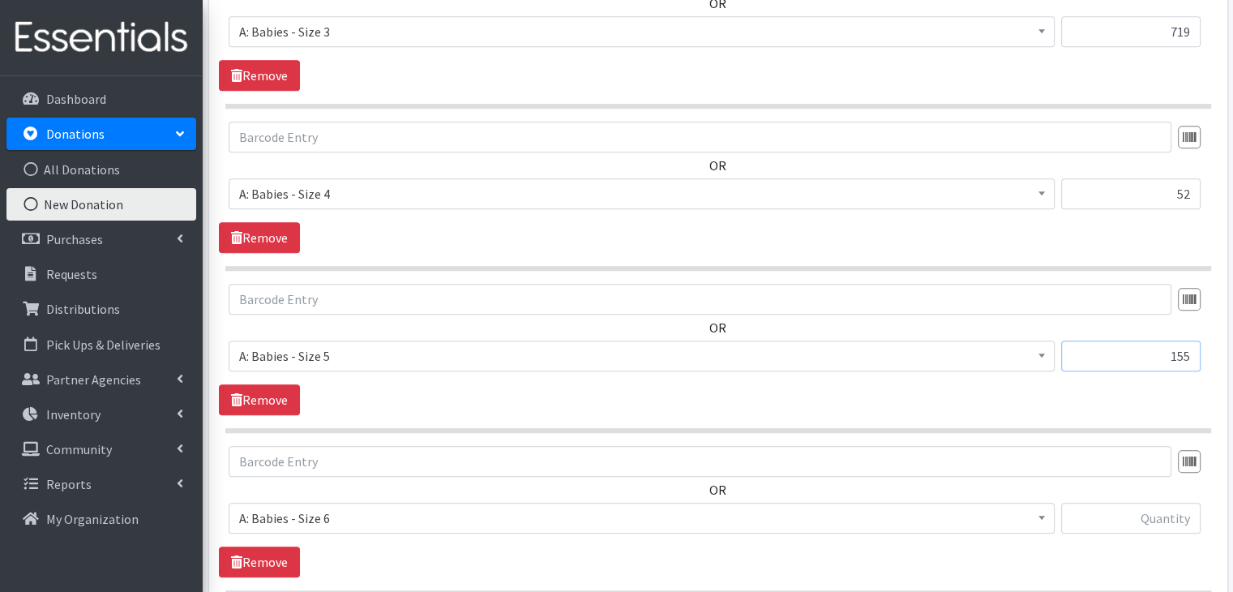
type input "155"
type input "158"
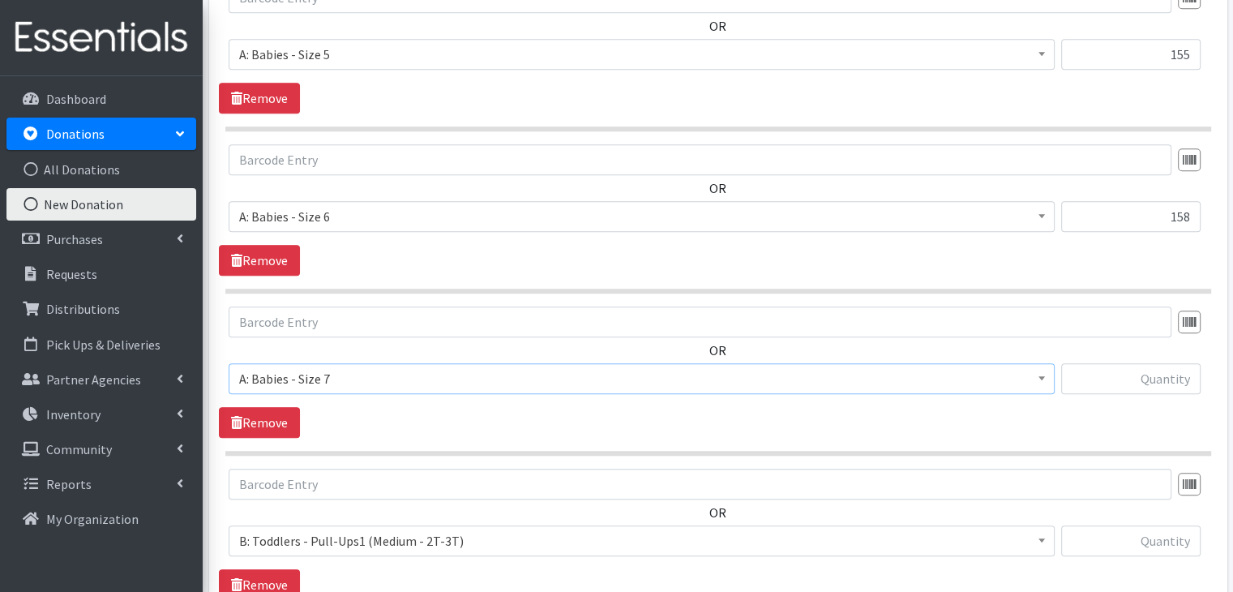
scroll to position [1445, 0]
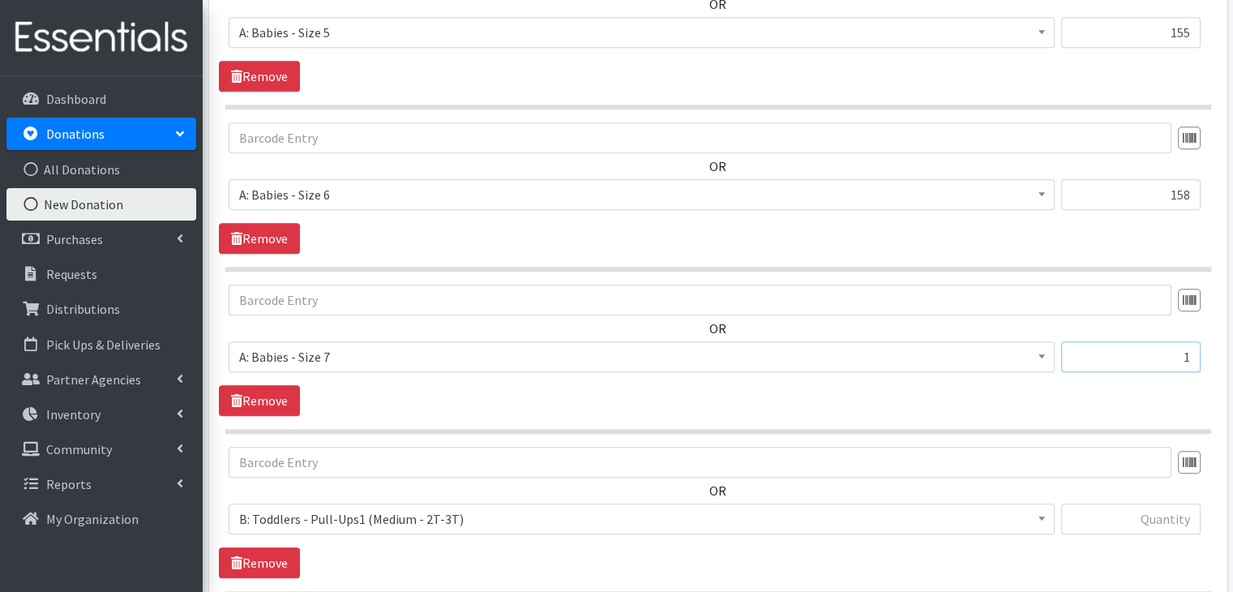
type input "1"
type input "23"
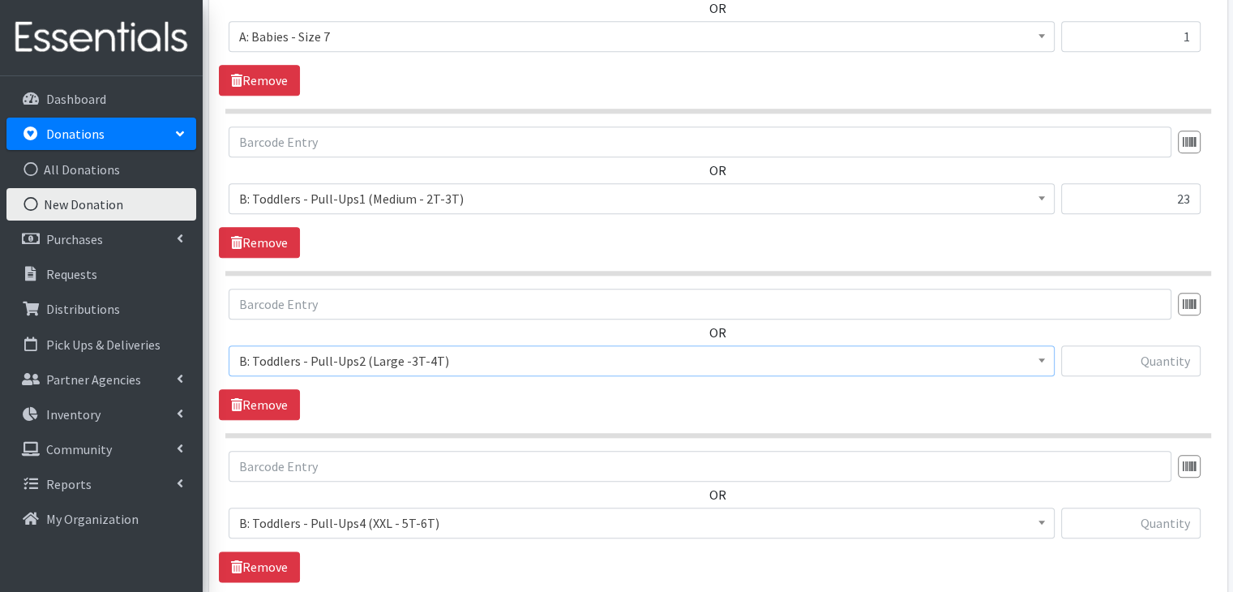
scroll to position [1768, 0]
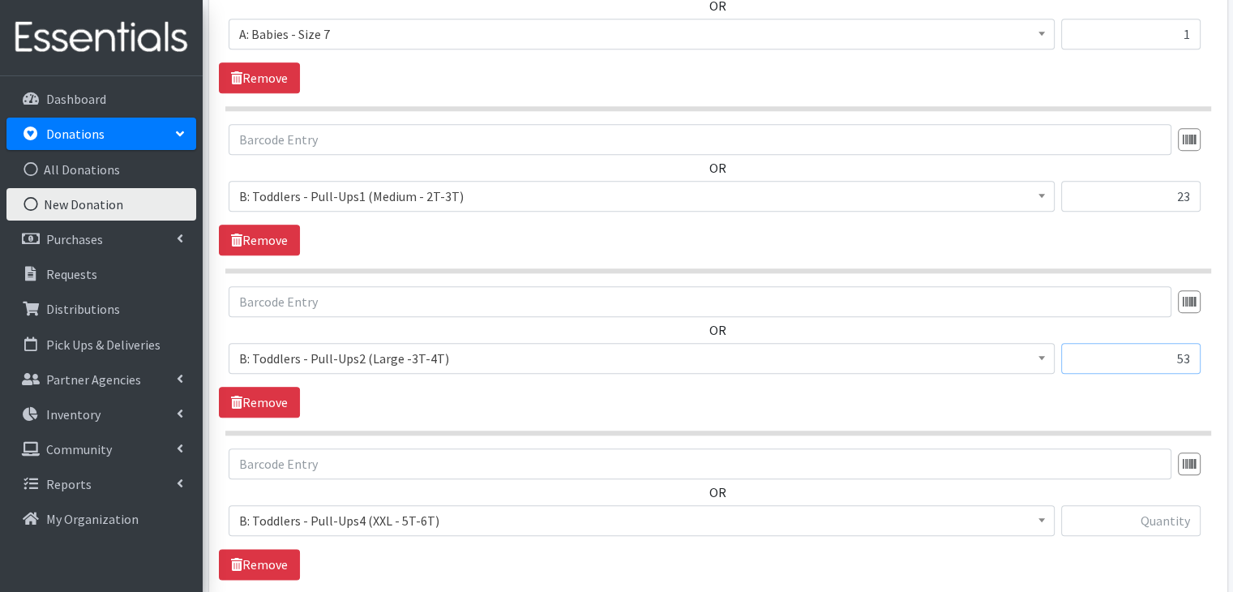
type input "53"
type input "17"
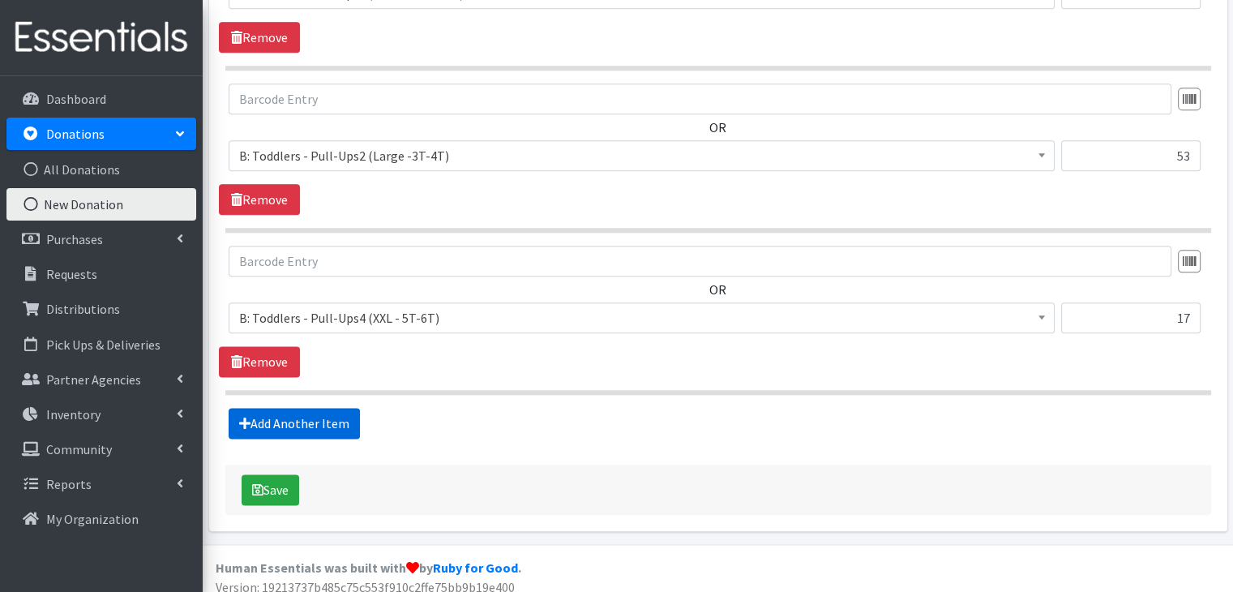
scroll to position [1977, 0]
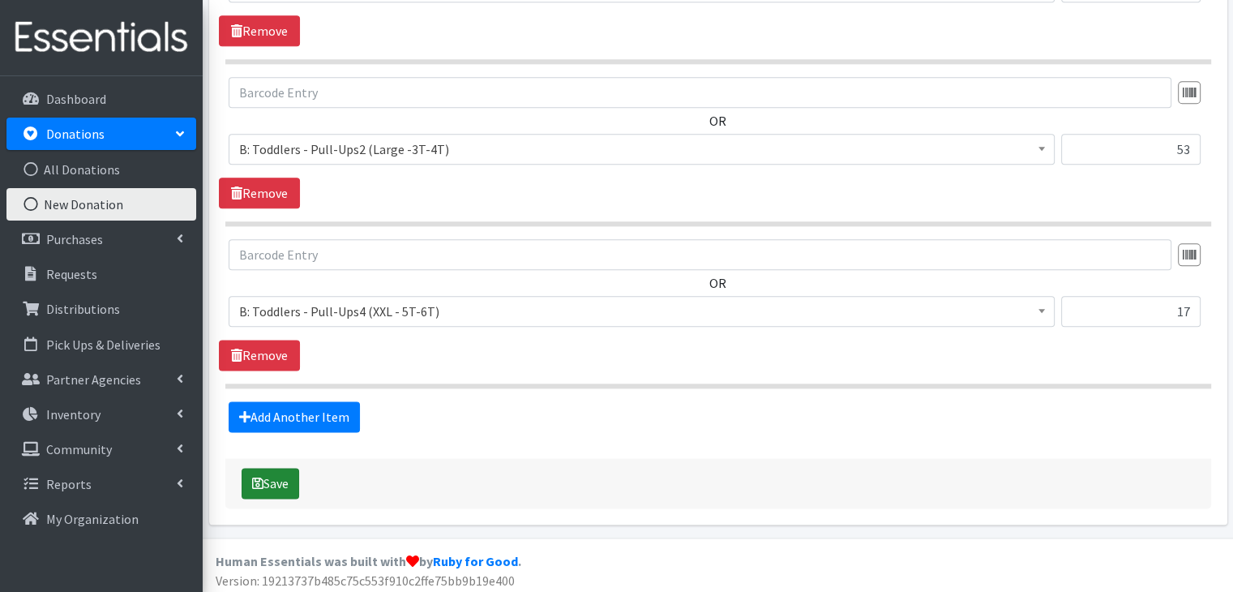
click at [263, 479] on button "Save" at bounding box center [271, 483] width 58 height 31
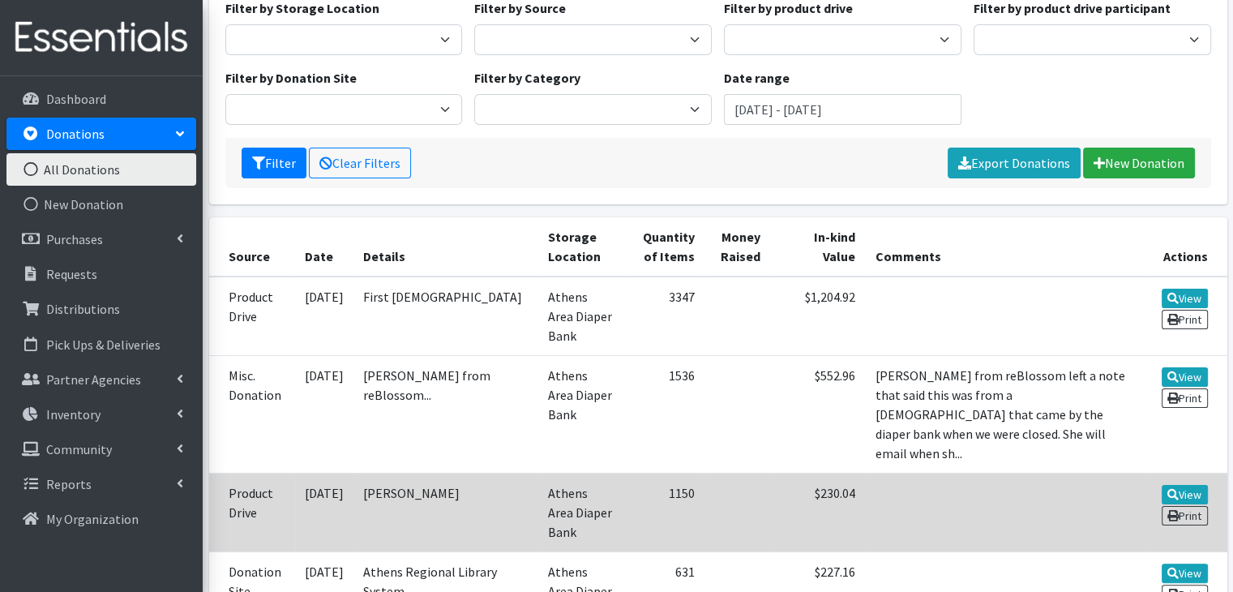
scroll to position [243, 0]
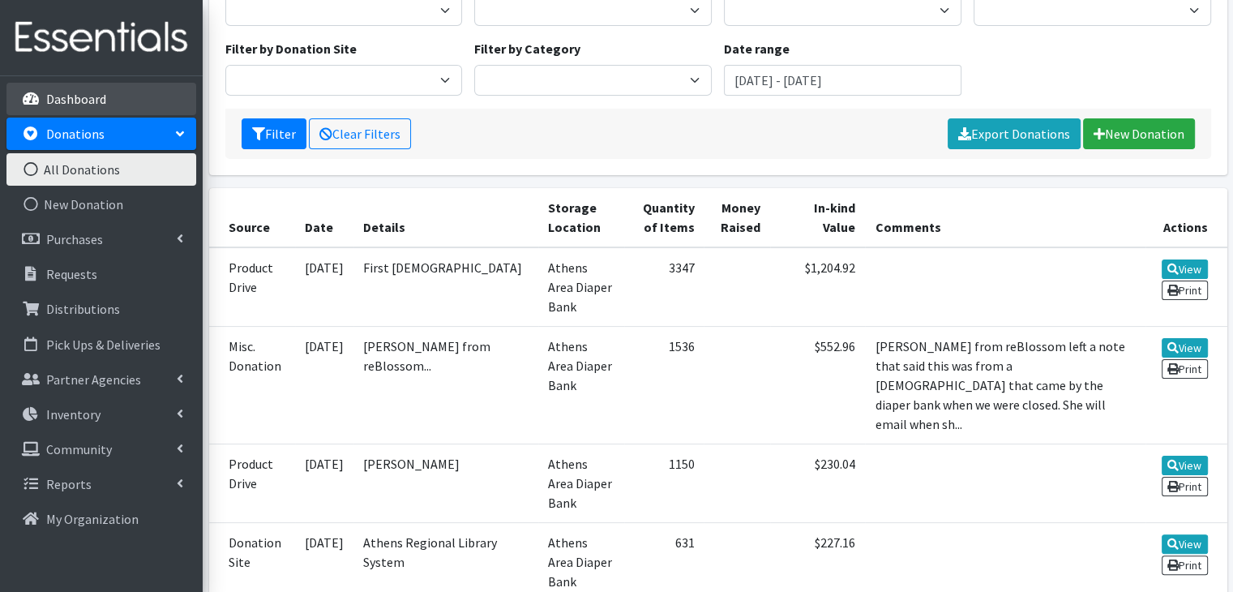
click at [75, 100] on p "Dashboard" at bounding box center [76, 99] width 60 height 16
